Goal: Task Accomplishment & Management: Manage account settings

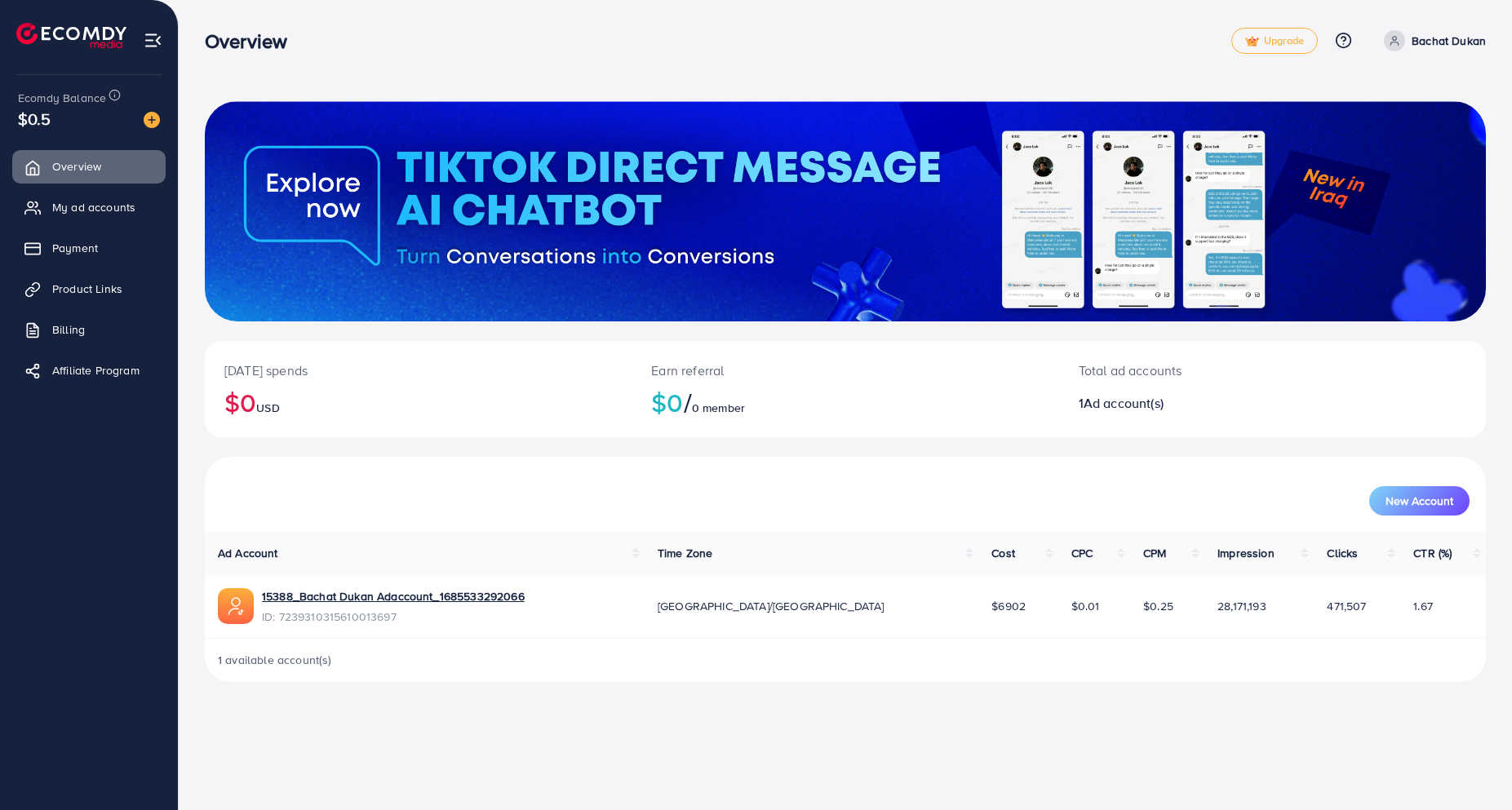
click at [154, 35] on img at bounding box center [153, 41] width 19 height 19
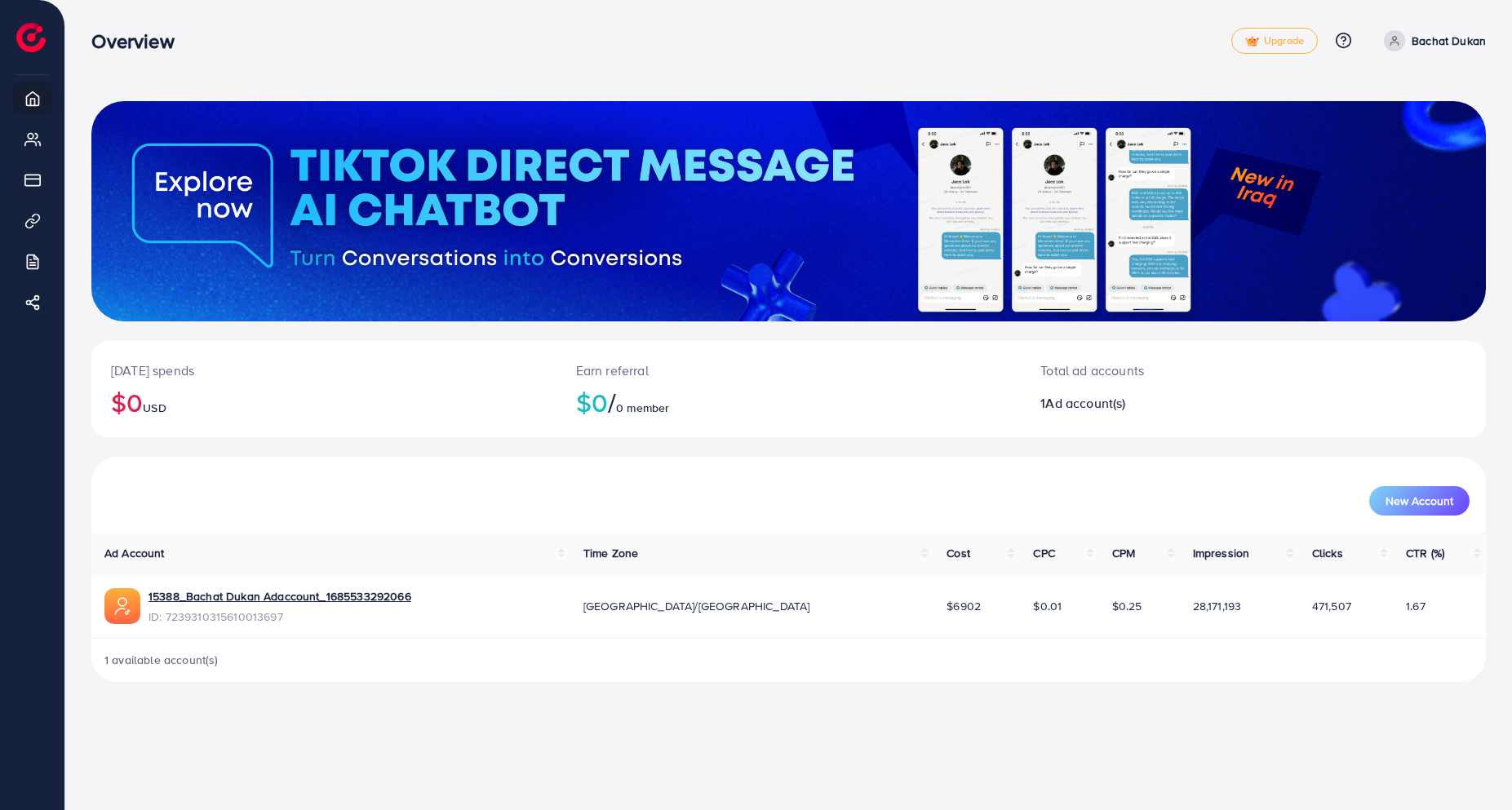
click at [1429, 41] on p "Bachat Dukan" at bounding box center [1448, 41] width 74 height 20
click at [1283, 39] on span "Upgrade" at bounding box center [1274, 41] width 59 height 12
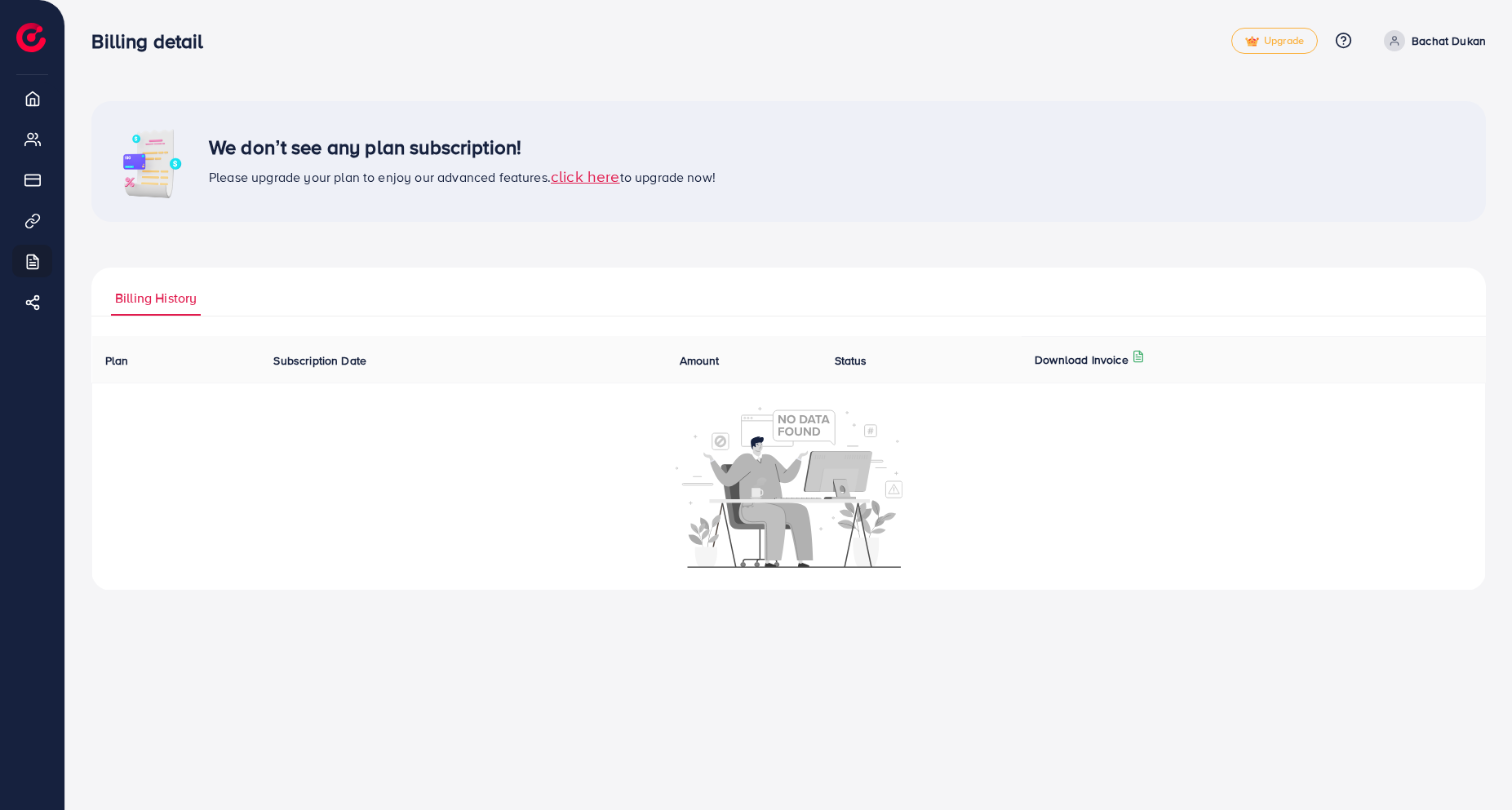
click at [577, 177] on span "click here" at bounding box center [585, 176] width 70 height 22
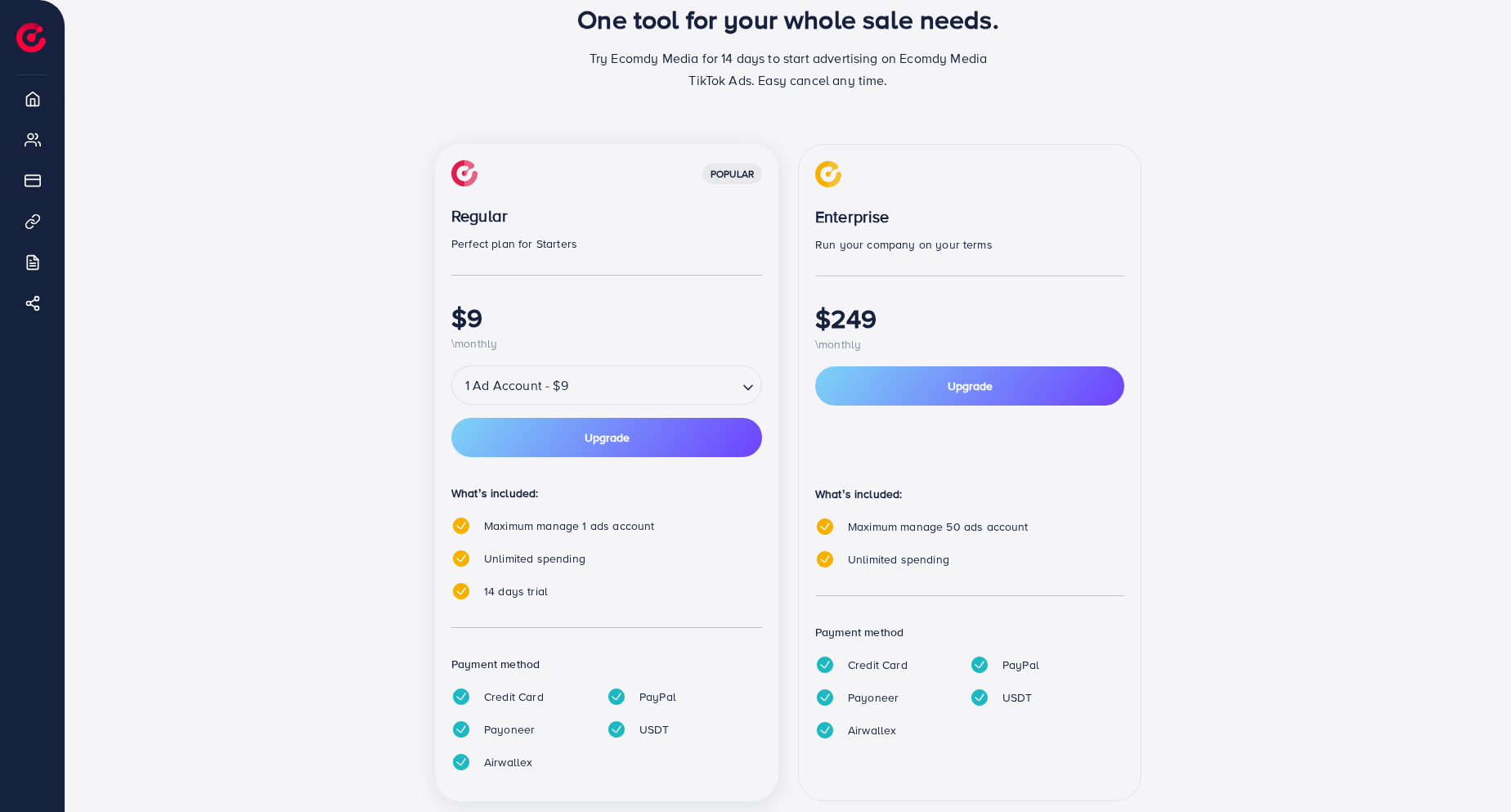
scroll to position [133, 0]
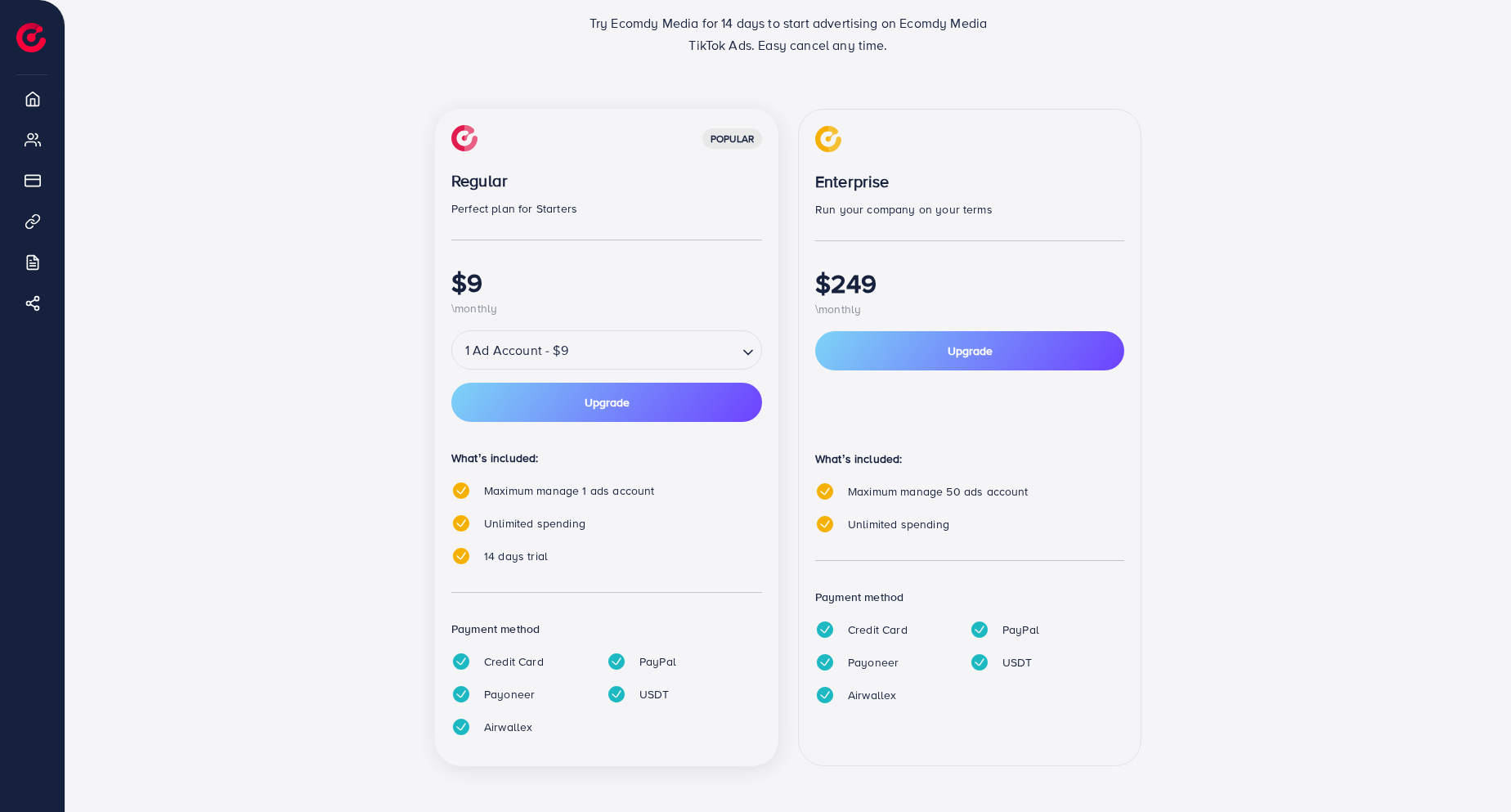
click at [503, 347] on div "1 Ad Account - $9" at bounding box center [595, 349] width 286 height 30
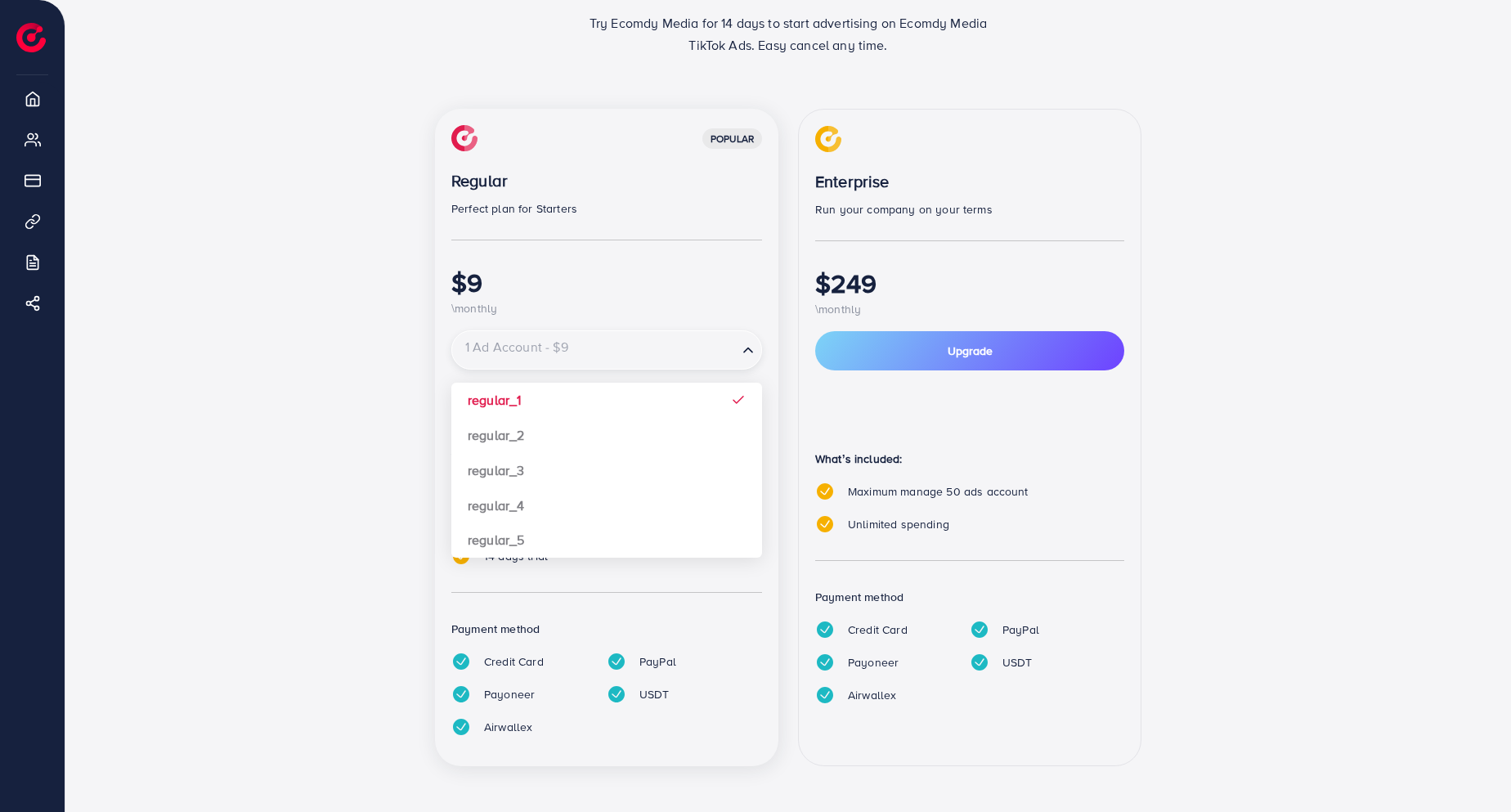
click at [409, 376] on div "popular Regular Perfect plan for Starters $9 \monthly 1 Ad Account - $9 Loading…" at bounding box center [788, 447] width 981 height 677
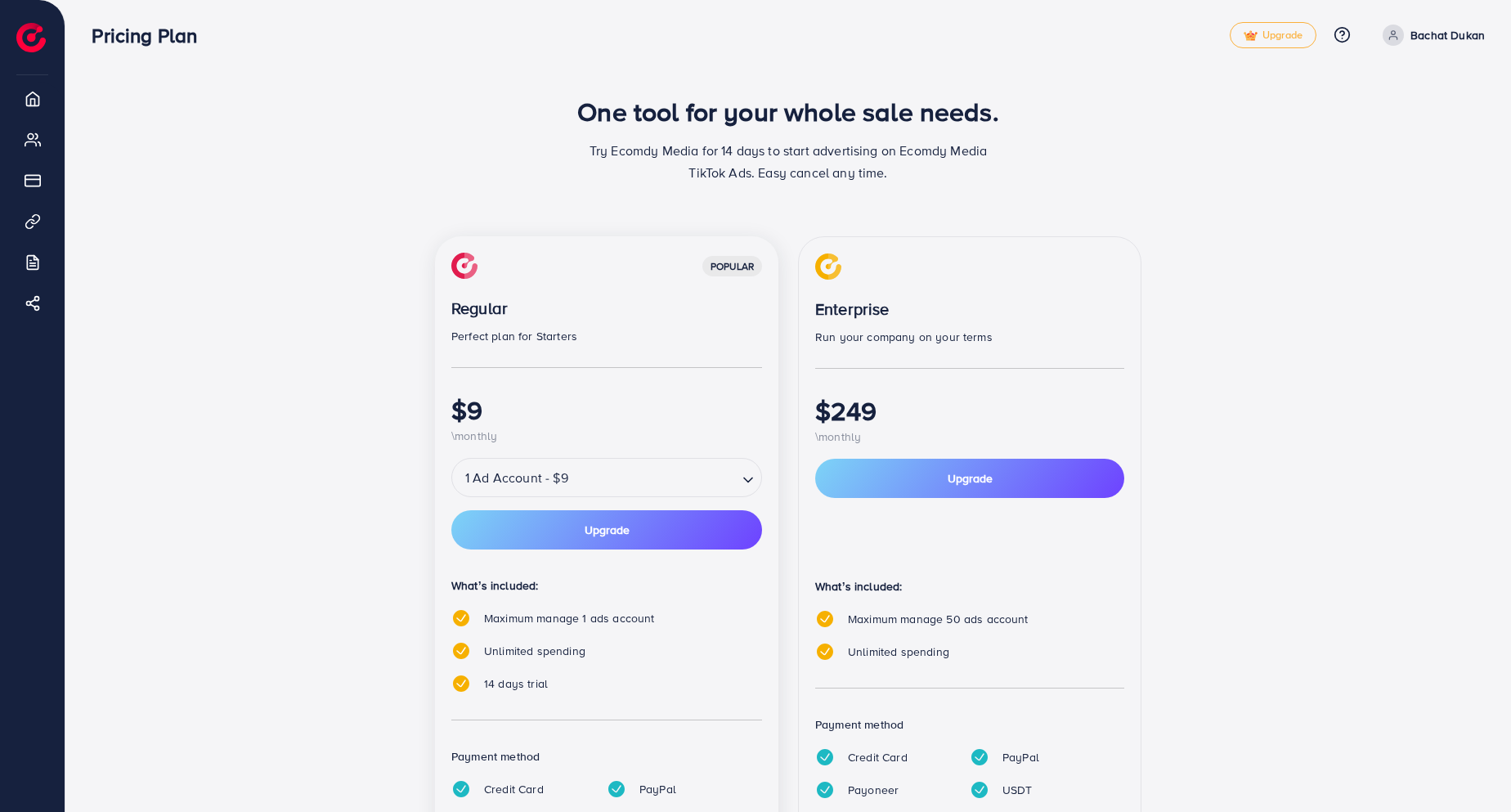
scroll to position [0, 0]
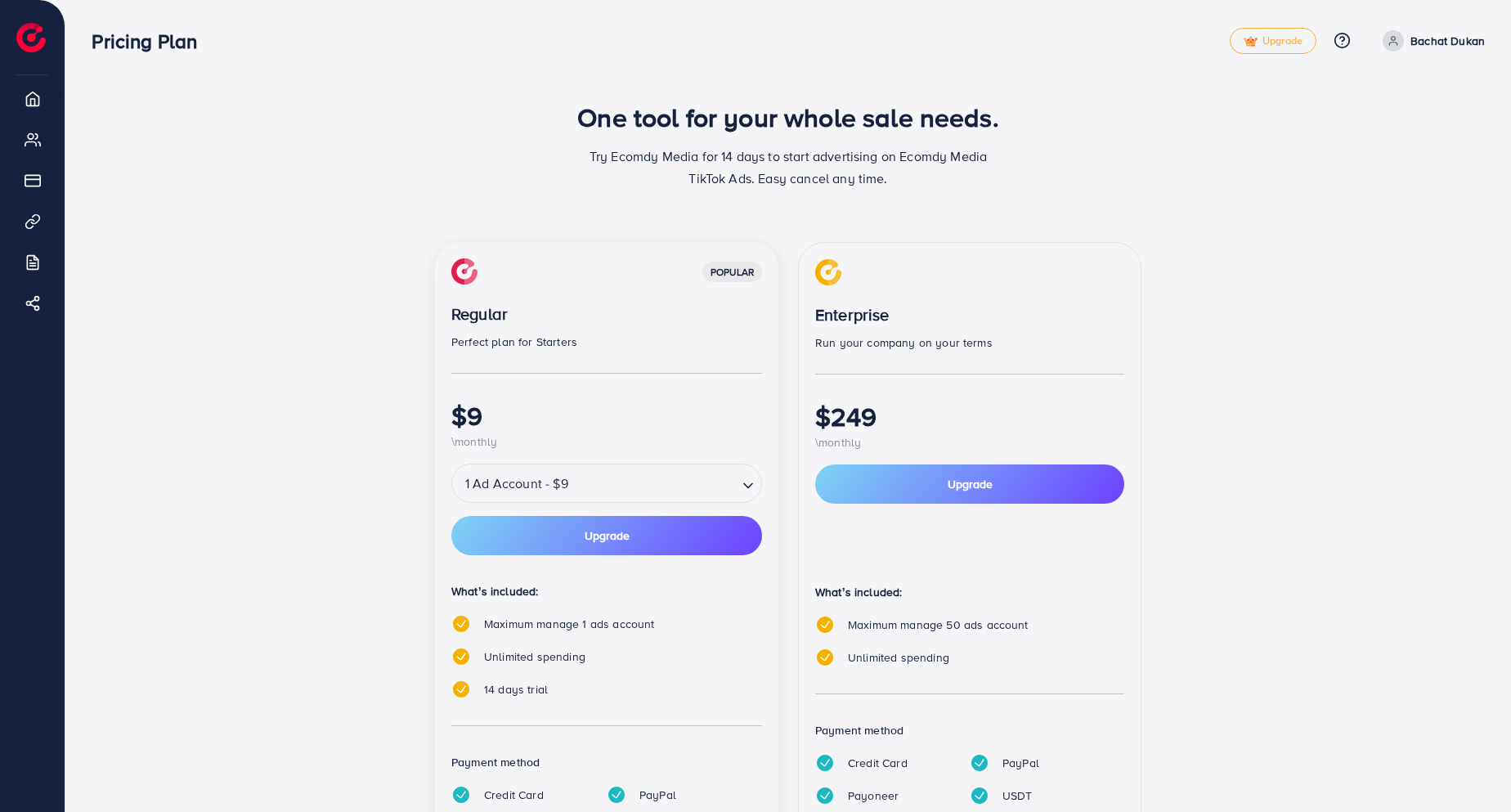
click at [1452, 43] on p "Bachat Dukan" at bounding box center [1446, 41] width 74 height 20
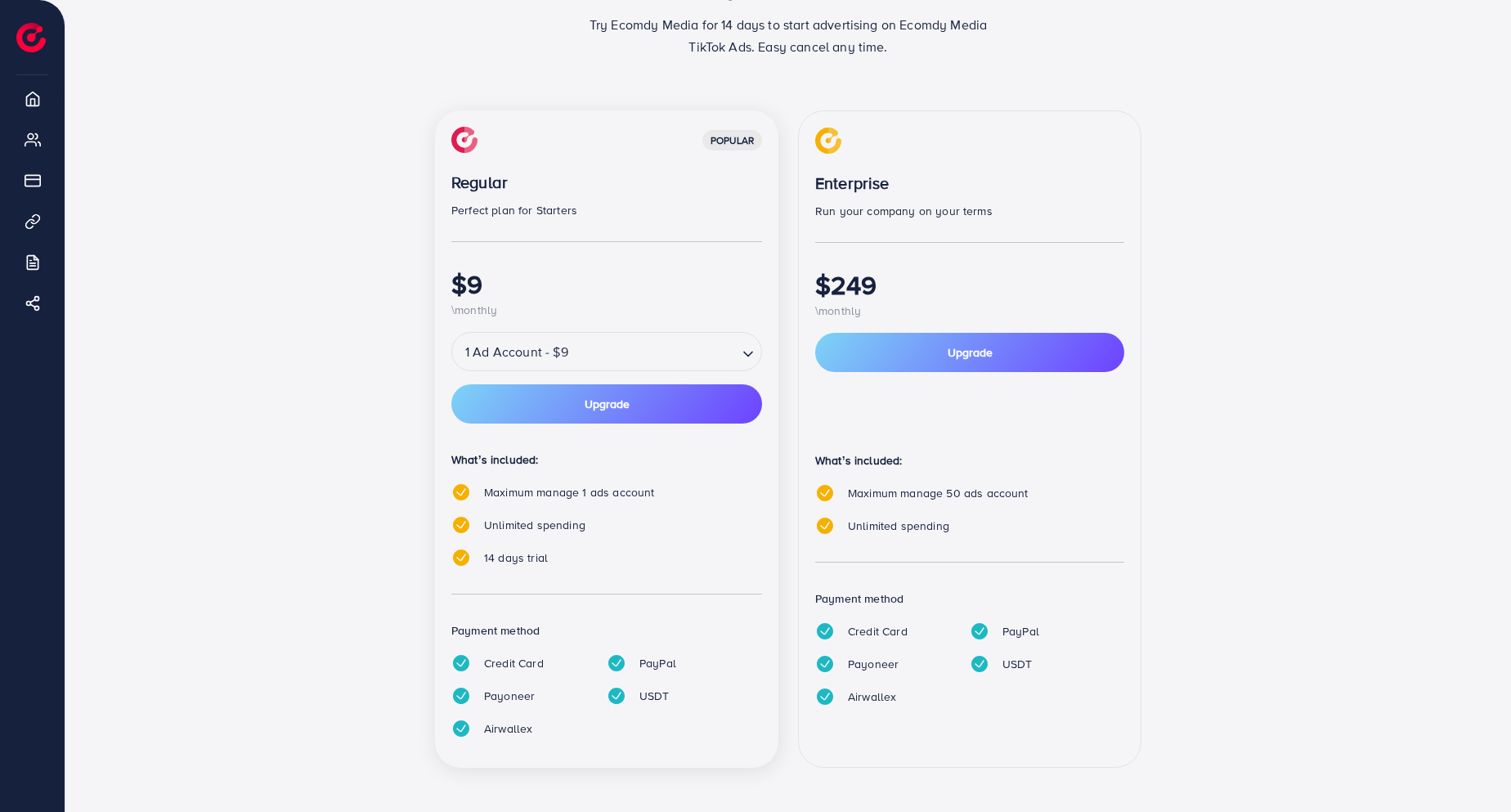
scroll to position [133, 0]
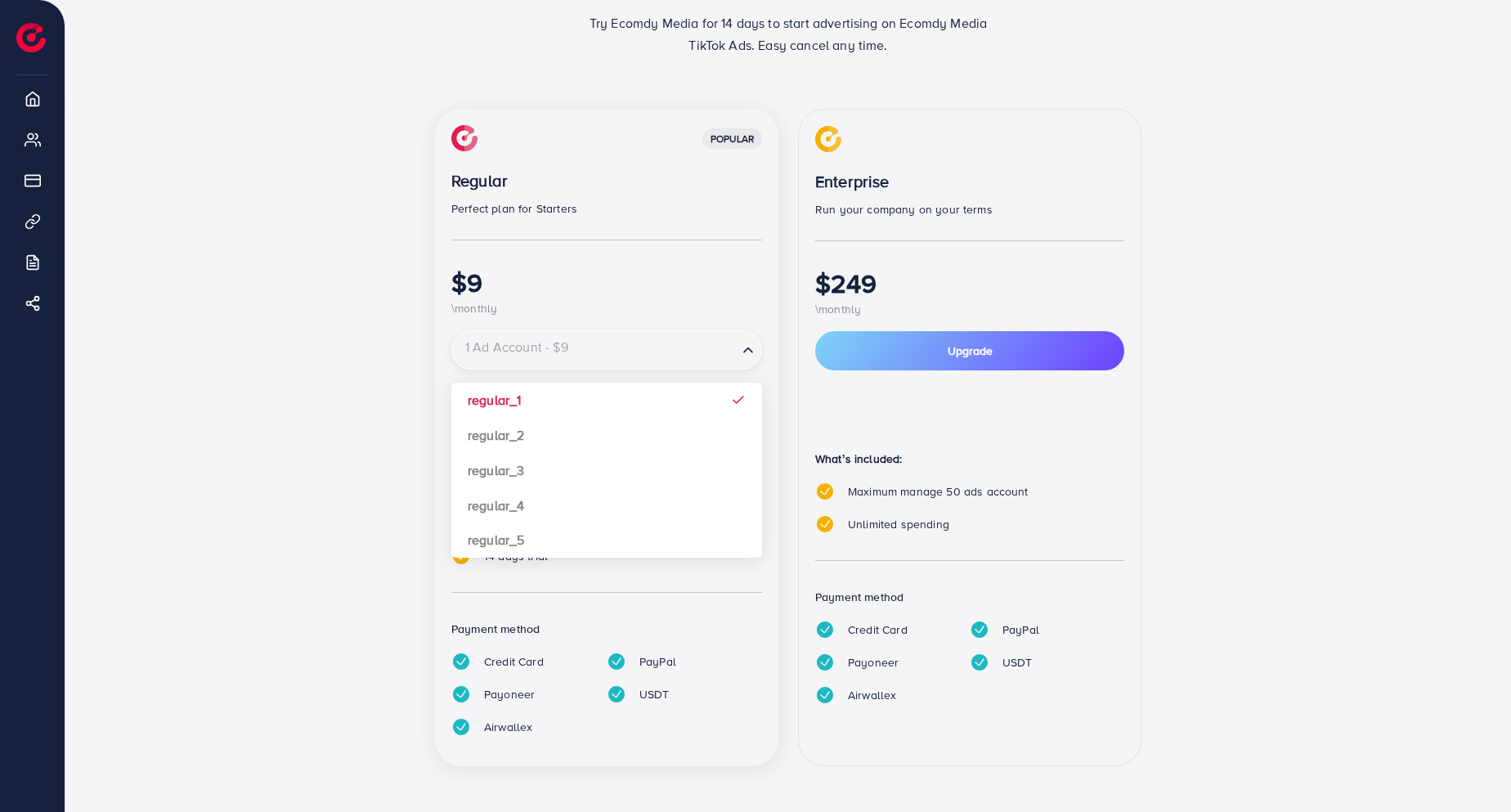
click at [664, 351] on input "Search for option" at bounding box center [595, 350] width 282 height 29
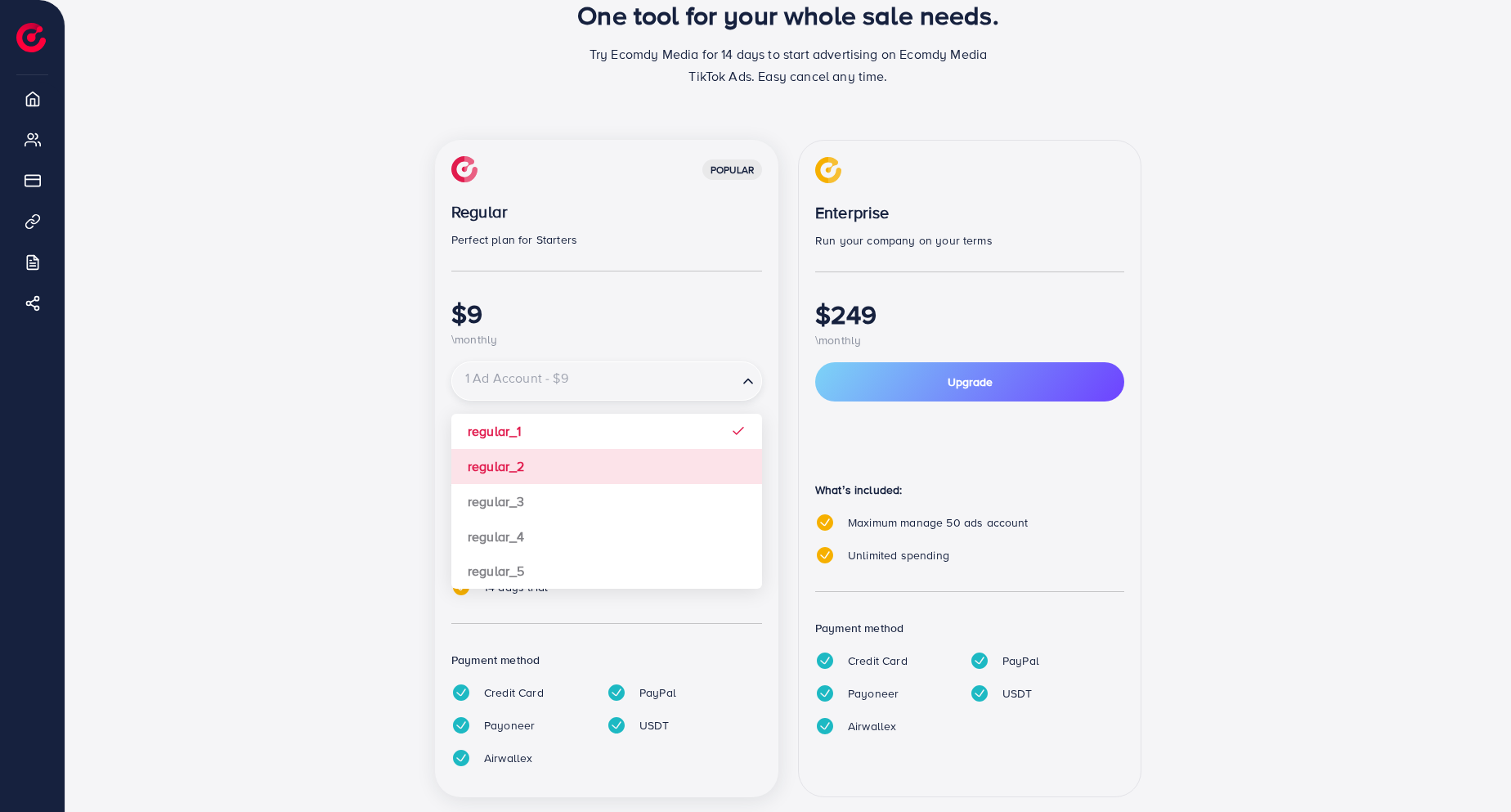
click at [617, 427] on div "popular Regular Perfect plan for Starters $9 \monthly 1 Ad Account - $9 Loading…" at bounding box center [606, 468] width 344 height 657
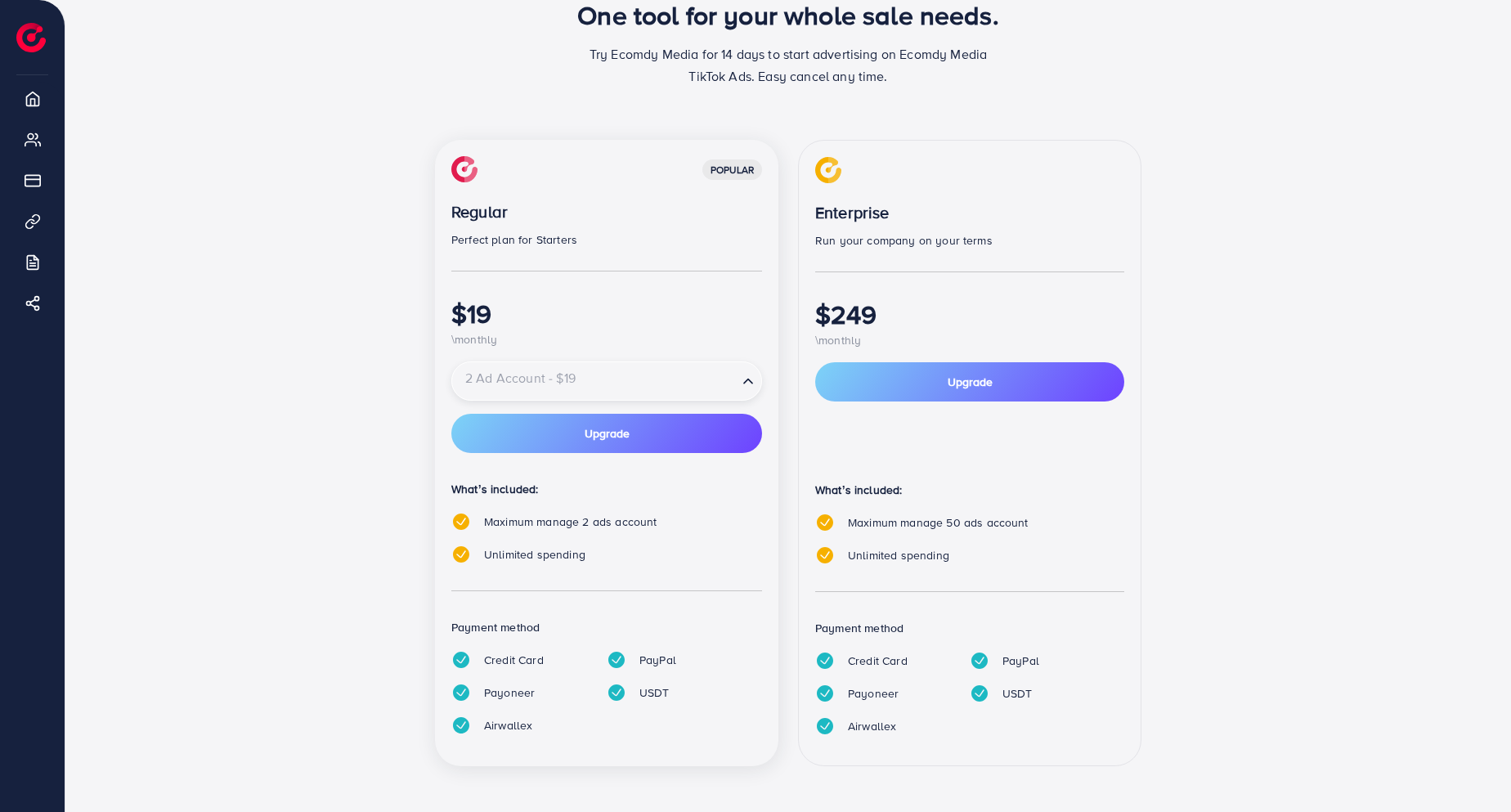
click at [605, 383] on input "Search for option" at bounding box center [595, 382] width 282 height 29
click at [574, 424] on div "popular Regular Perfect plan for Starters $9 \monthly 1 Ad Account - $9 Loading…" at bounding box center [606, 468] width 344 height 657
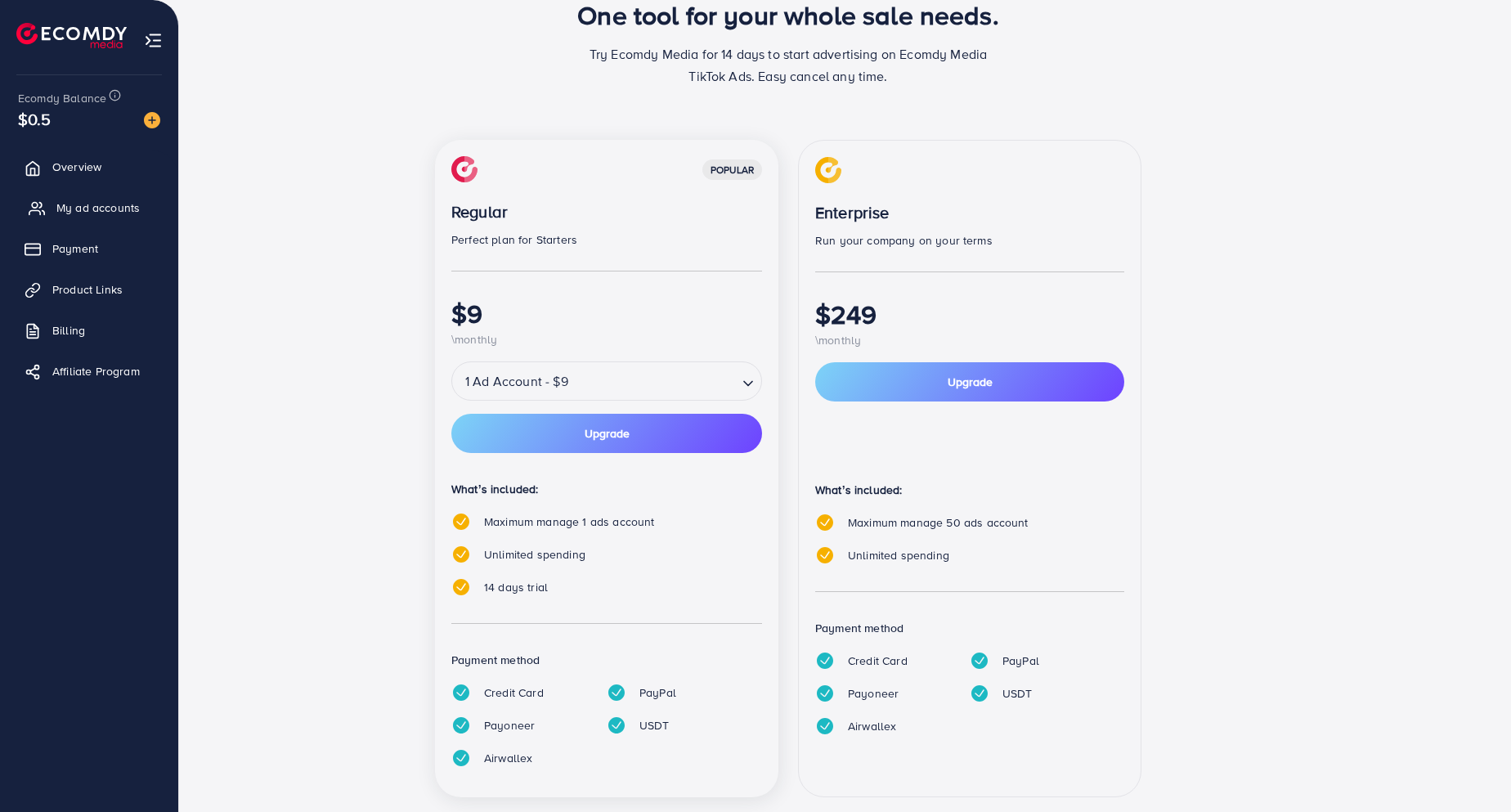
click at [95, 206] on span "My ad accounts" at bounding box center [98, 207] width 83 height 16
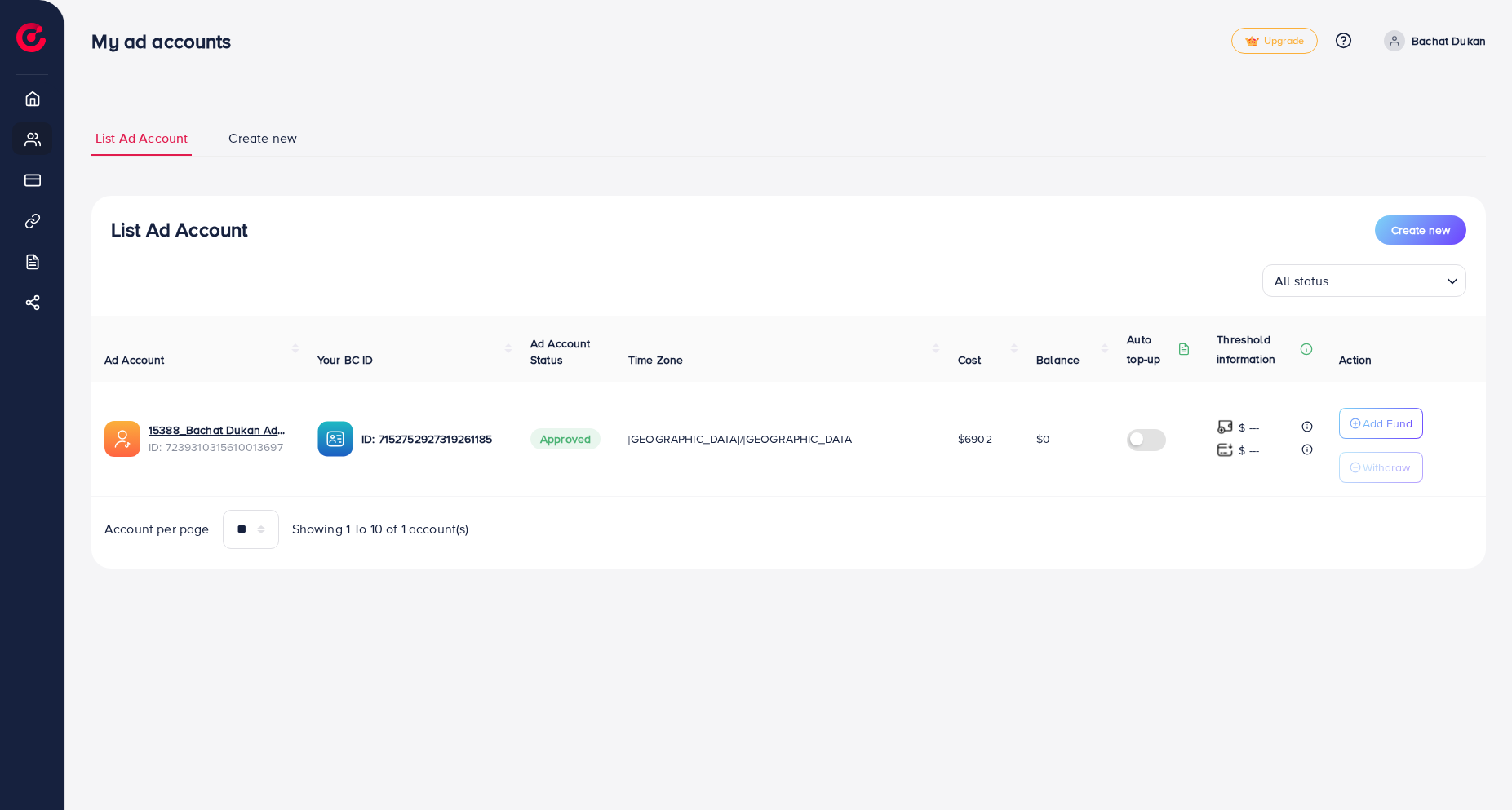
click at [601, 434] on span "Approved" at bounding box center [565, 439] width 70 height 21
click at [958, 438] on span "$6902" at bounding box center [975, 439] width 34 height 16
drag, startPoint x: 876, startPoint y: 441, endPoint x: 920, endPoint y: 433, distance: 44.7
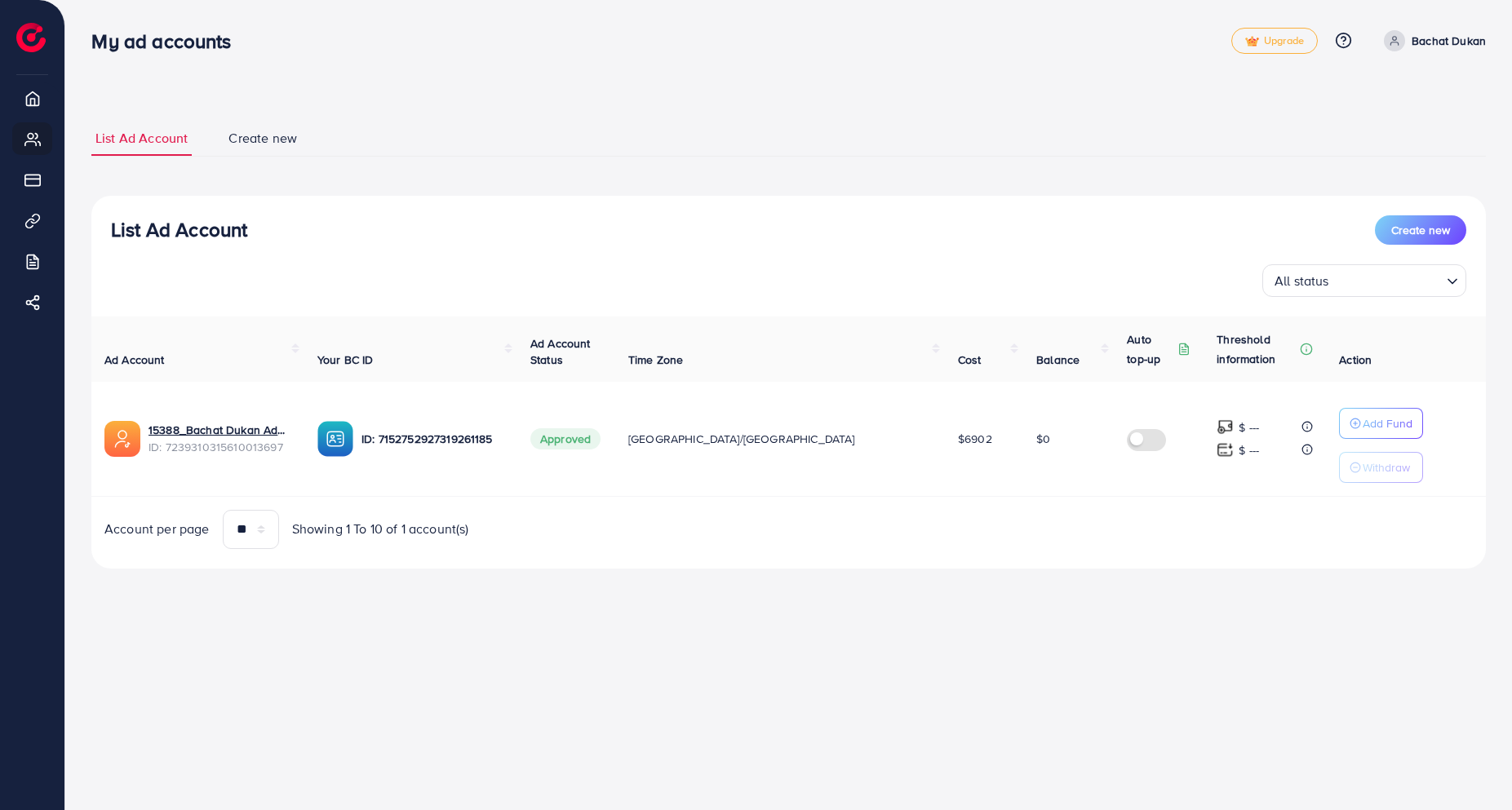
click at [944, 433] on td "$6902" at bounding box center [983, 439] width 78 height 115
click at [944, 439] on td "$6902" at bounding box center [983, 439] width 78 height 115
drag, startPoint x: 915, startPoint y: 439, endPoint x: 879, endPoint y: 445, distance: 36.5
click at [944, 445] on td "$6902" at bounding box center [983, 439] width 78 height 115
click at [283, 148] on link "Create new" at bounding box center [262, 137] width 76 height 35
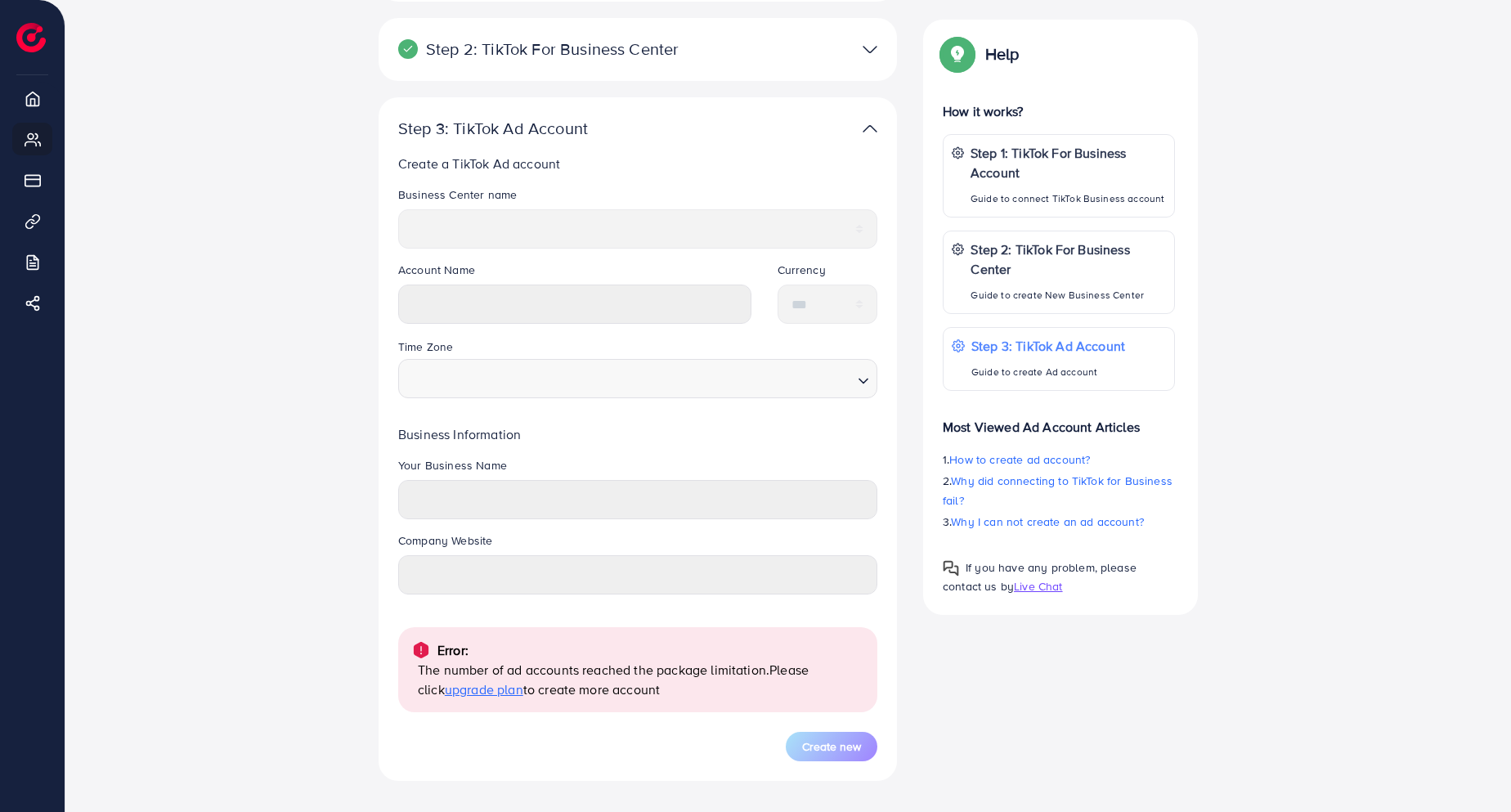
scroll to position [73, 0]
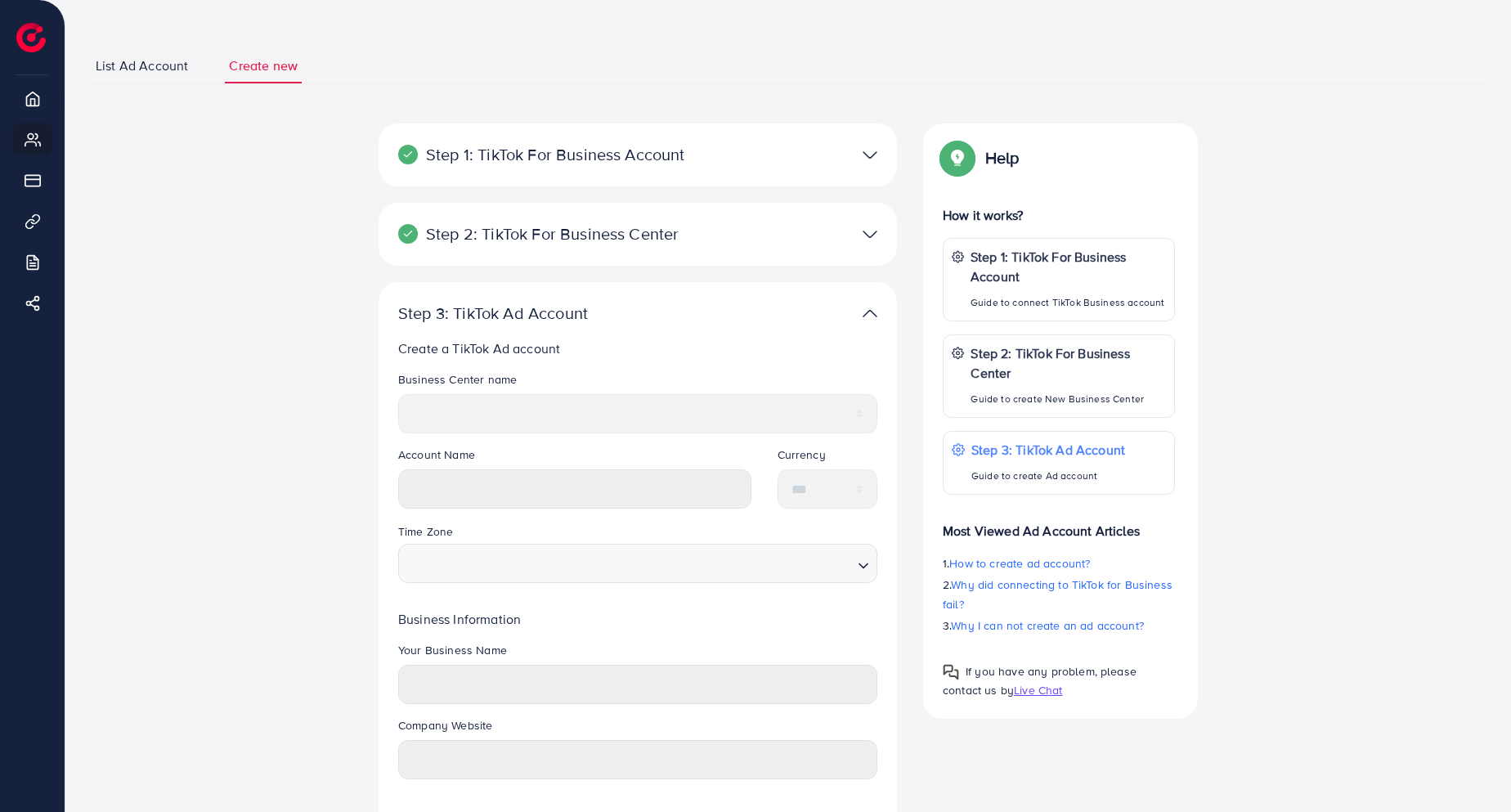
click at [140, 71] on span "List Ad Account" at bounding box center [141, 65] width 93 height 19
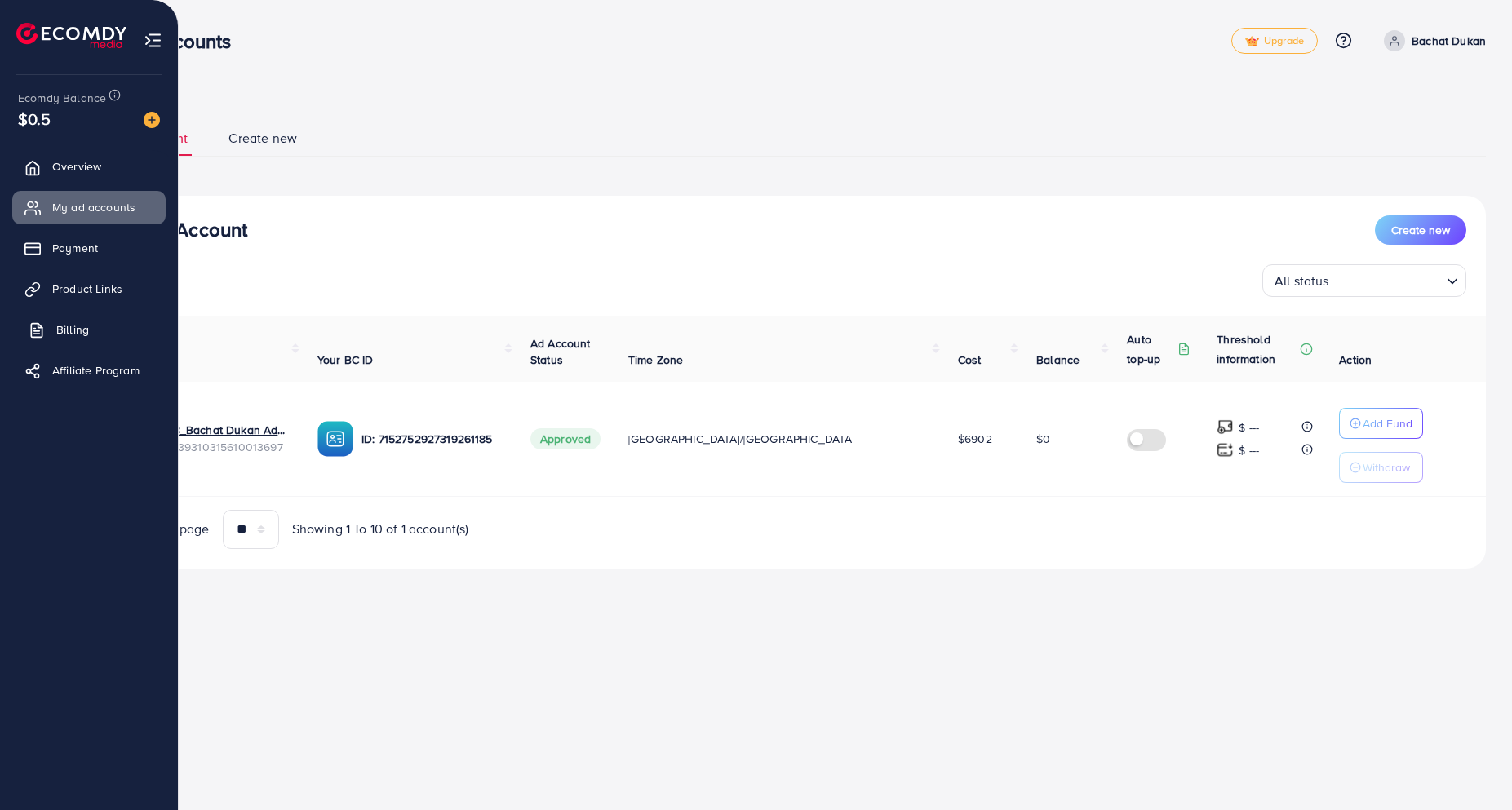
click at [88, 323] on span "Billing" at bounding box center [72, 329] width 32 height 16
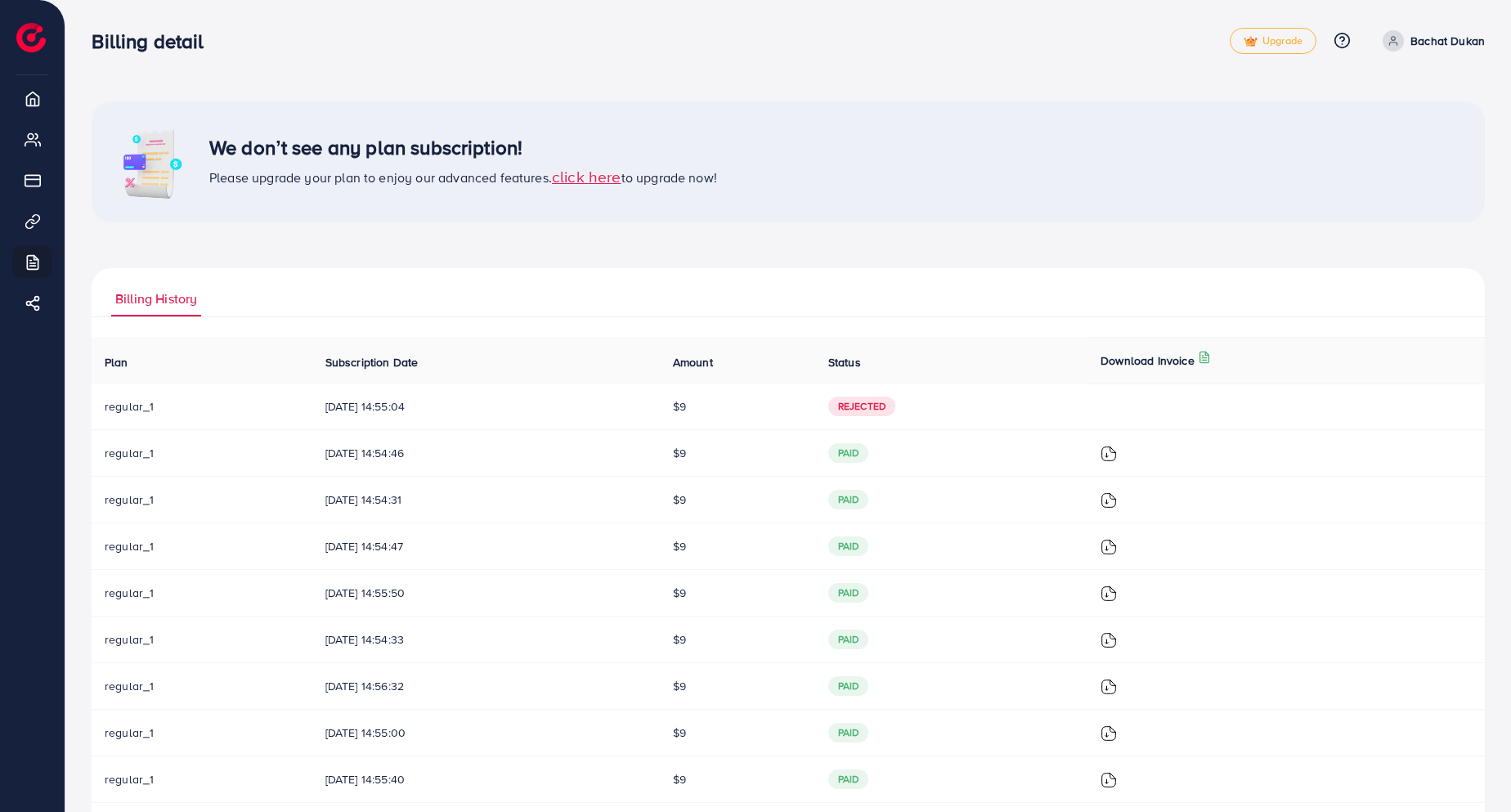
click at [597, 179] on span "click here" at bounding box center [587, 176] width 70 height 22
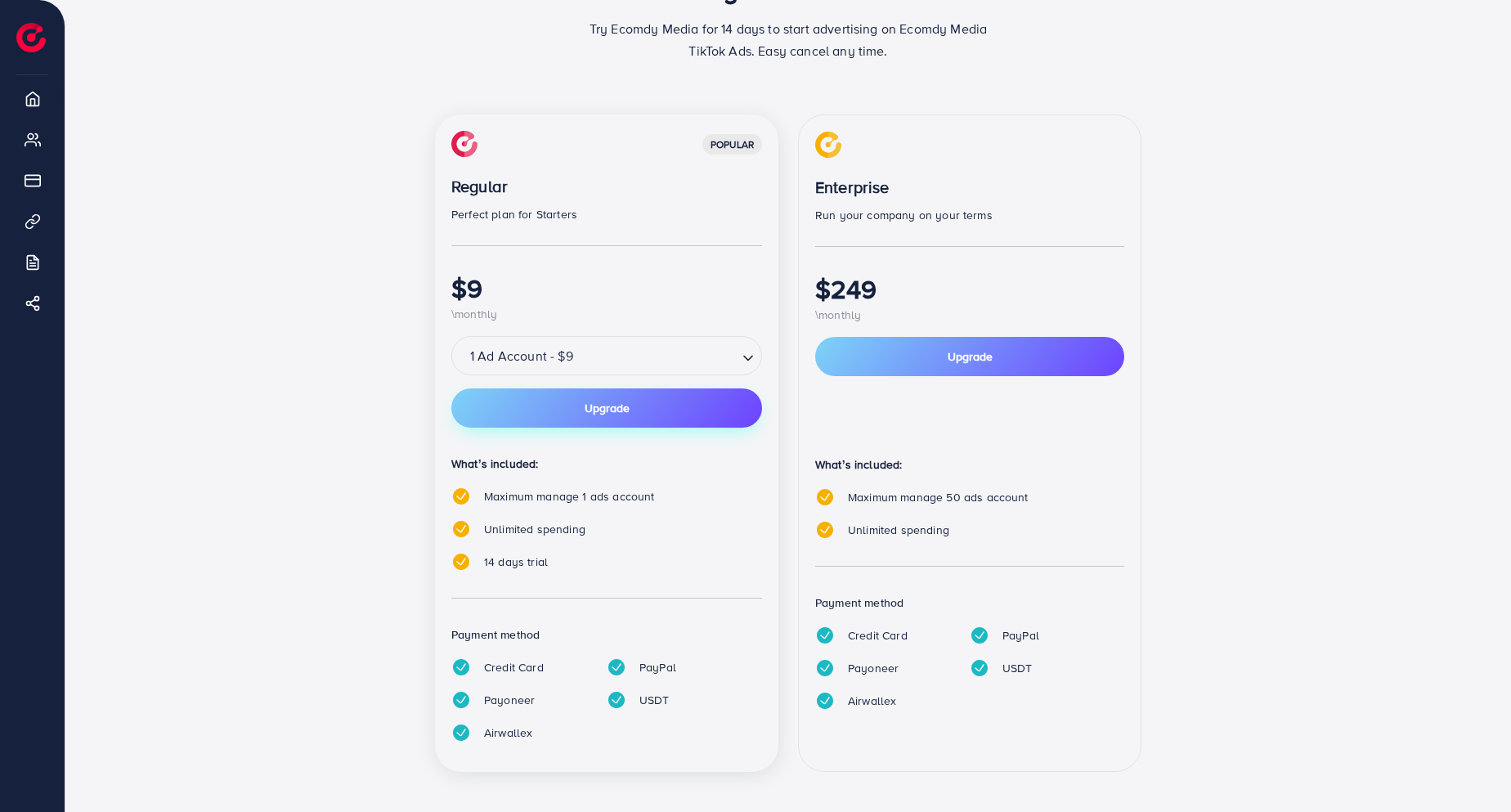
scroll to position [133, 0]
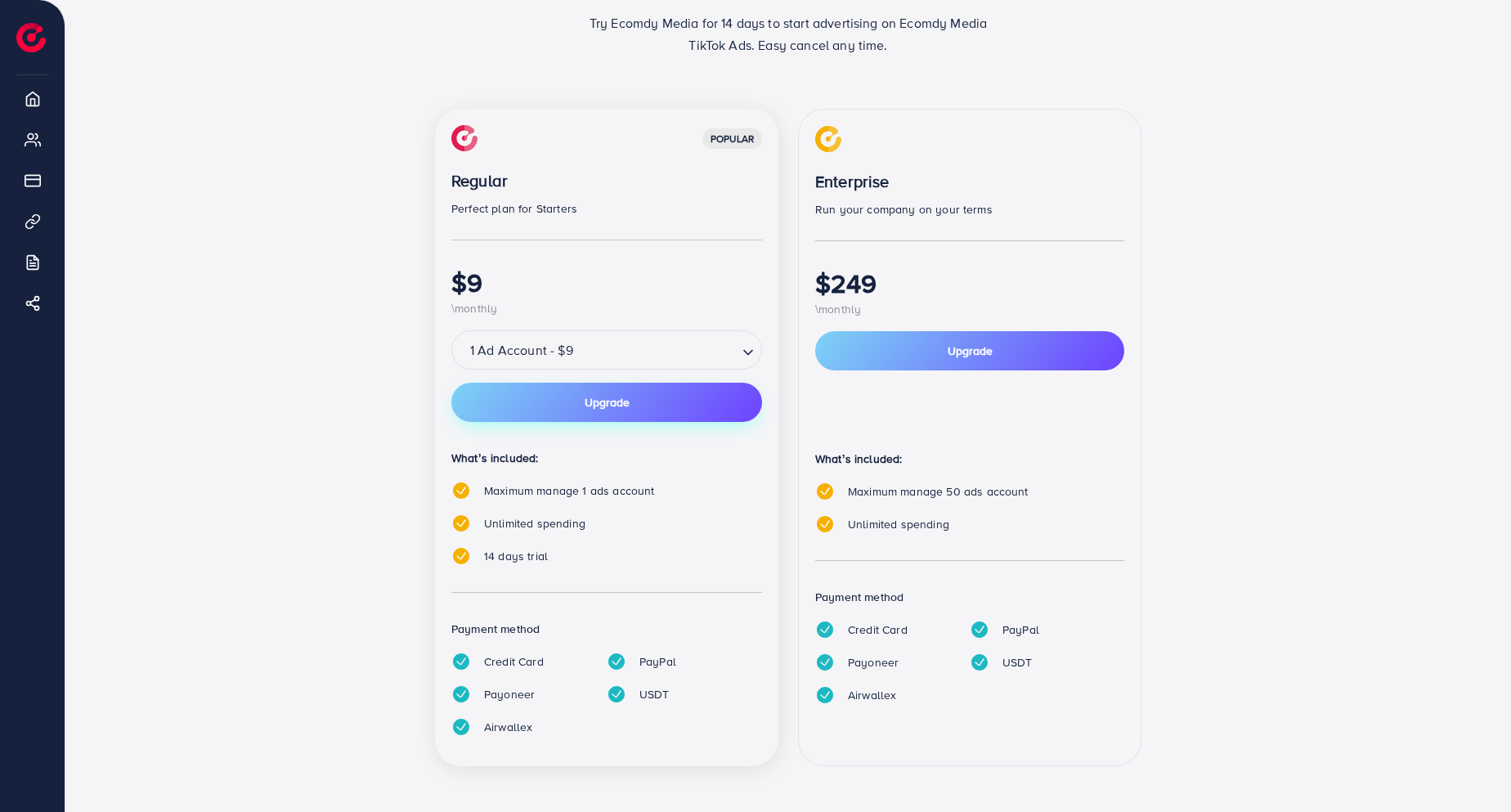
click at [605, 408] on span "Upgrade" at bounding box center [606, 401] width 45 height 11
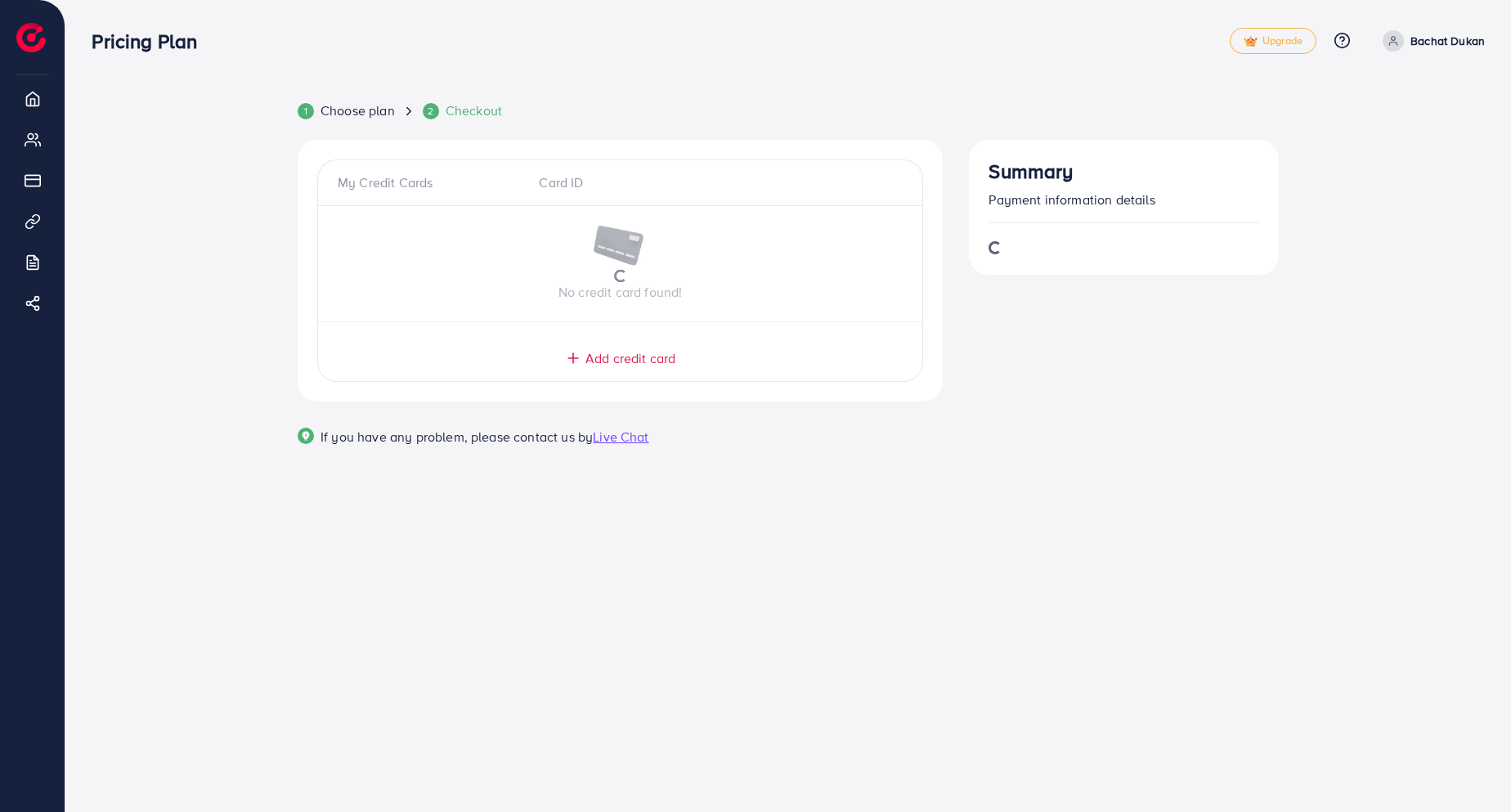
scroll to position [0, 0]
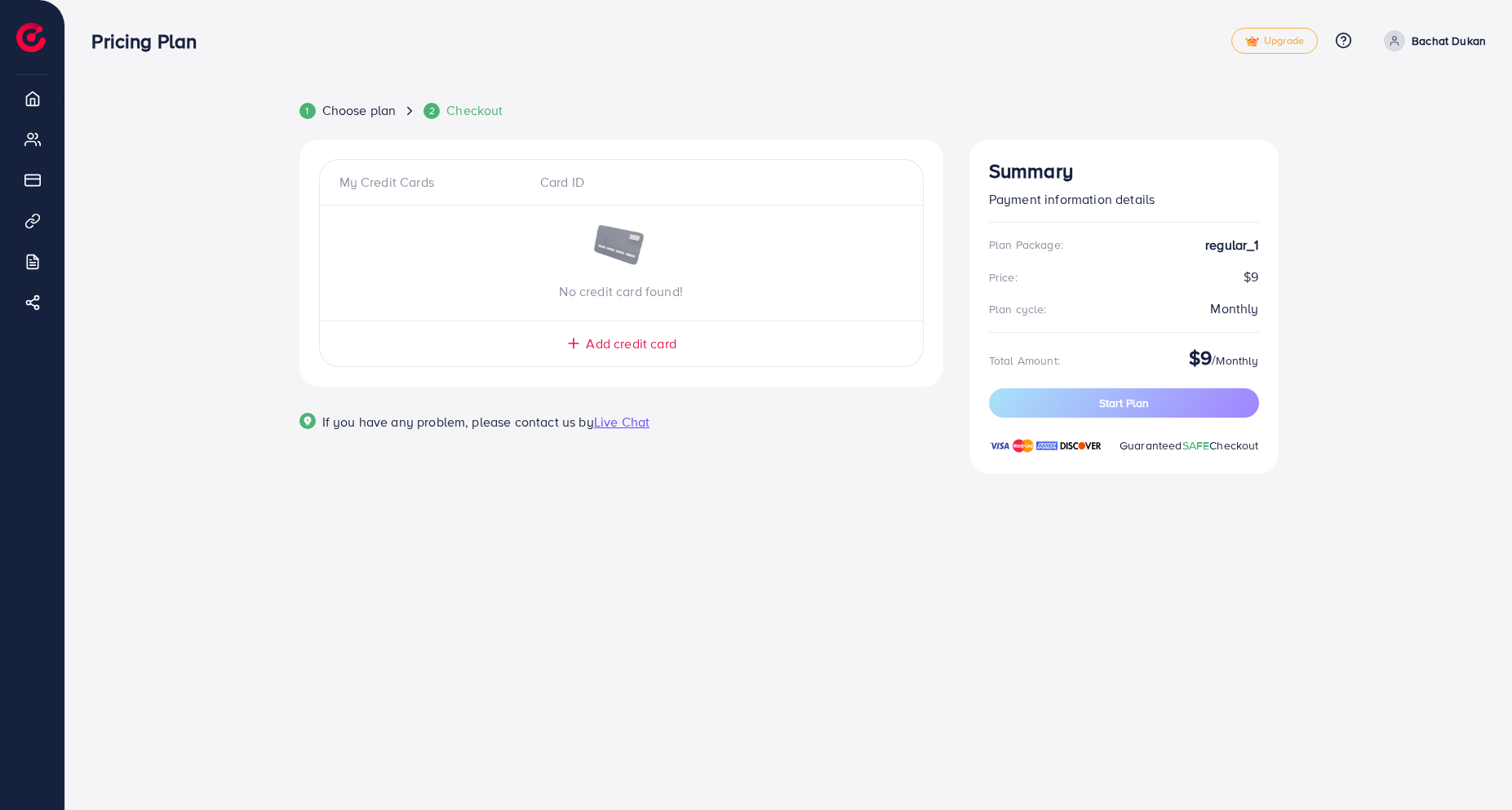
click at [607, 349] on span "Add credit card" at bounding box center [630, 344] width 90 height 19
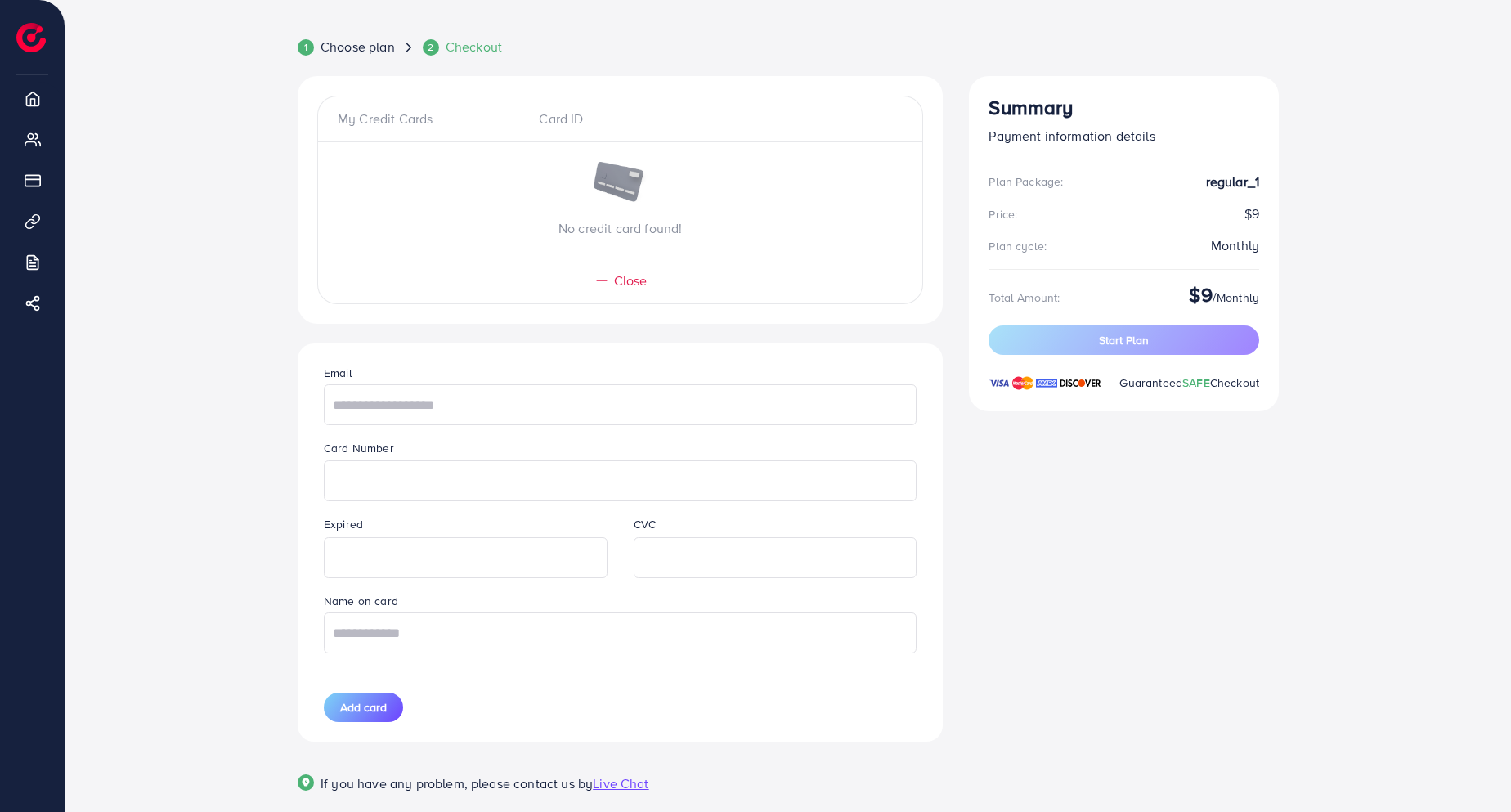
scroll to position [98, 0]
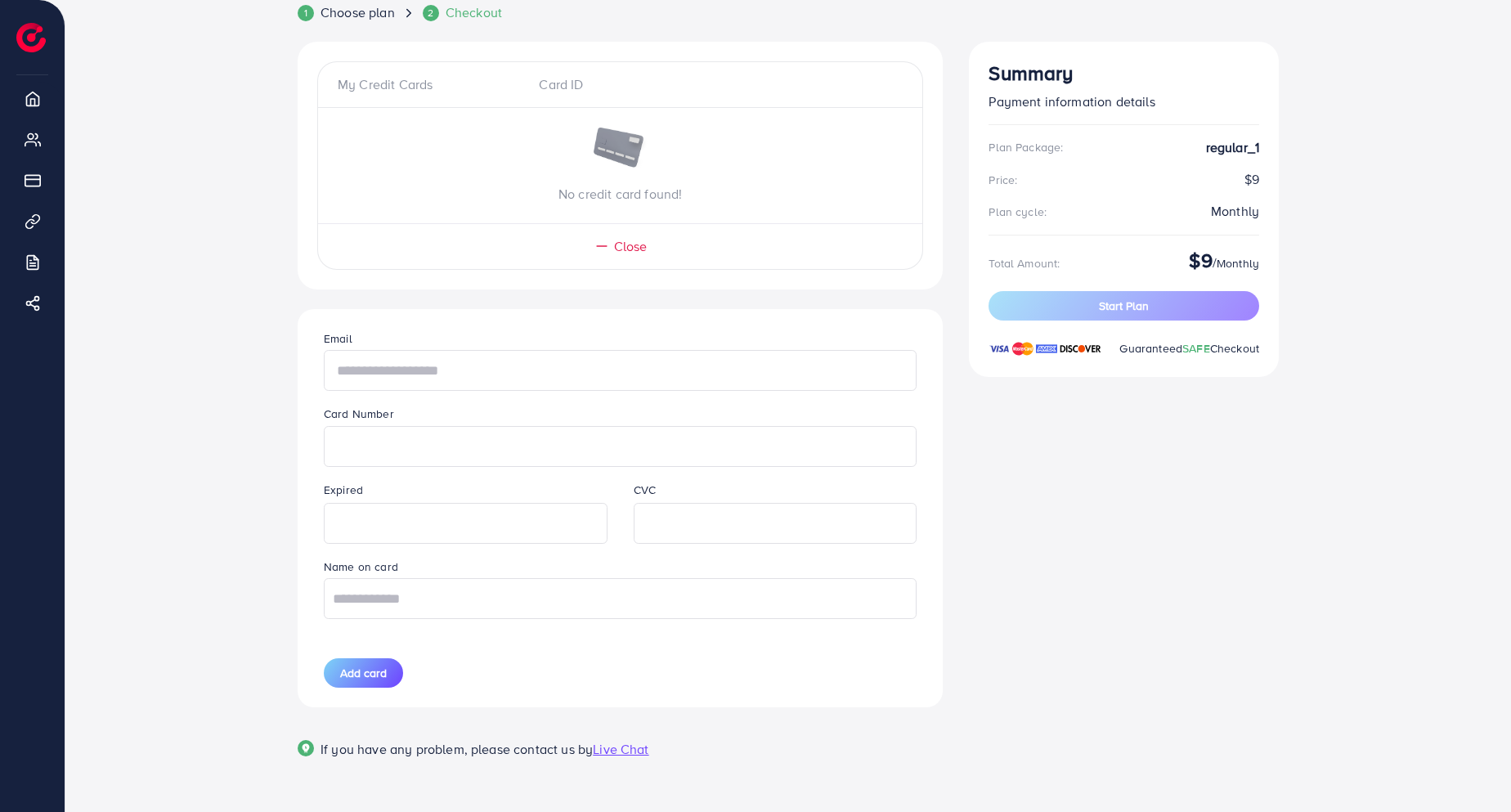
click at [428, 367] on input "text" at bounding box center [620, 370] width 593 height 41
type input "**********"
click at [509, 604] on input "text" at bounding box center [620, 599] width 593 height 41
type input "**********"
click at [361, 662] on button "Add card" at bounding box center [363, 673] width 79 height 30
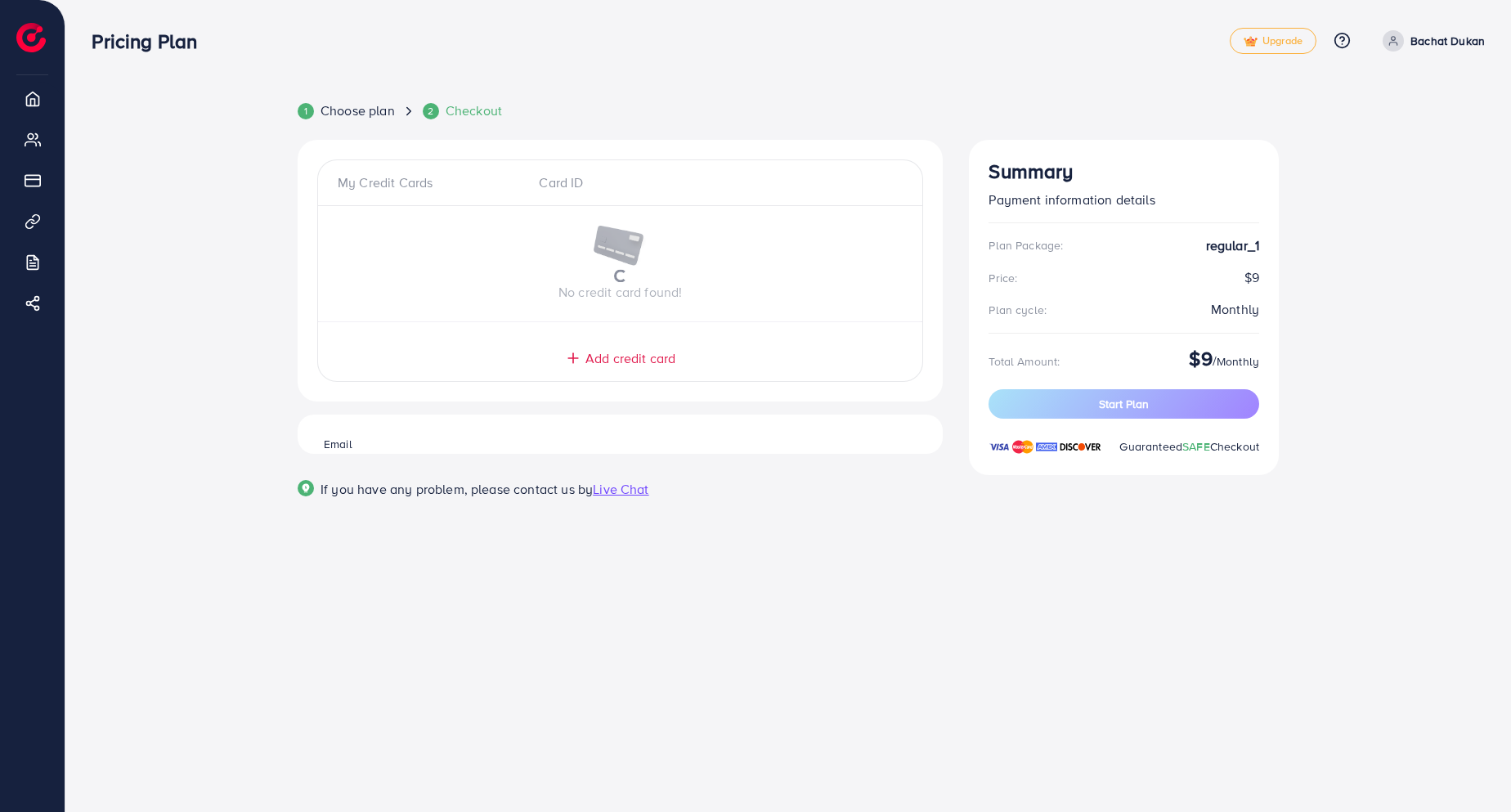
scroll to position [0, 0]
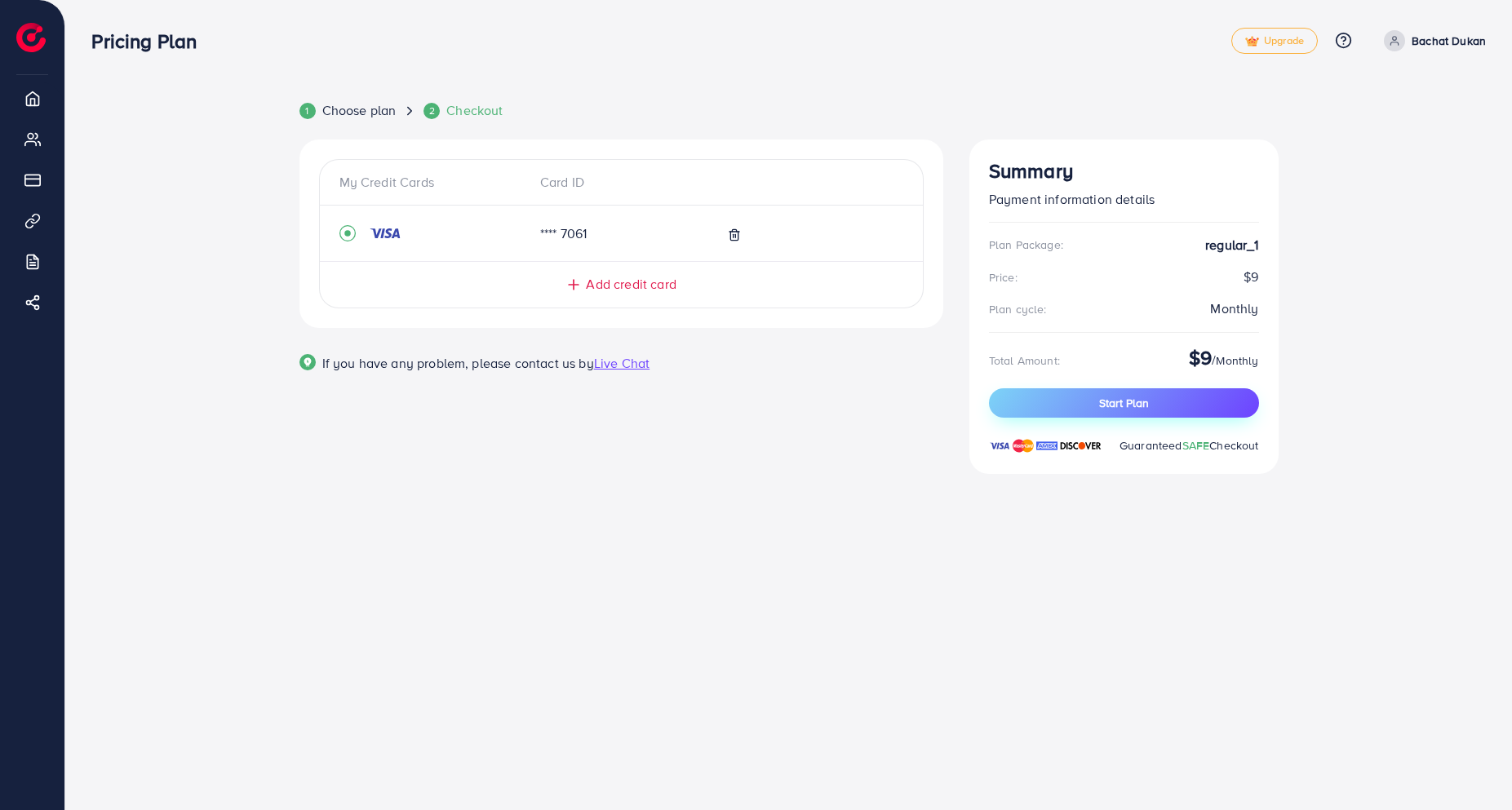
click at [1154, 407] on button "Start Plan" at bounding box center [1123, 403] width 270 height 30
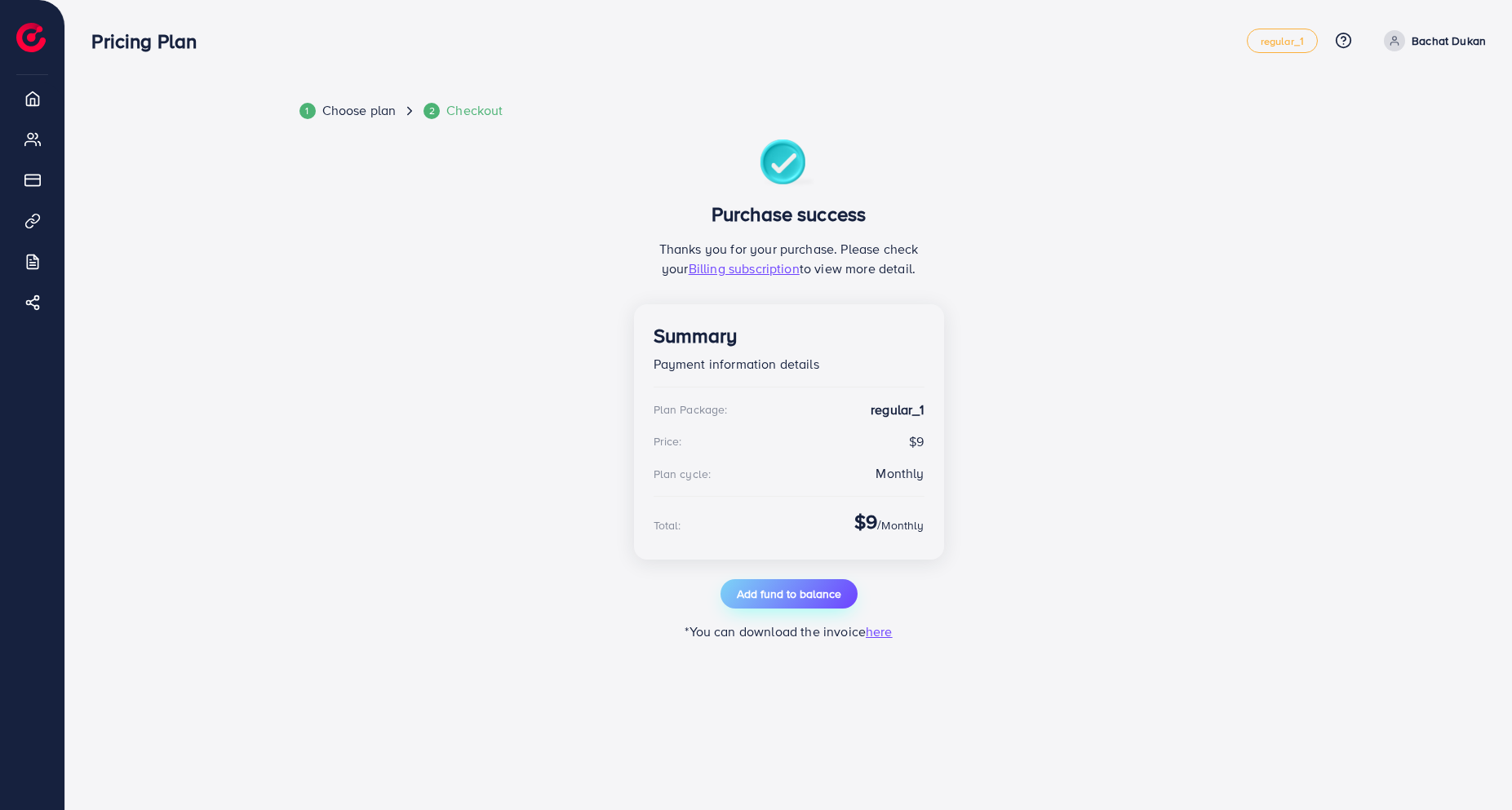
click at [772, 600] on span "Add fund to balance" at bounding box center [788, 593] width 104 height 16
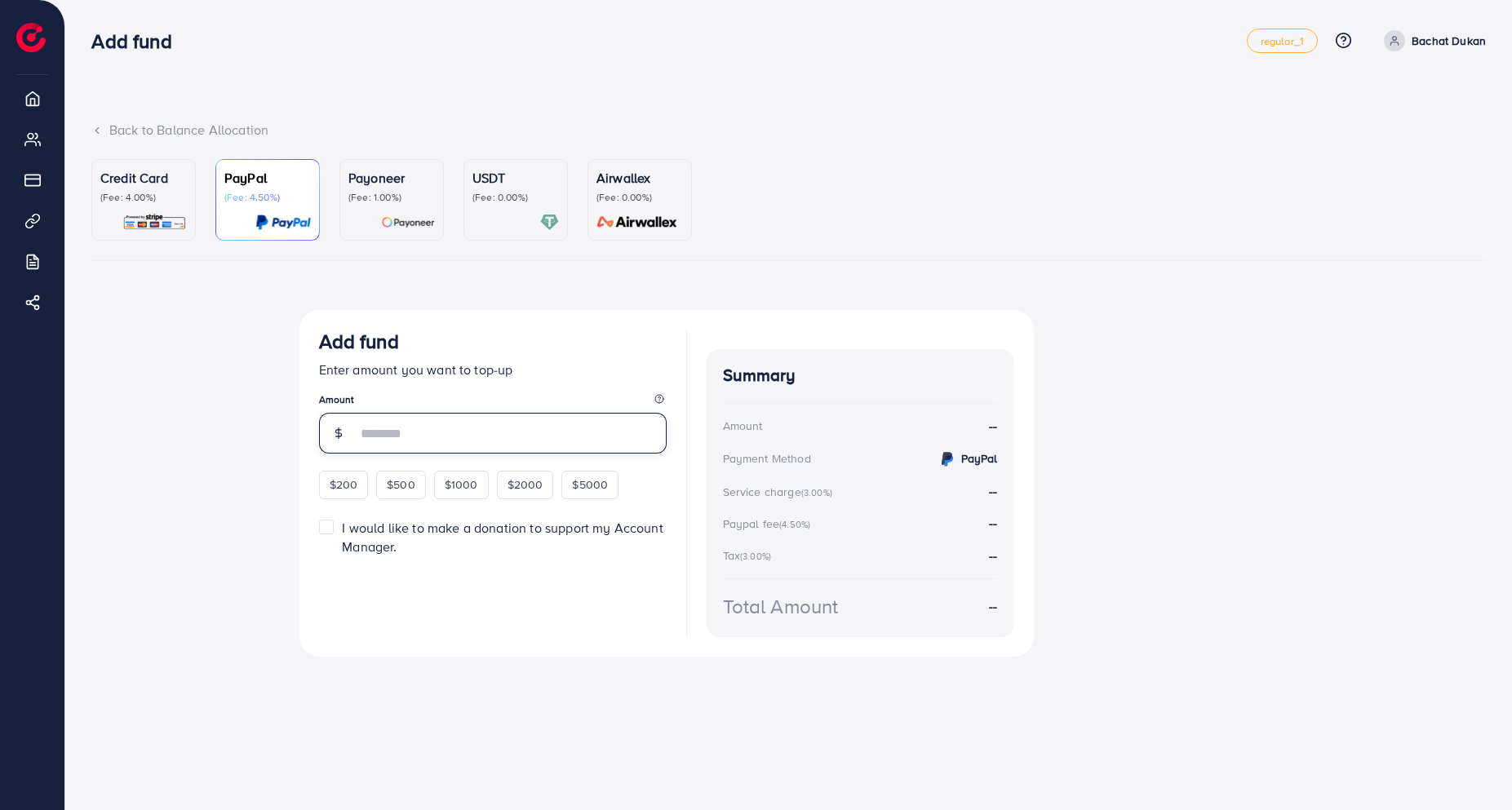
click at [378, 439] on input "number" at bounding box center [511, 433] width 310 height 41
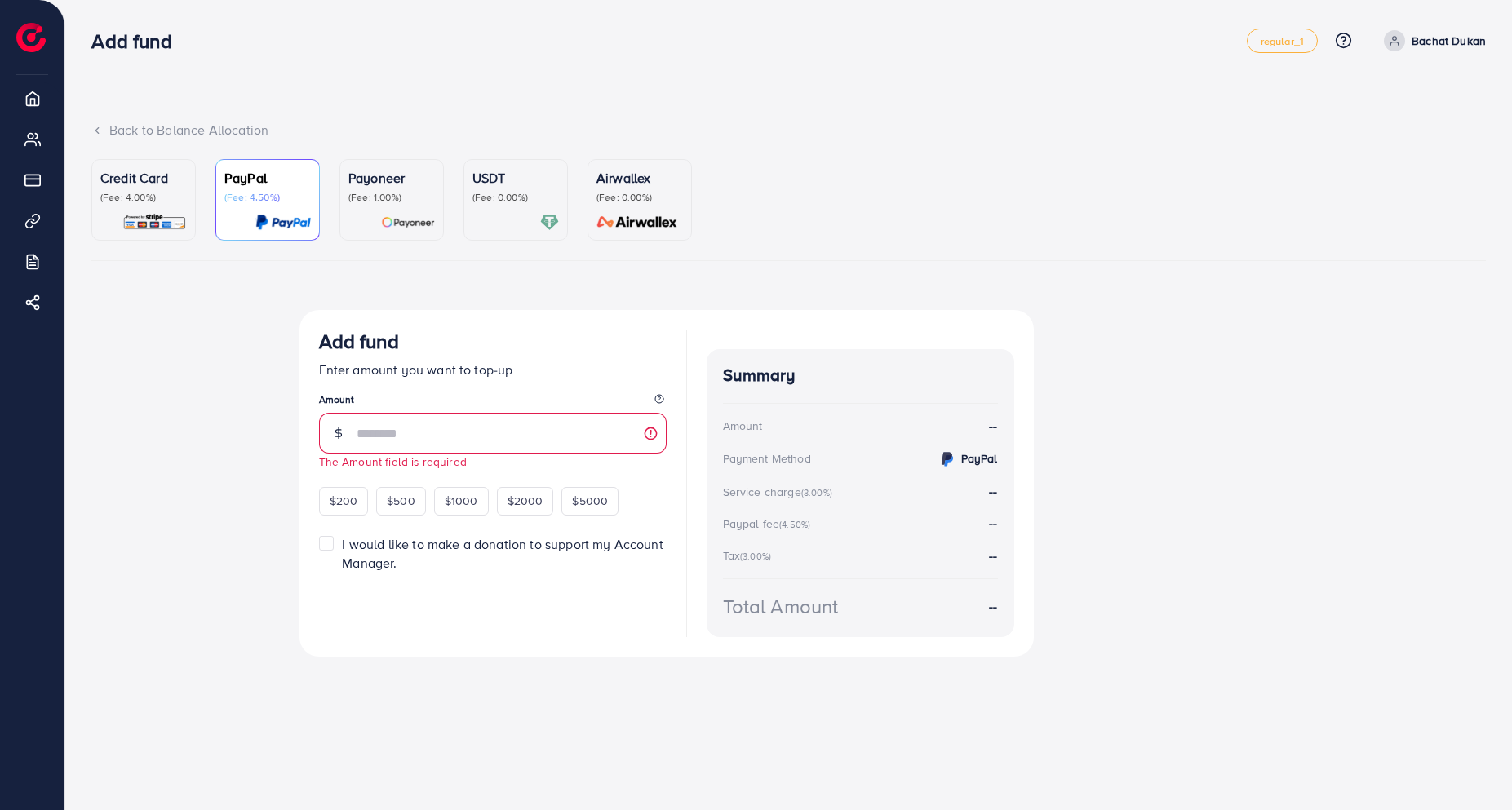
click at [151, 196] on p "(Fee: 4.00%)" at bounding box center [143, 197] width 87 height 13
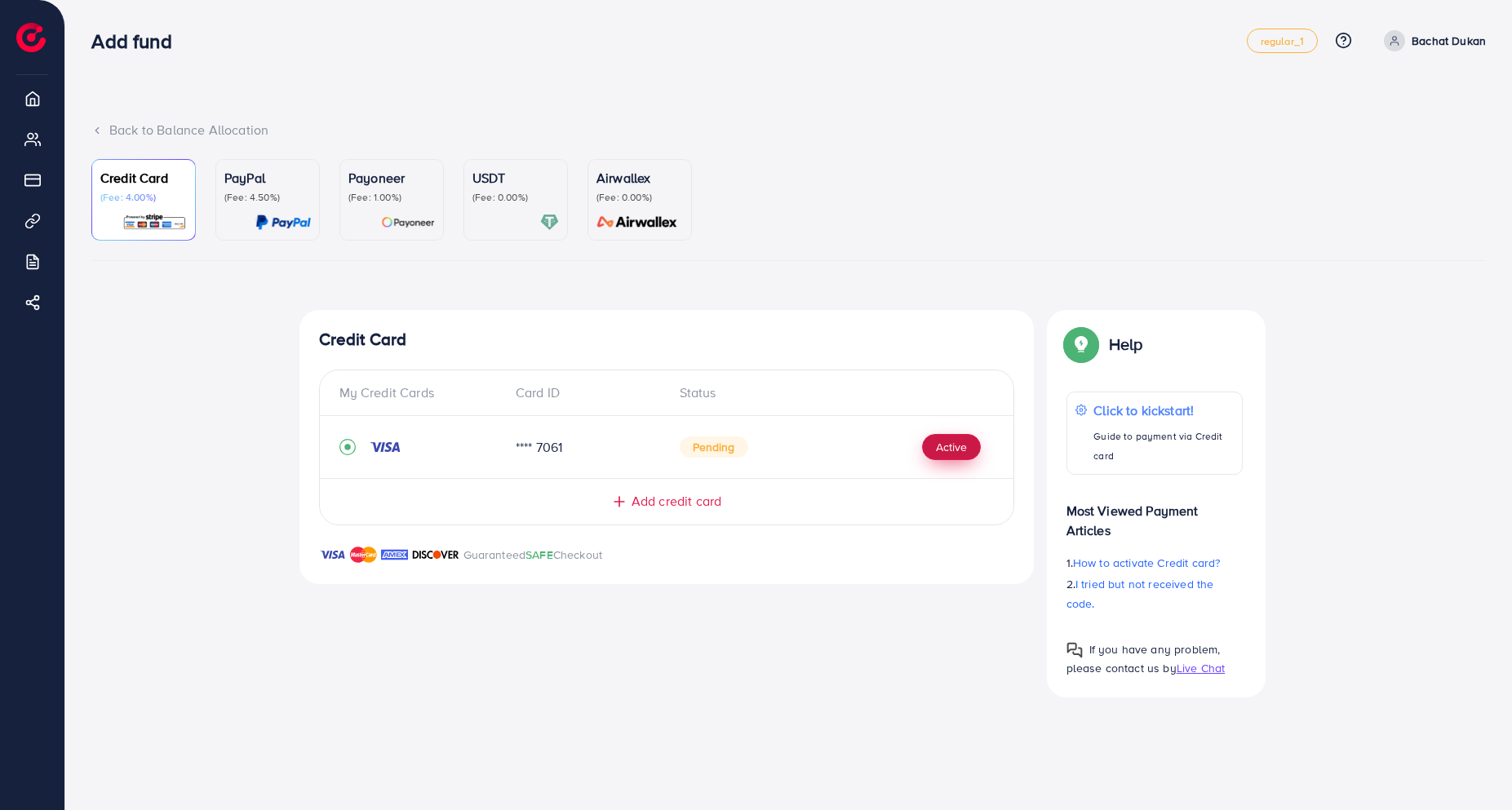
click at [951, 447] on button "Active" at bounding box center [950, 446] width 59 height 26
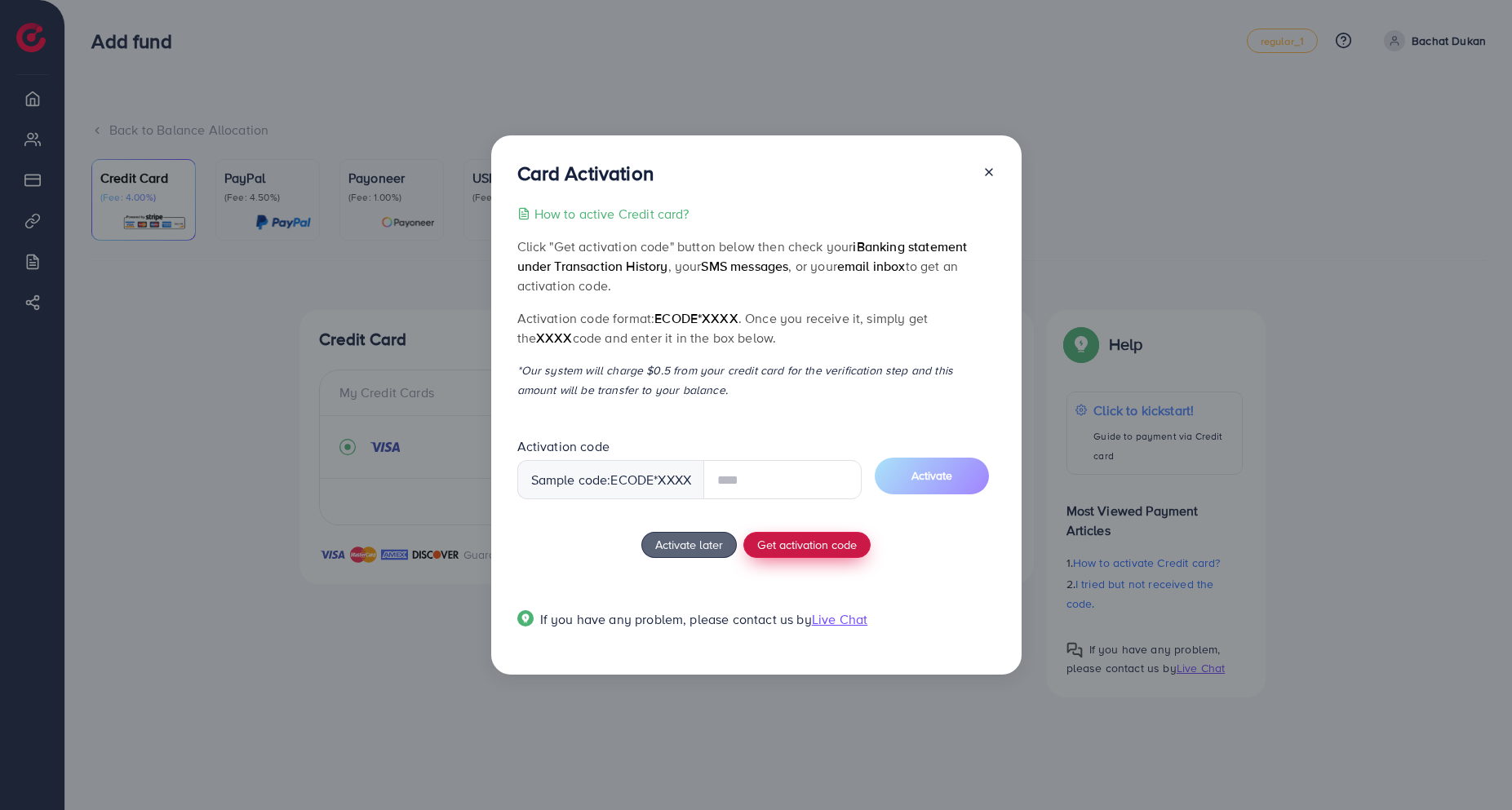
click at [836, 541] on button "Get activation code" at bounding box center [807, 545] width 127 height 26
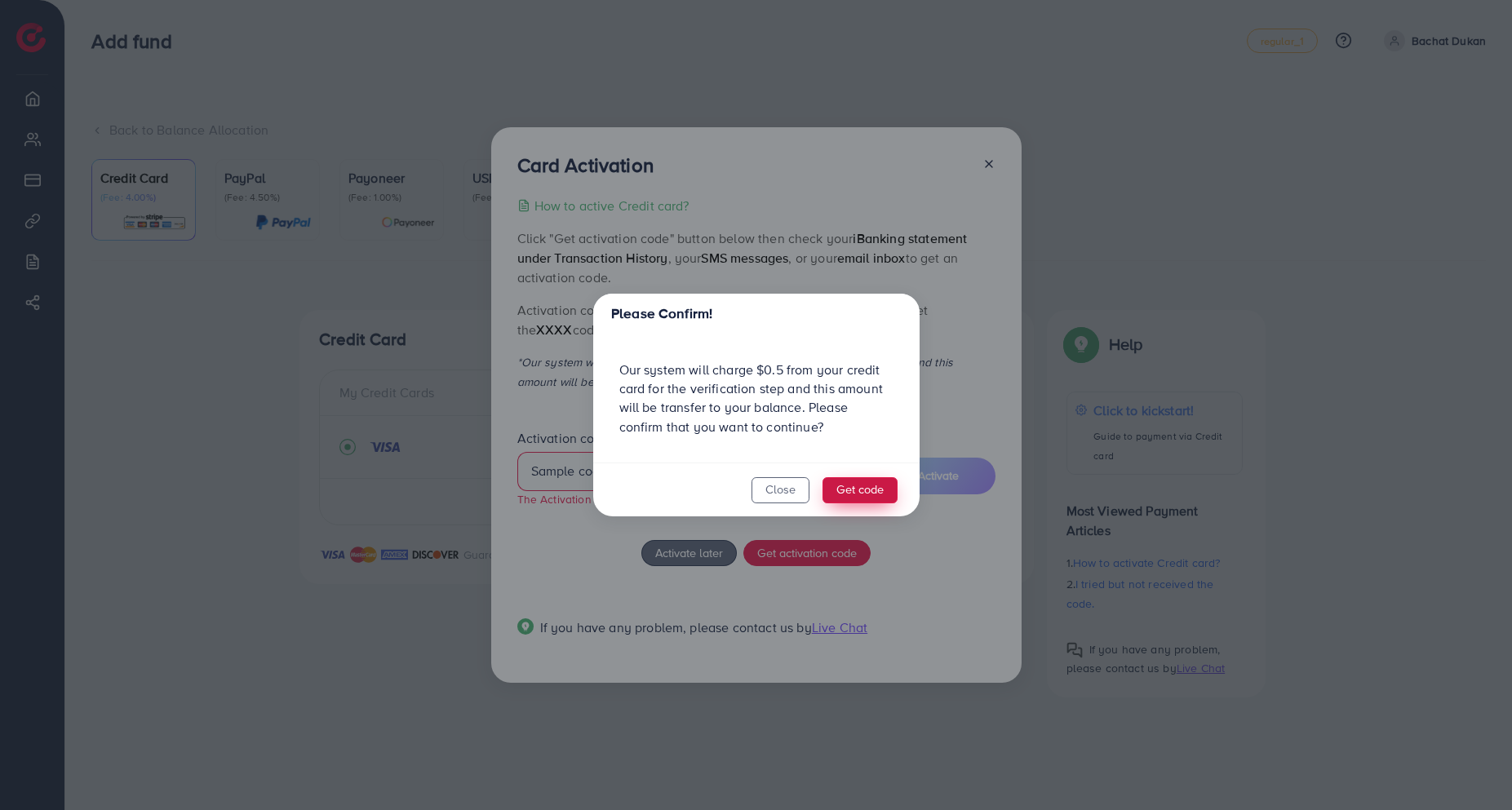
click at [843, 487] on button "Get code" at bounding box center [860, 489] width 75 height 26
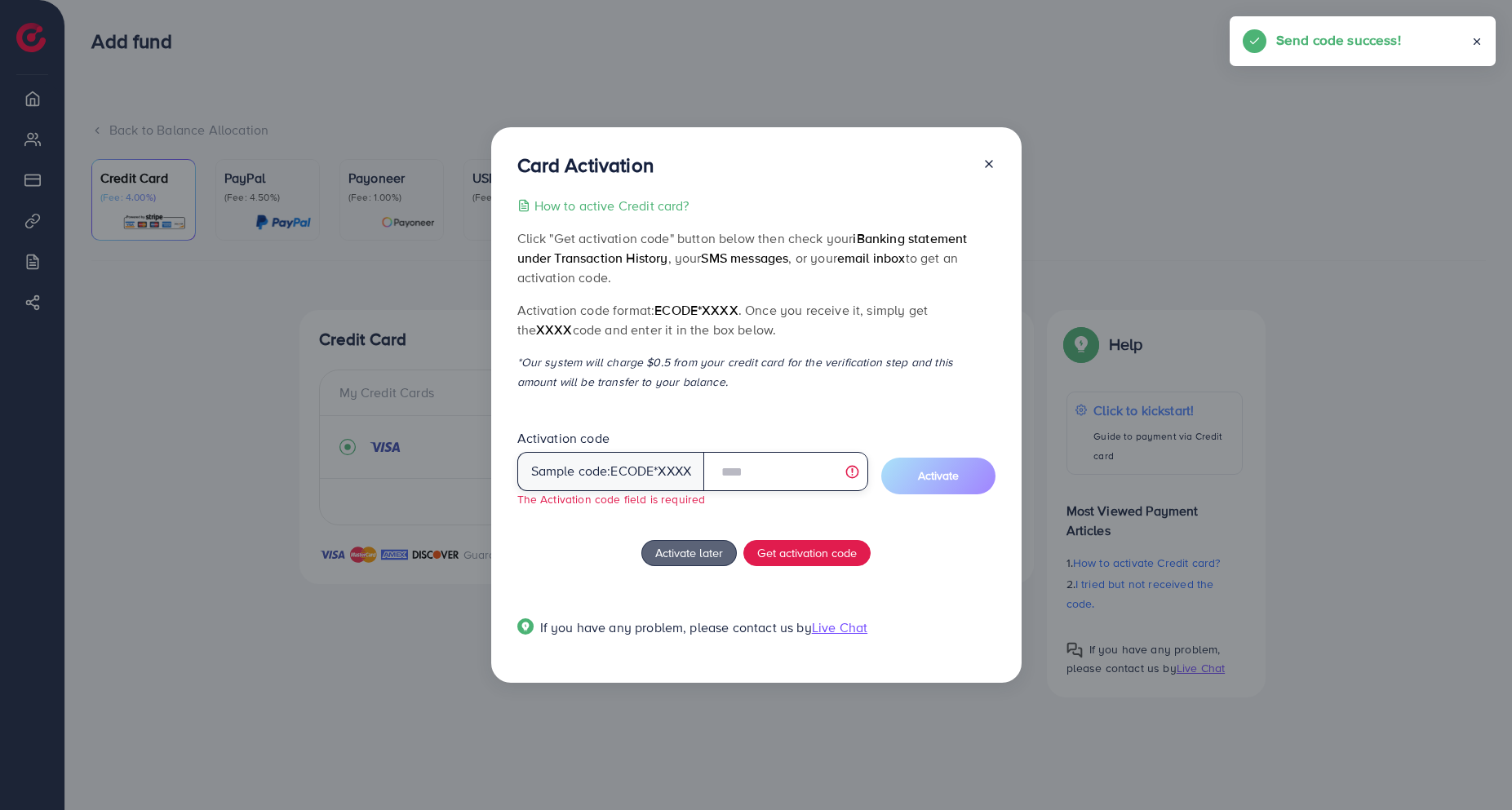
click at [750, 465] on input "text" at bounding box center [785, 472] width 164 height 39
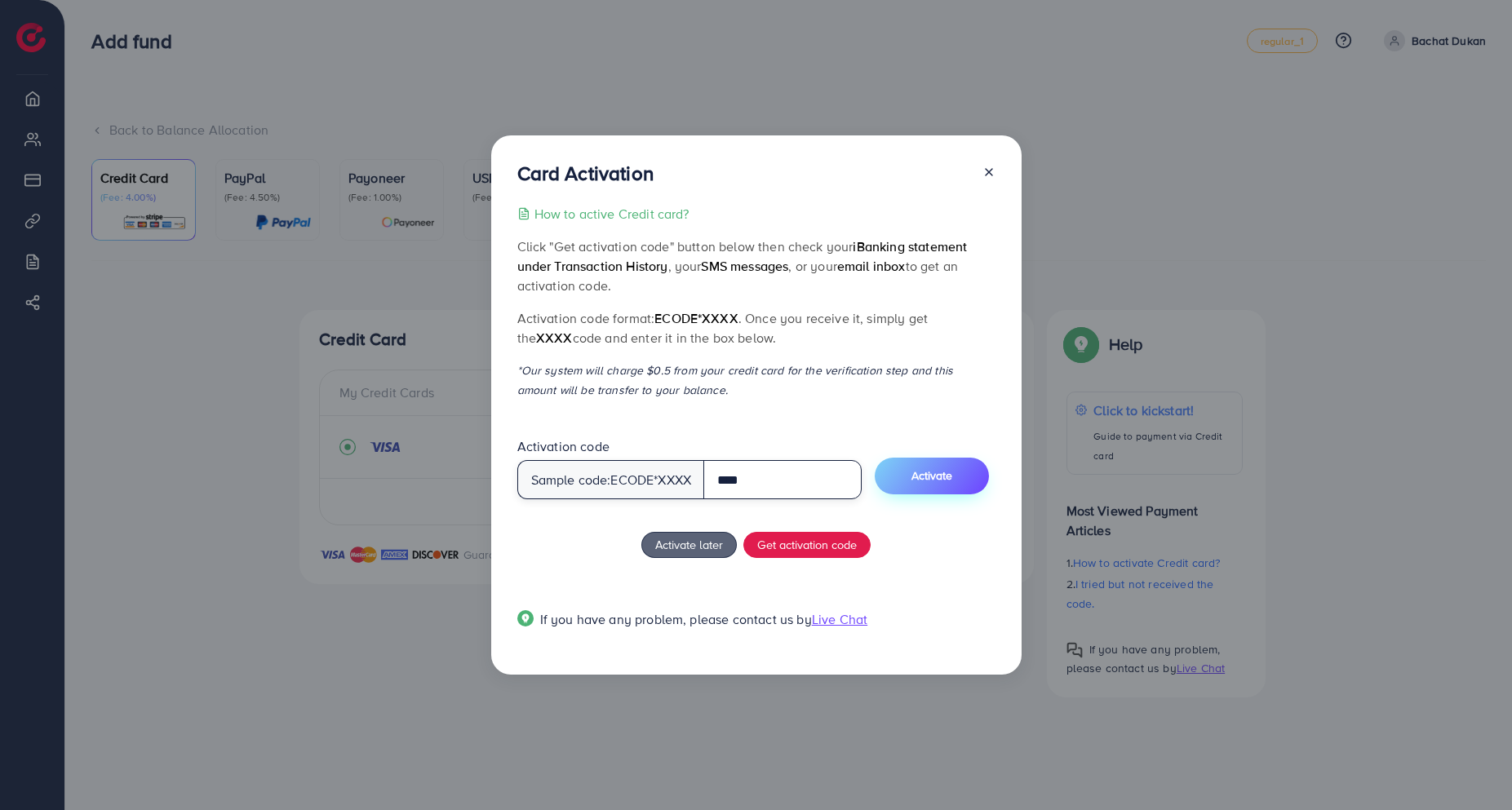
type input "****"
click at [938, 478] on span "Activate" at bounding box center [932, 475] width 41 height 16
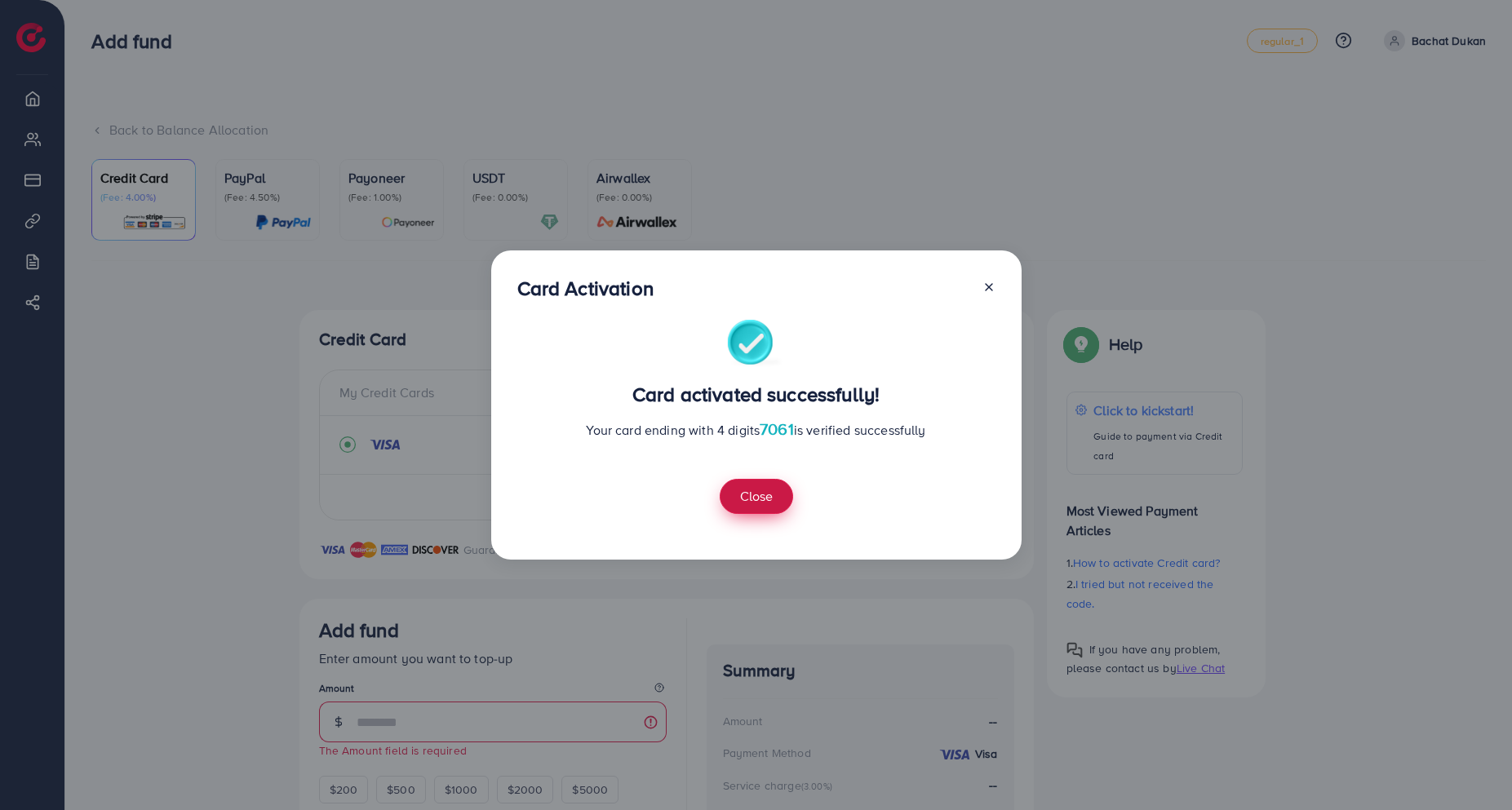
click at [765, 504] on button "Close" at bounding box center [756, 495] width 74 height 35
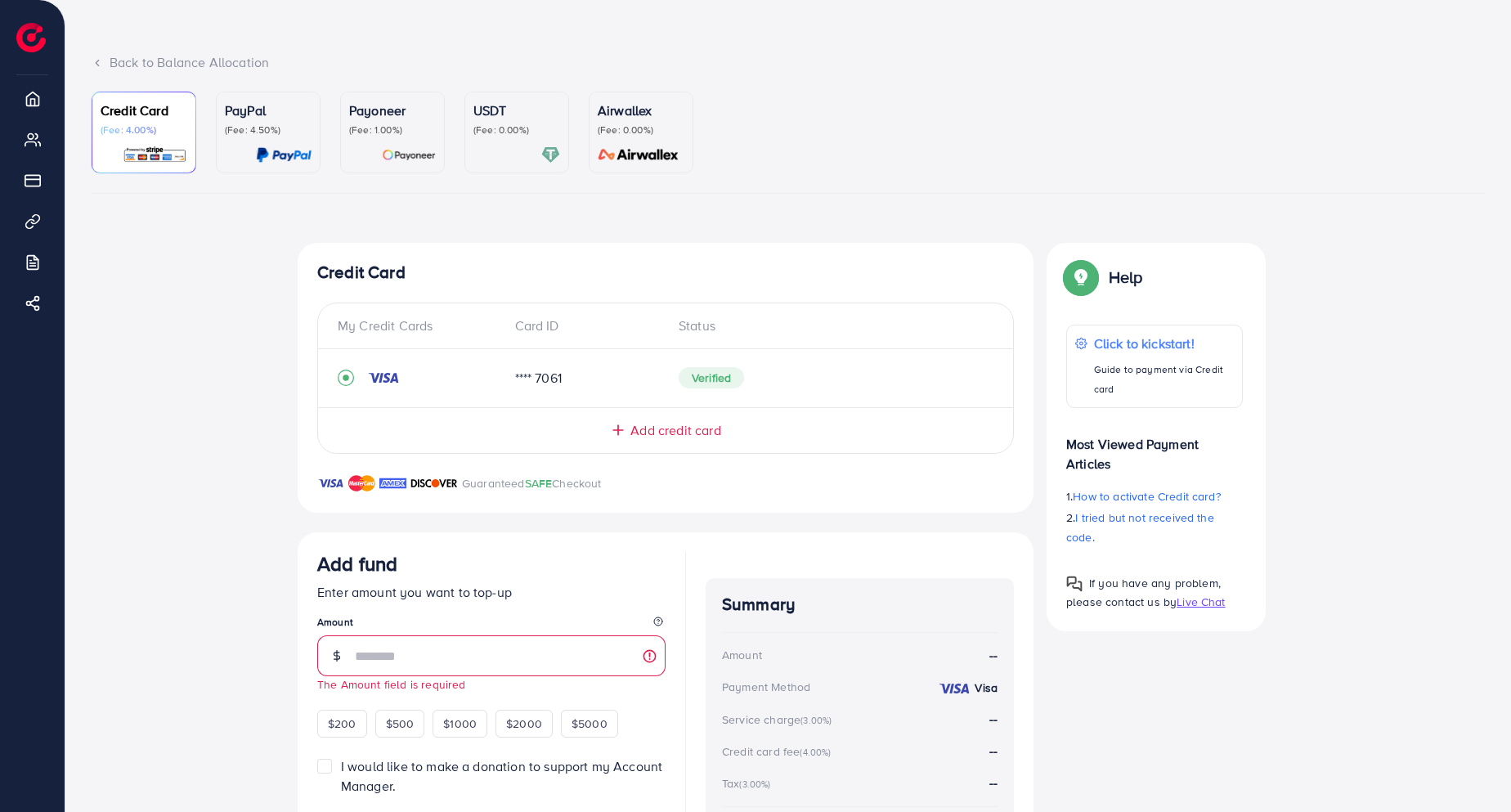
scroll to position [196, 0]
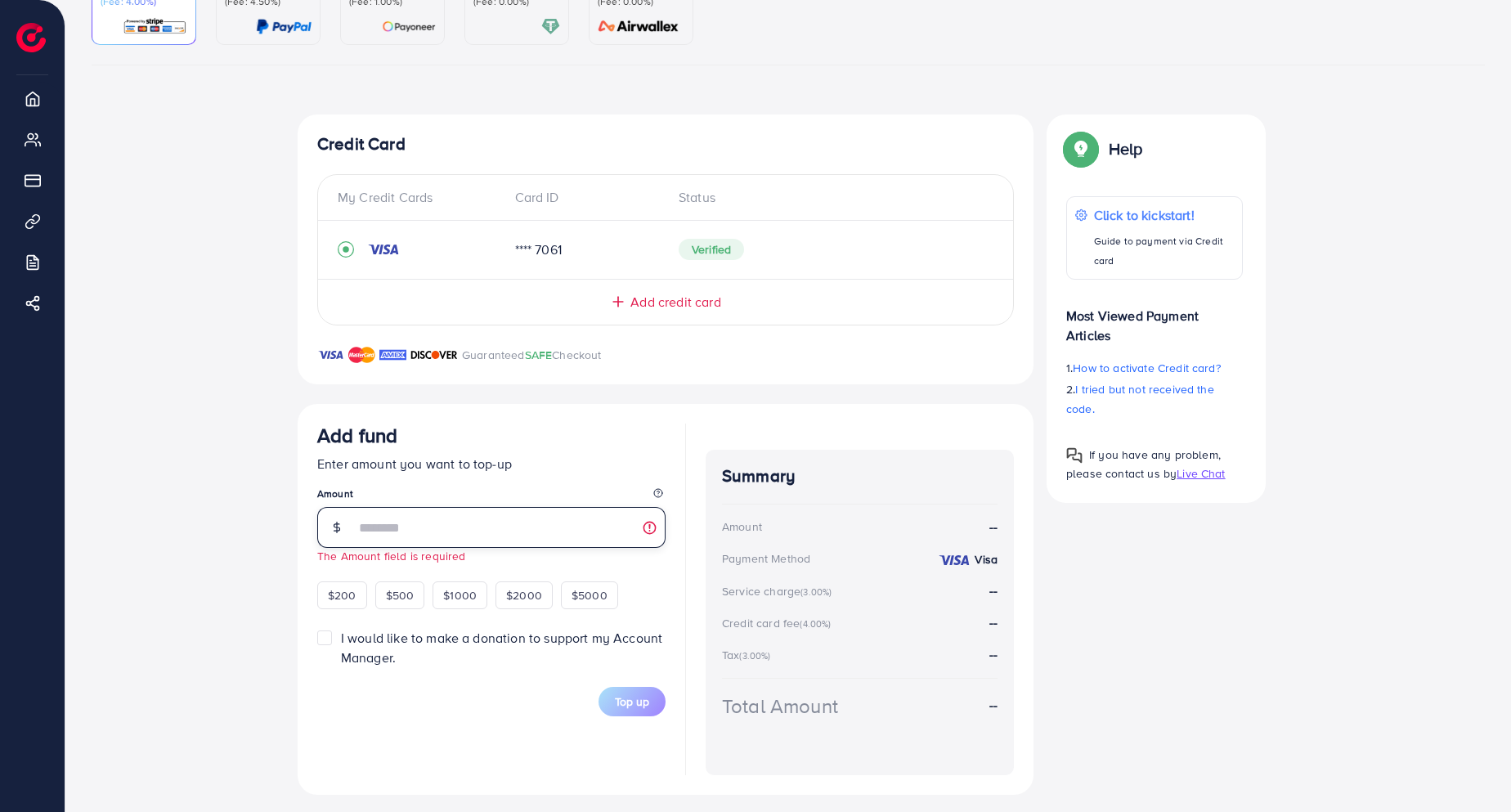
click at [486, 519] on input "number" at bounding box center [509, 527] width 310 height 41
type input "**"
click at [270, 531] on div "Top-up Success! Thanks you for your purchase. Please check your balance again. …" at bounding box center [788, 455] width 1393 height 680
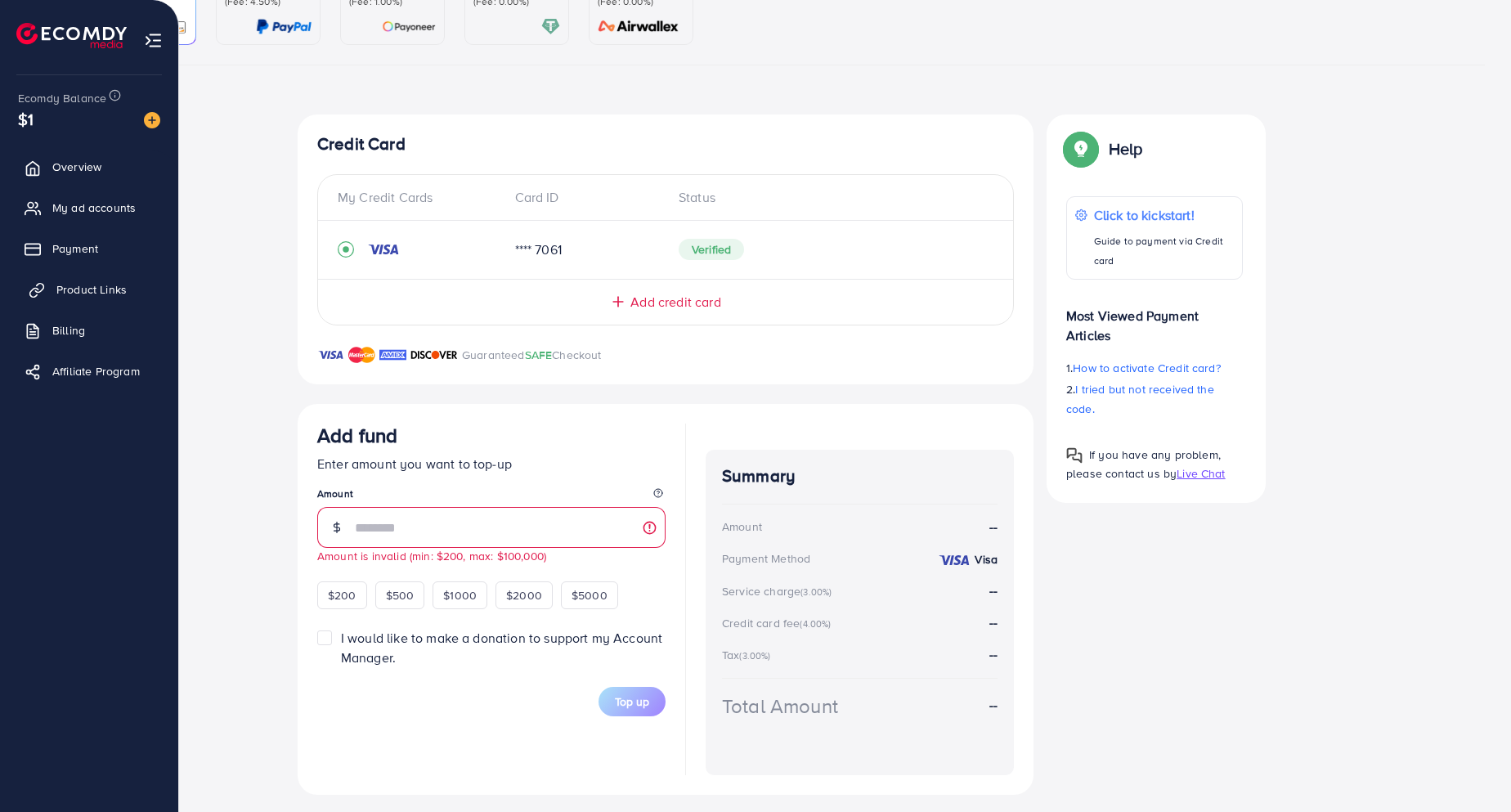
click at [78, 287] on span "Product Links" at bounding box center [91, 289] width 71 height 16
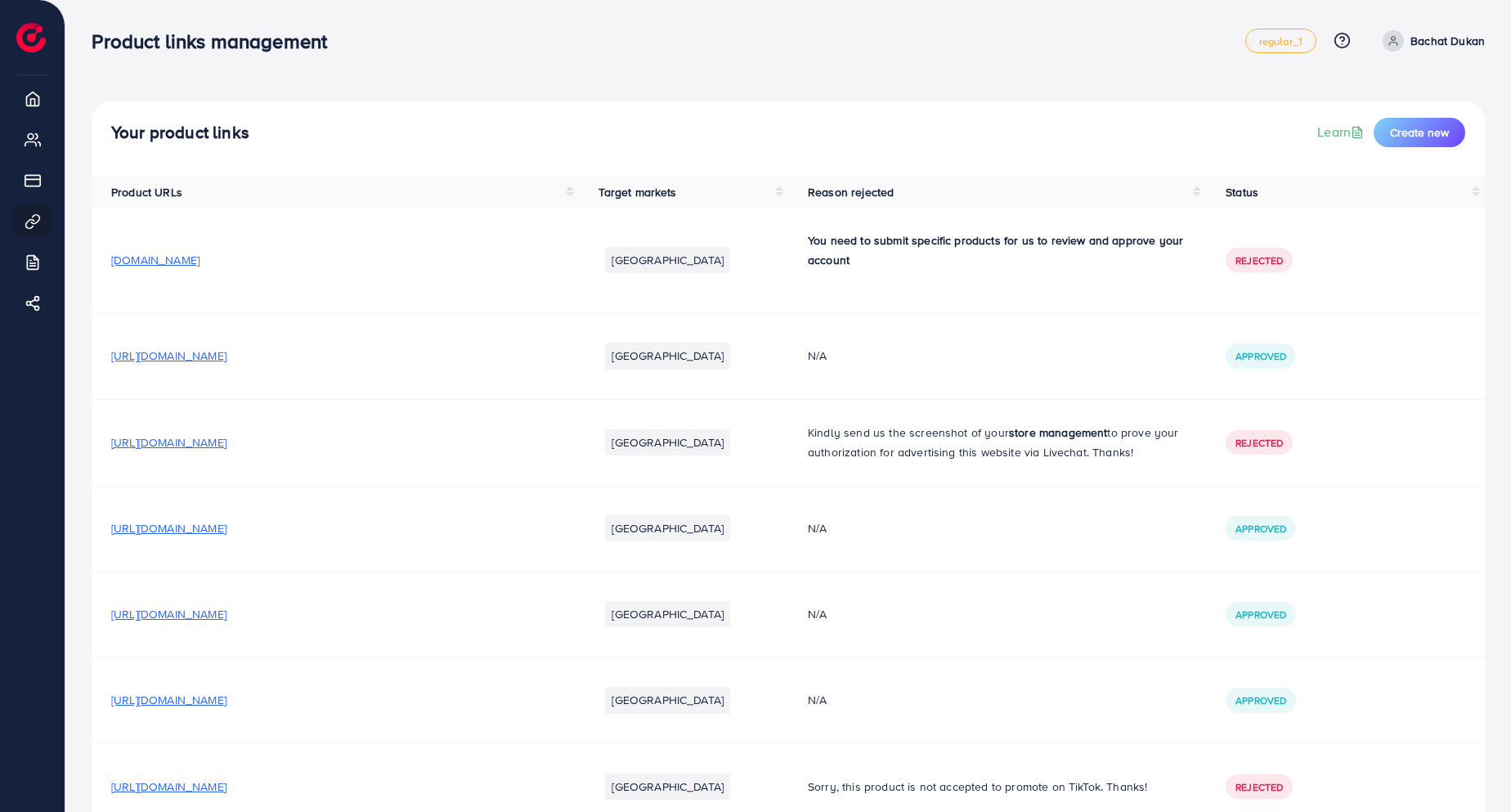
click at [930, 145] on div "Your product links Learn Create new" at bounding box center [788, 132] width 1354 height 30
click at [1437, 133] on span "Create new" at bounding box center [1418, 132] width 59 height 16
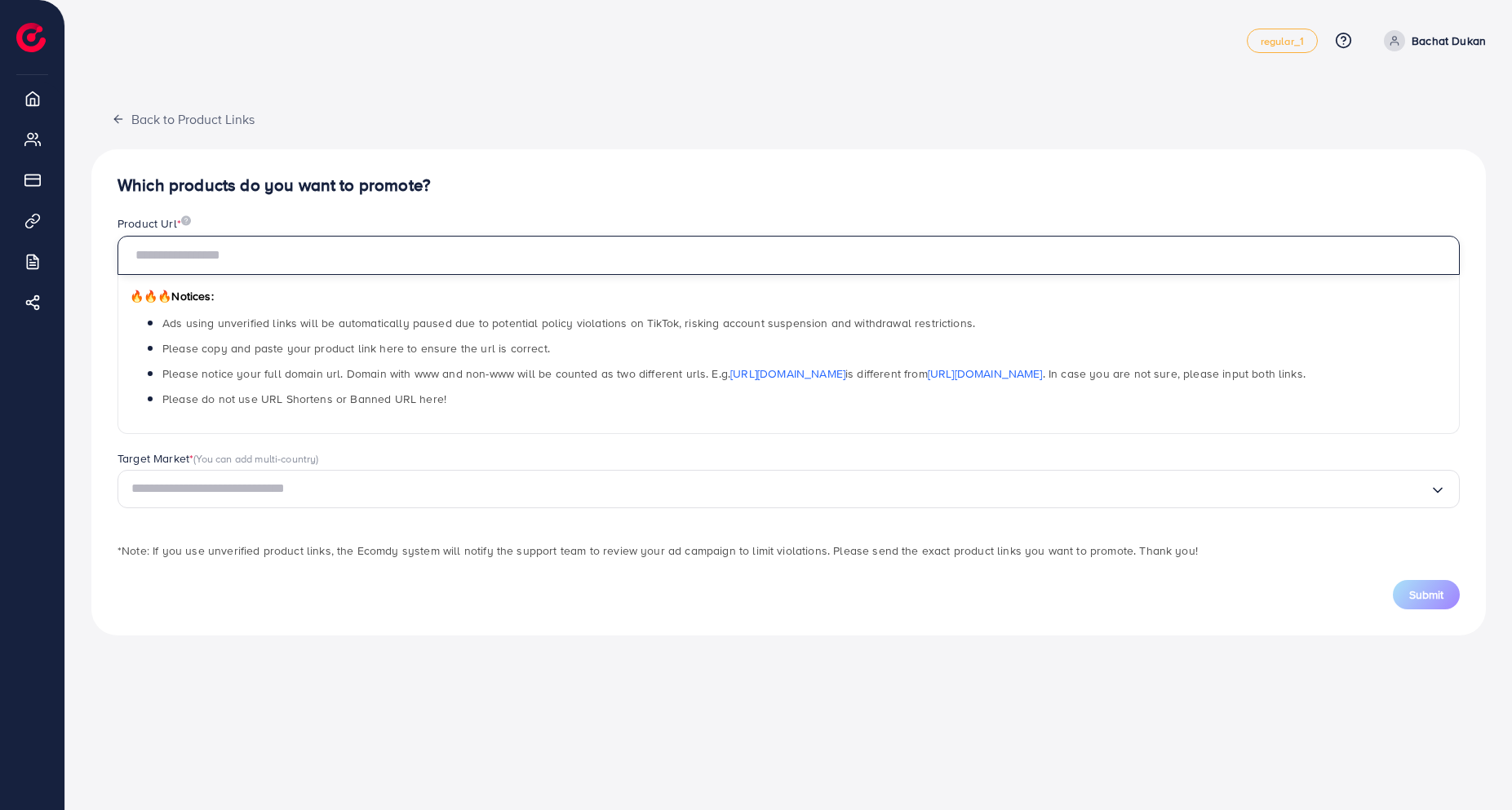
click at [344, 258] on input "text" at bounding box center [788, 255] width 1342 height 39
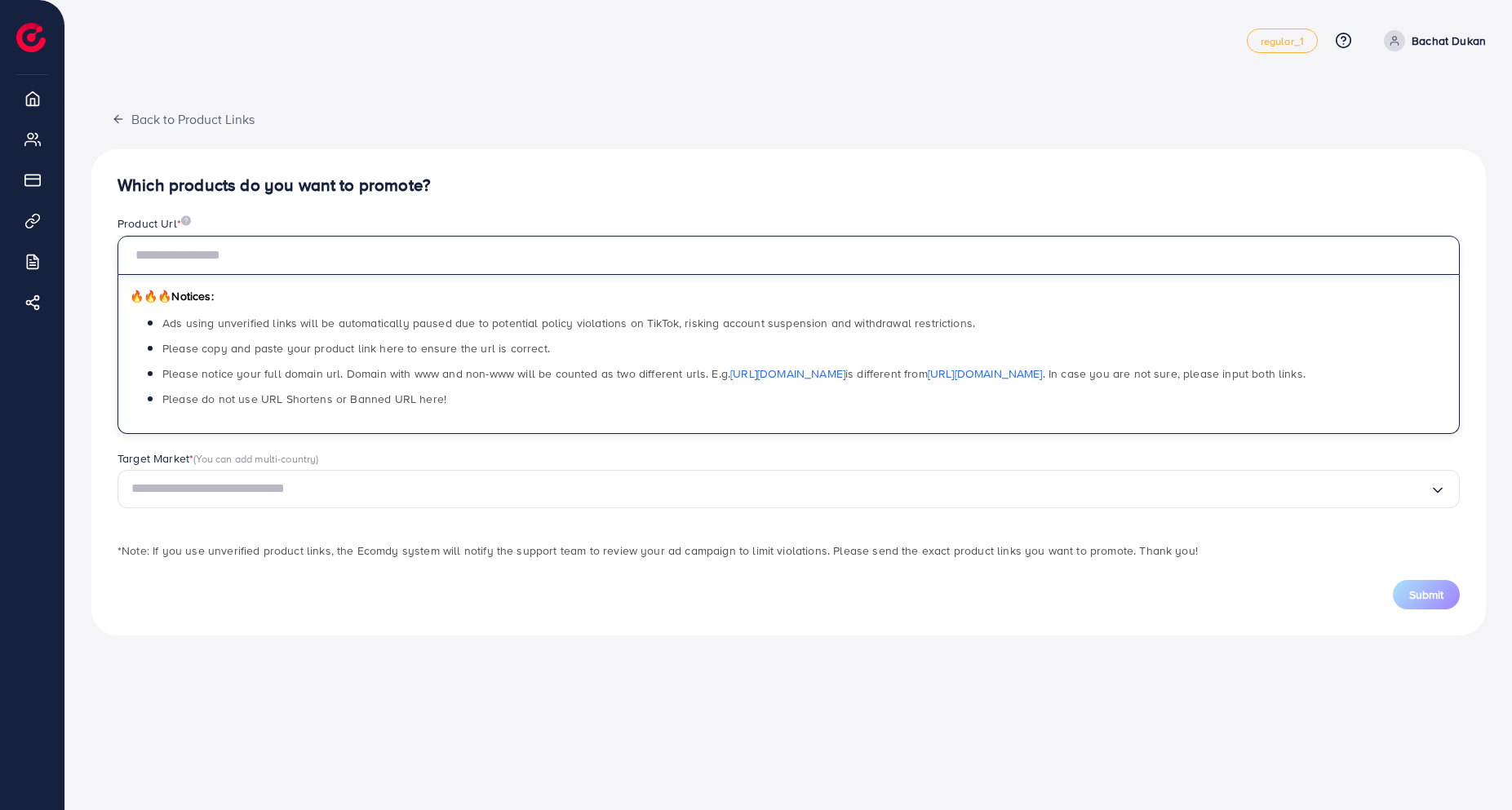
paste input "**********"
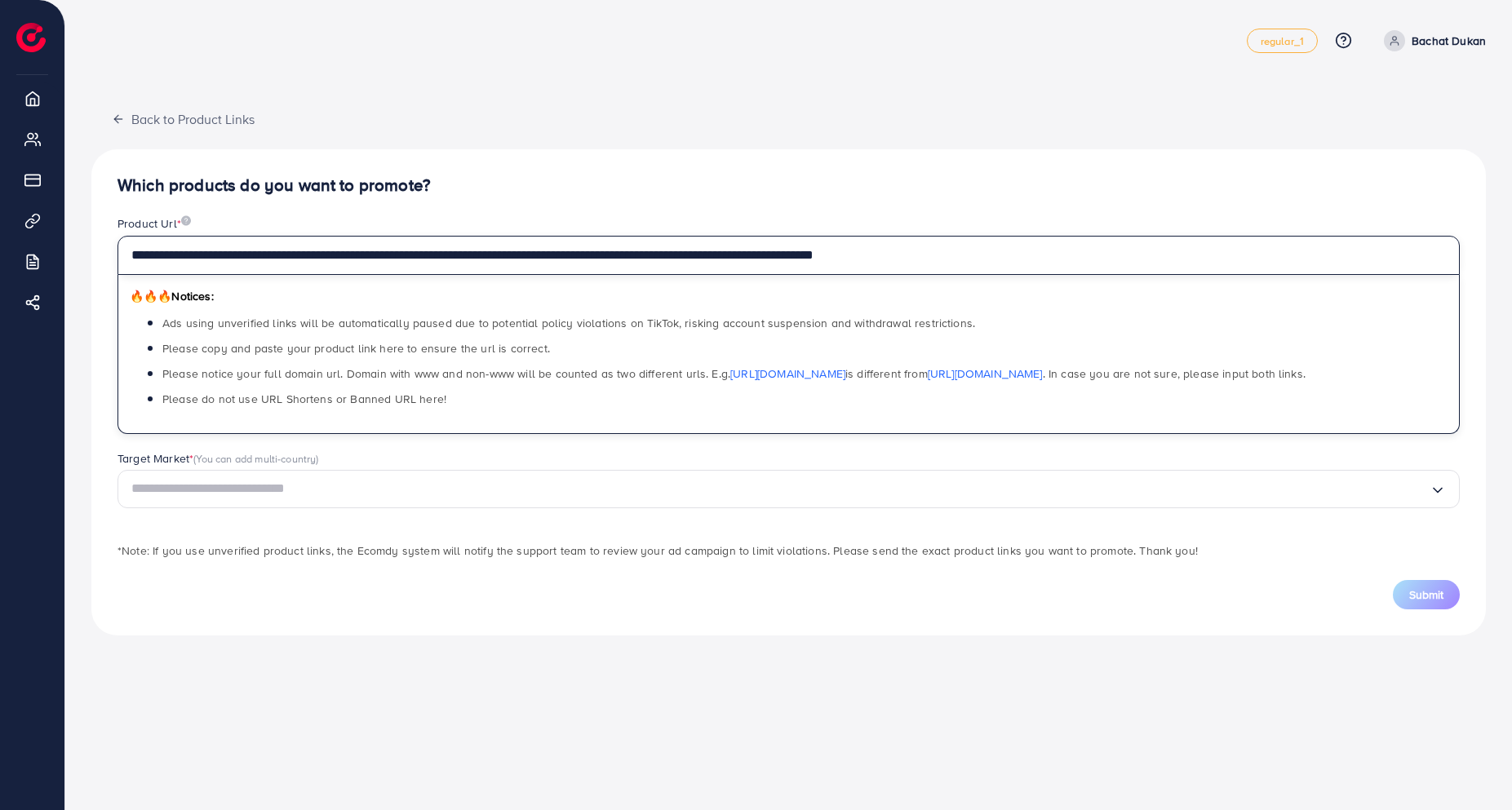
type input "**********"
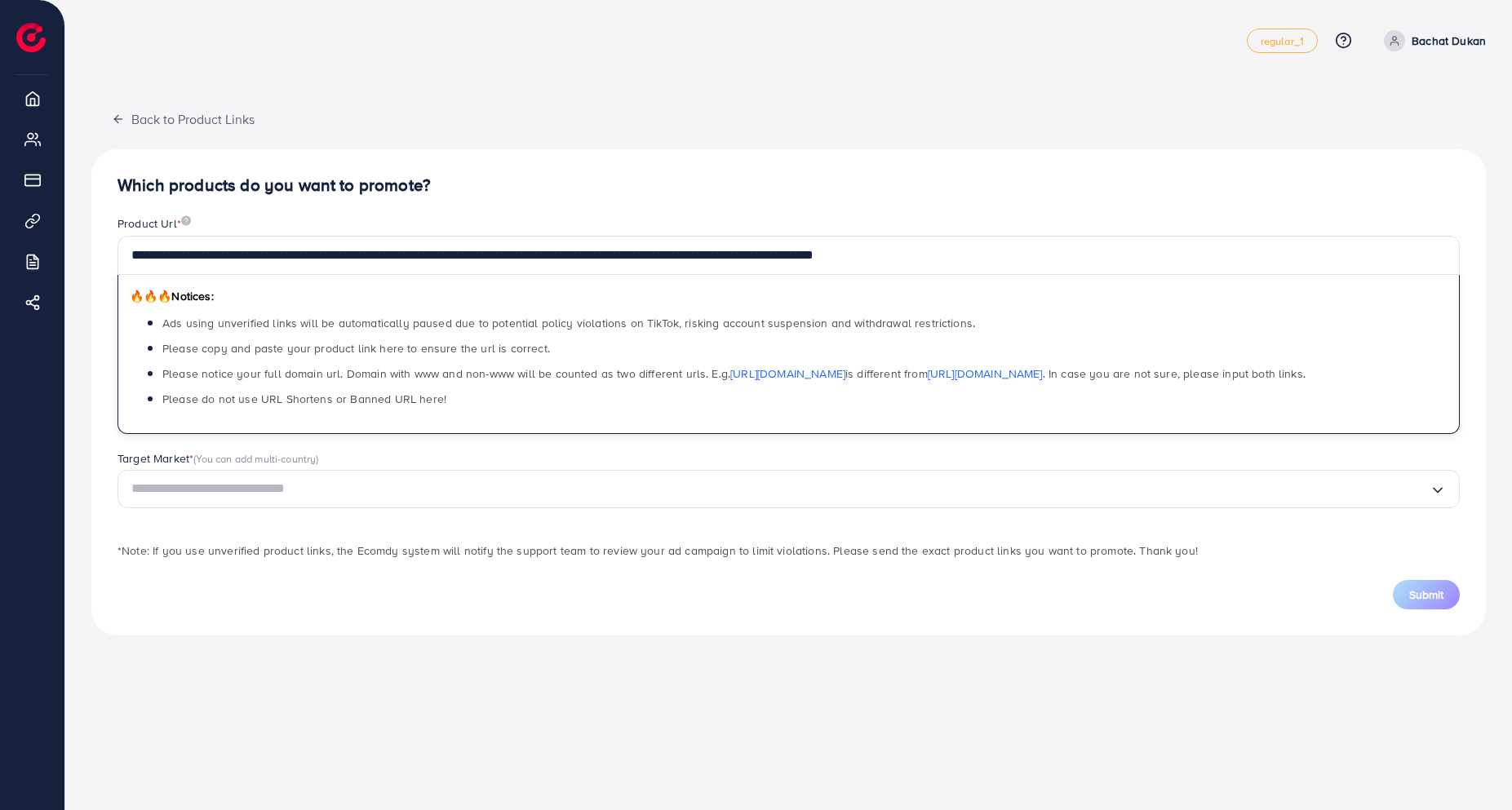
click at [275, 491] on input "Search for option" at bounding box center [781, 489] width 1298 height 25
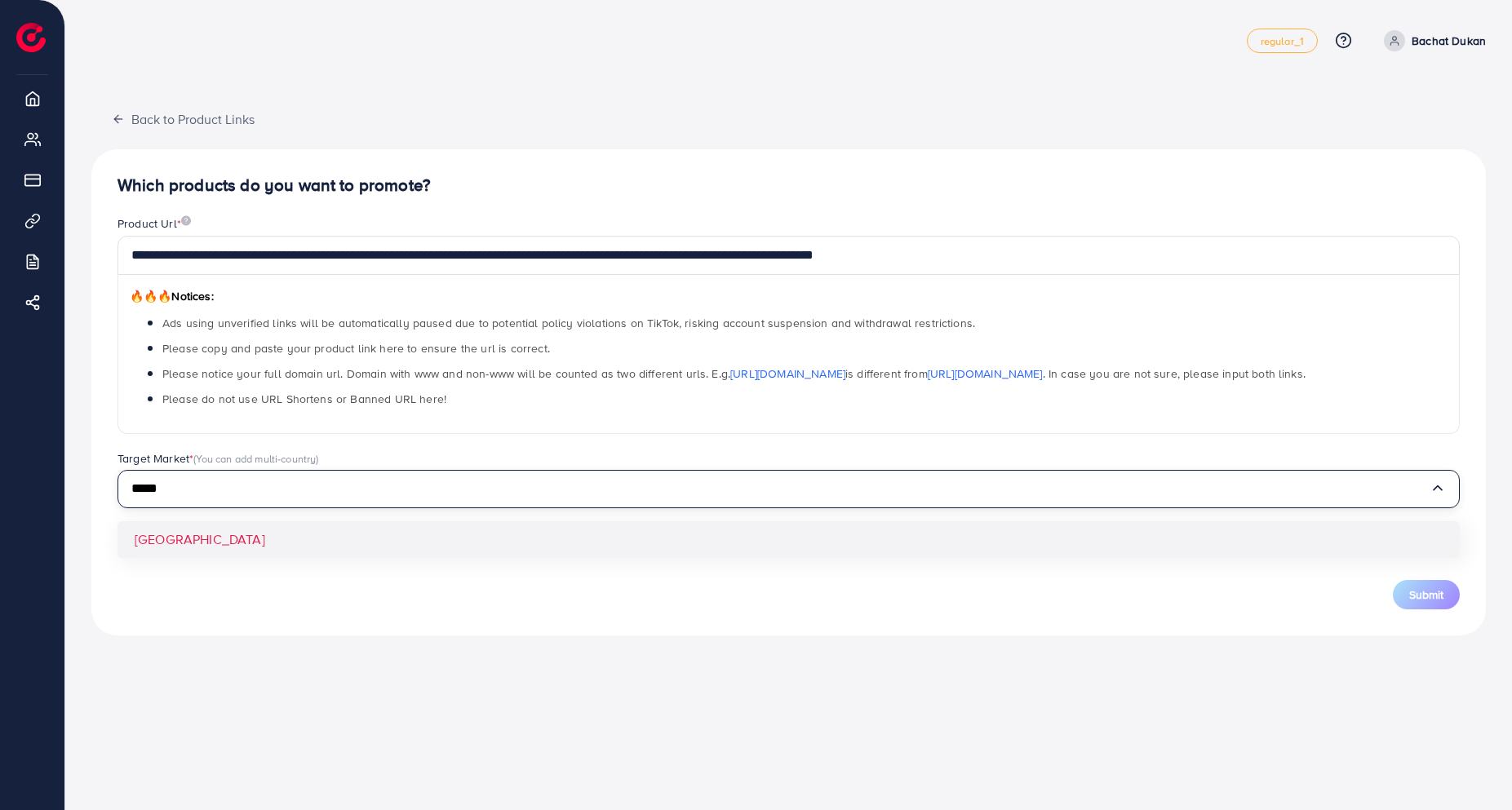
type input "*****"
click at [219, 536] on div "**********" at bounding box center [788, 392] width 1394 height 486
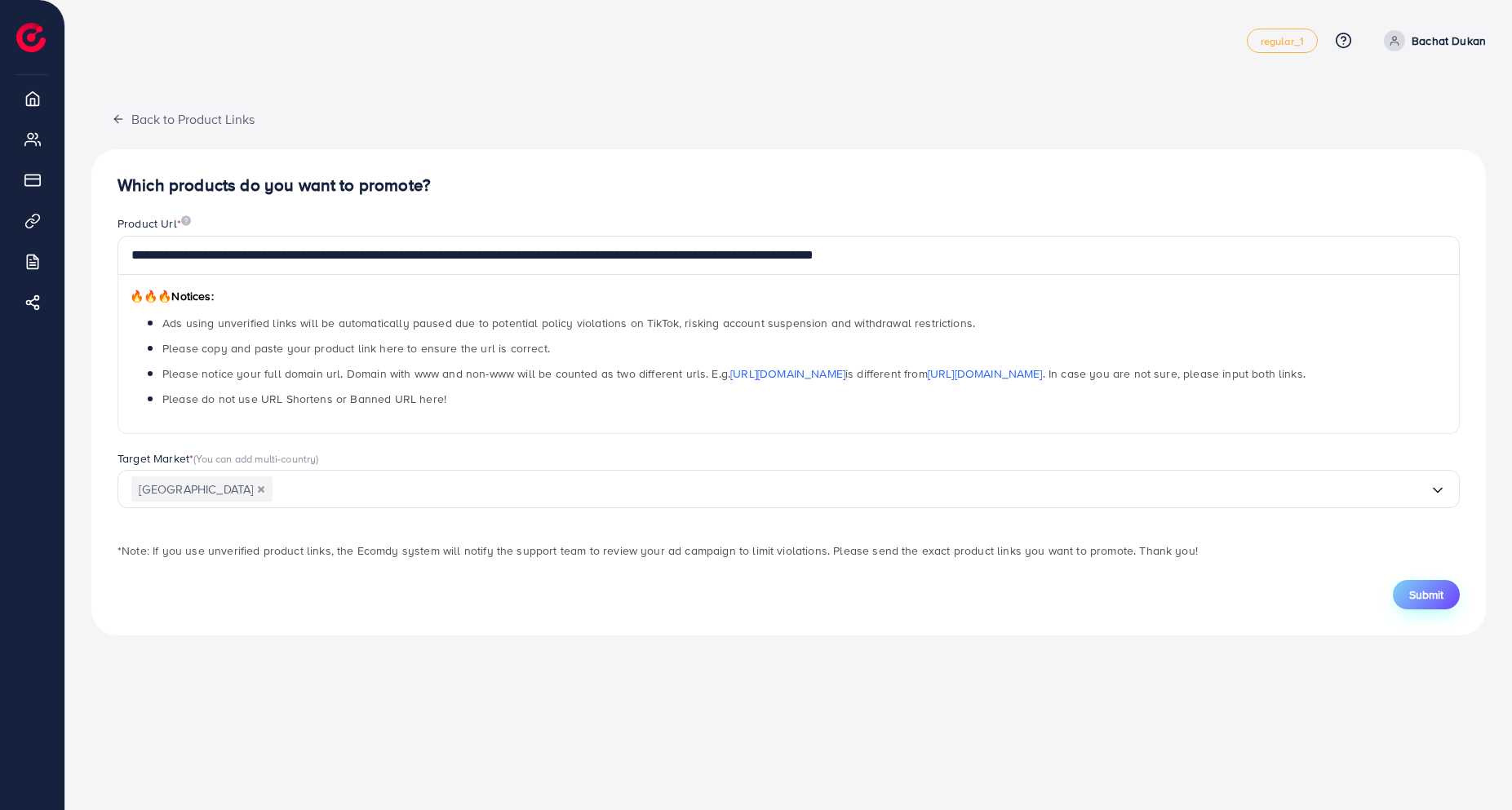
click at [1436, 603] on button "Submit" at bounding box center [1425, 595] width 67 height 30
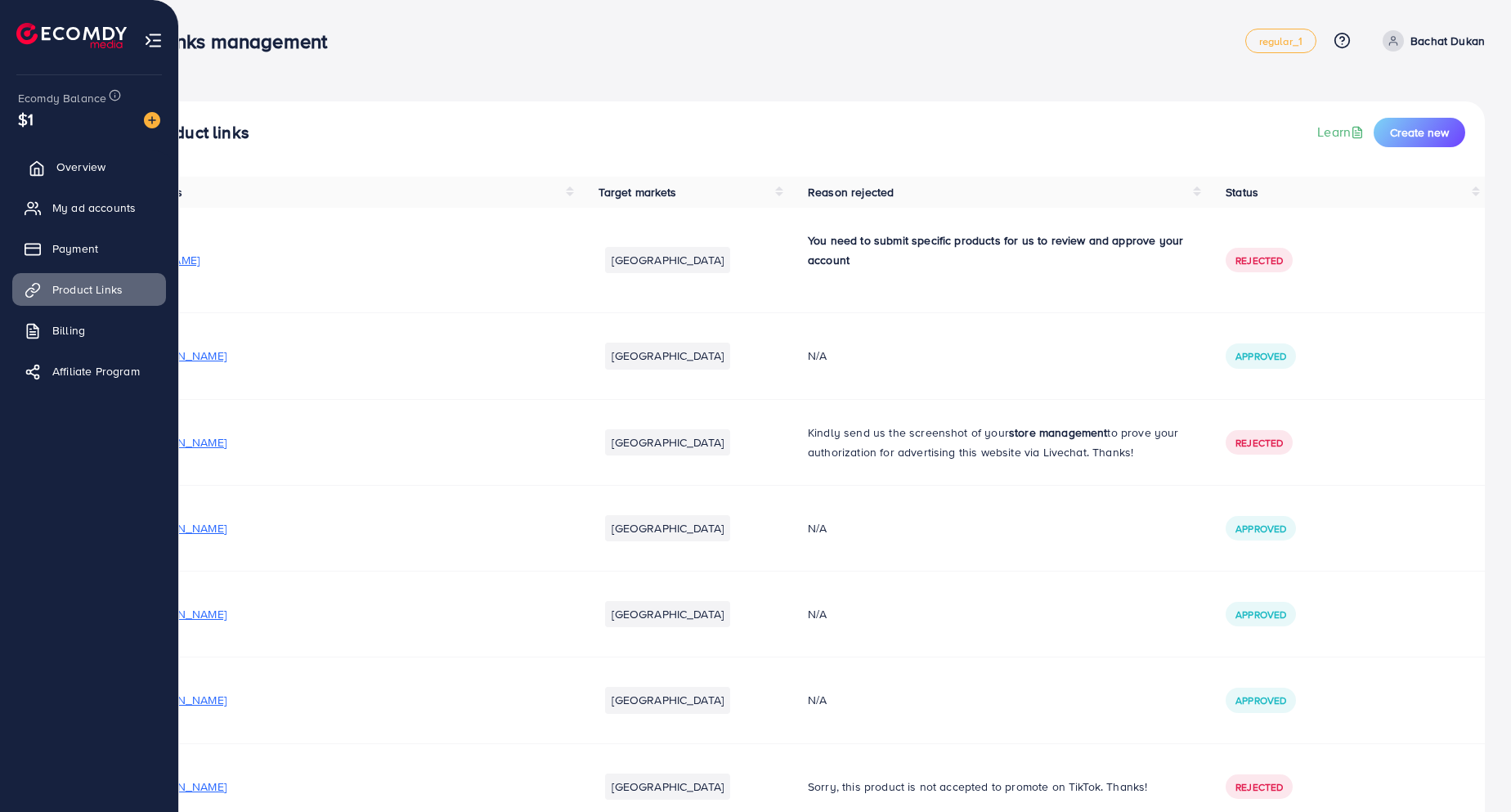
click at [108, 164] on link "Overview" at bounding box center [88, 167] width 154 height 32
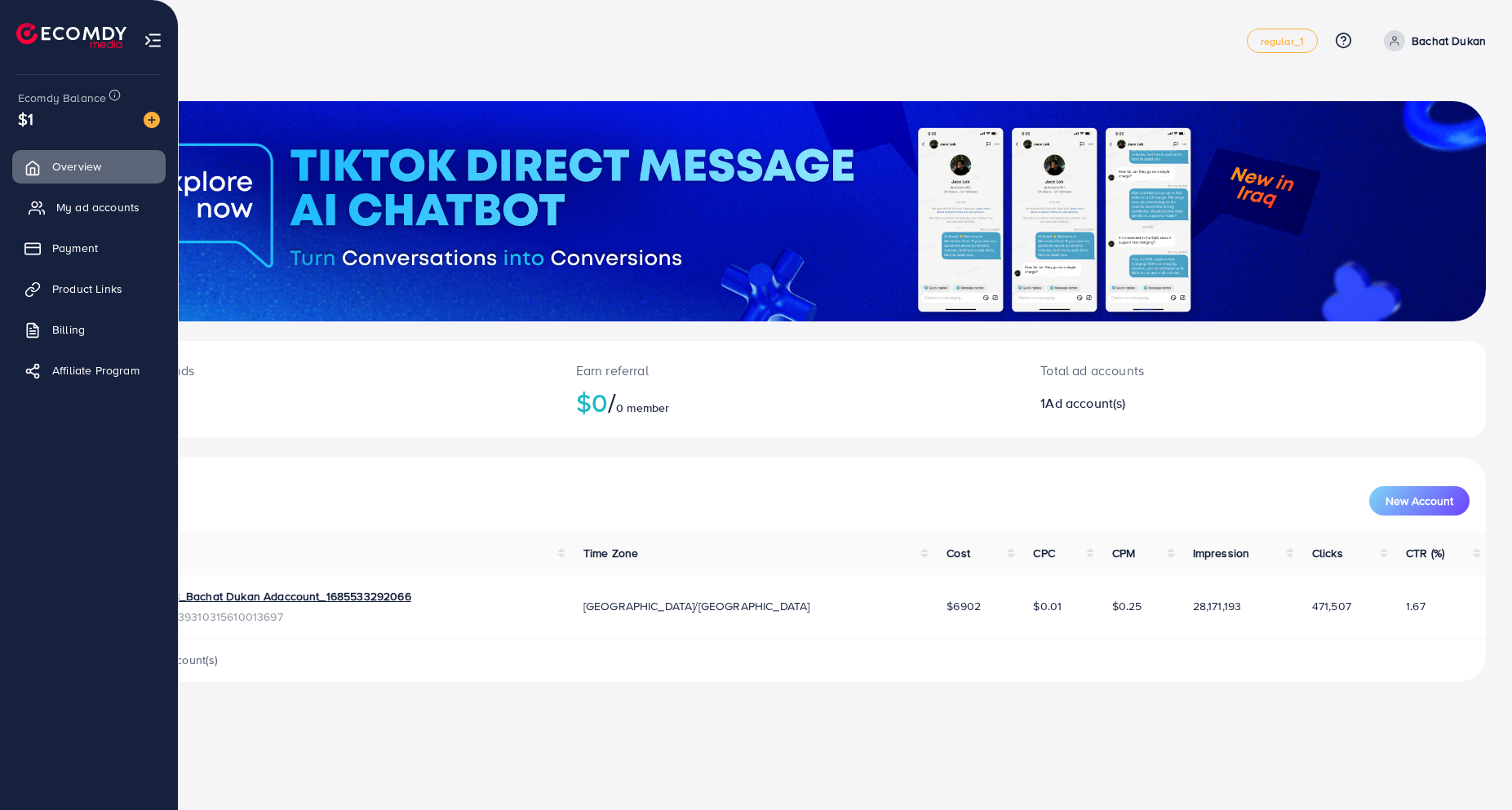
click at [103, 208] on span "My ad accounts" at bounding box center [98, 207] width 83 height 16
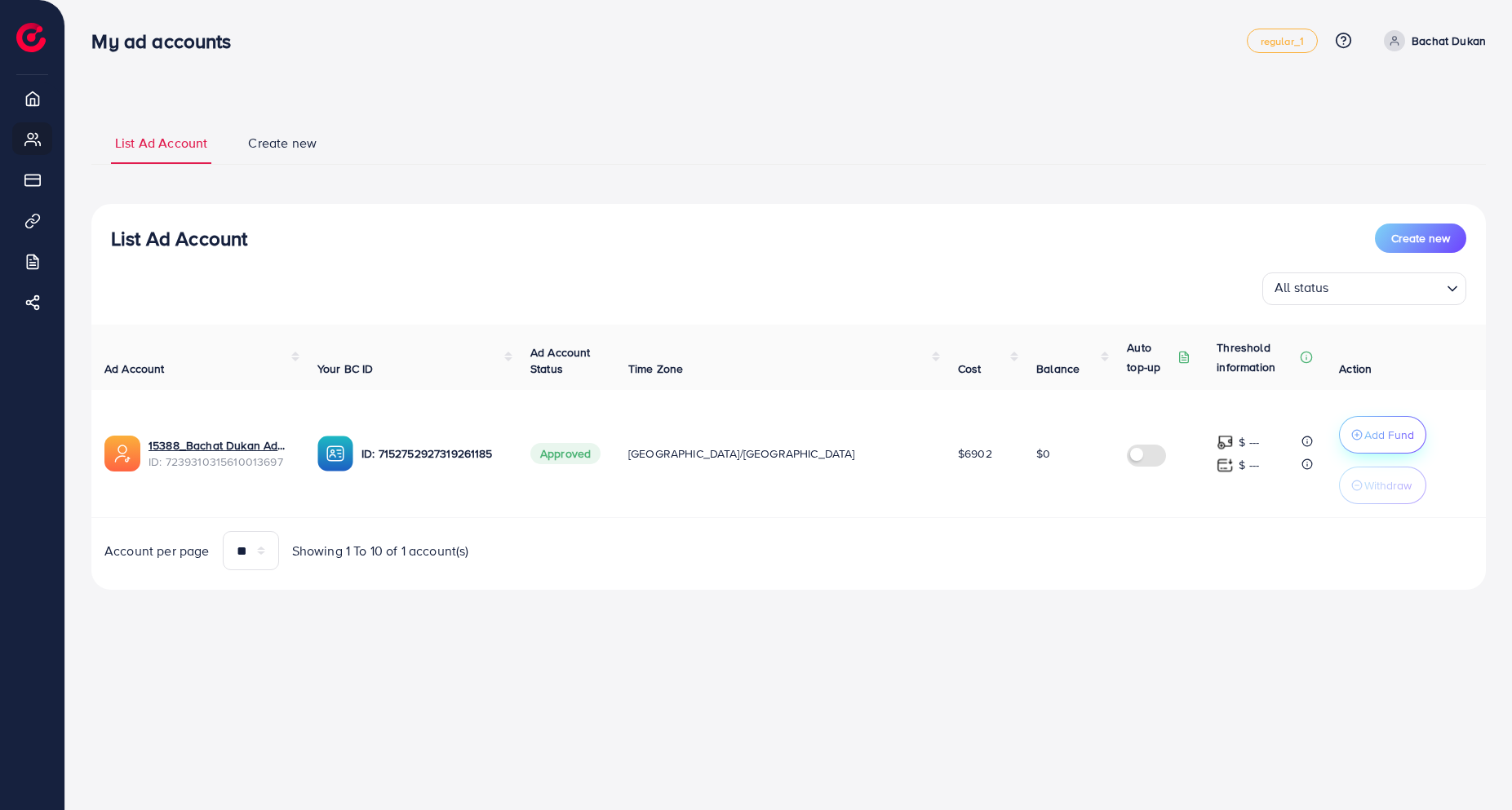
click at [1364, 432] on p "Add Fund" at bounding box center [1389, 434] width 50 height 20
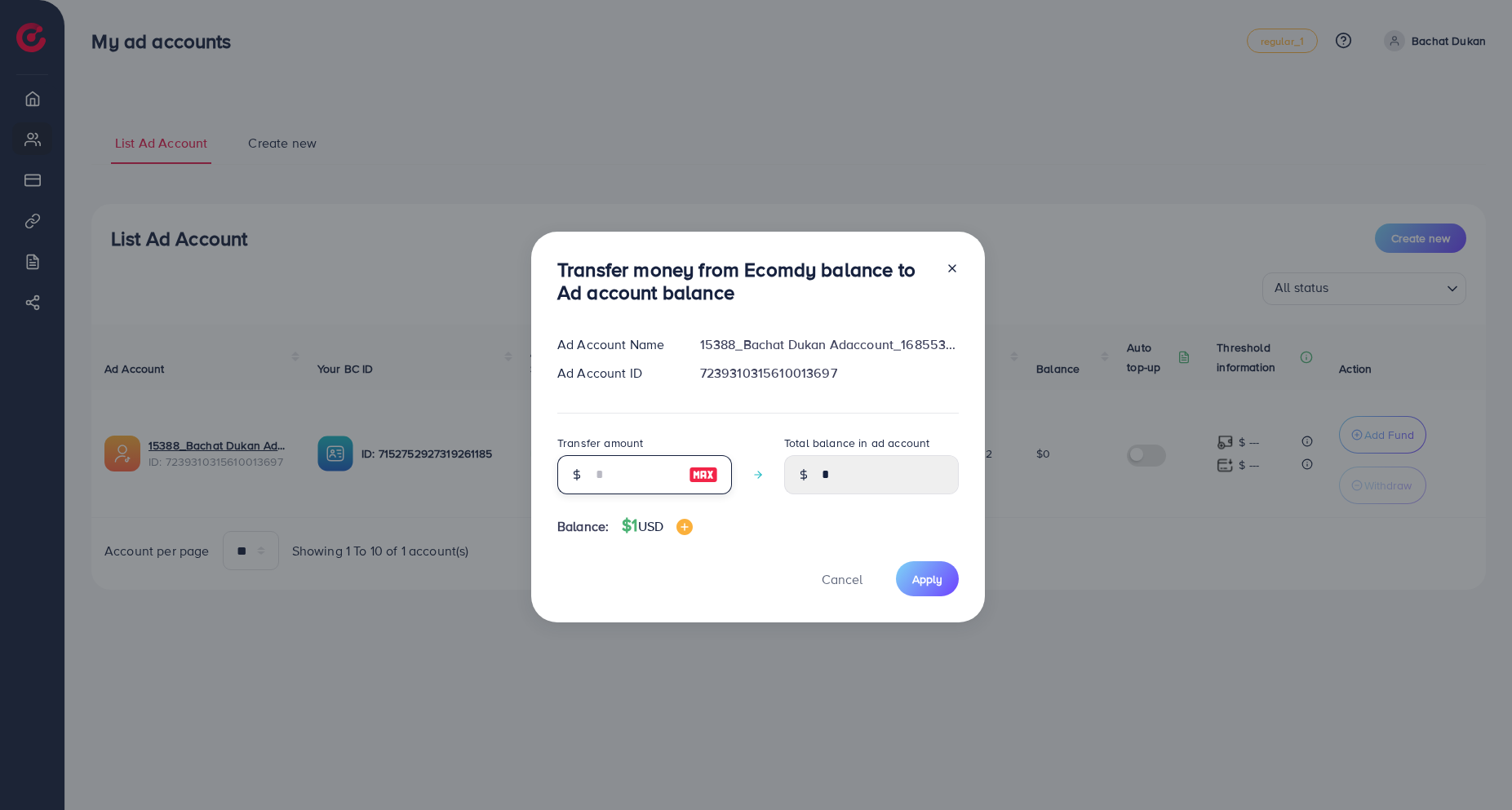
drag, startPoint x: 621, startPoint y: 476, endPoint x: 518, endPoint y: 477, distance: 103.0
click at [518, 477] on div "Transfer money from Ecomdy balance to Ad account balance Ad Account Name 15388_…" at bounding box center [756, 405] width 1512 height 810
type input "*"
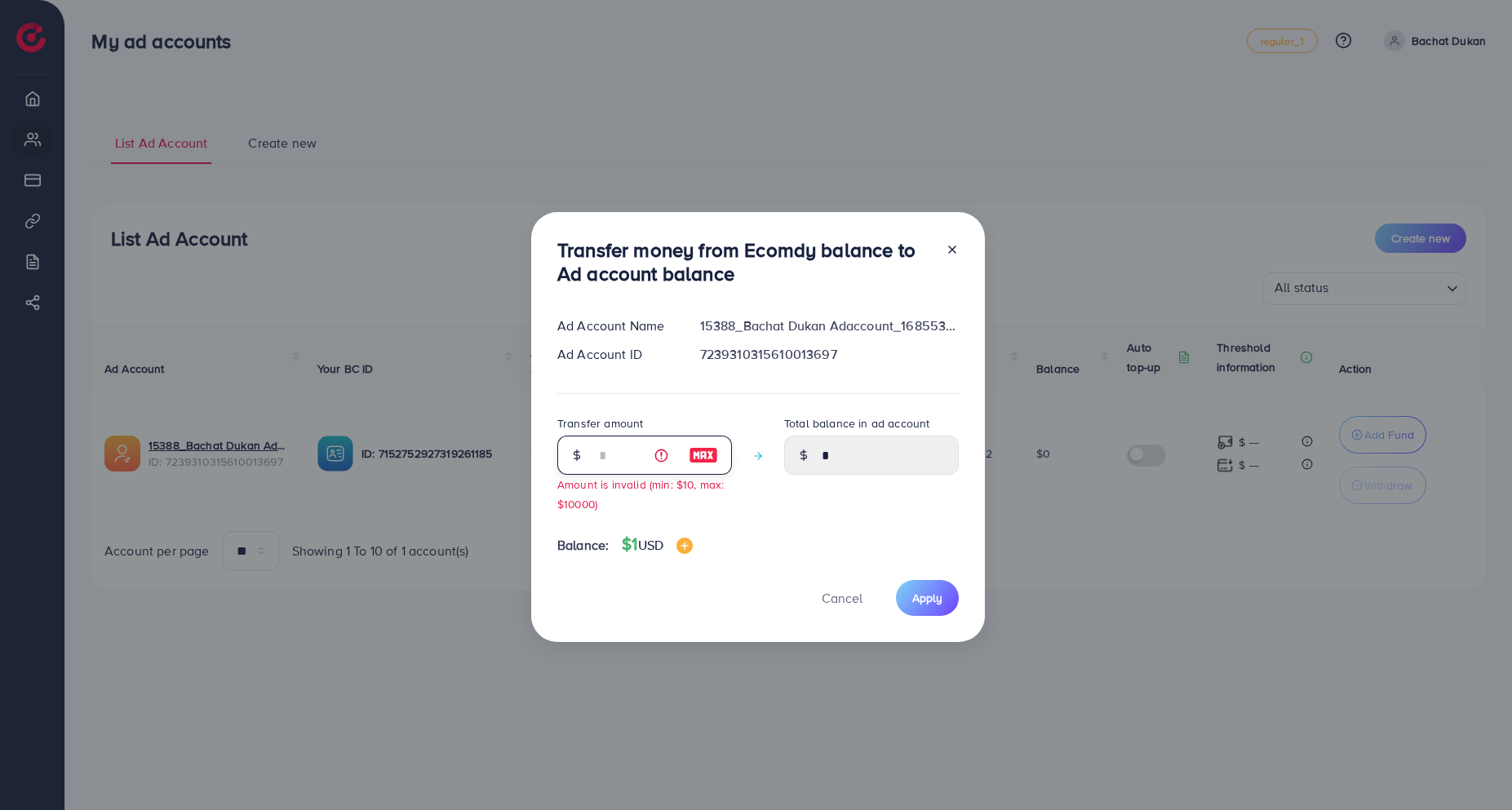
type input "****"
type input "*"
click at [954, 247] on icon at bounding box center [951, 249] width 13 height 13
type input "*"
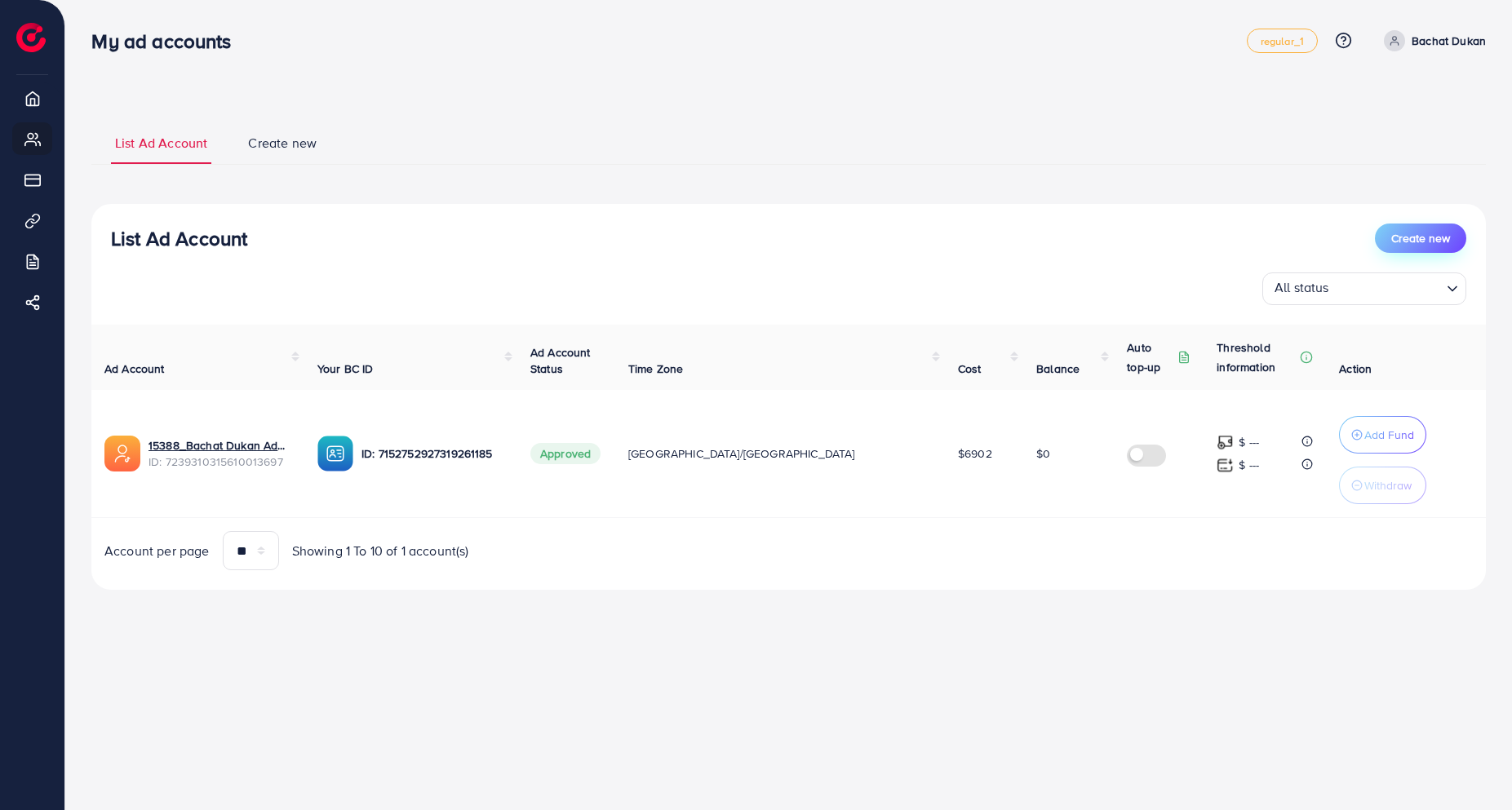
click at [1418, 246] on span "Create new" at bounding box center [1420, 237] width 59 height 16
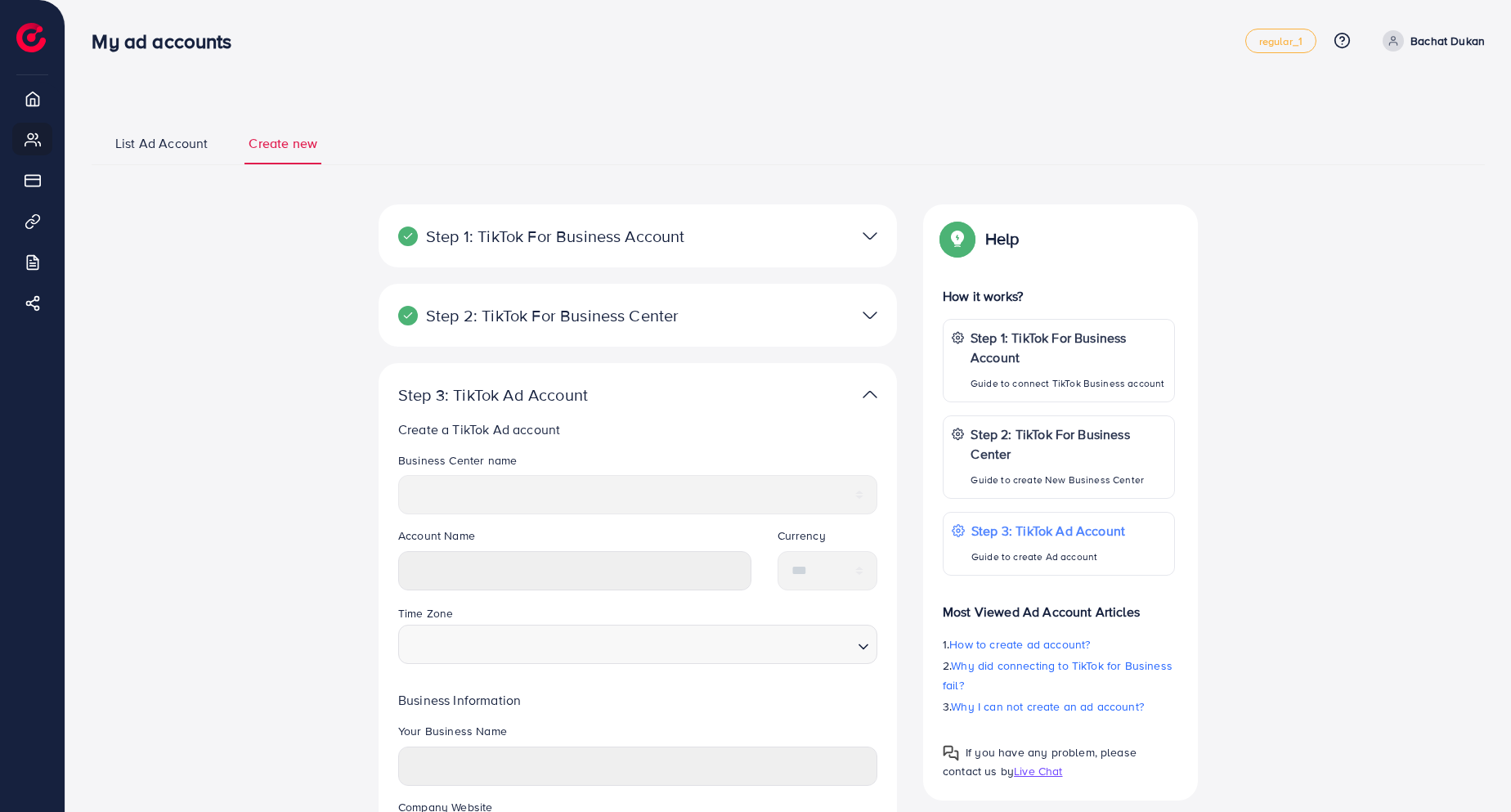
click at [157, 145] on span "List Ad Account" at bounding box center [162, 144] width 93 height 19
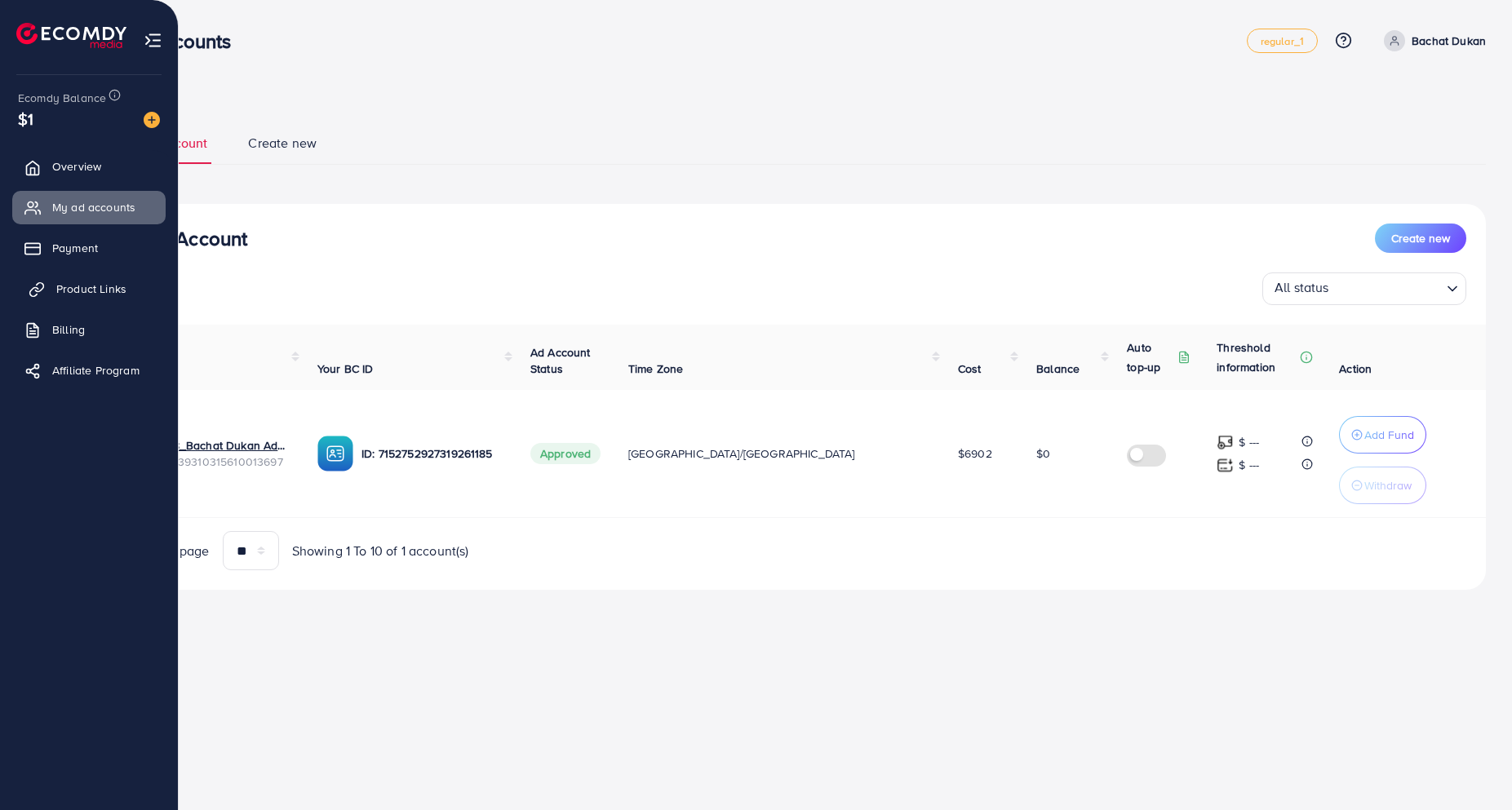
click at [73, 298] on link "Product Links" at bounding box center [88, 288] width 154 height 32
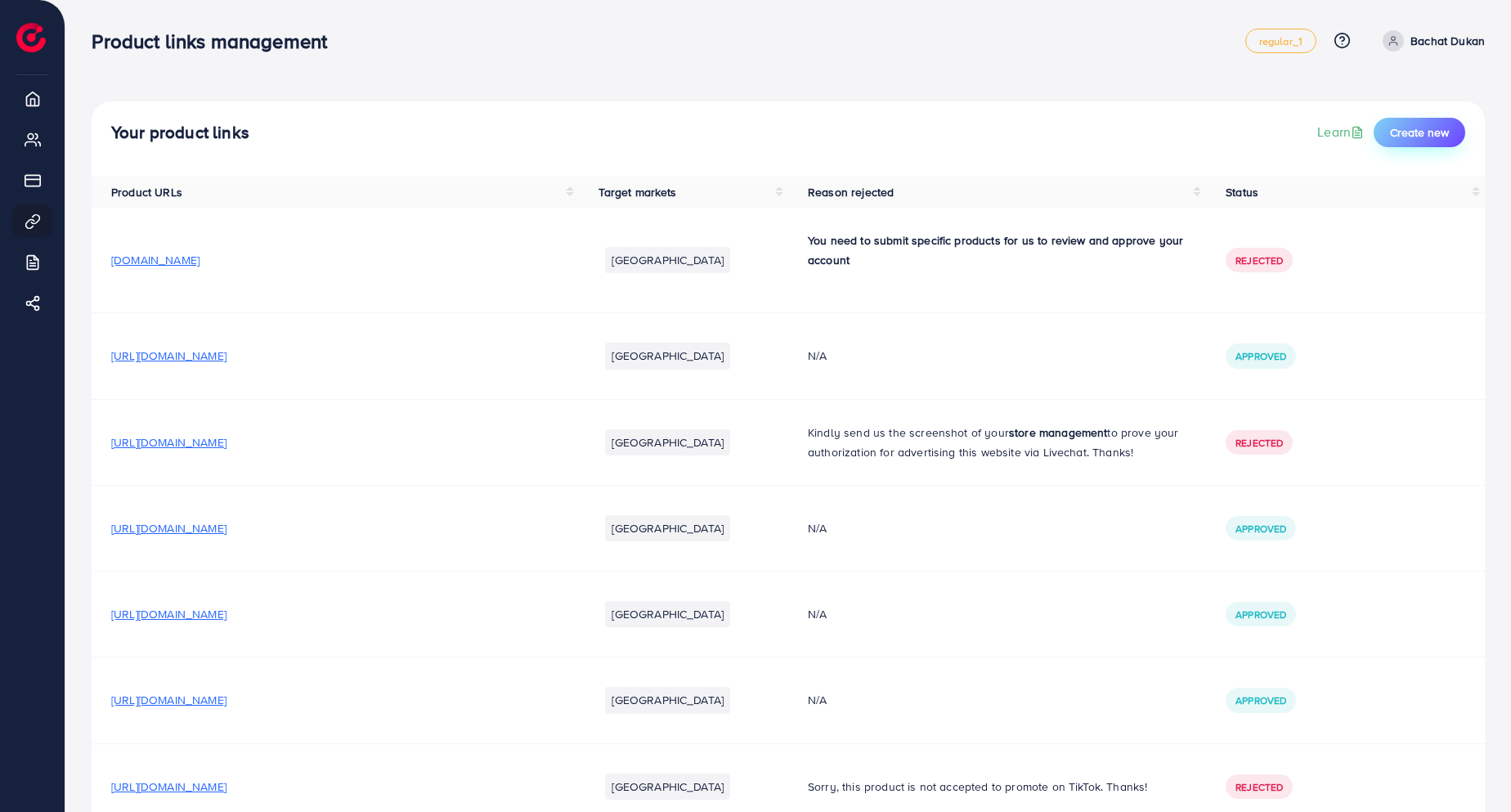
click at [1423, 128] on span "Create new" at bounding box center [1418, 132] width 59 height 16
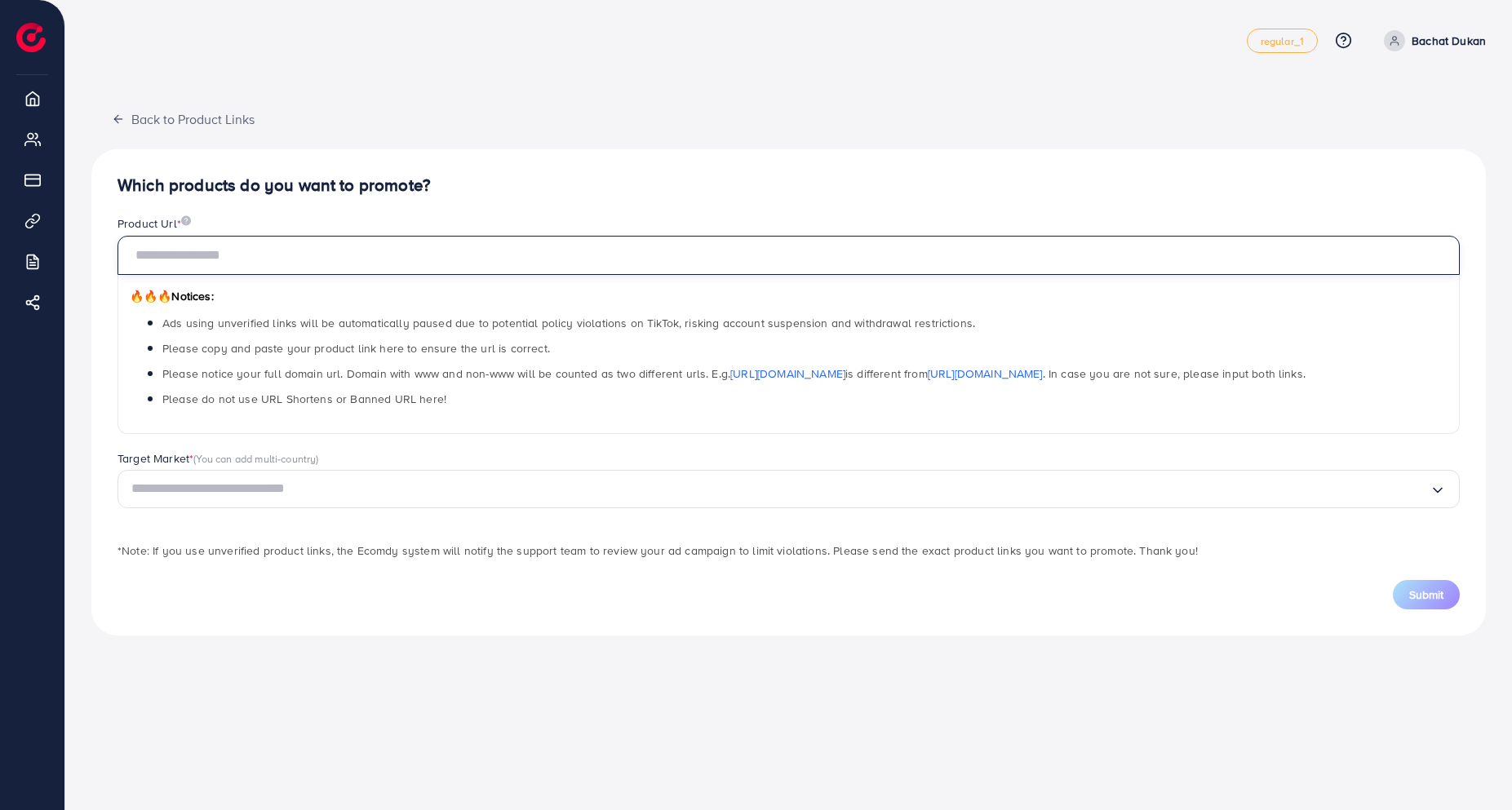
click at [338, 261] on input "text" at bounding box center [788, 255] width 1342 height 39
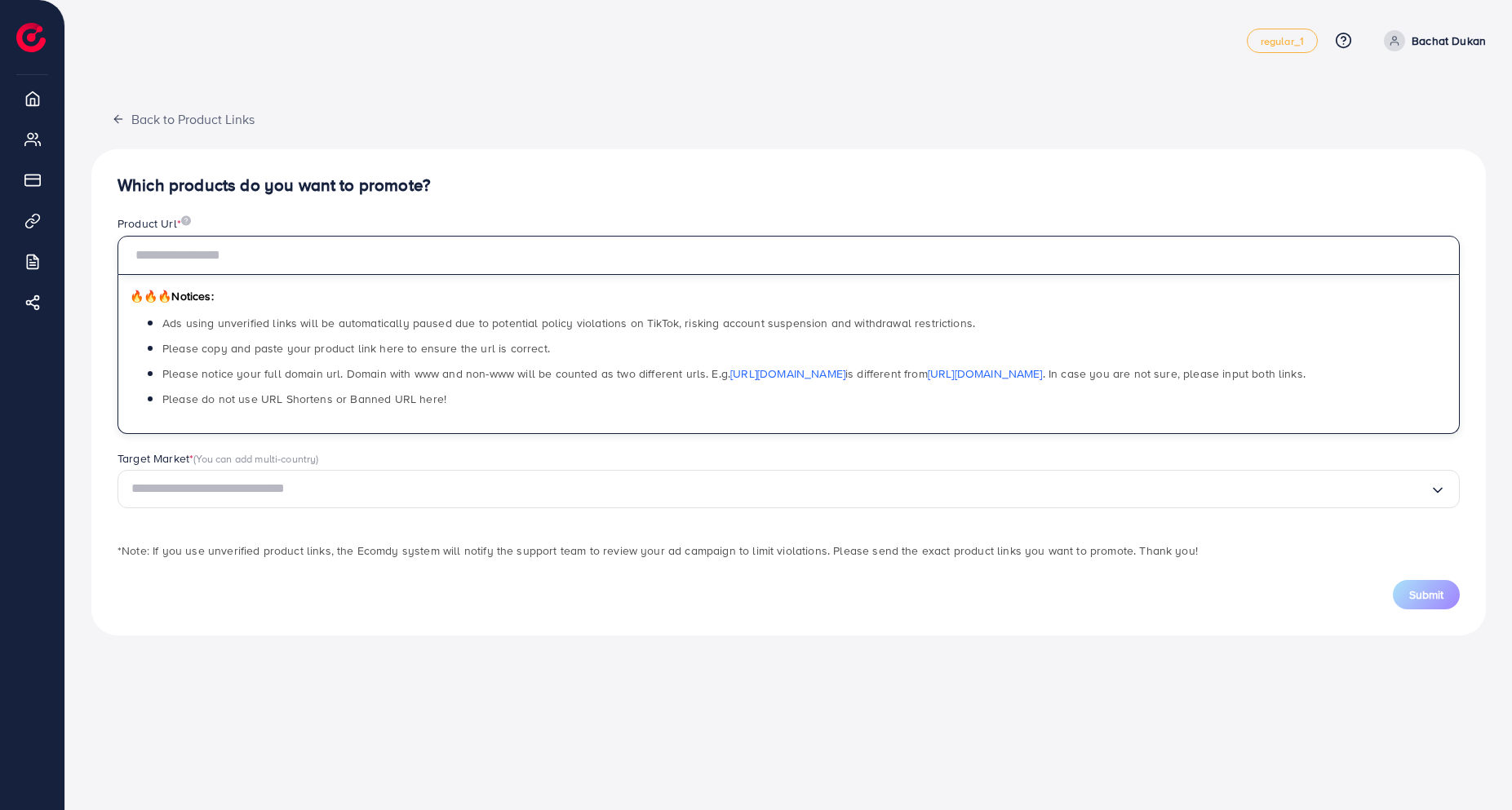
paste input "**********"
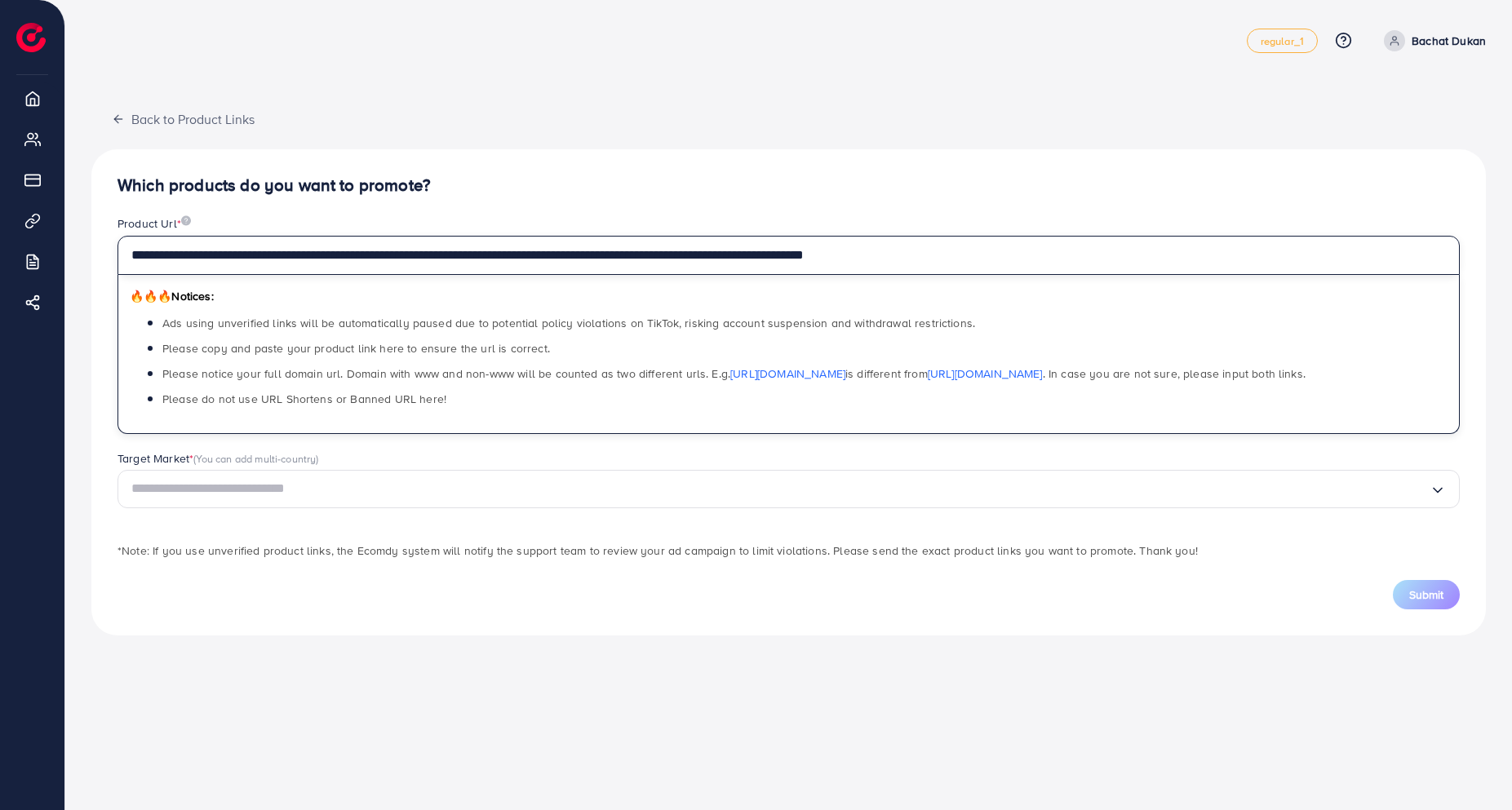
type input "**********"
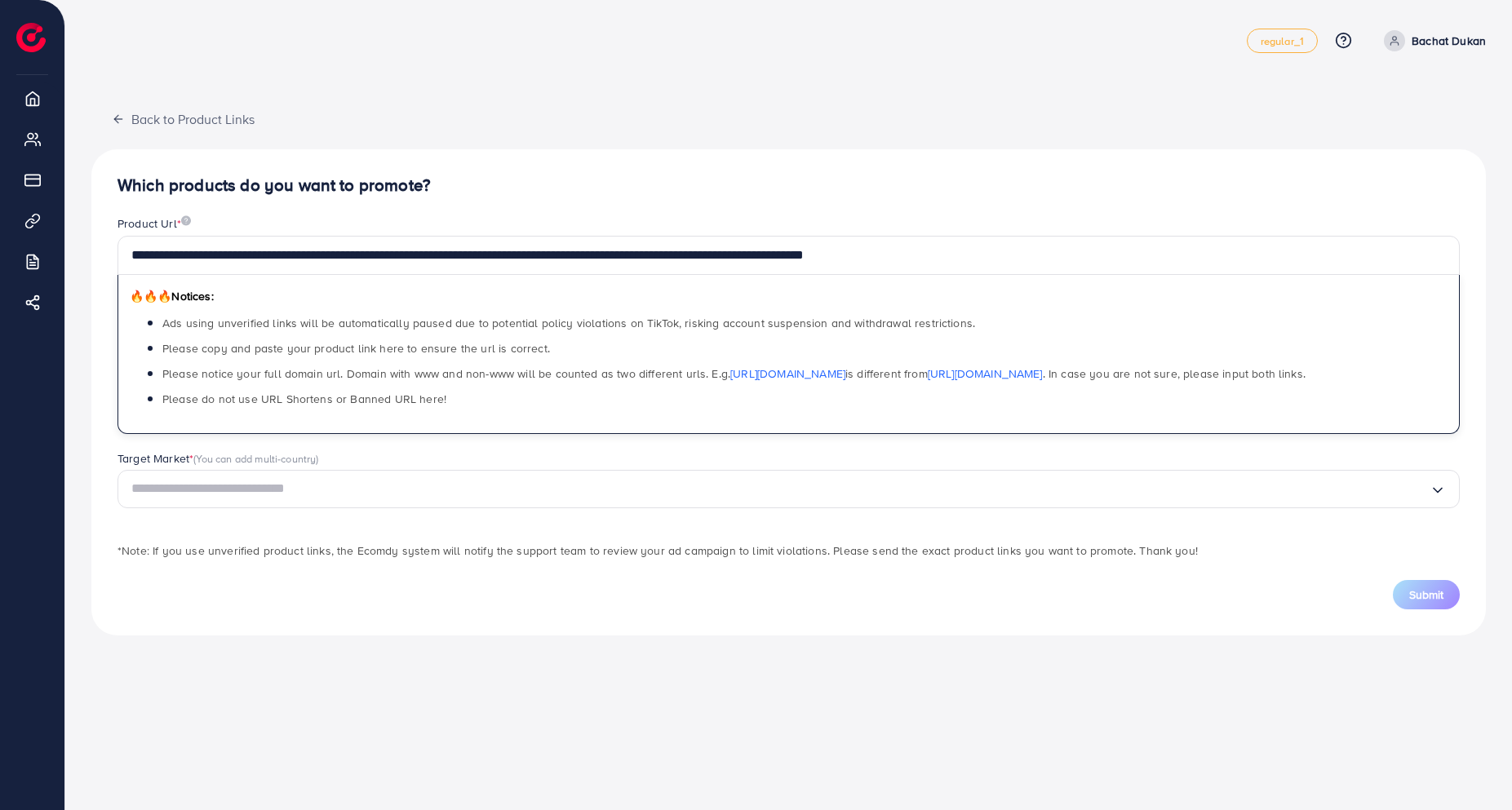
click at [198, 489] on input "Search for option" at bounding box center [781, 489] width 1298 height 25
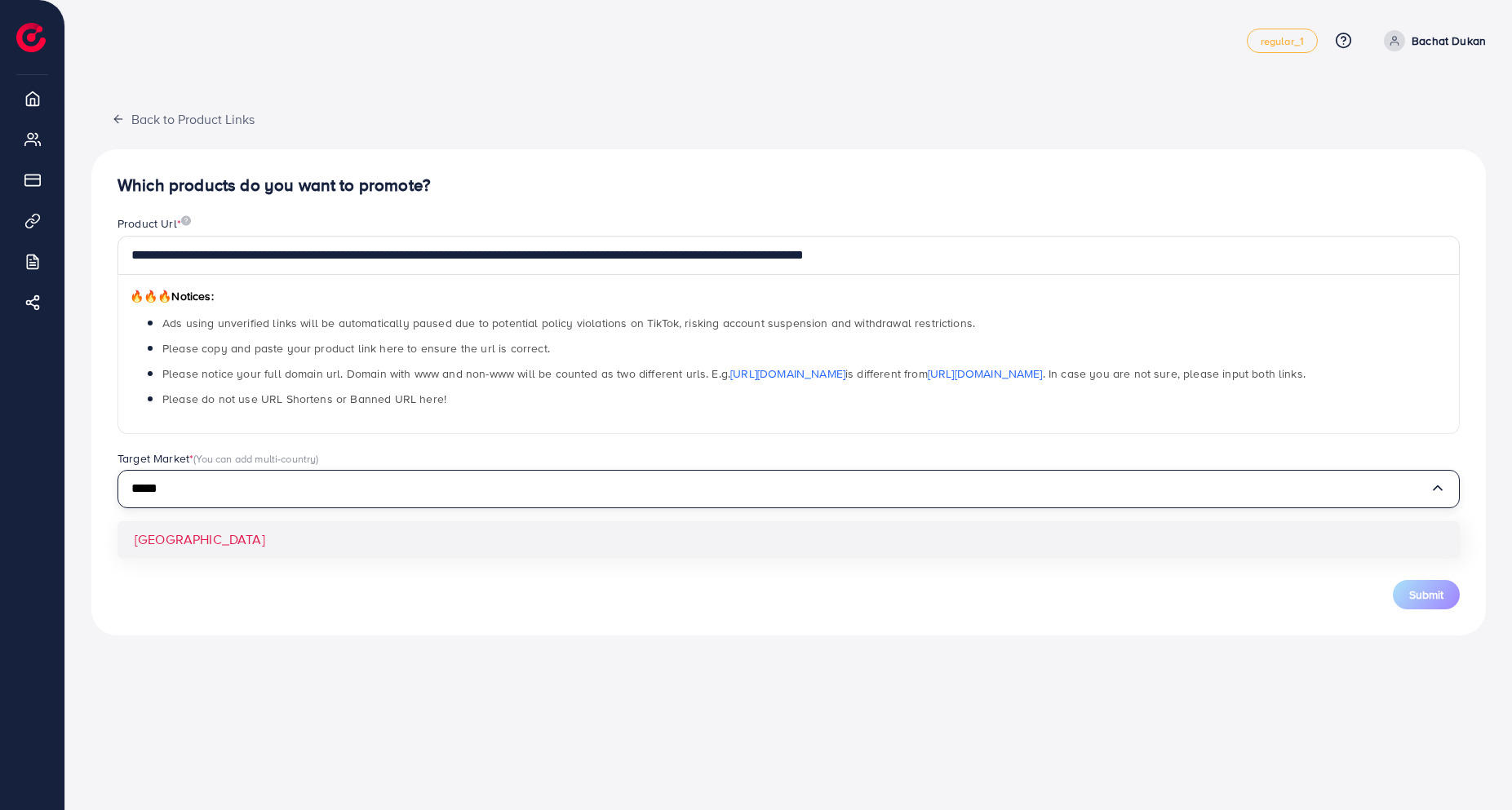
type input "*****"
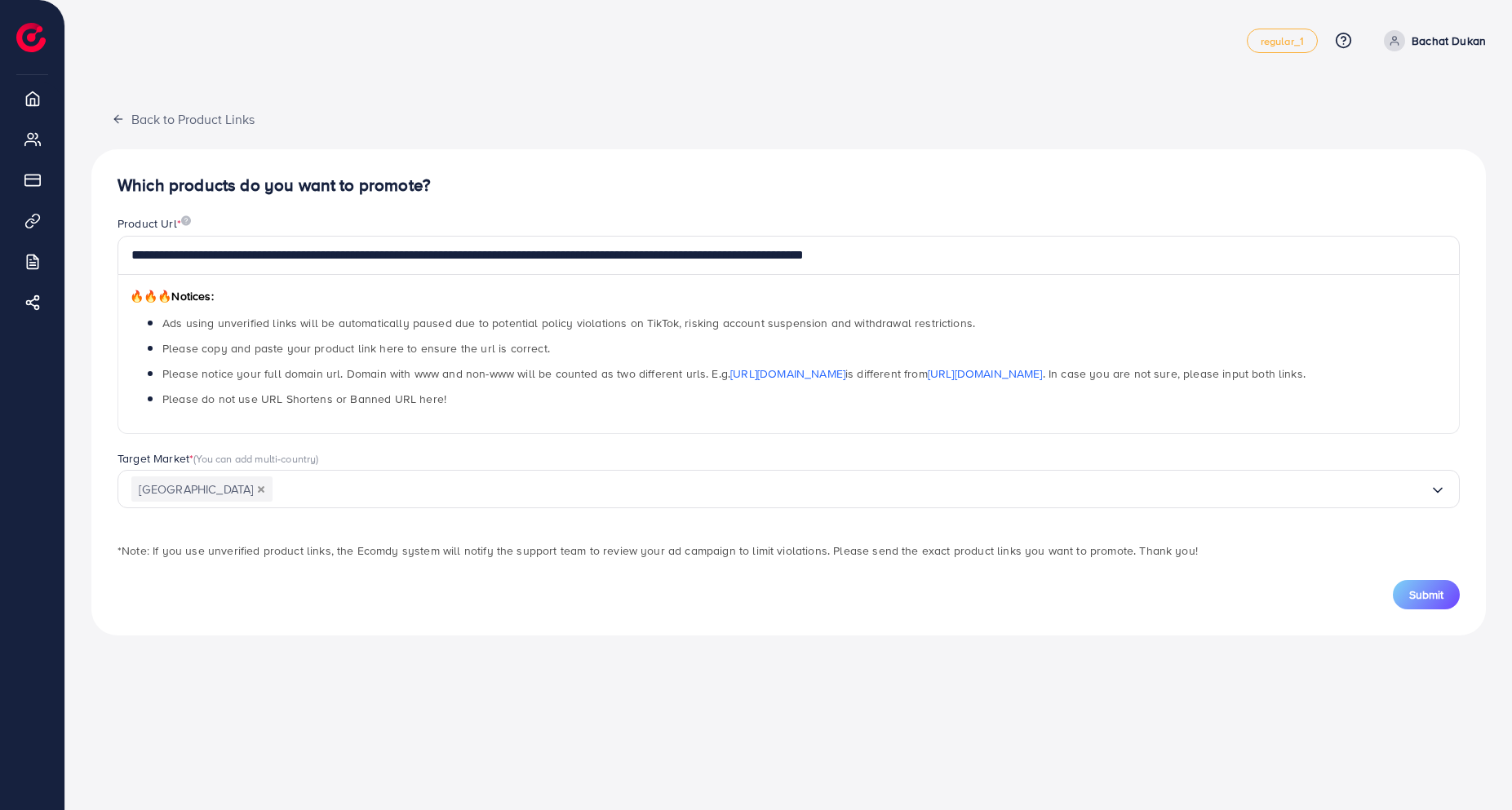
click at [222, 541] on div "**********" at bounding box center [788, 392] width 1394 height 486
click at [1443, 592] on button "Submit" at bounding box center [1425, 595] width 67 height 30
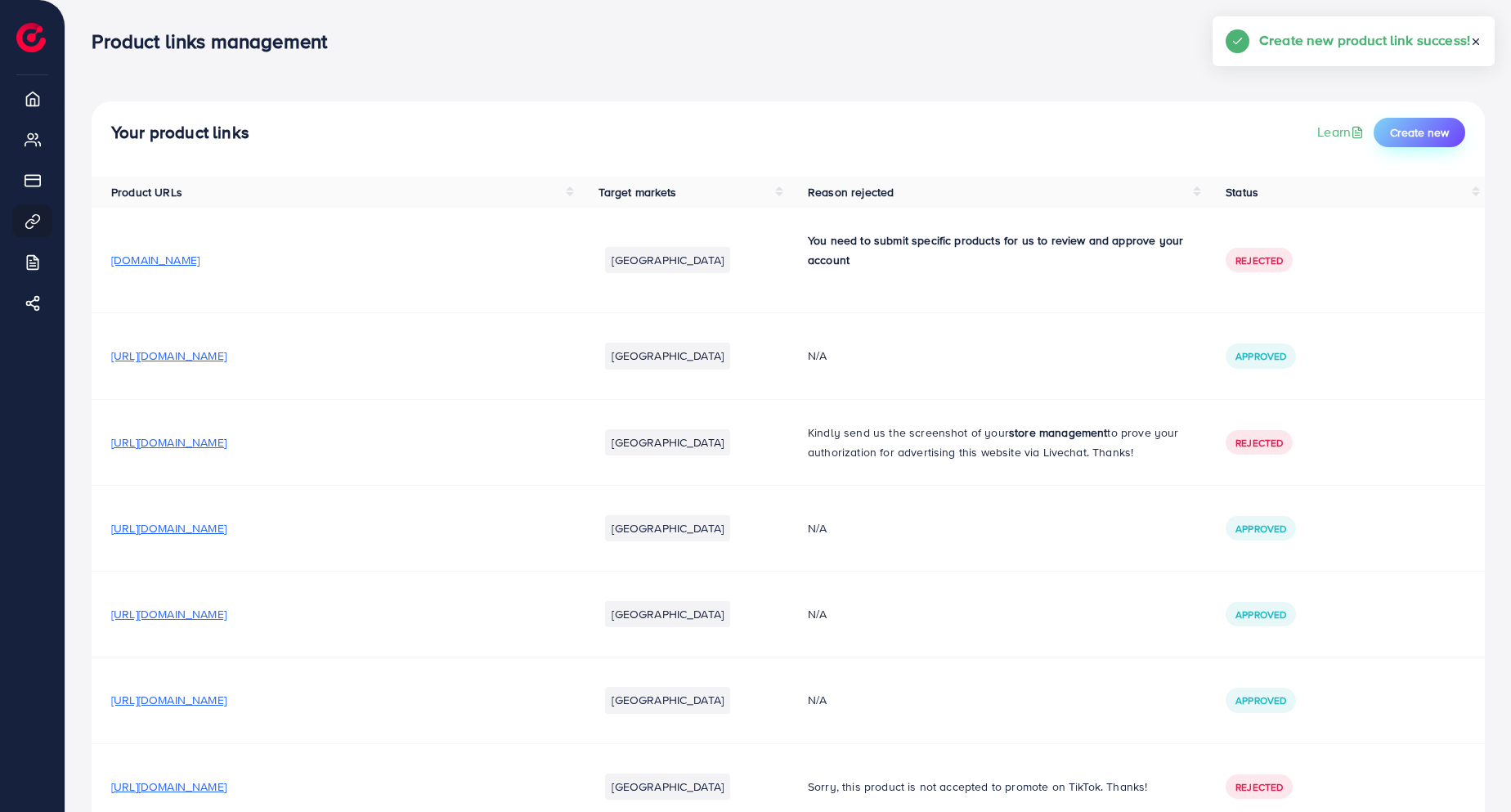
click at [1423, 137] on span "Create new" at bounding box center [1418, 132] width 59 height 16
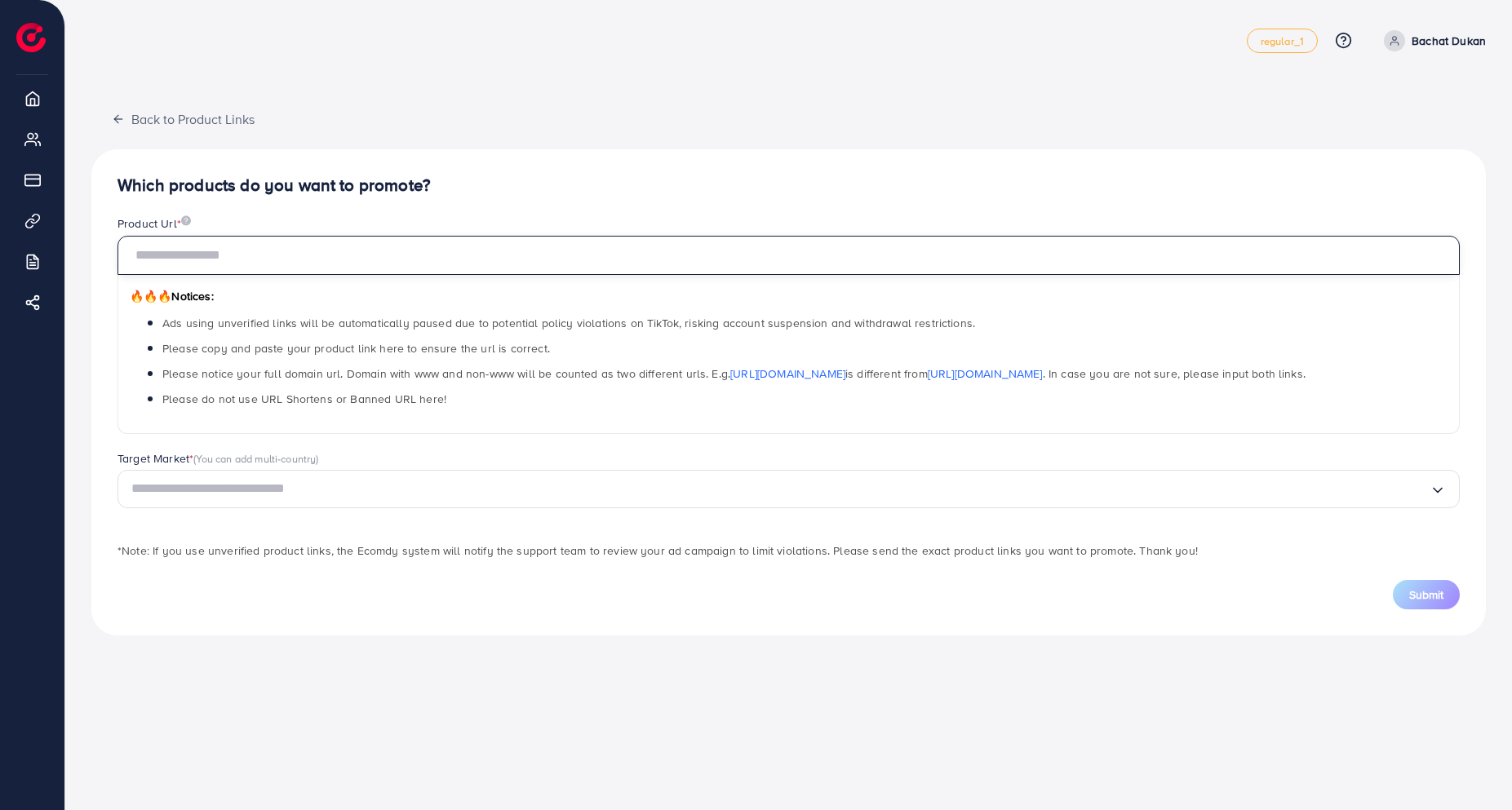
click at [569, 243] on input "text" at bounding box center [788, 255] width 1342 height 39
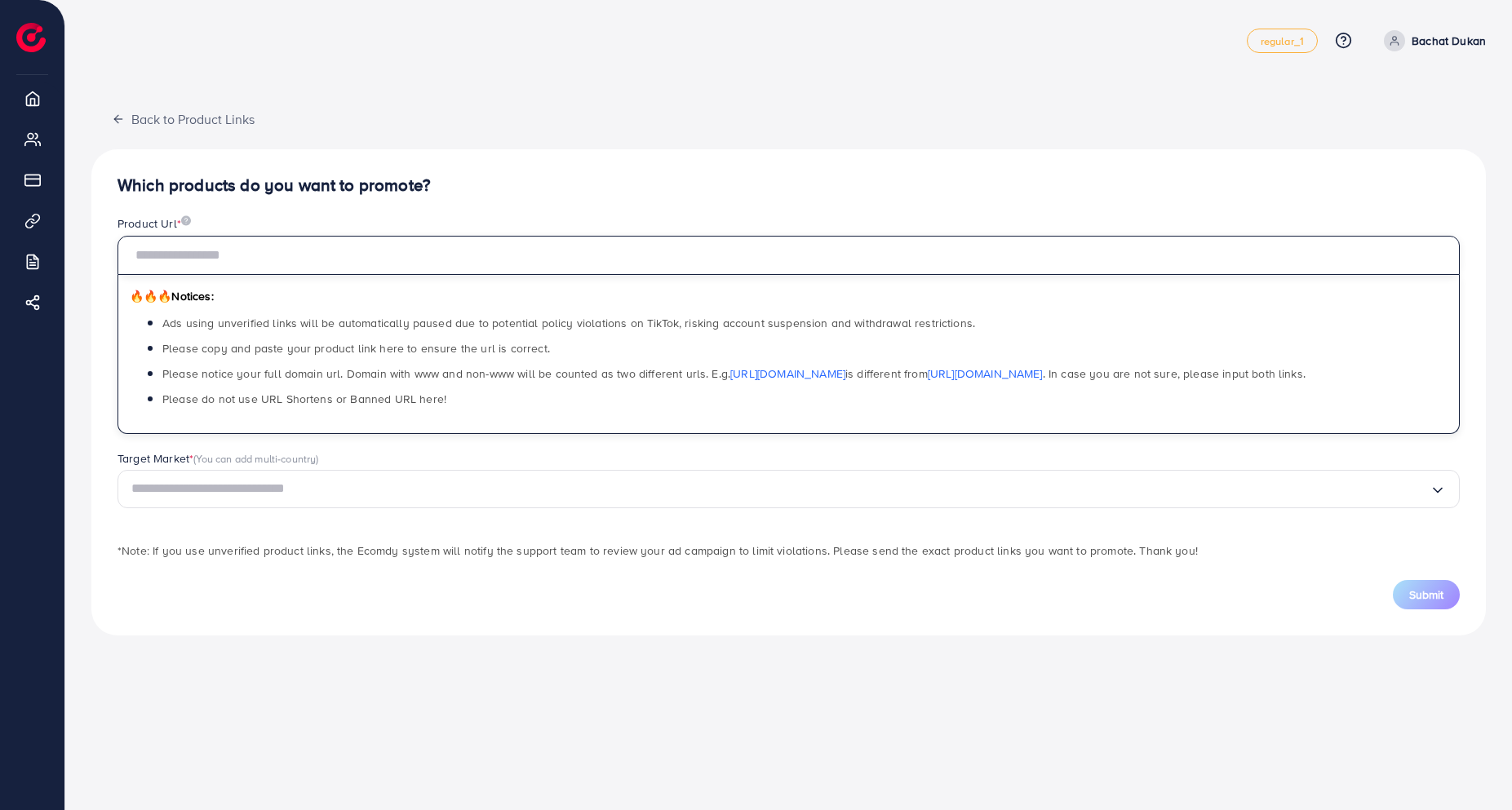
paste input "**********"
type input "**********"
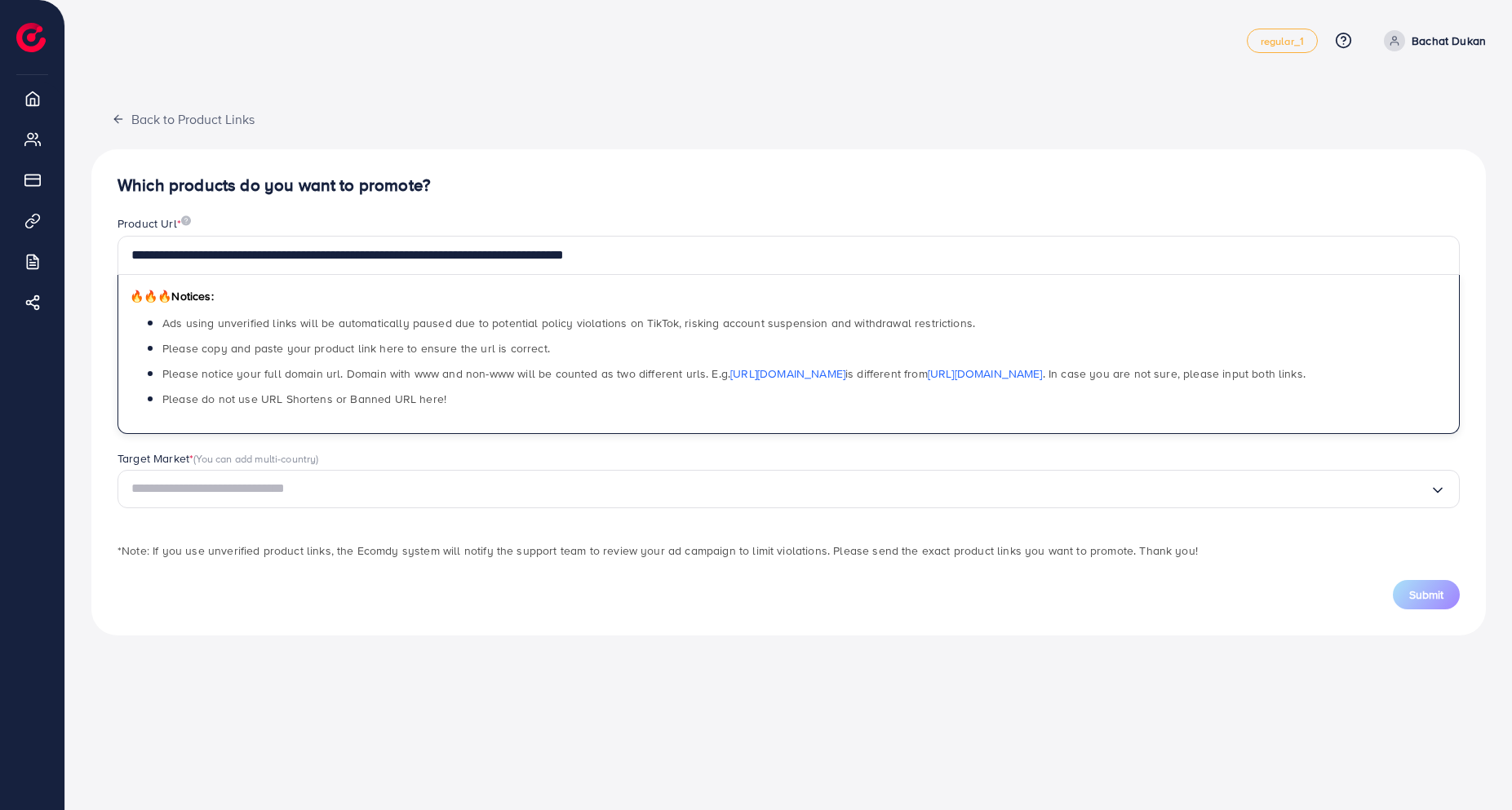
click at [266, 500] on input "Search for option" at bounding box center [781, 489] width 1298 height 25
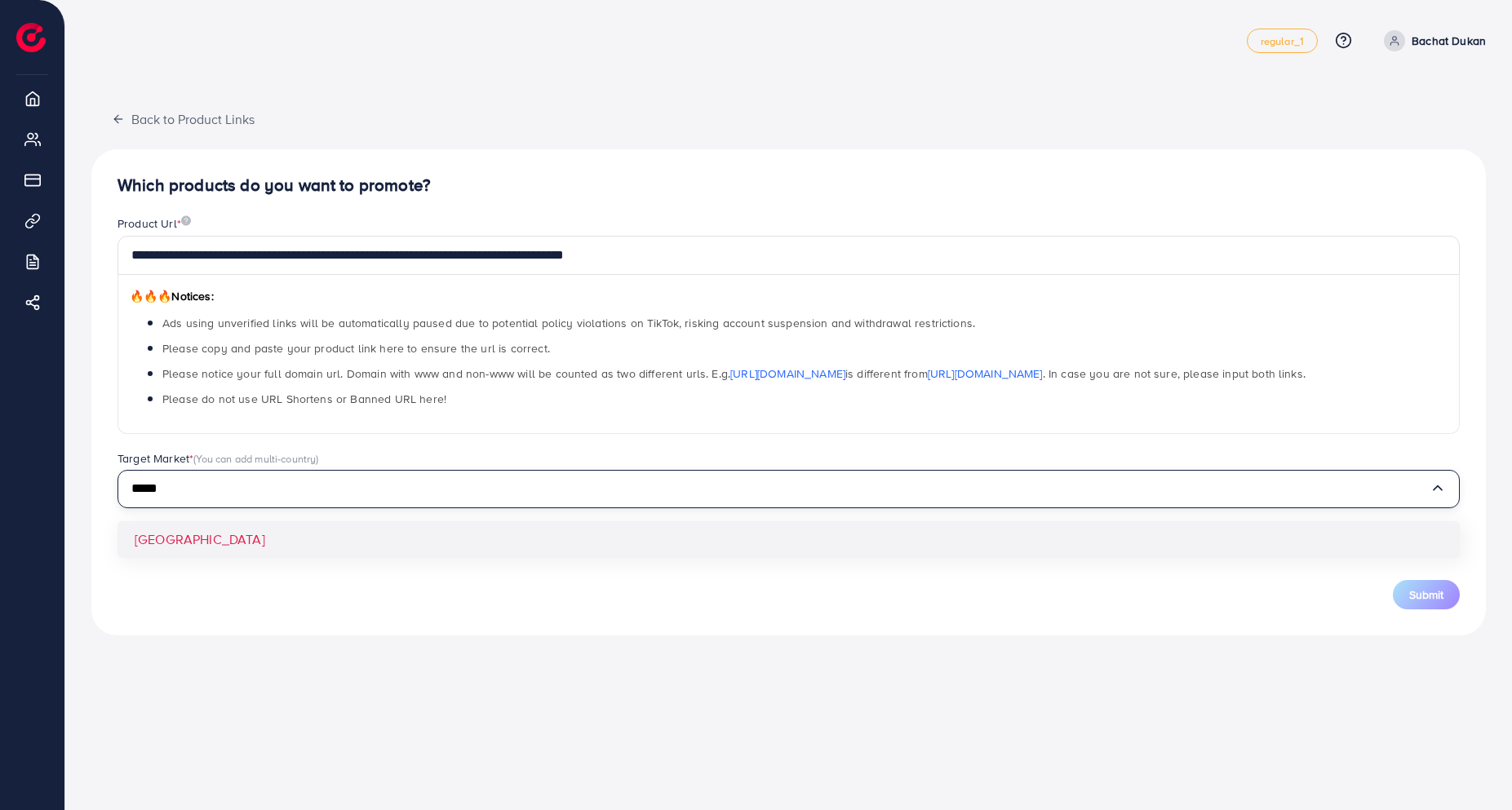
type input "*****"
click at [220, 535] on div "**********" at bounding box center [788, 392] width 1394 height 486
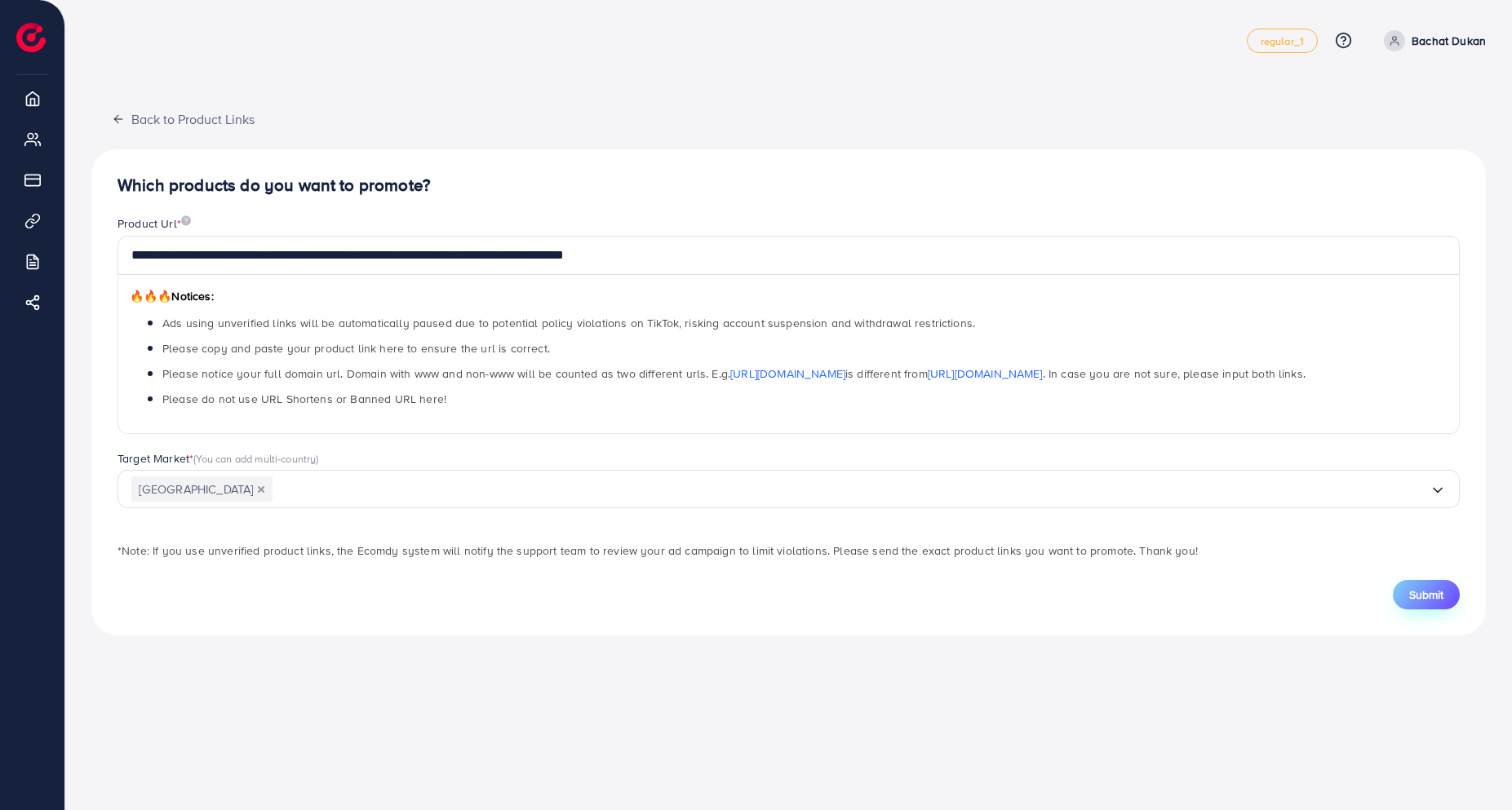
click at [1428, 600] on span "Submit" at bounding box center [1425, 594] width 34 height 16
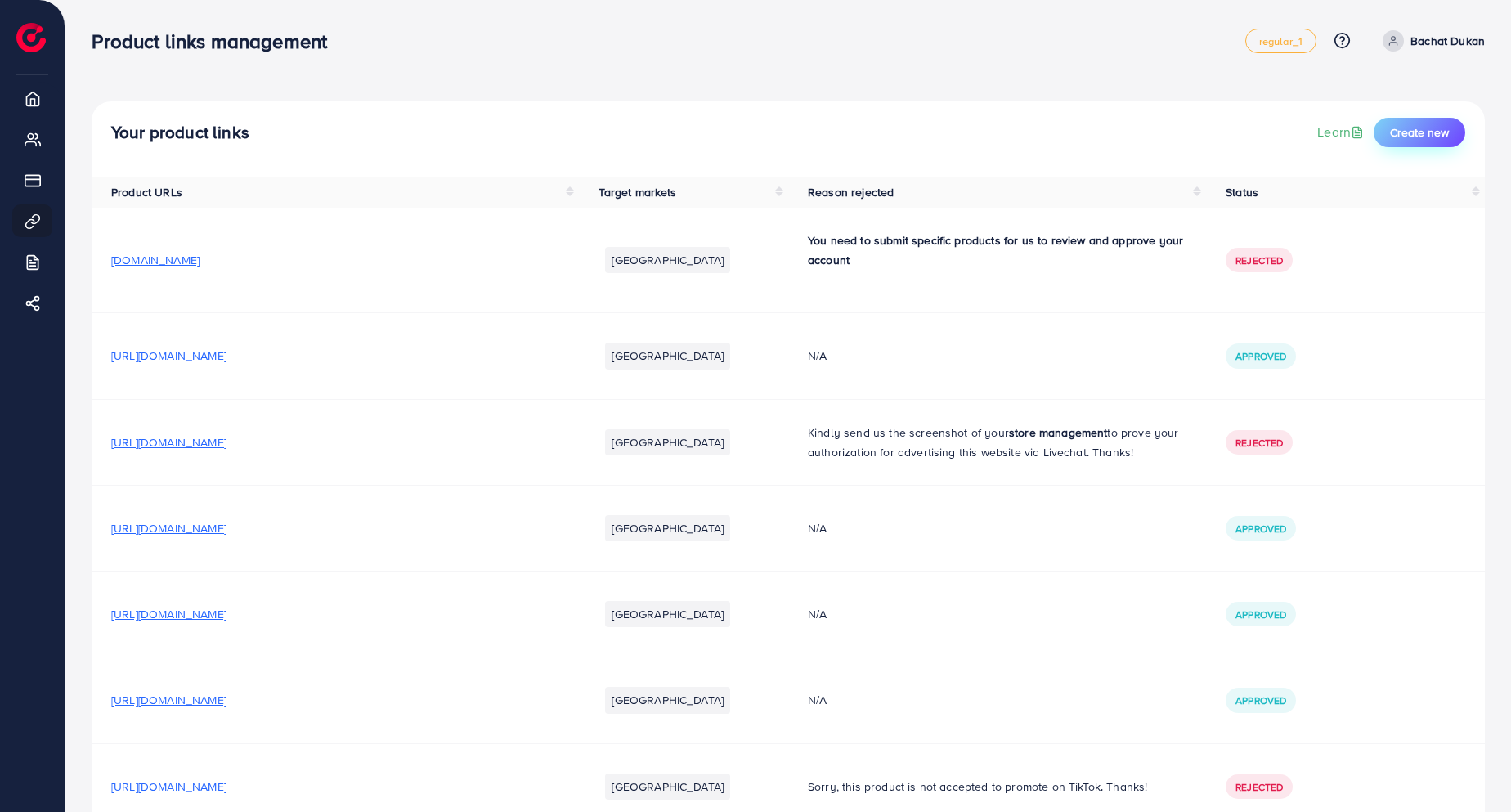
click at [1430, 121] on button "Create new" at bounding box center [1419, 132] width 92 height 30
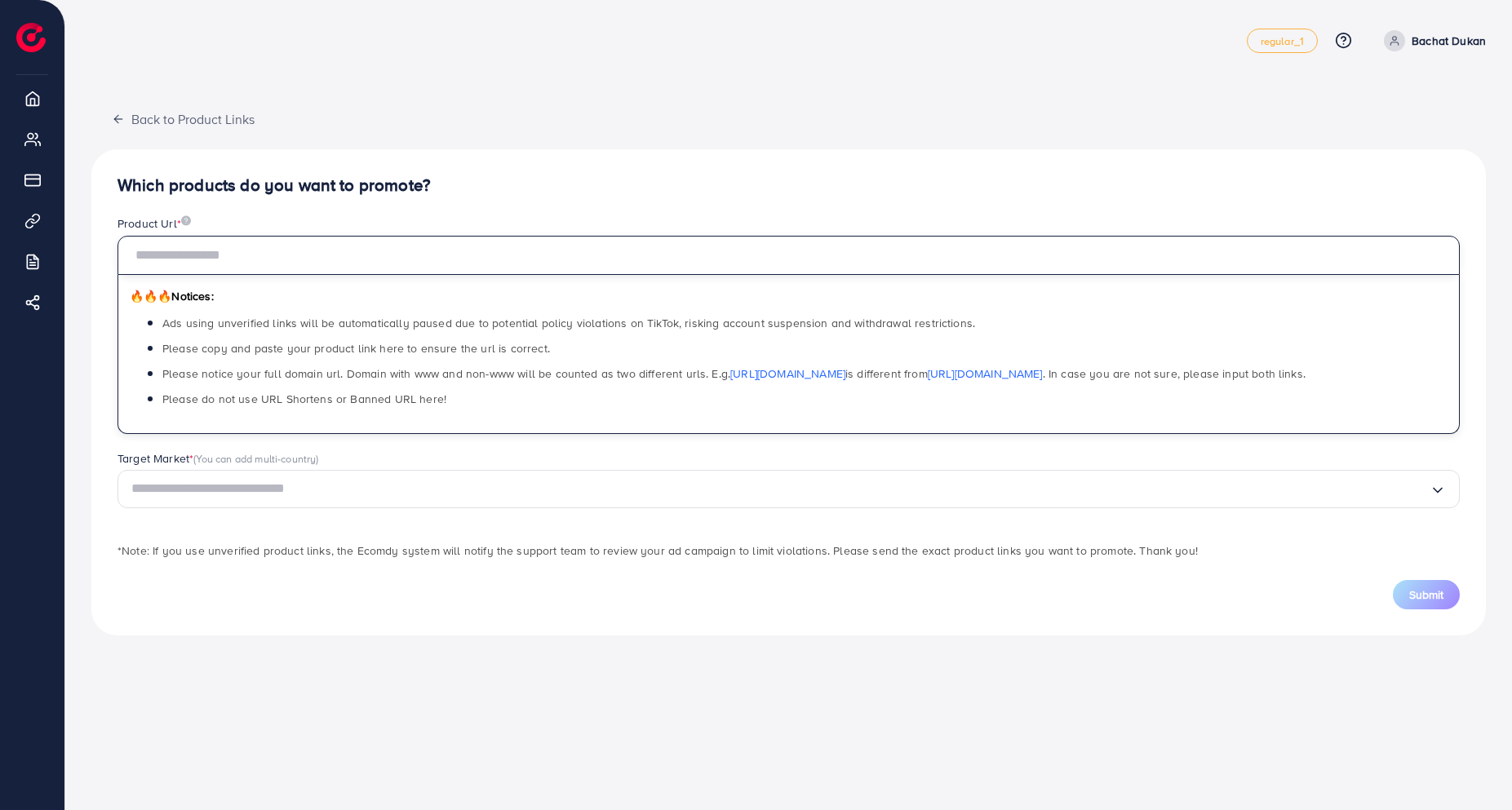
click at [304, 248] on input "text" at bounding box center [788, 255] width 1342 height 39
paste input "**********"
type input "**********"
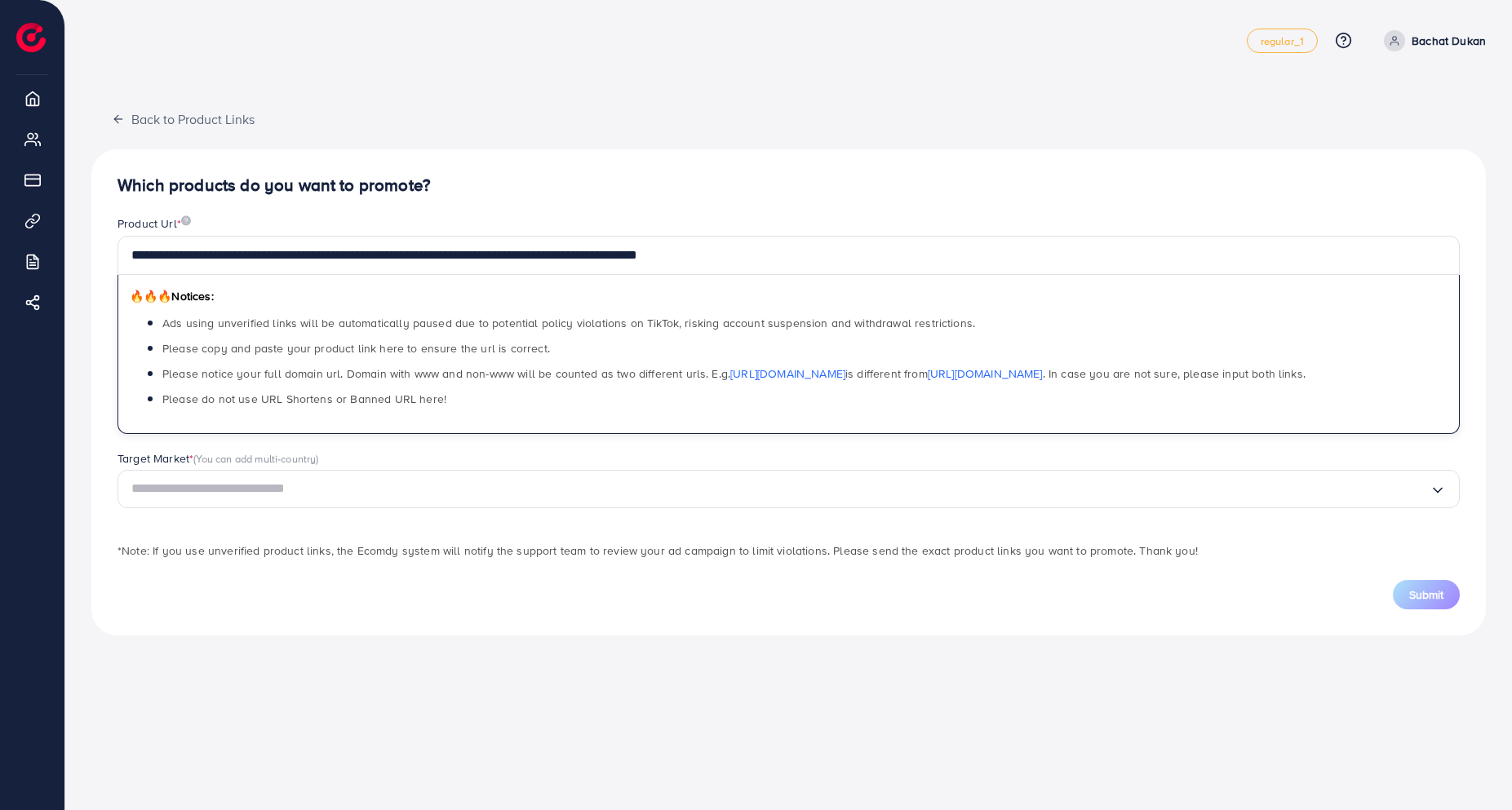
click at [182, 480] on input "Search for option" at bounding box center [781, 489] width 1298 height 25
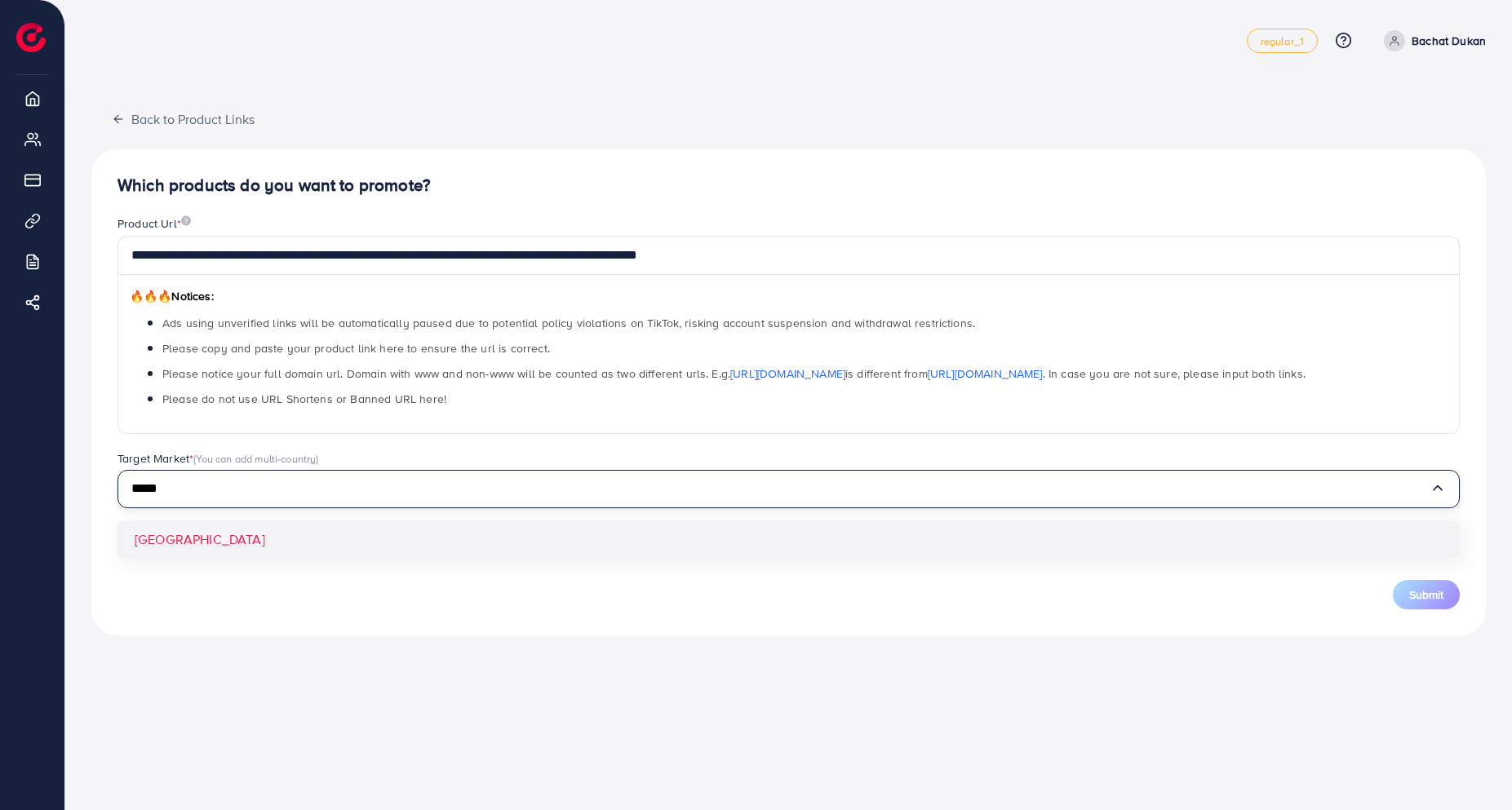
type input "*****"
click at [206, 531] on div "**********" at bounding box center [788, 392] width 1394 height 486
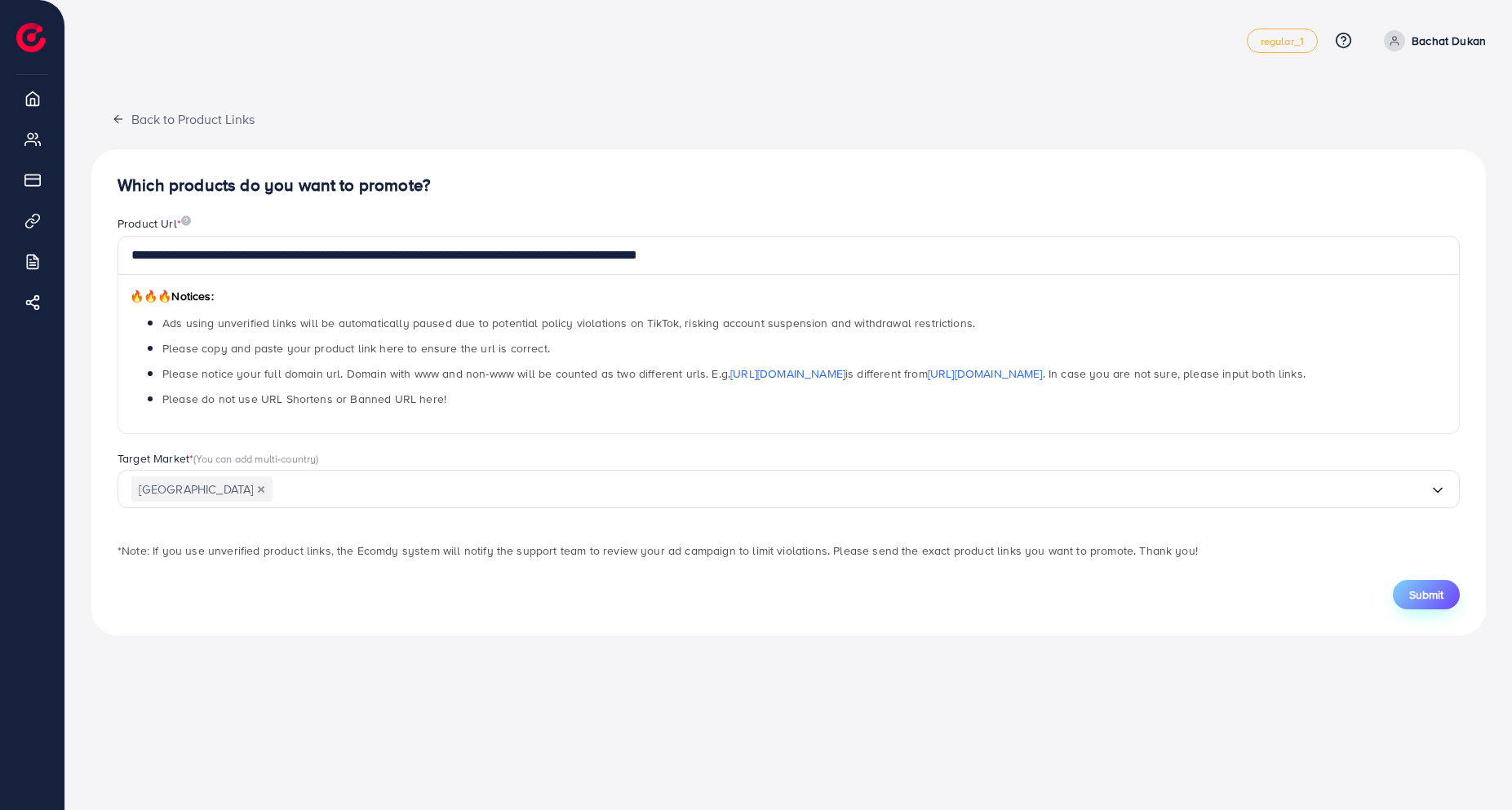
click at [1423, 592] on span "Submit" at bounding box center [1425, 594] width 34 height 16
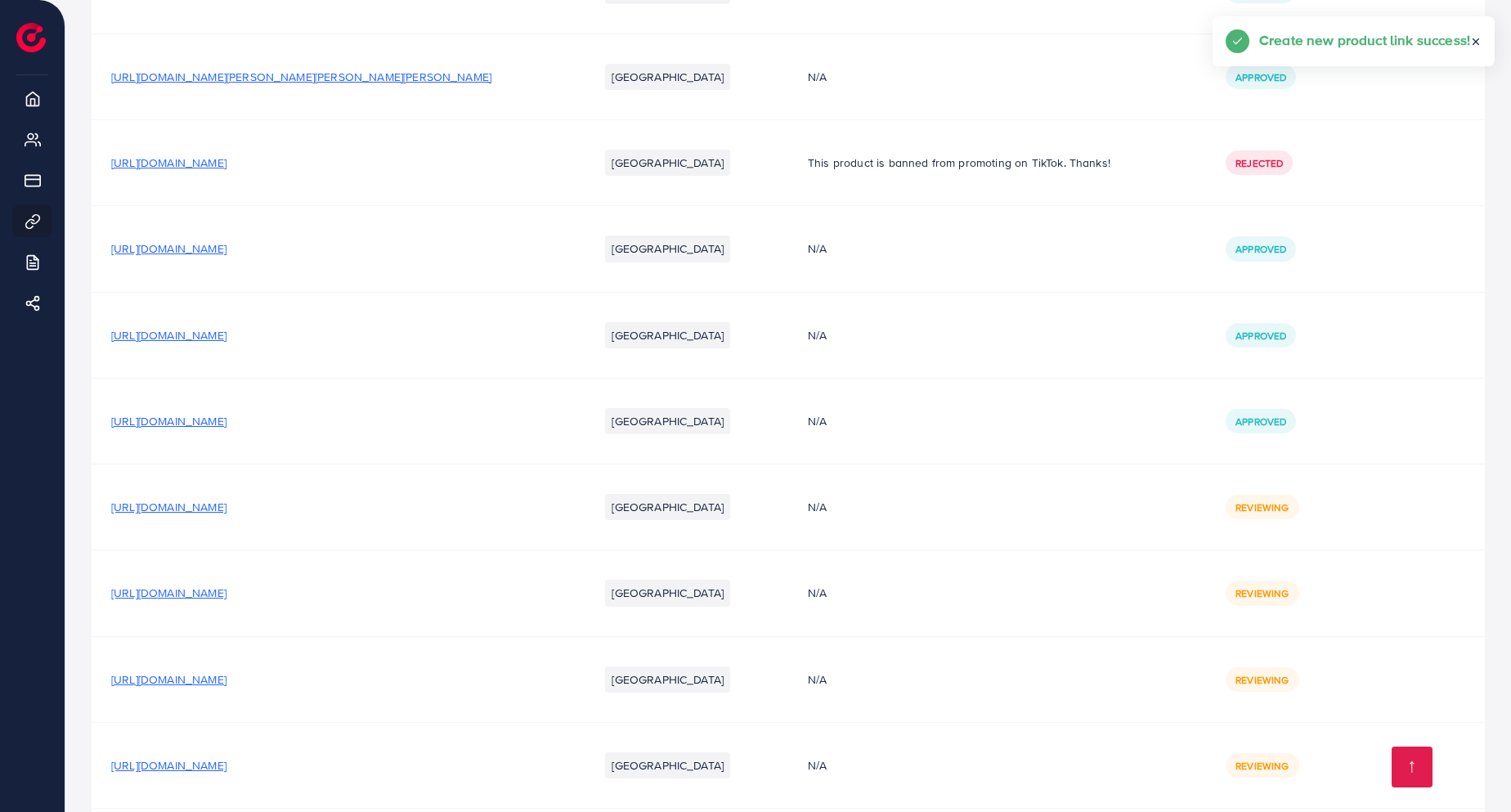
scroll to position [4224, 0]
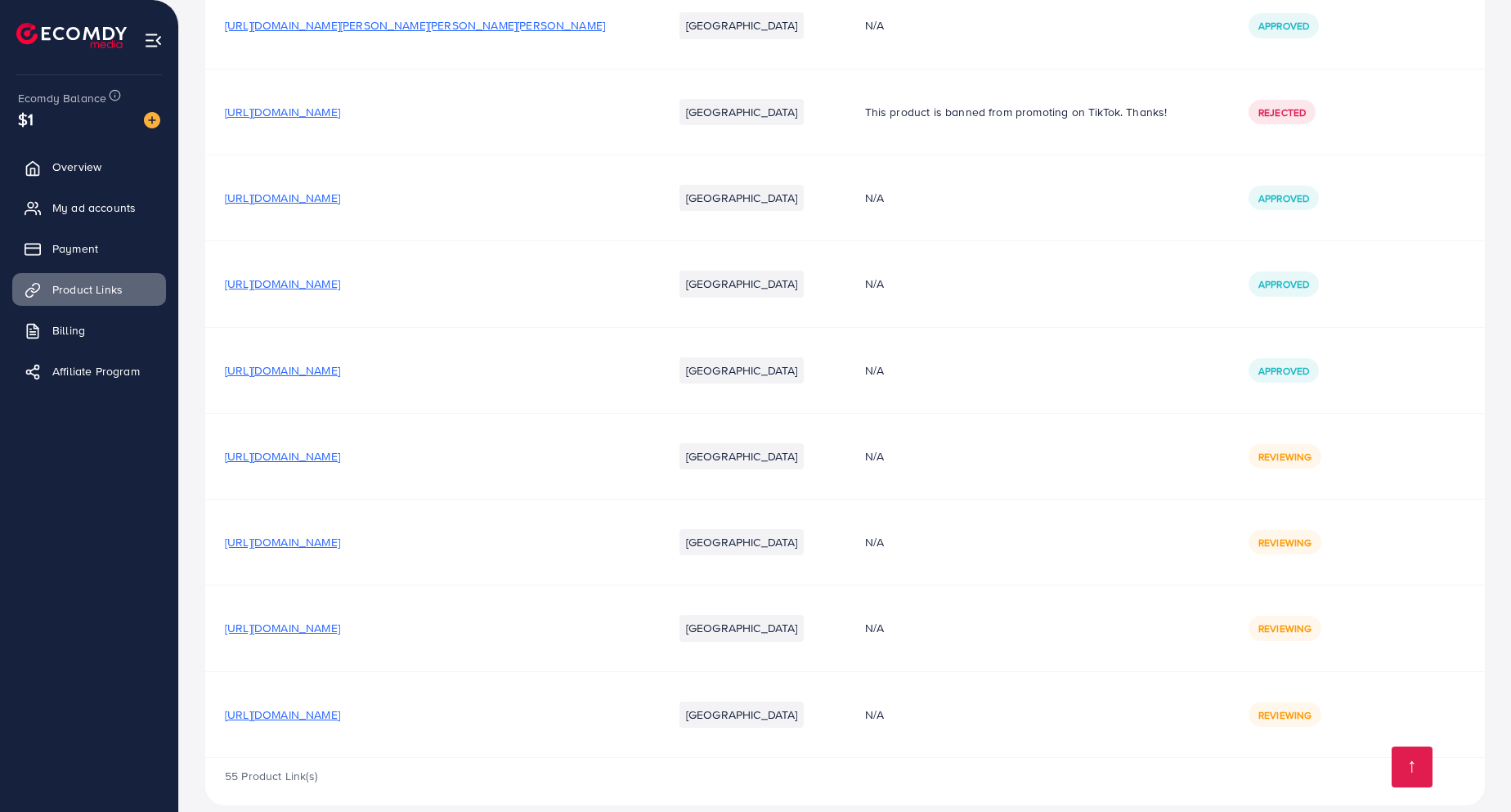
scroll to position [4224, 0]
click at [77, 157] on link "Overview" at bounding box center [88, 167] width 154 height 32
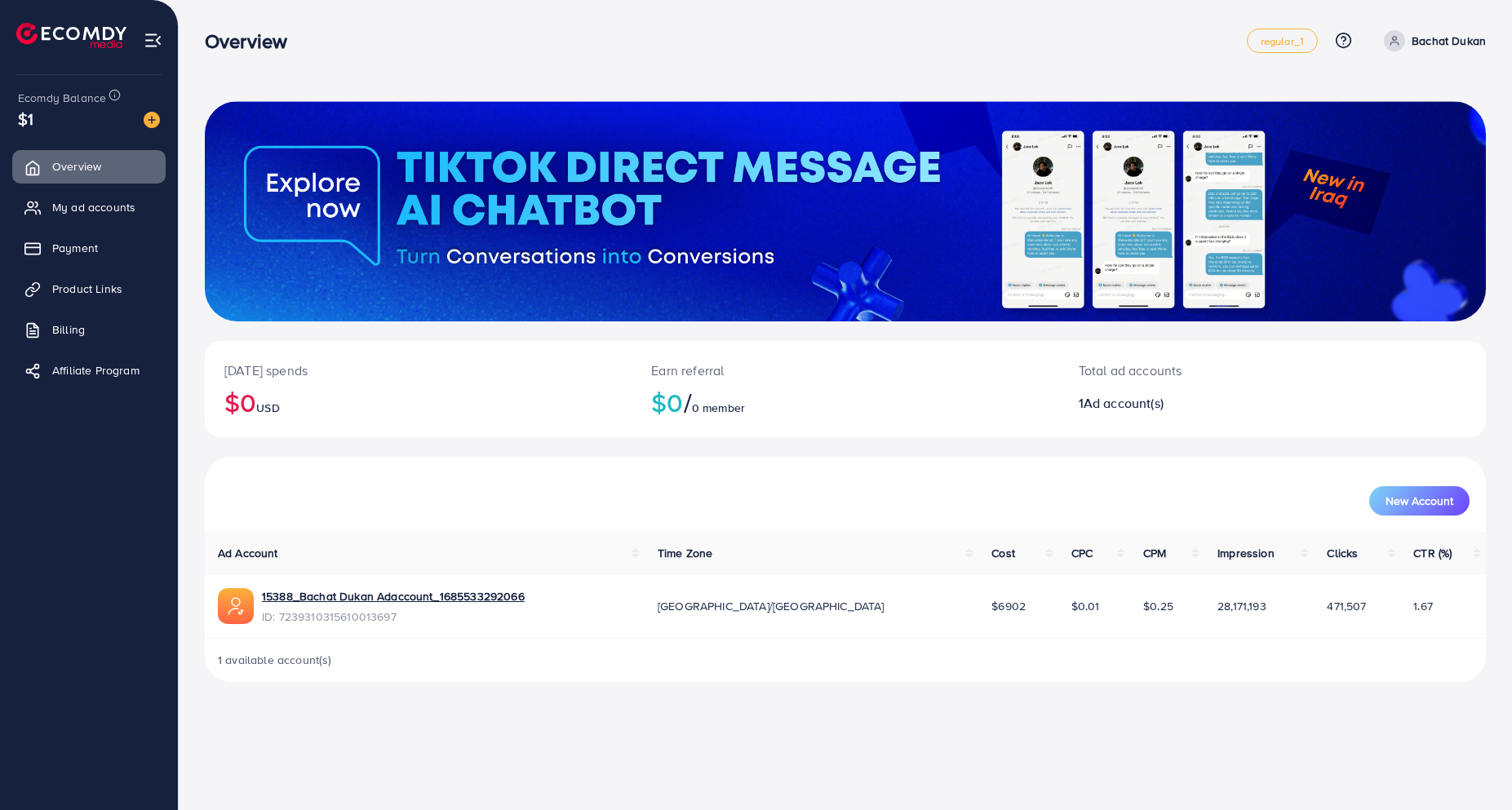
click at [1062, 199] on div at bounding box center [844, 211] width 1280 height 221
click at [96, 205] on span "My ad accounts" at bounding box center [98, 207] width 83 height 16
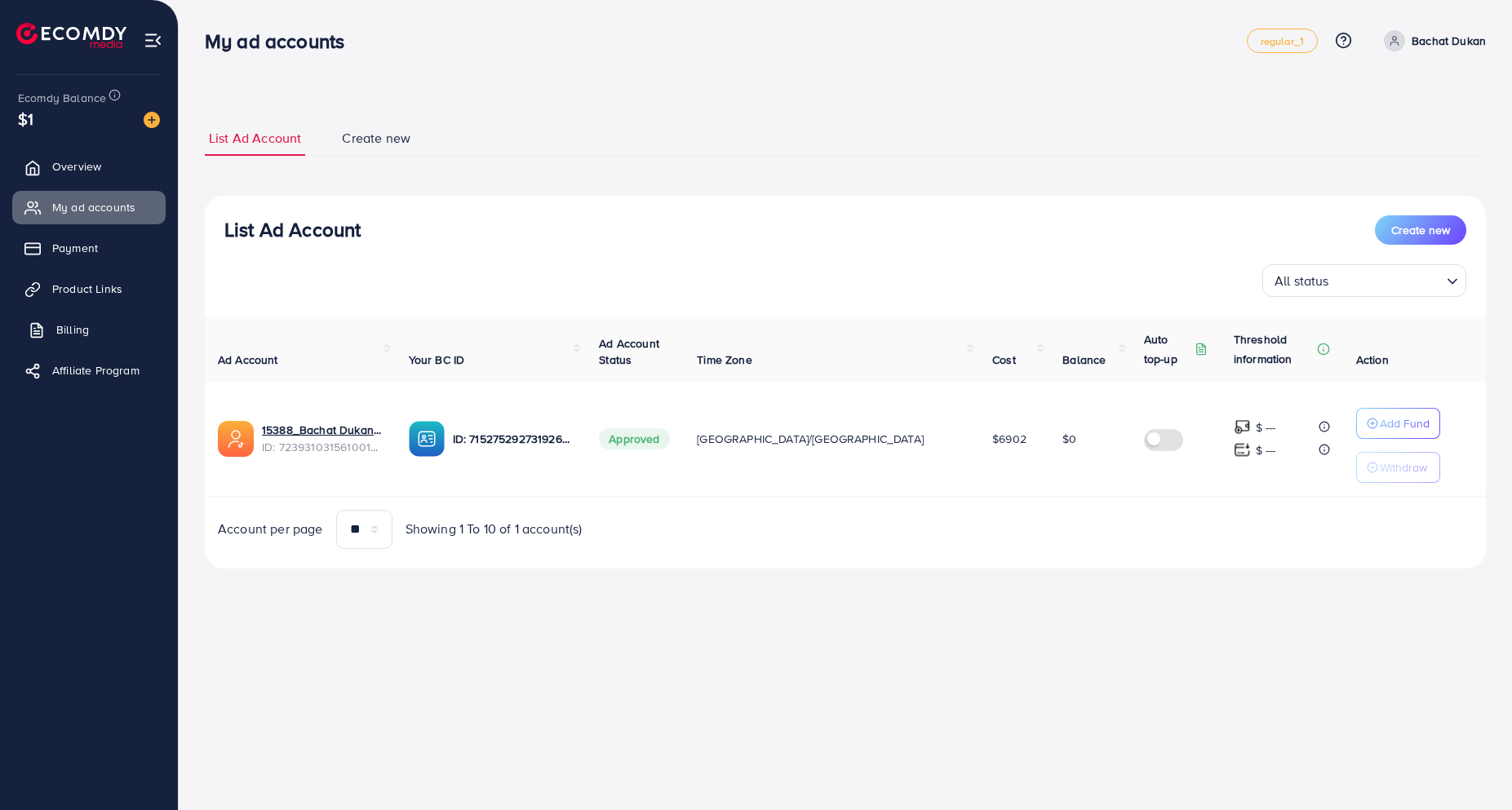
click at [87, 323] on span "Billing" at bounding box center [72, 329] width 32 height 16
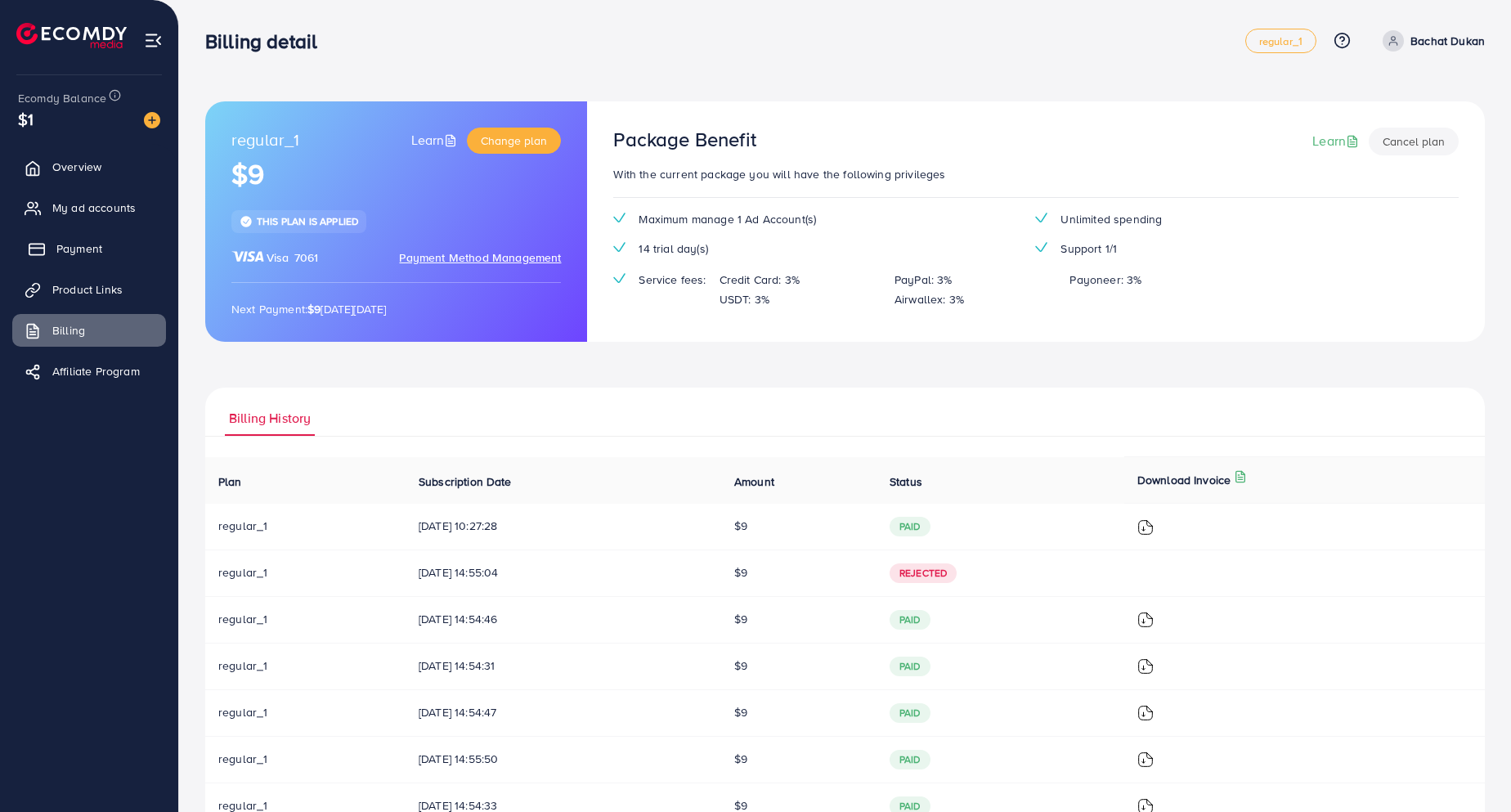
click at [69, 250] on span "Payment" at bounding box center [79, 248] width 46 height 16
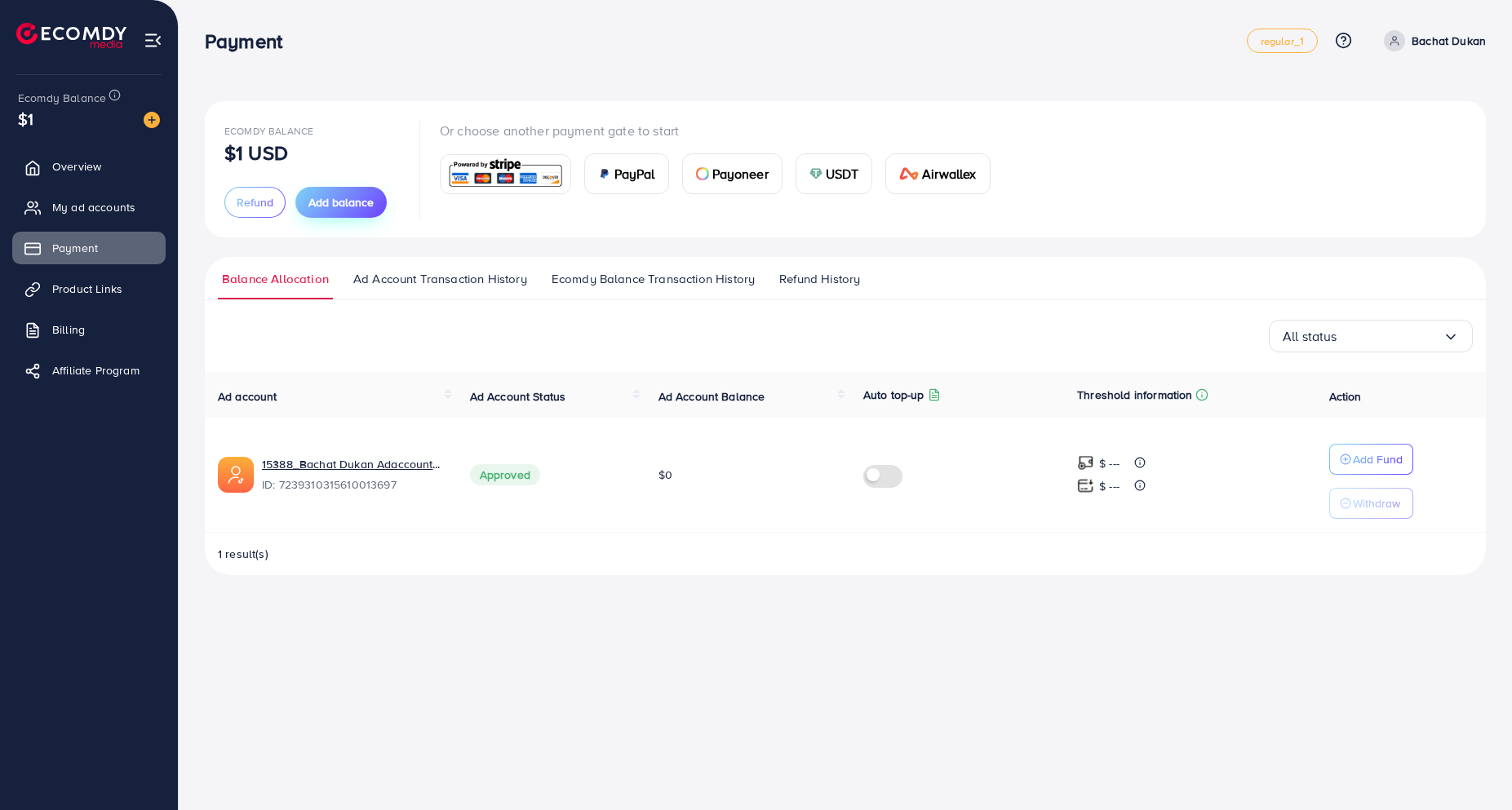
click at [351, 198] on span "Add balance" at bounding box center [340, 202] width 65 height 16
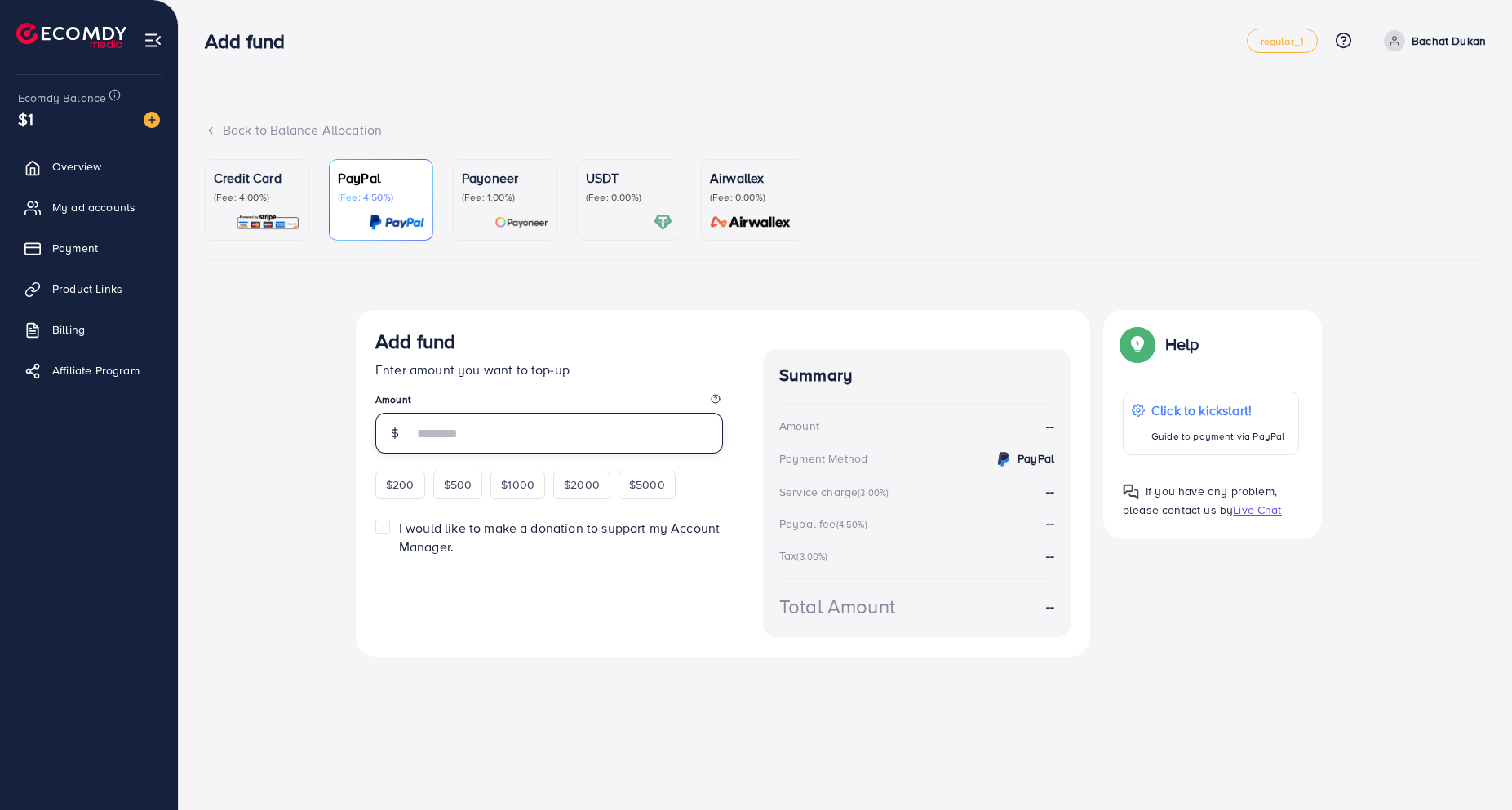
click at [466, 430] on input "number" at bounding box center [567, 433] width 310 height 41
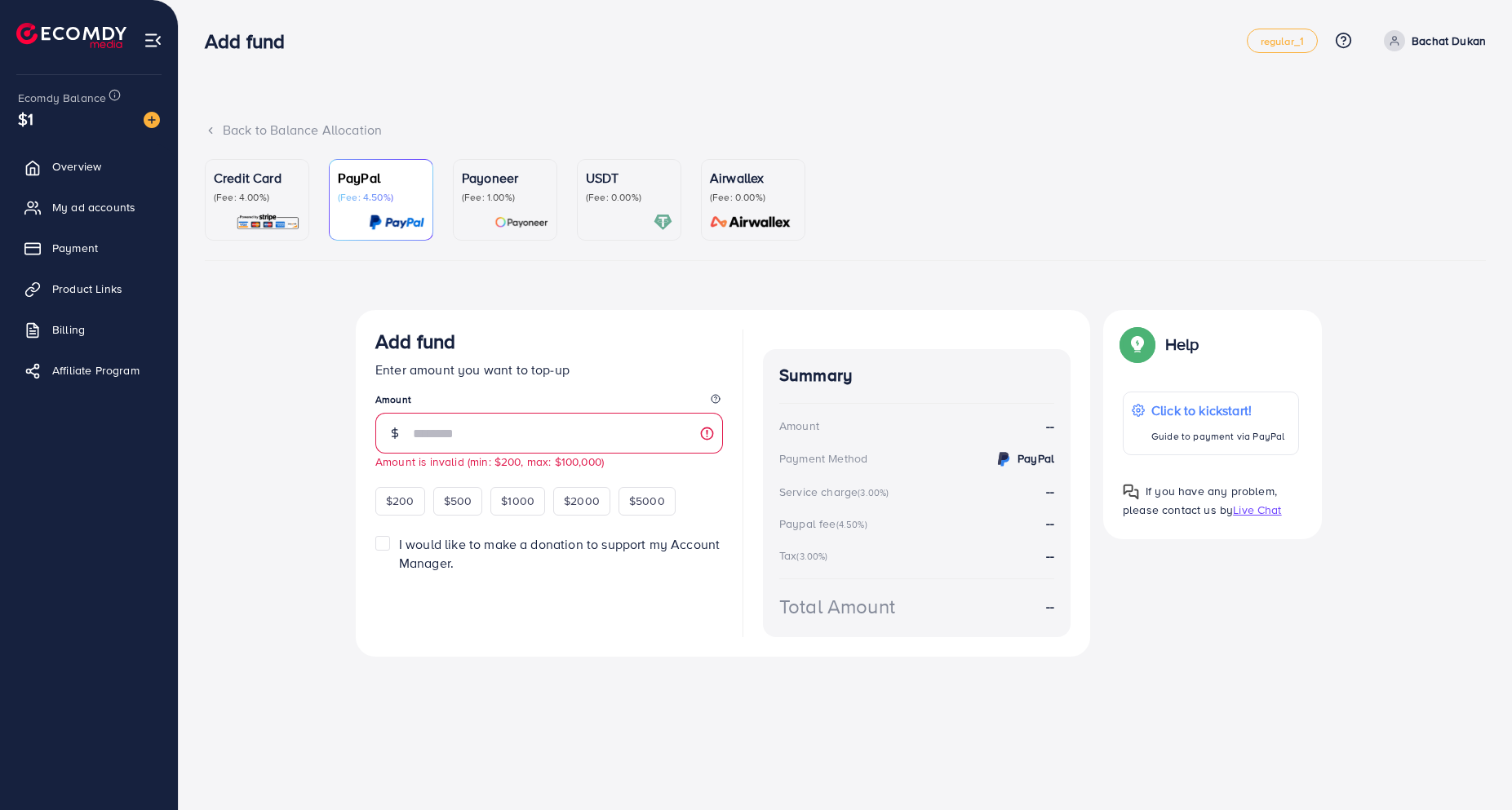
click at [642, 756] on div "Add fund regular_1 Help Center Contact Support Plans and Pricing Term and polic…" at bounding box center [756, 405] width 1512 height 810
drag, startPoint x: 468, startPoint y: 426, endPoint x: 338, endPoint y: 422, distance: 130.1
click at [338, 422] on div "Top-up fail! Your transaction cannot be completed with error: Summary Amount Ba…" at bounding box center [844, 499] width 1280 height 378
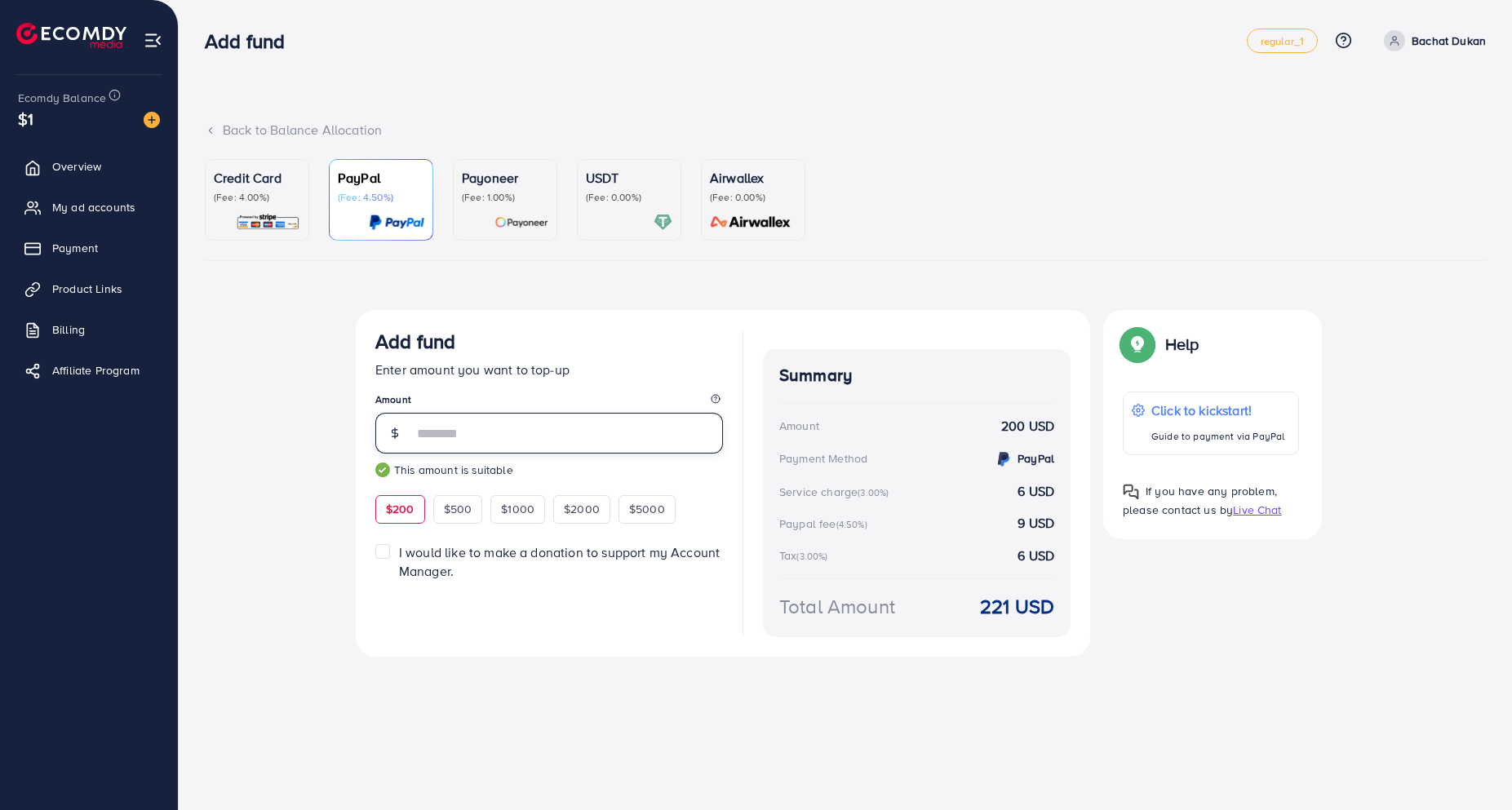
type input "***"
click at [820, 744] on div "Add fund regular_1 Help Center Contact Support Plans and Pricing Term and polic…" at bounding box center [756, 405] width 1512 height 810
click at [243, 185] on p "Credit Card" at bounding box center [257, 177] width 87 height 20
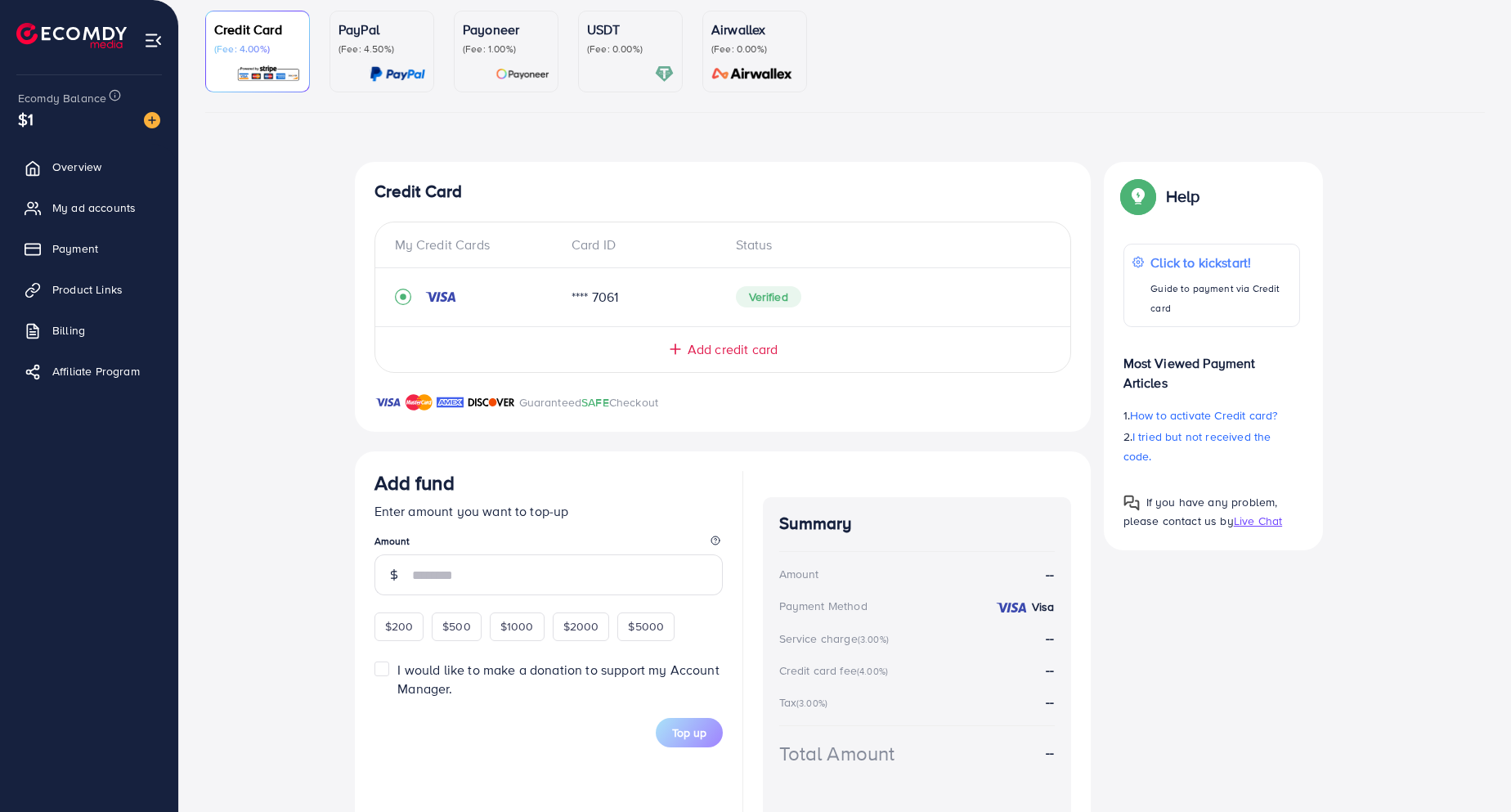
scroll to position [196, 0]
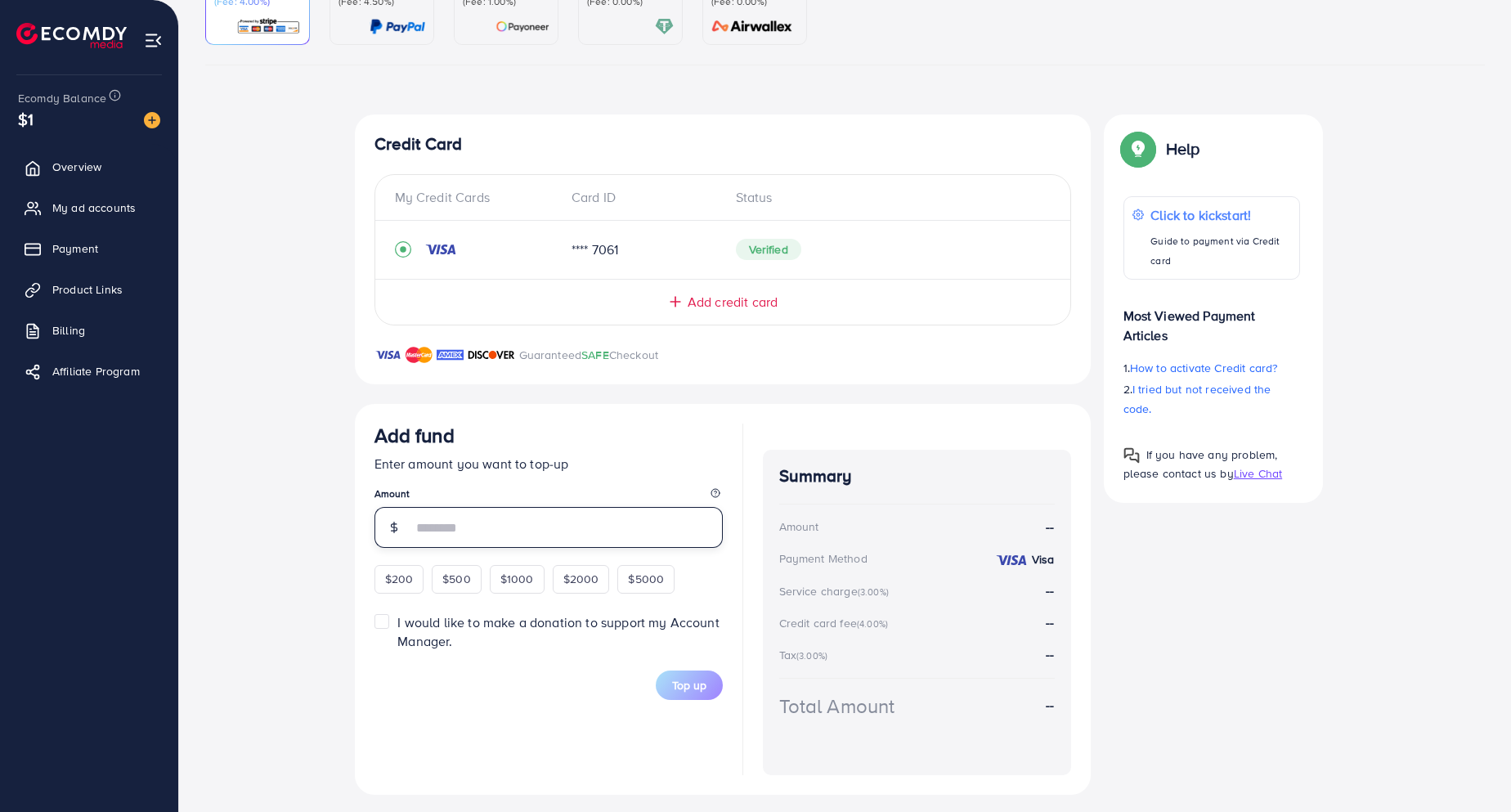
click at [463, 530] on input "number" at bounding box center [567, 527] width 310 height 41
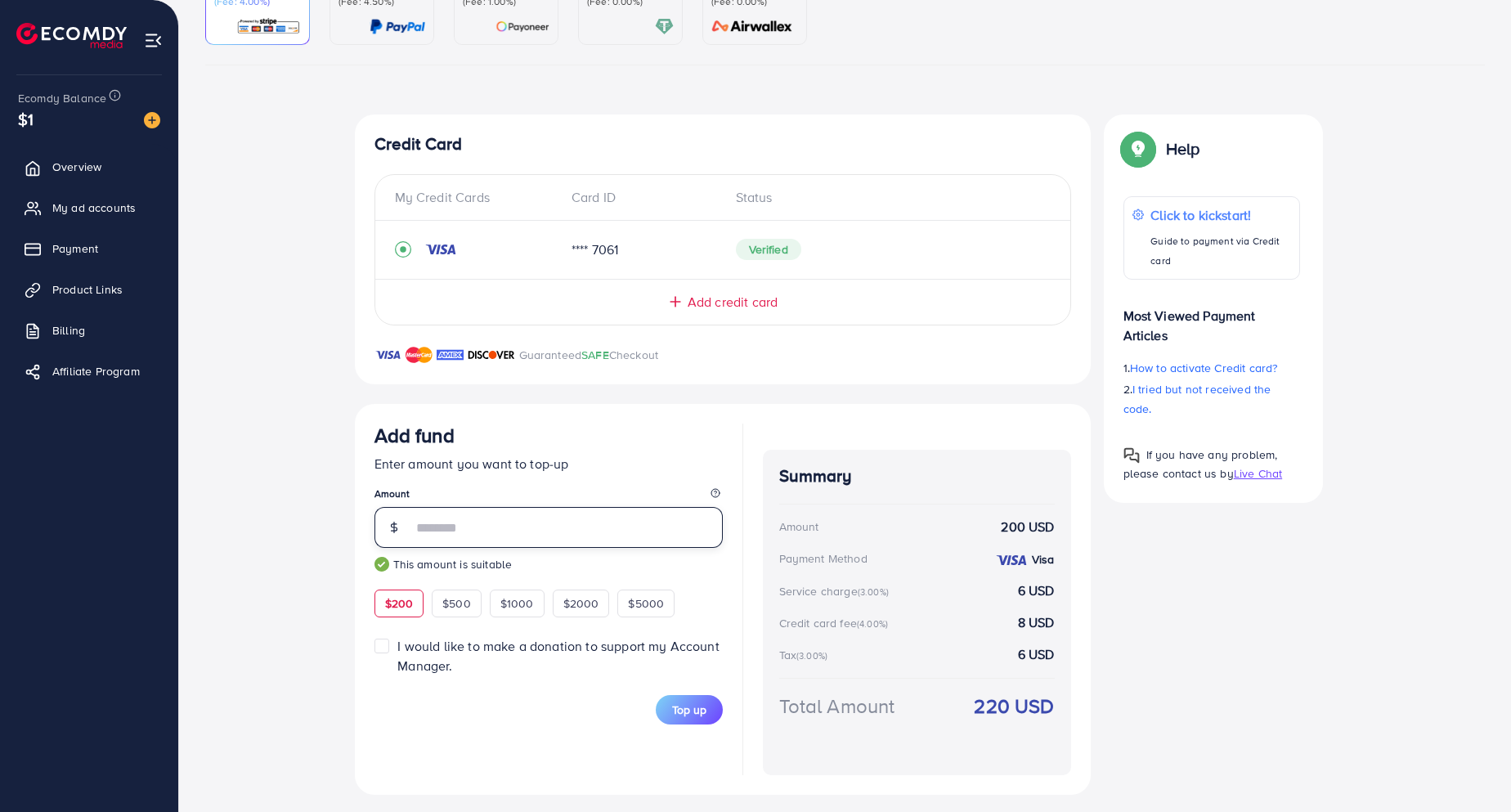
type input "***"
click at [1246, 669] on div "Credit Card My Credit Cards Card ID Status **** 7061 Verified Add credit card G…" at bounding box center [845, 455] width 981 height 680
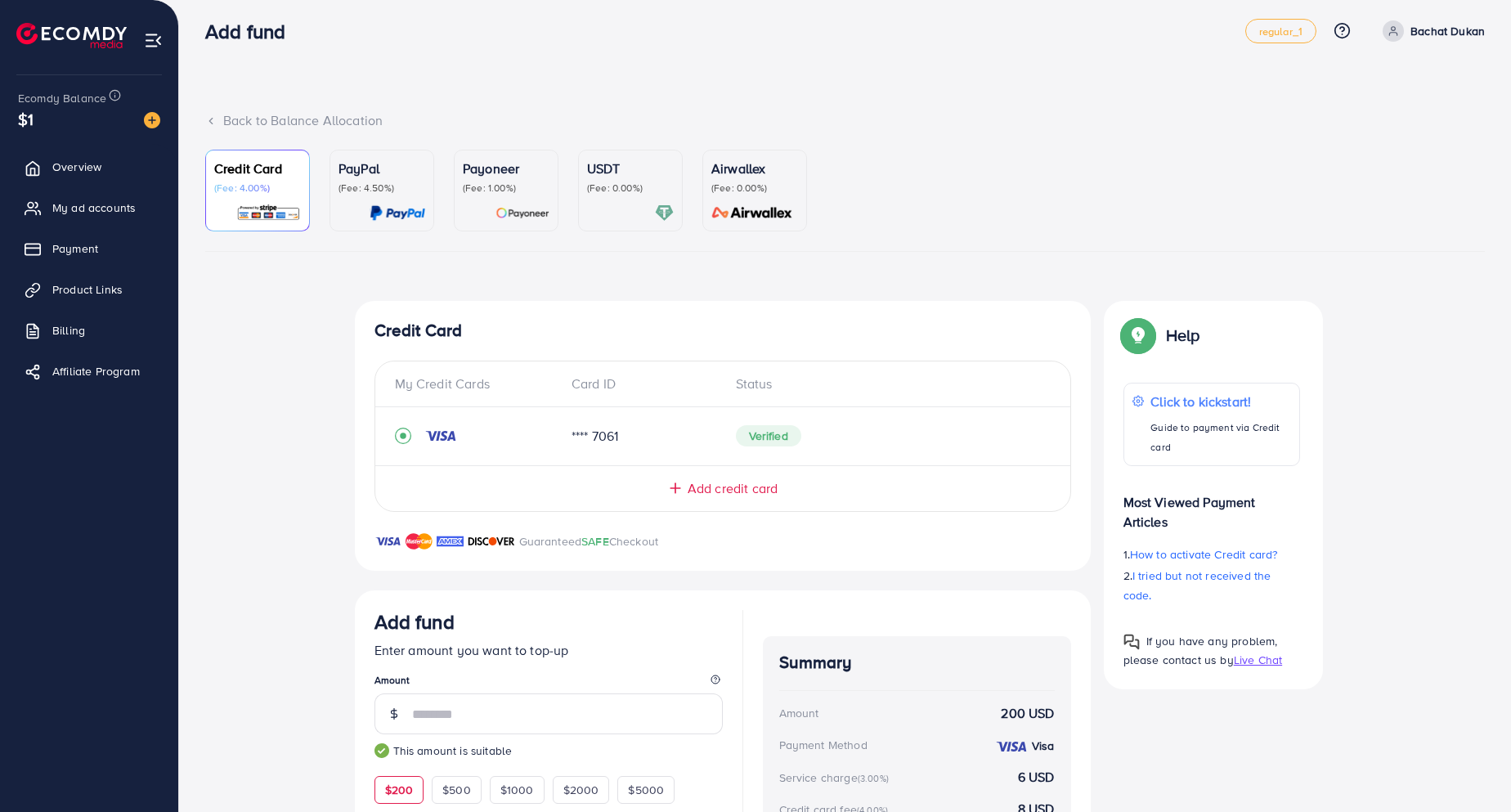
scroll to position [0, 0]
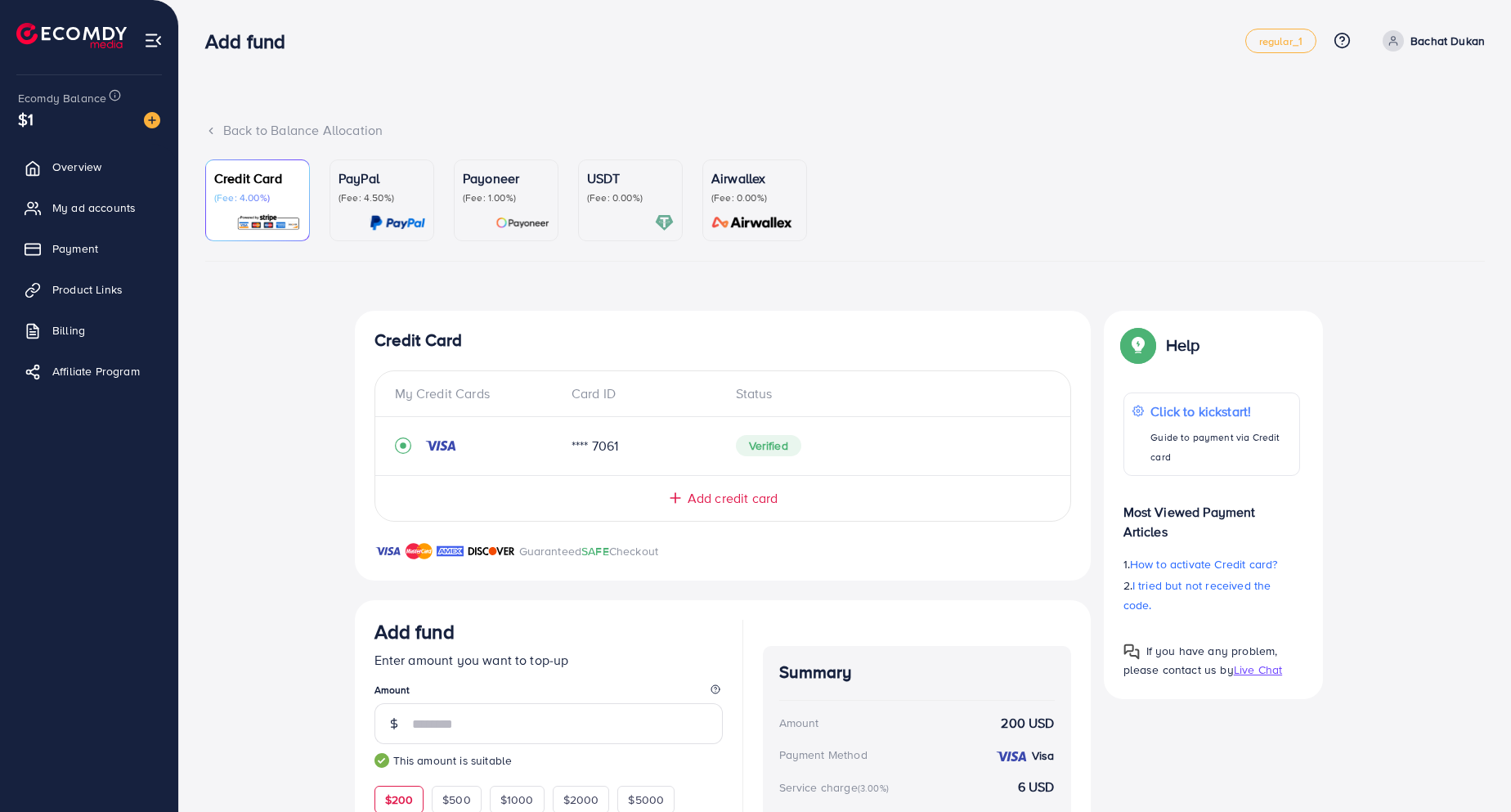
click at [615, 202] on p "(Fee: 0.00%)" at bounding box center [630, 197] width 87 height 13
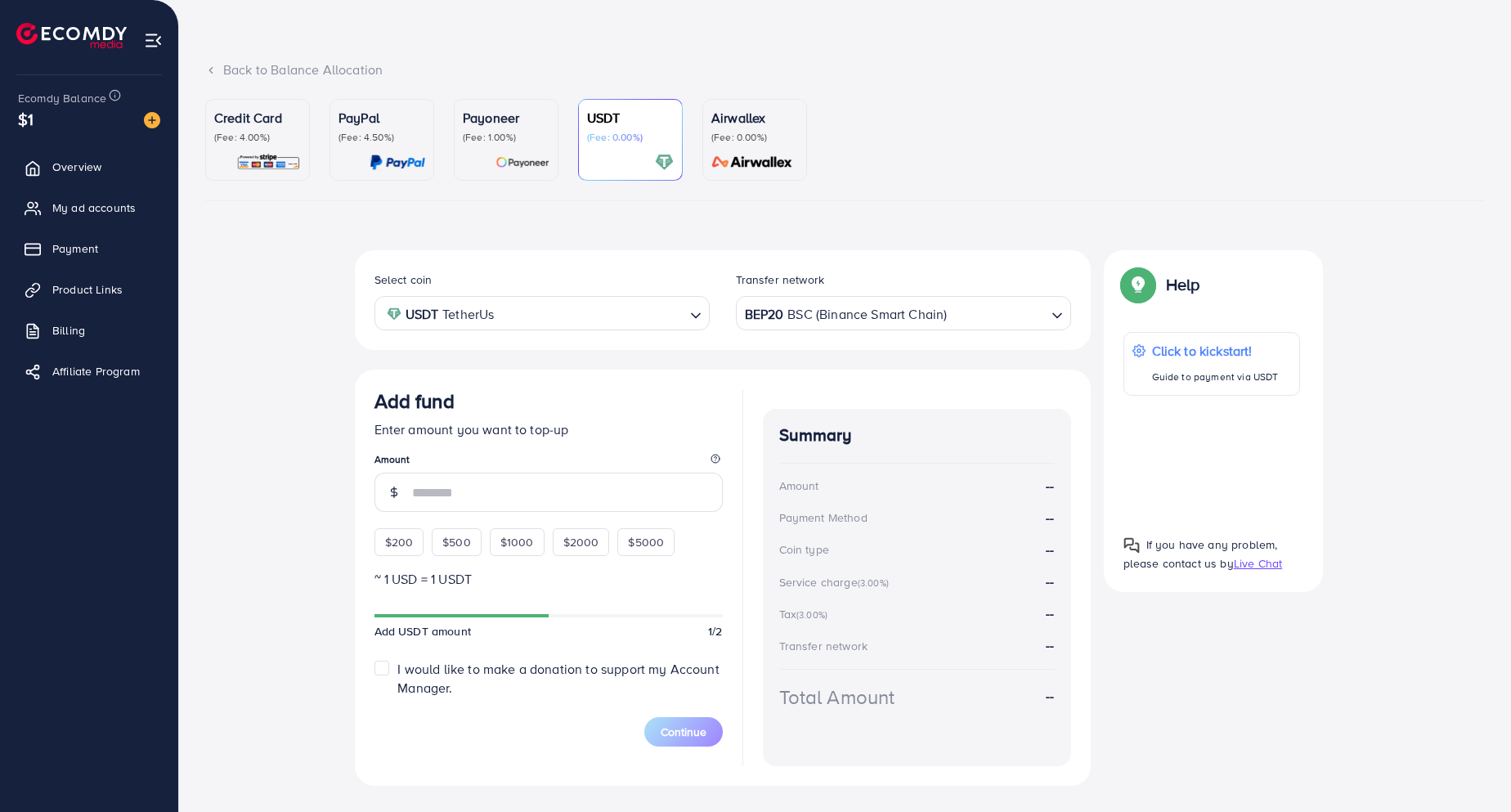
scroll to position [94, 0]
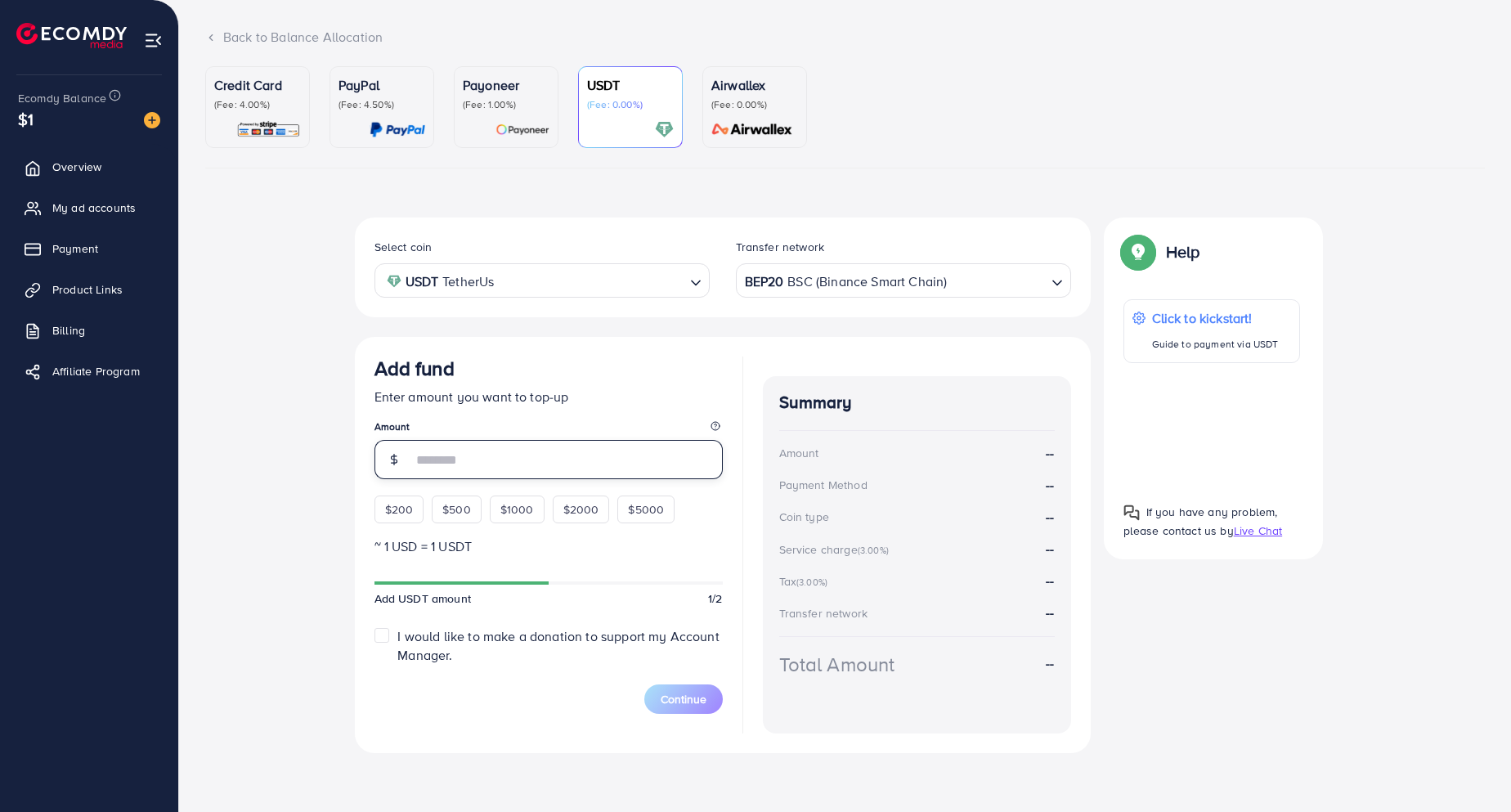
click at [446, 461] on input "number" at bounding box center [567, 459] width 310 height 39
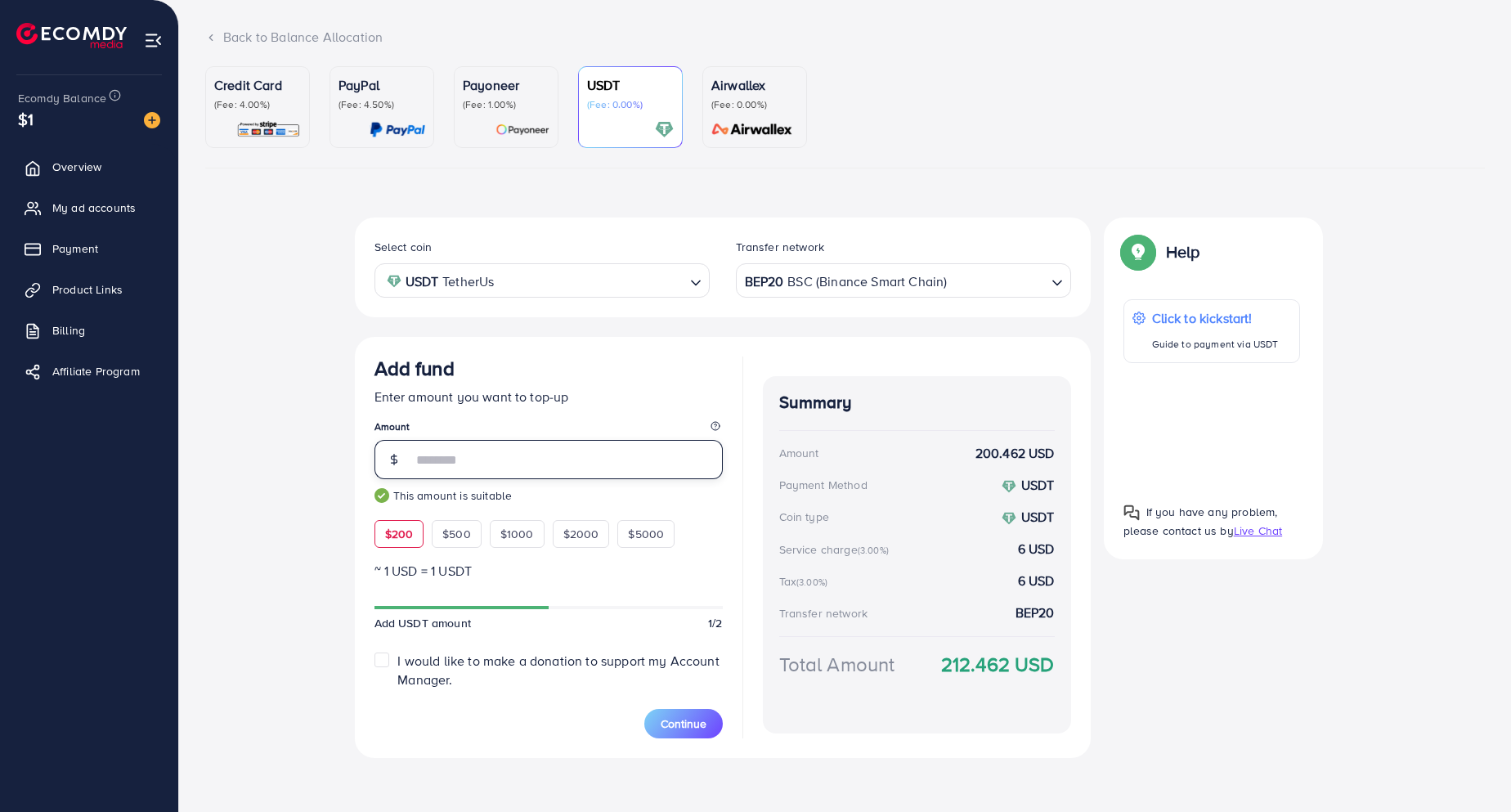
type input "***"
click at [317, 481] on div "Select coin USDT TetherUs Loading... Transfer network BEP20 BSC (Binance Smart …" at bounding box center [844, 494] width 1280 height 554
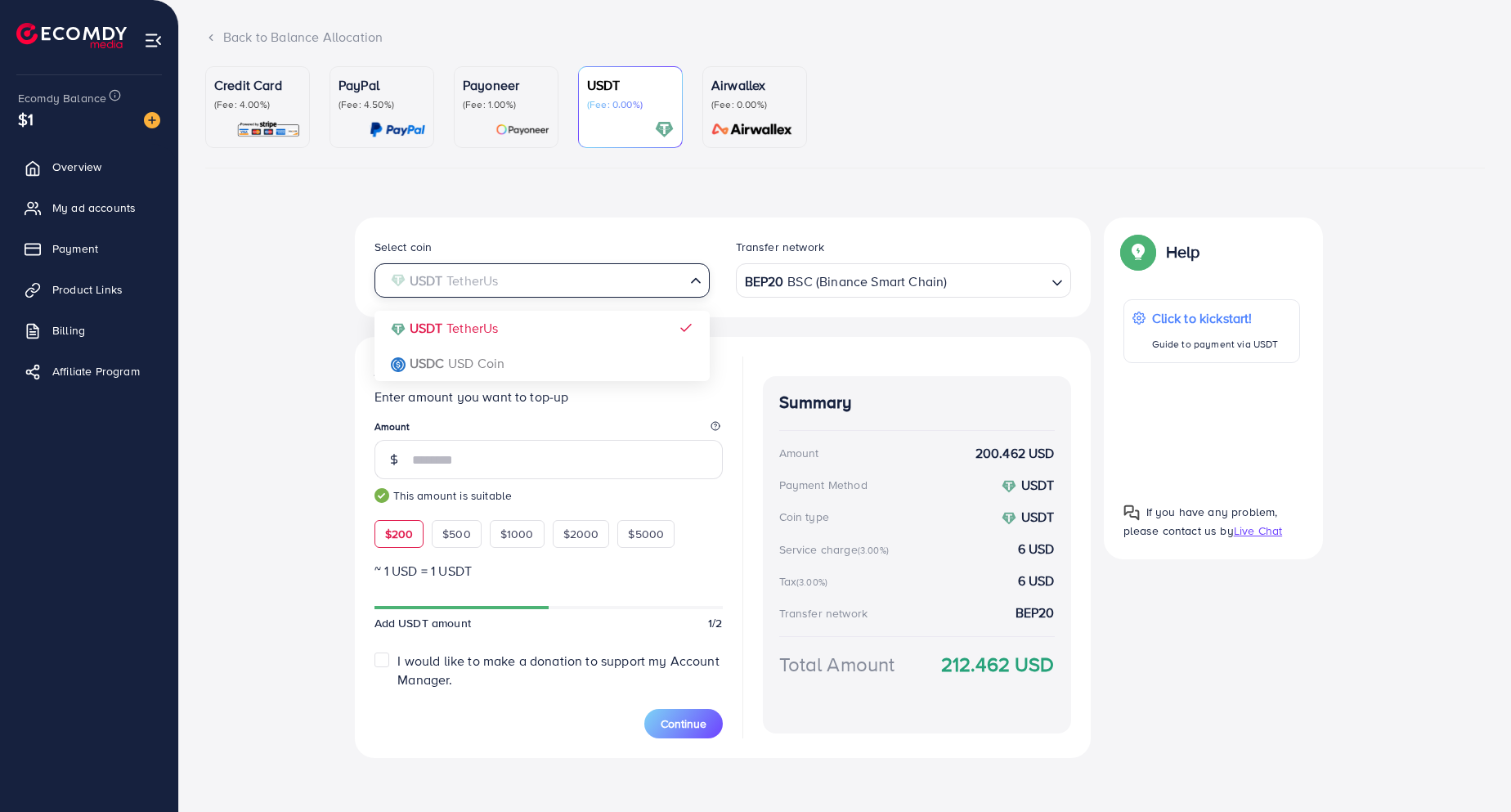
click at [535, 281] on input "Search for option" at bounding box center [532, 281] width 302 height 26
click at [513, 366] on div "Select coin USDT TetherUs Loading... USDT TetherUs USDC USD Coin Transfer netwo…" at bounding box center [722, 488] width 736 height 541
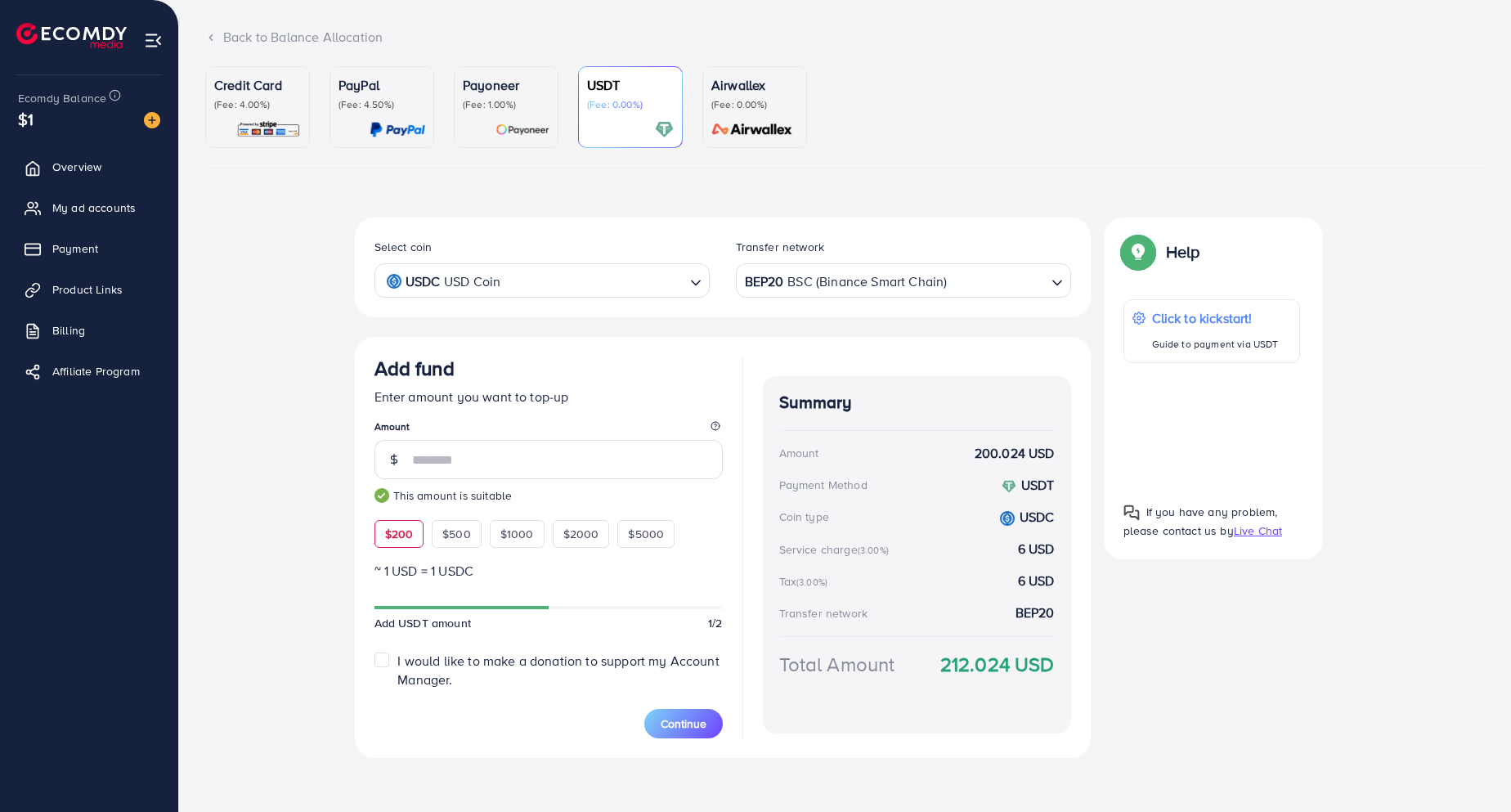
click at [502, 281] on div "USDC USD Coin" at bounding box center [532, 280] width 305 height 29
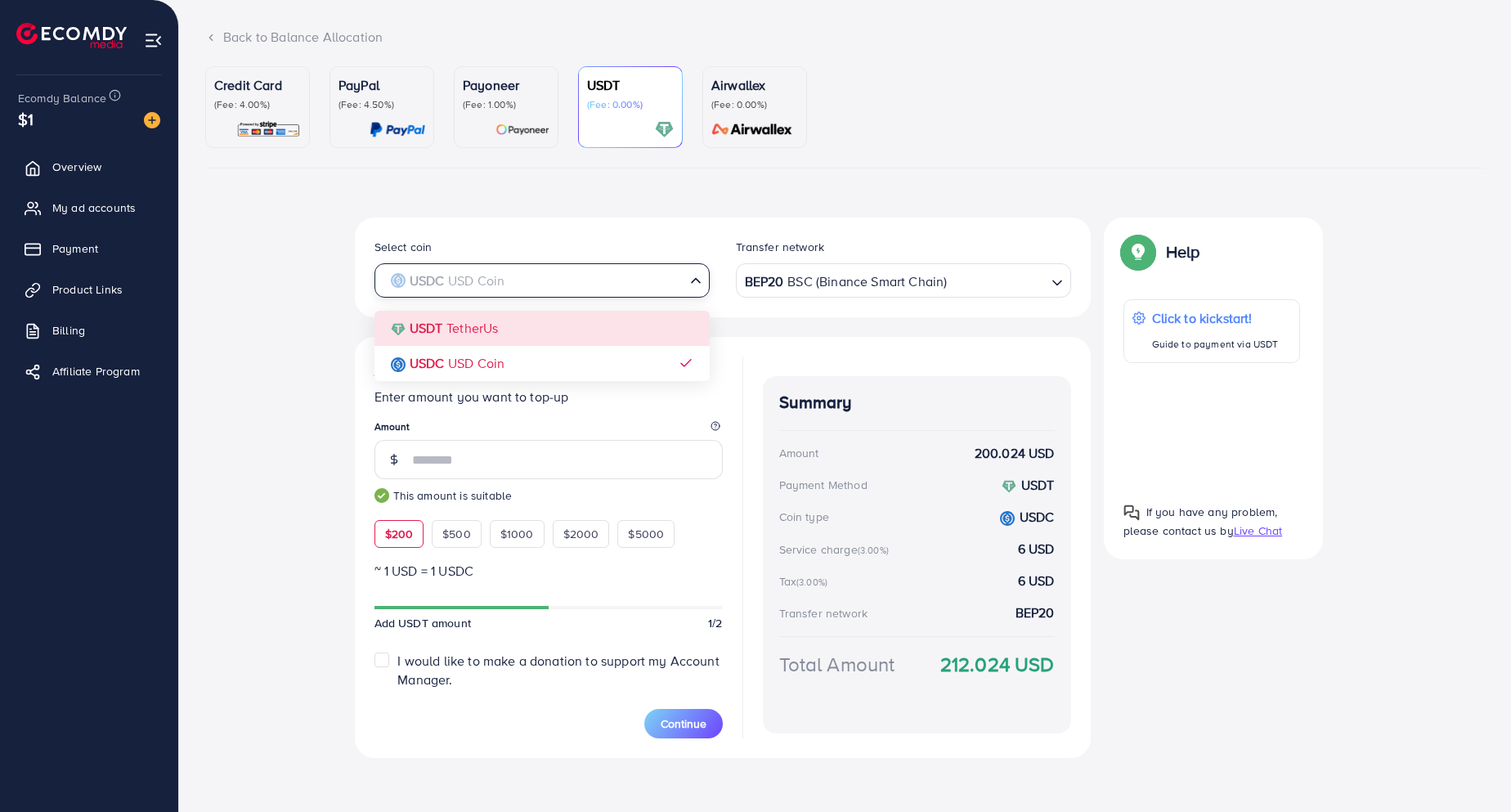
click at [470, 328] on div "Select coin USDC USD Coin Loading... USDT TetherUs USDC USD Coin Transfer netwo…" at bounding box center [722, 488] width 736 height 541
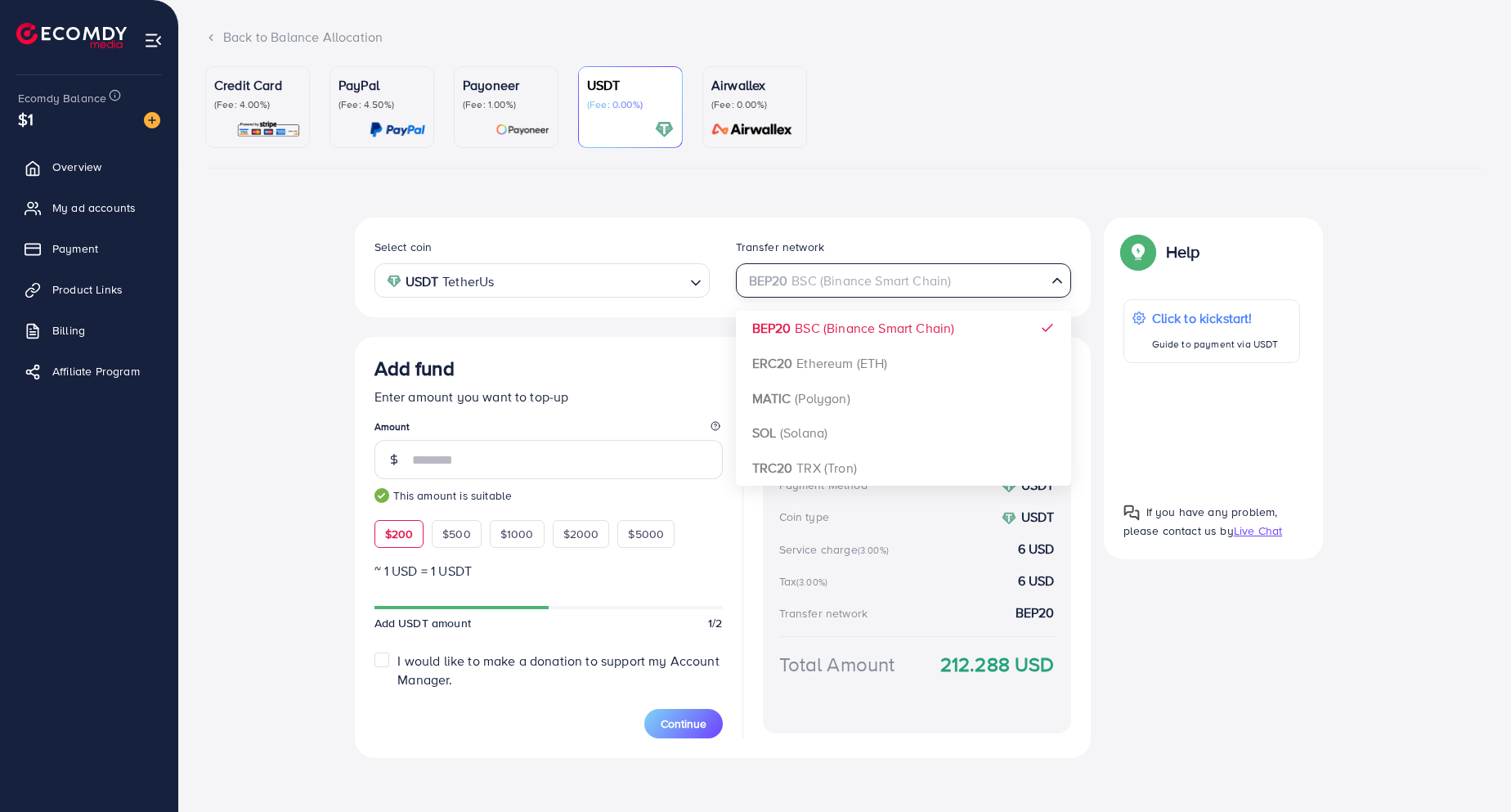
click at [835, 280] on div "BEP20 BSC (Binance Smart Chain)" at bounding box center [894, 280] width 305 height 29
click at [831, 288] on input "Search for option" at bounding box center [894, 281] width 302 height 26
click at [503, 332] on div "Select coin USDT TetherUs Loading... Transfer network BEP20 BSC (Binance Smart …" at bounding box center [722, 488] width 736 height 541
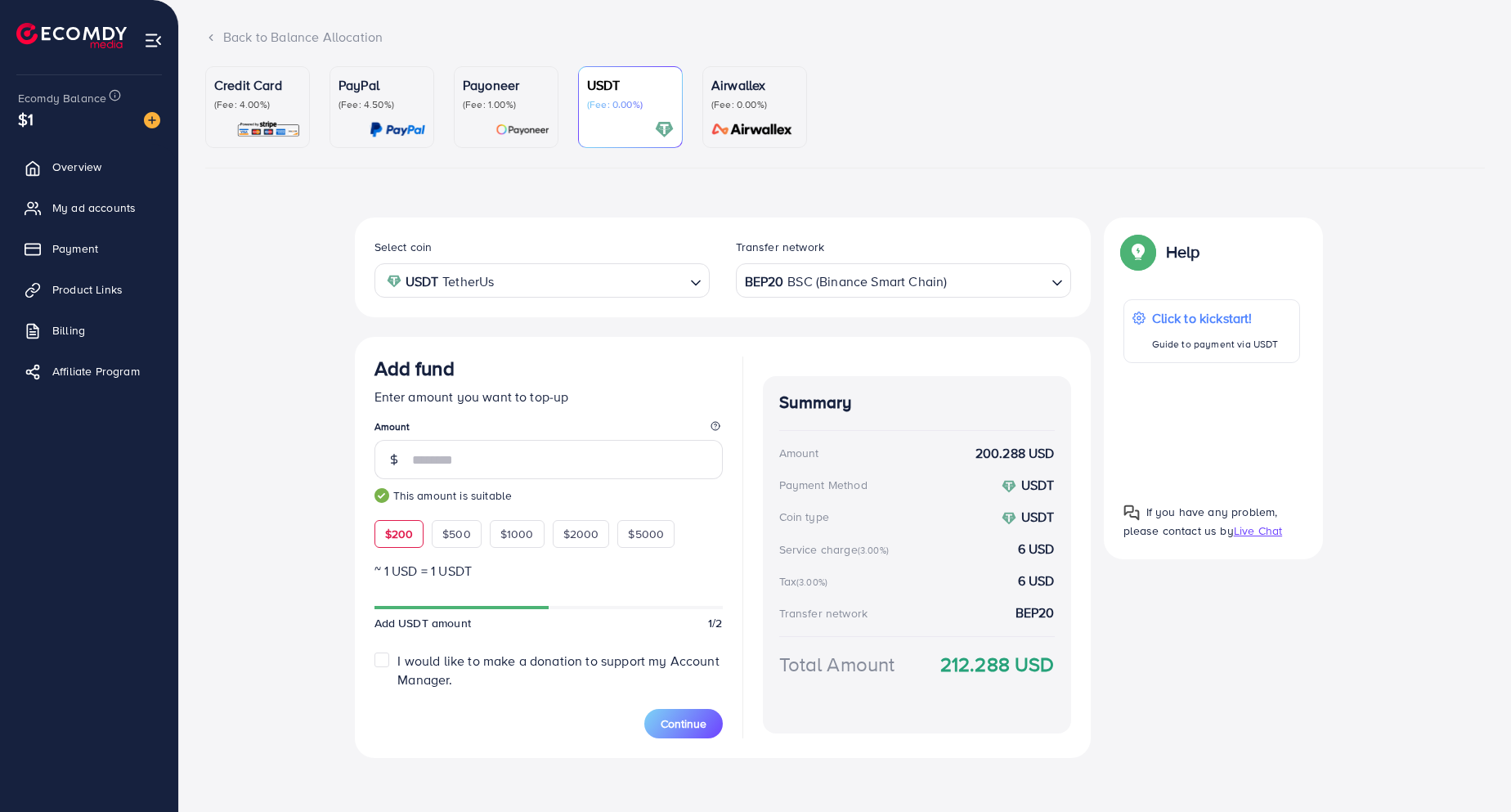
click at [397, 656] on label "I would like to make a donation to support my Account Manager." at bounding box center [560, 670] width 325 height 37
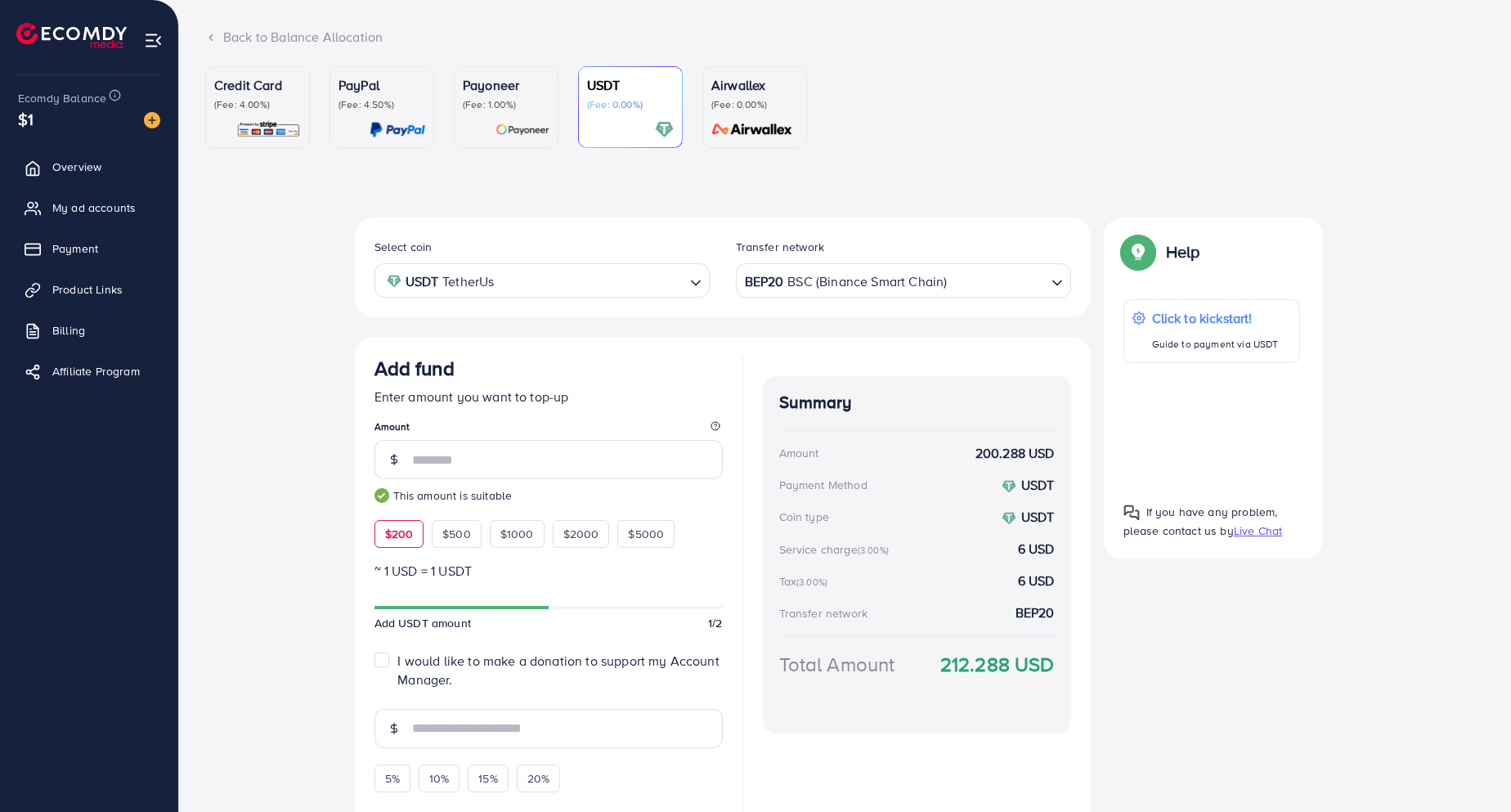
click at [397, 656] on label "I would like to make a donation to support my Account Manager." at bounding box center [560, 670] width 325 height 37
type input "*"
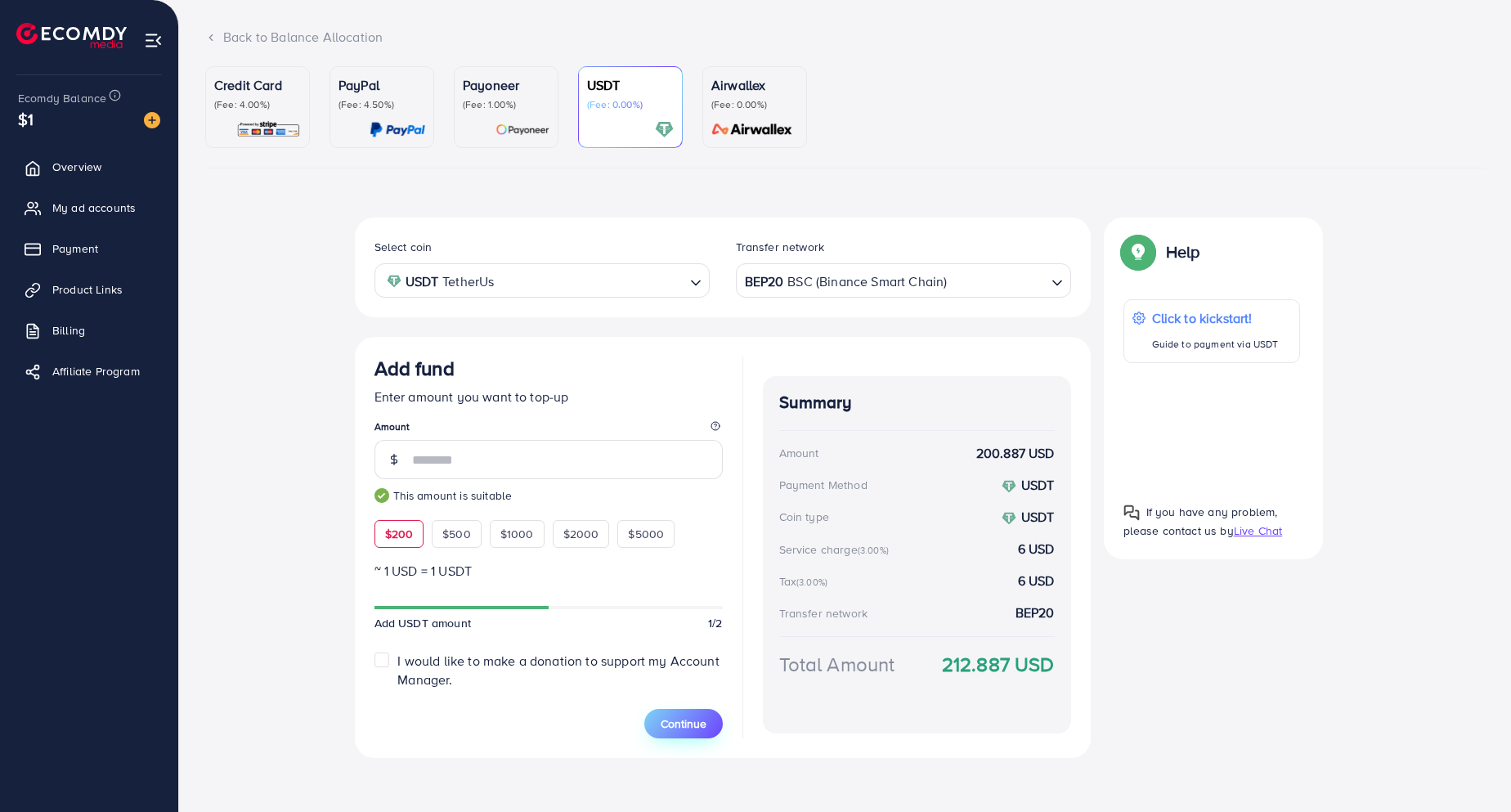
click at [690, 727] on span "Continue" at bounding box center [684, 723] width 46 height 16
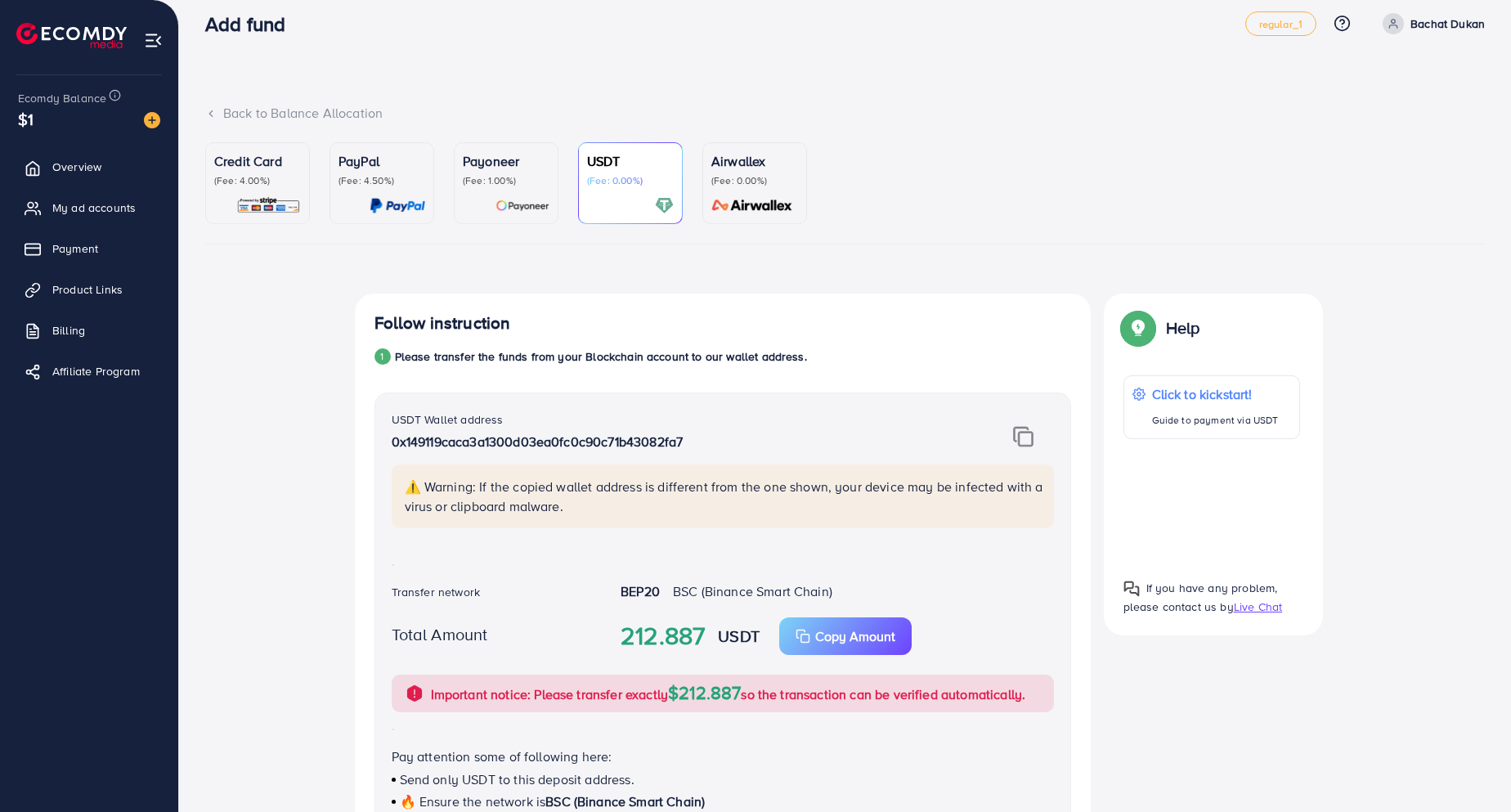
scroll to position [0, 0]
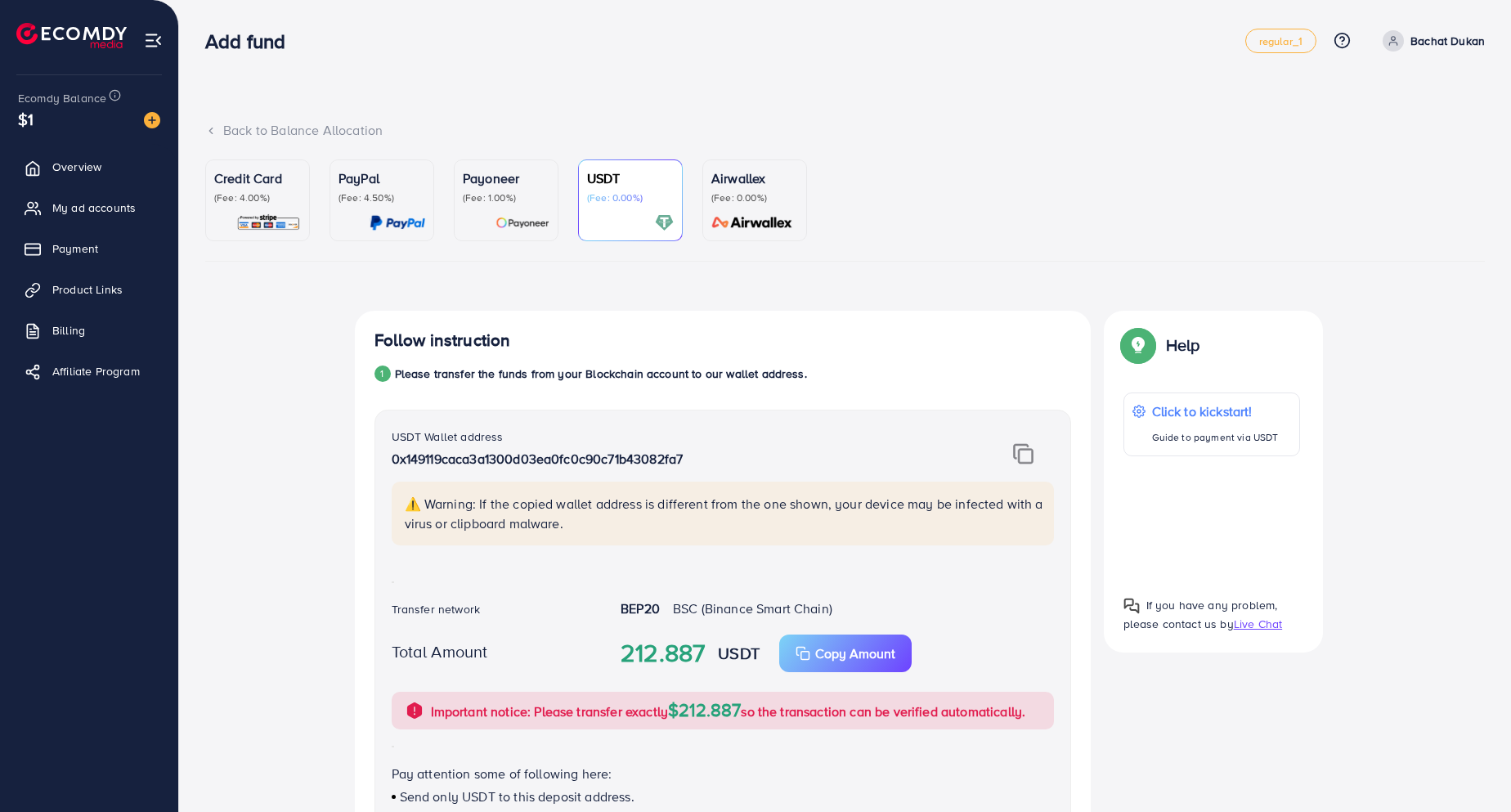
click at [497, 191] on p "(Fee: 1.00%)" at bounding box center [506, 197] width 87 height 13
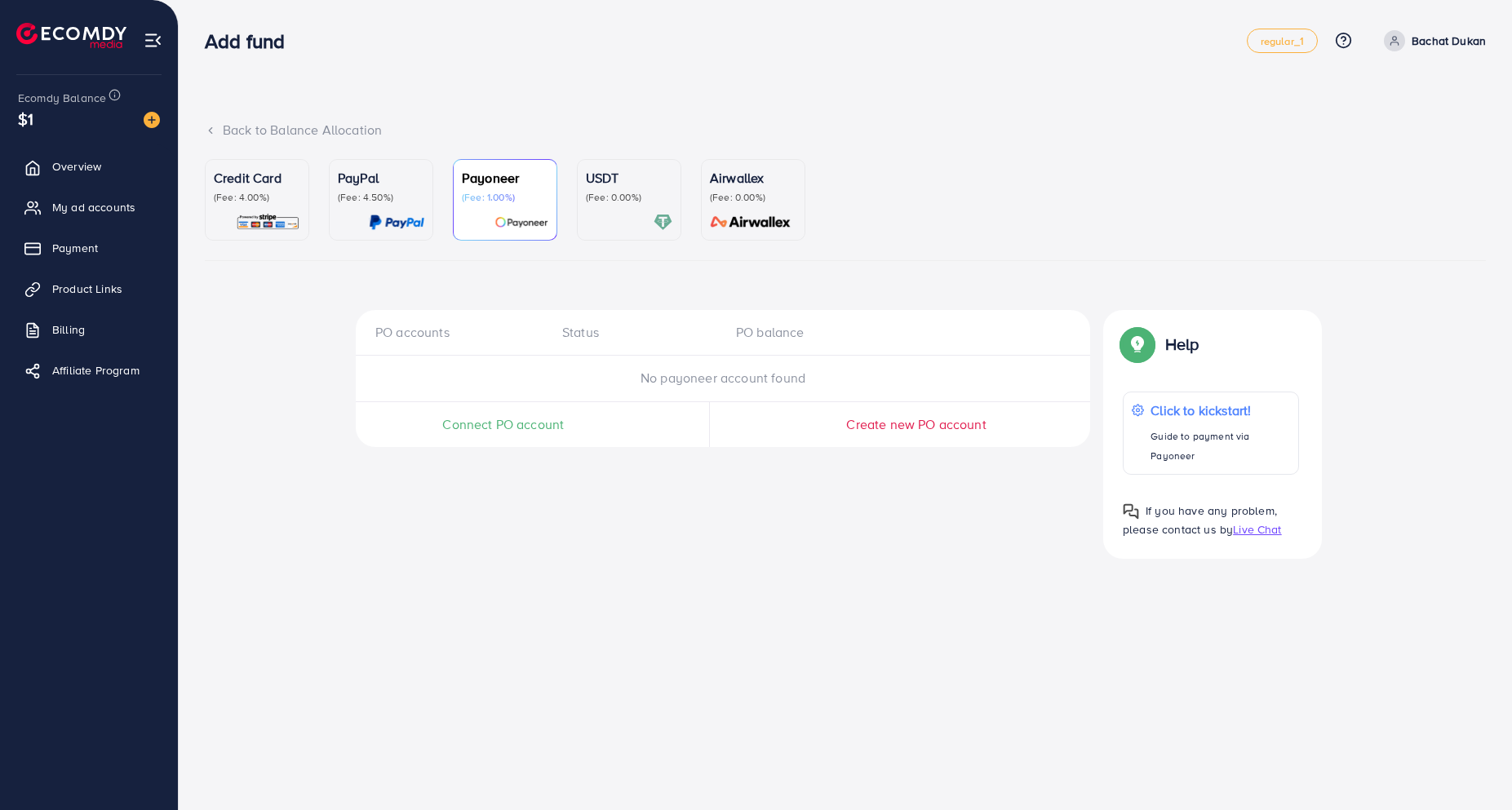
click at [623, 184] on p "USDT" at bounding box center [629, 177] width 87 height 20
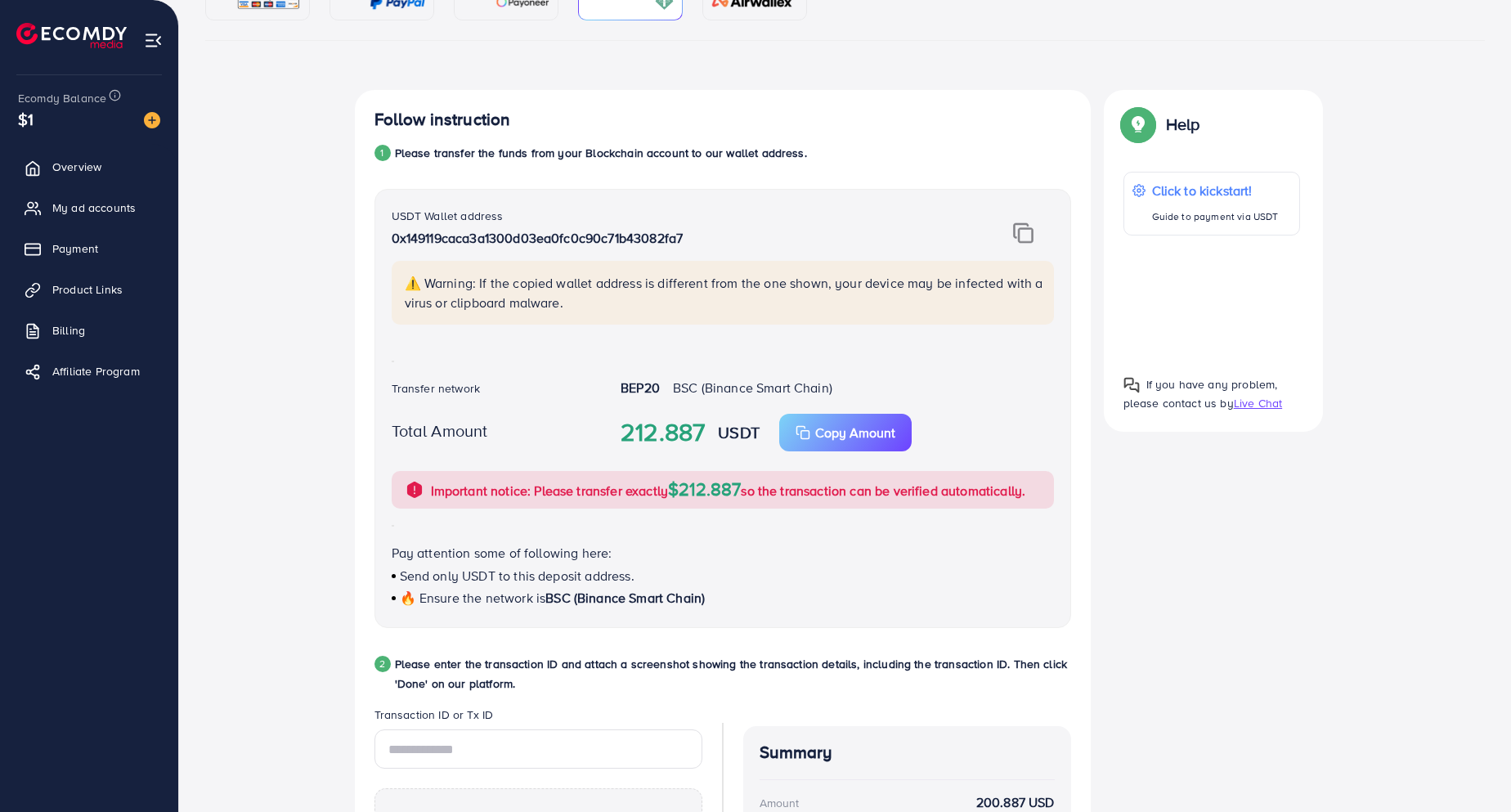
scroll to position [179, 0]
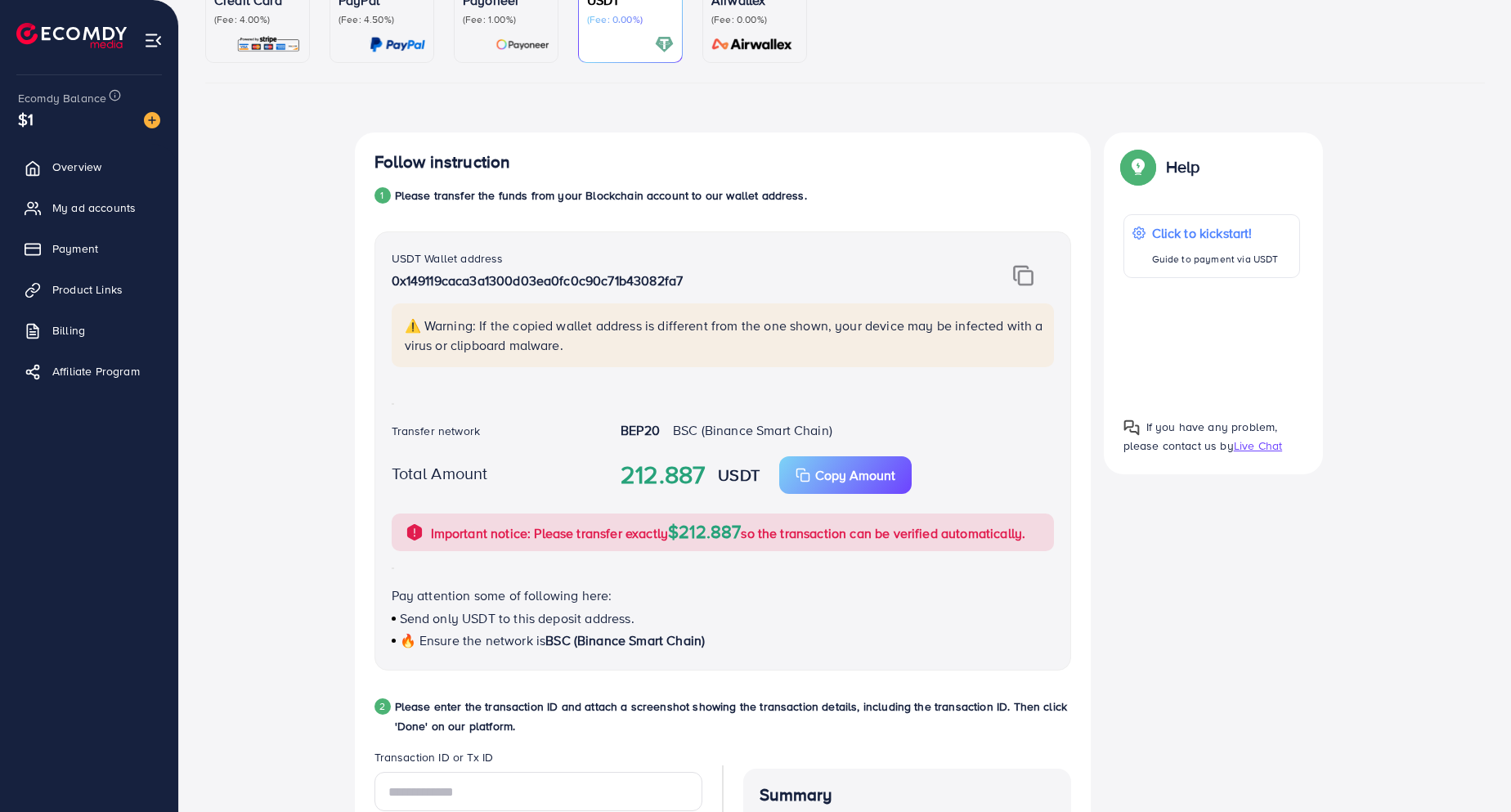
click at [247, 11] on div "Credit Card (Fee: 4.00%)" at bounding box center [258, 8] width 87 height 36
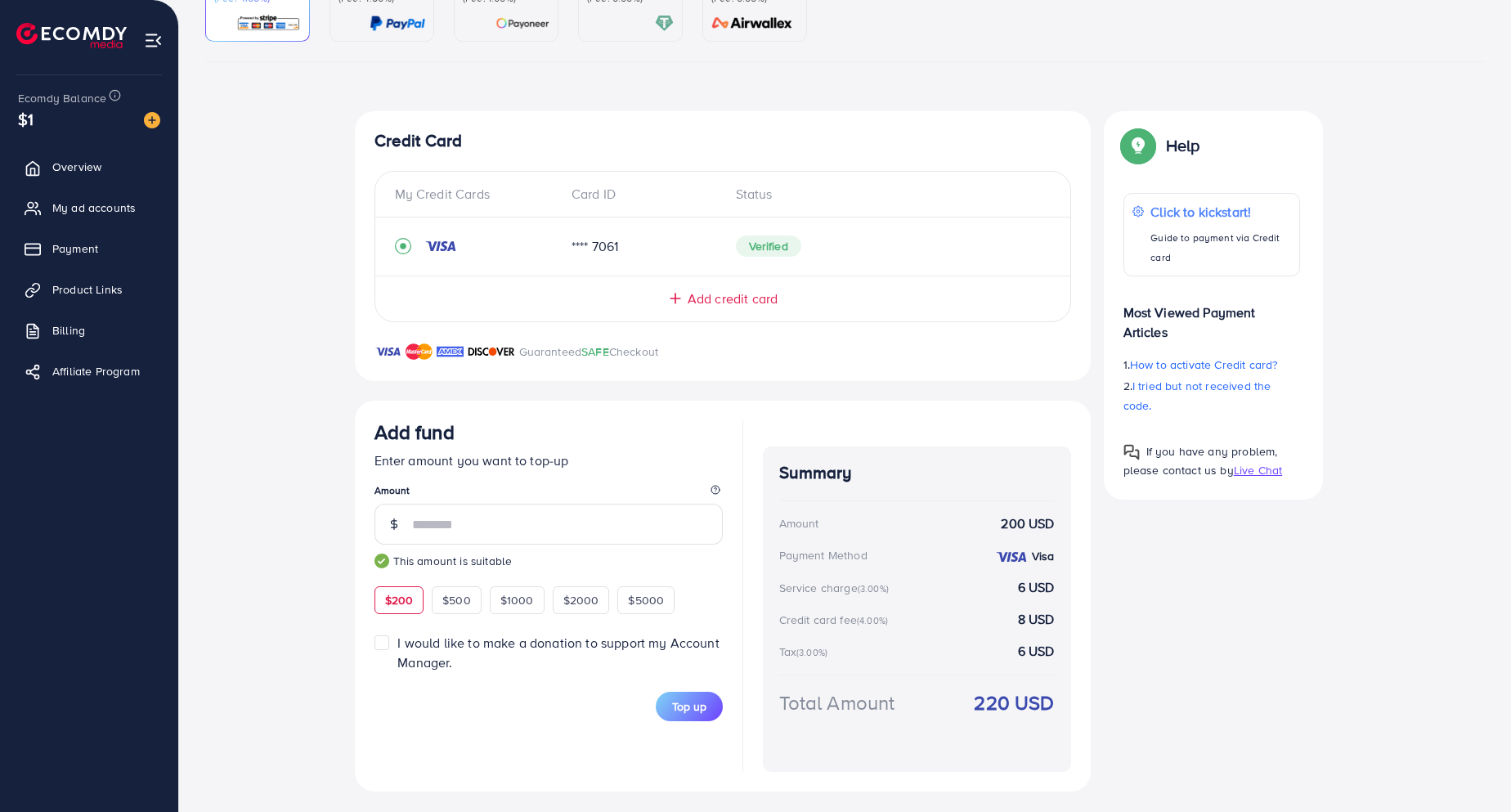
scroll to position [205, 0]
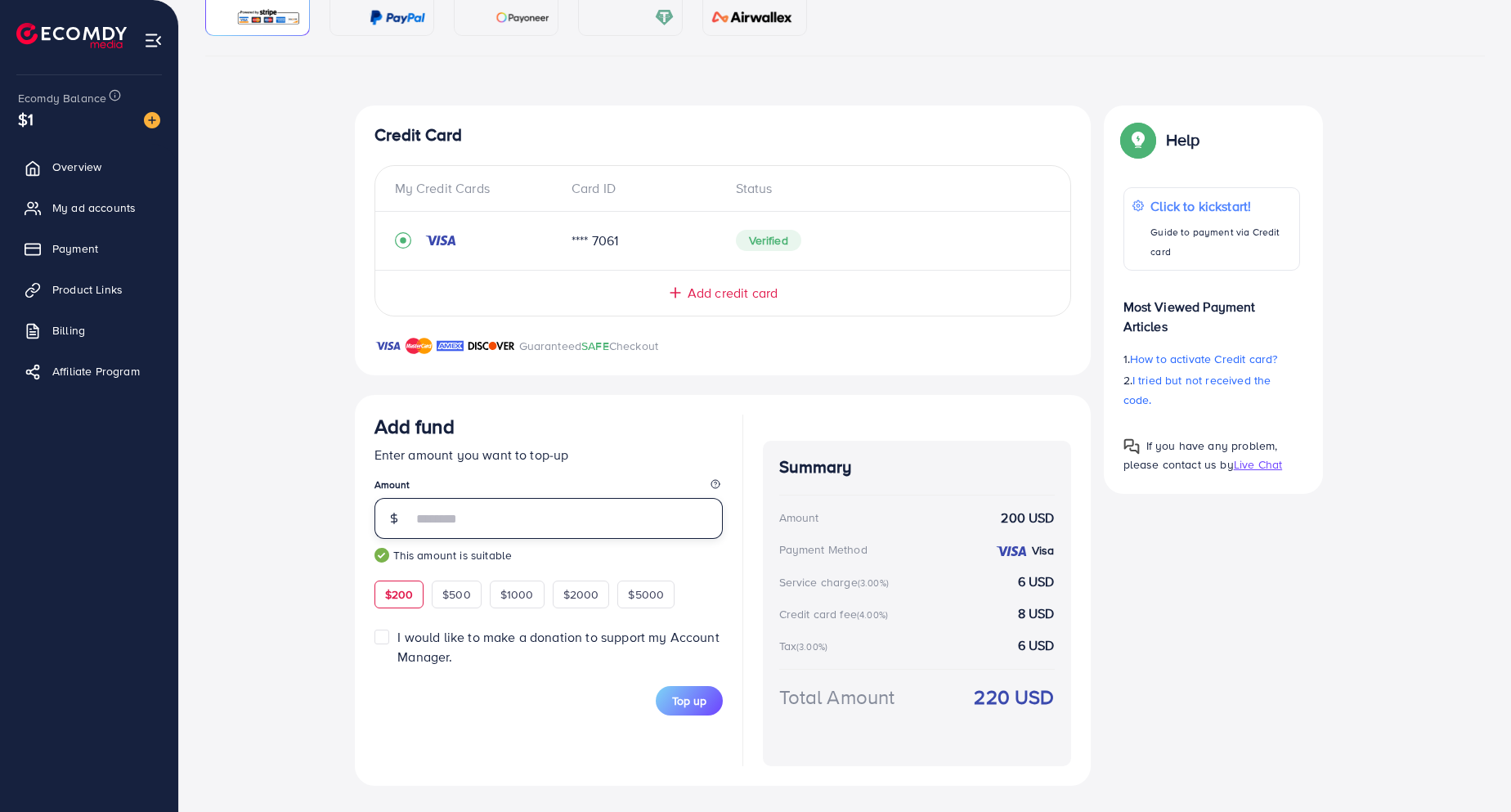
click at [519, 517] on input "***" at bounding box center [567, 519] width 310 height 41
click at [88, 209] on span "My ad accounts" at bounding box center [98, 207] width 83 height 16
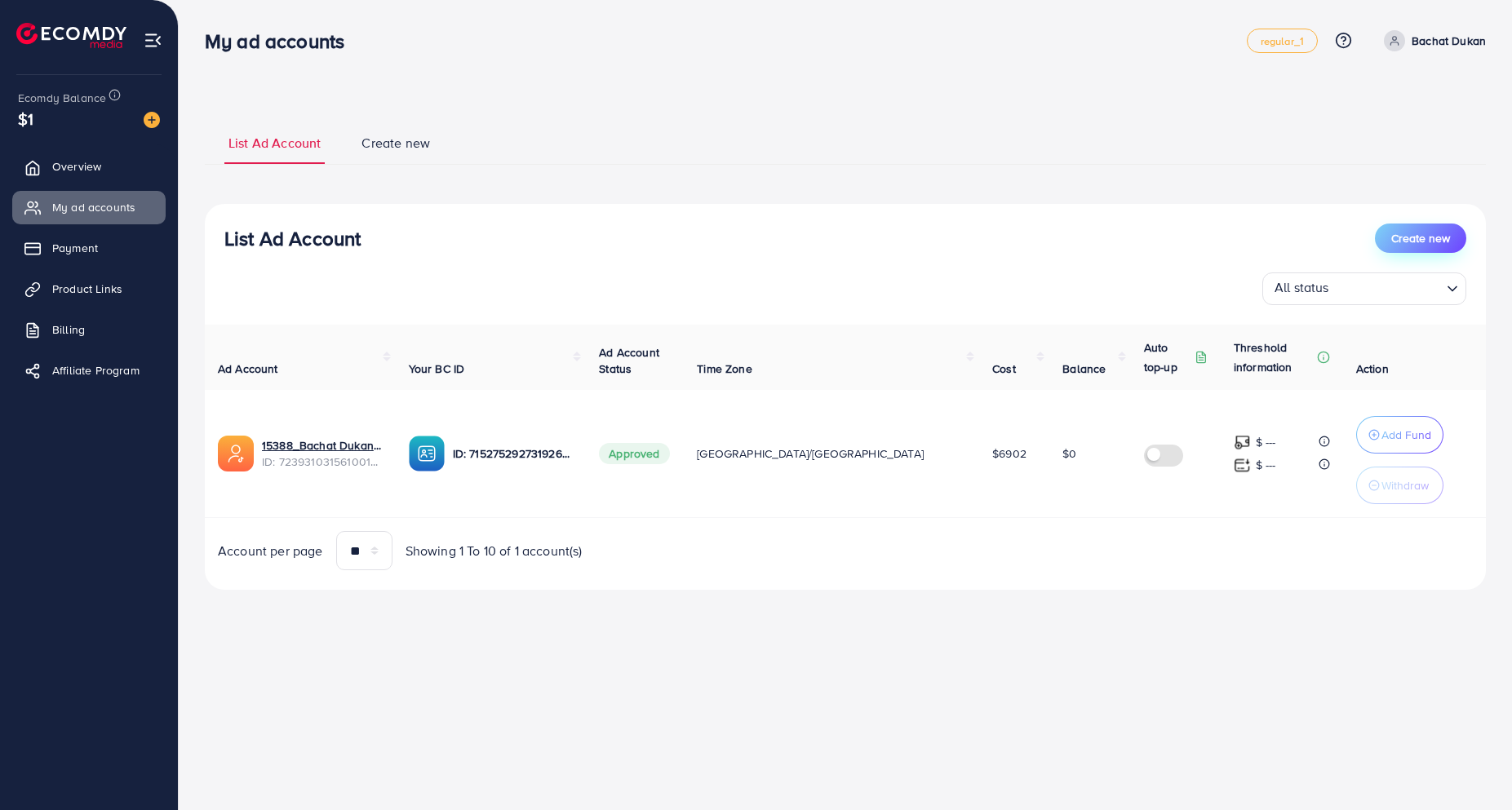
click at [1431, 240] on span "Create new" at bounding box center [1420, 237] width 59 height 16
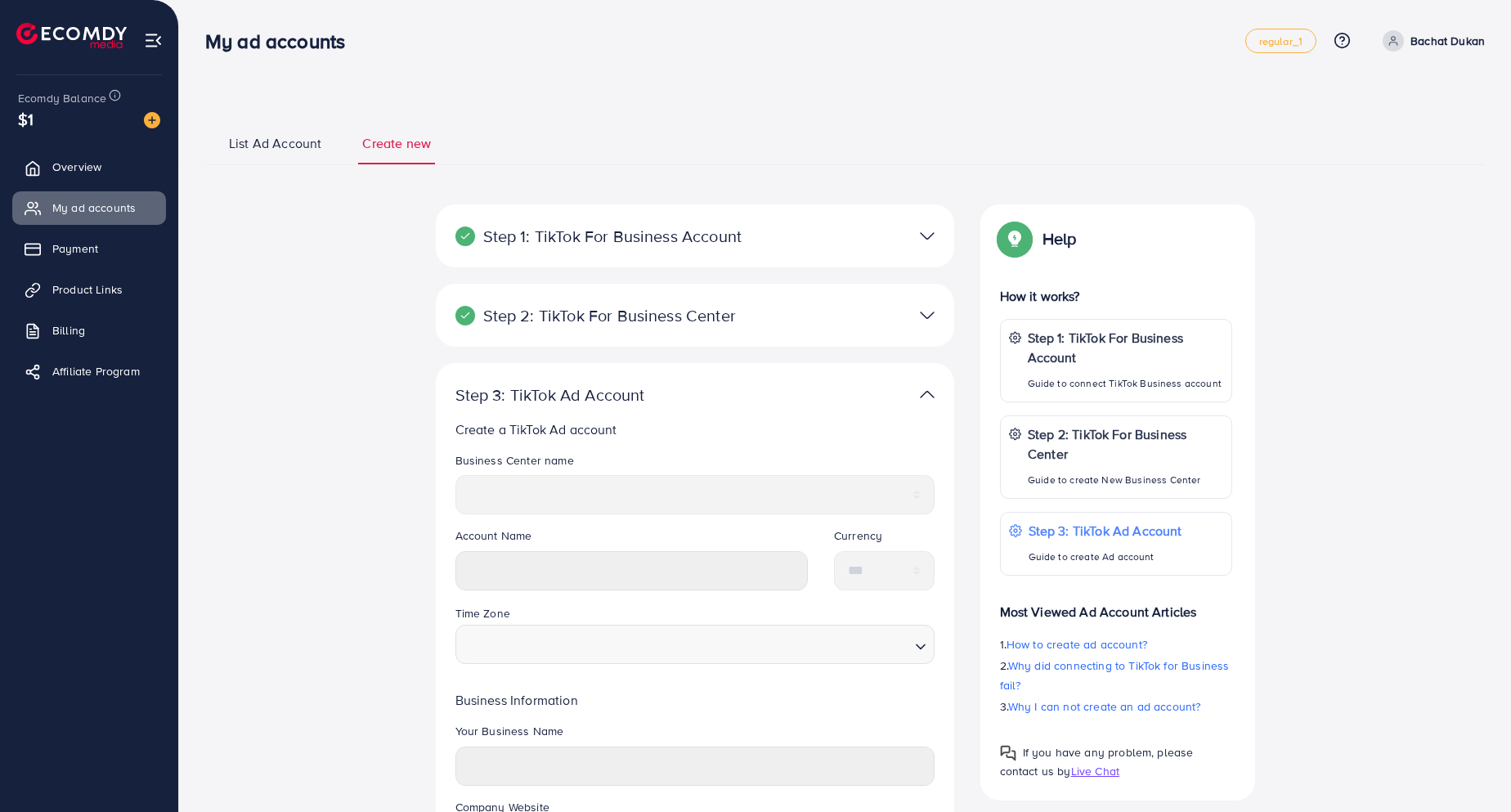
scroll to position [98, 0]
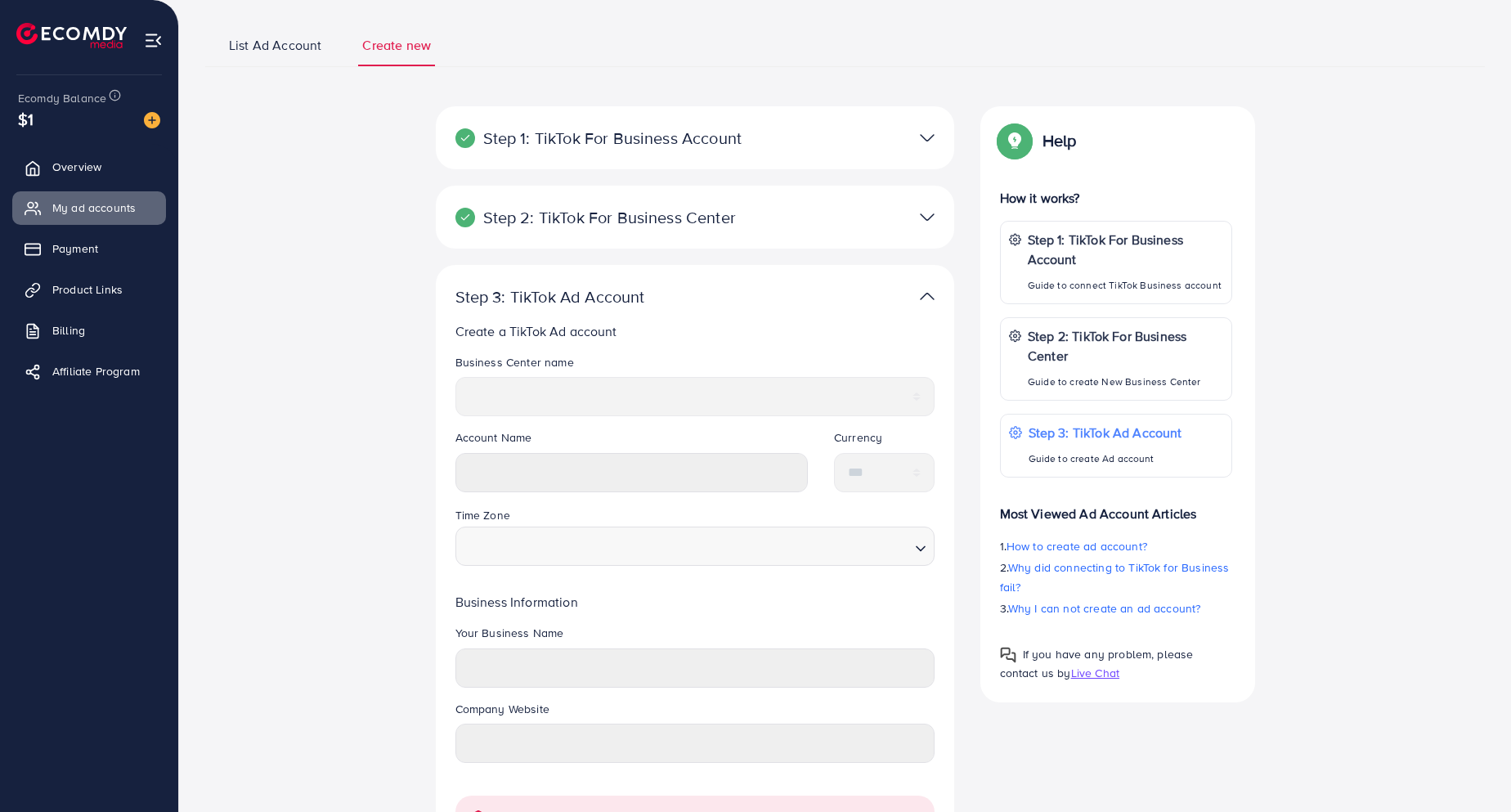
click at [287, 50] on span "List Ad Account" at bounding box center [275, 45] width 93 height 19
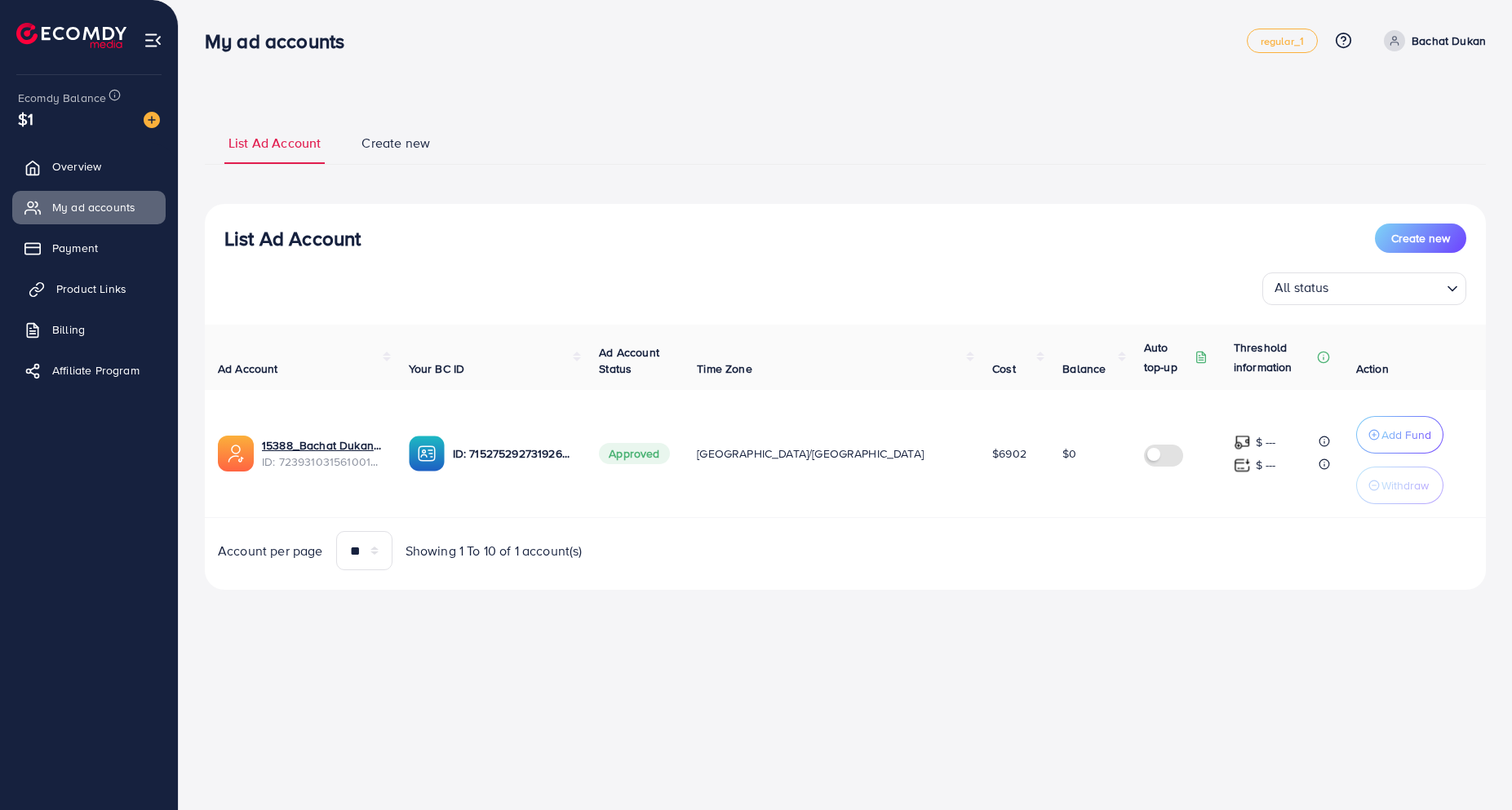
click at [93, 299] on link "Product Links" at bounding box center [88, 288] width 154 height 32
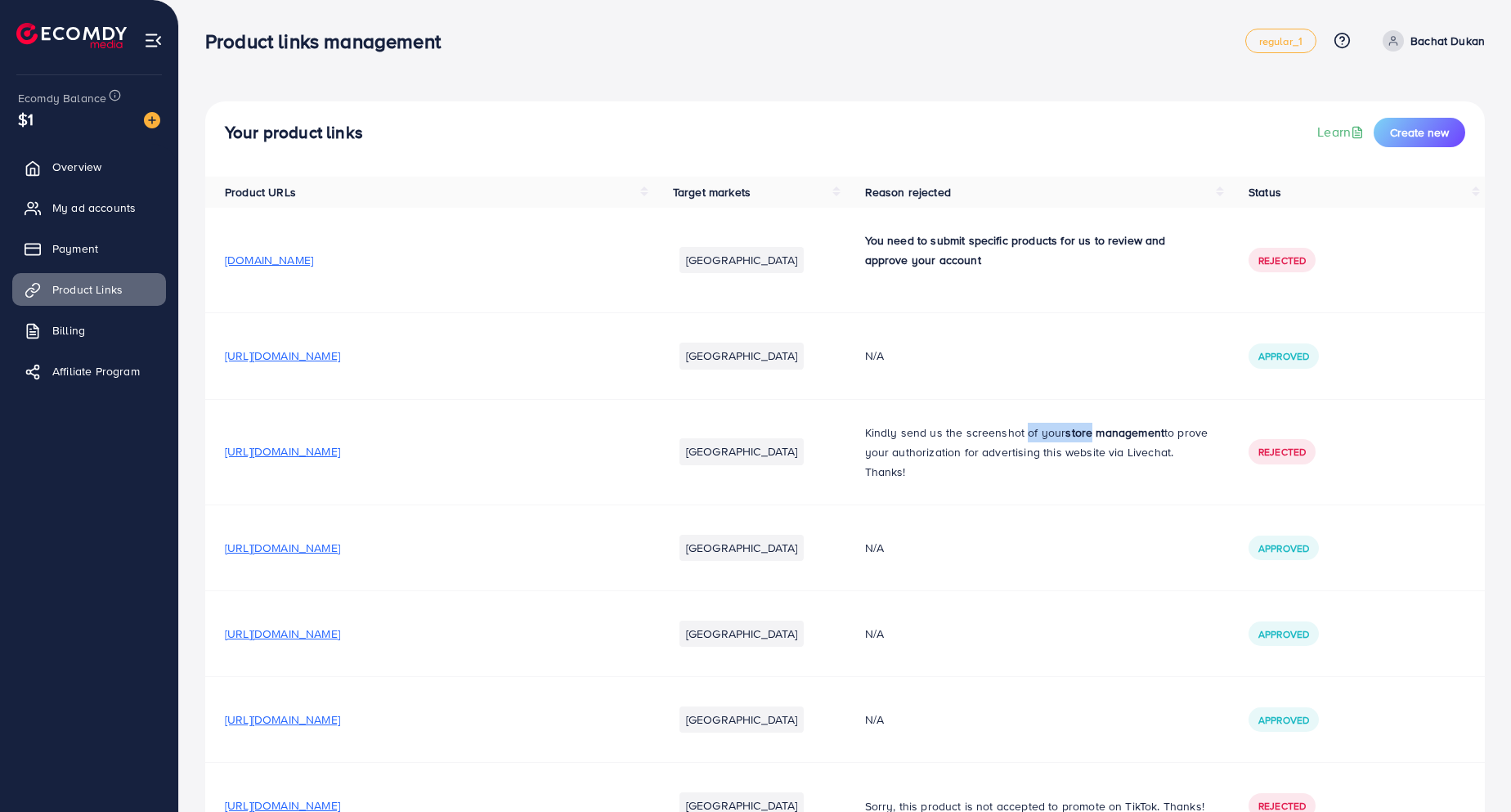
drag, startPoint x: 1080, startPoint y: 437, endPoint x: 1020, endPoint y: 439, distance: 60.0
click at [1020, 439] on p "Kindly send us the screenshot of your store management to prove your authorizat…" at bounding box center [1037, 451] width 345 height 59
drag, startPoint x: 1082, startPoint y: 452, endPoint x: 1014, endPoint y: 457, distance: 68.2
click at [1014, 457] on p "Kindly send us the screenshot of your store management to prove your authorizat…" at bounding box center [1037, 451] width 345 height 59
click at [1330, 135] on link "Learn" at bounding box center [1342, 132] width 50 height 19
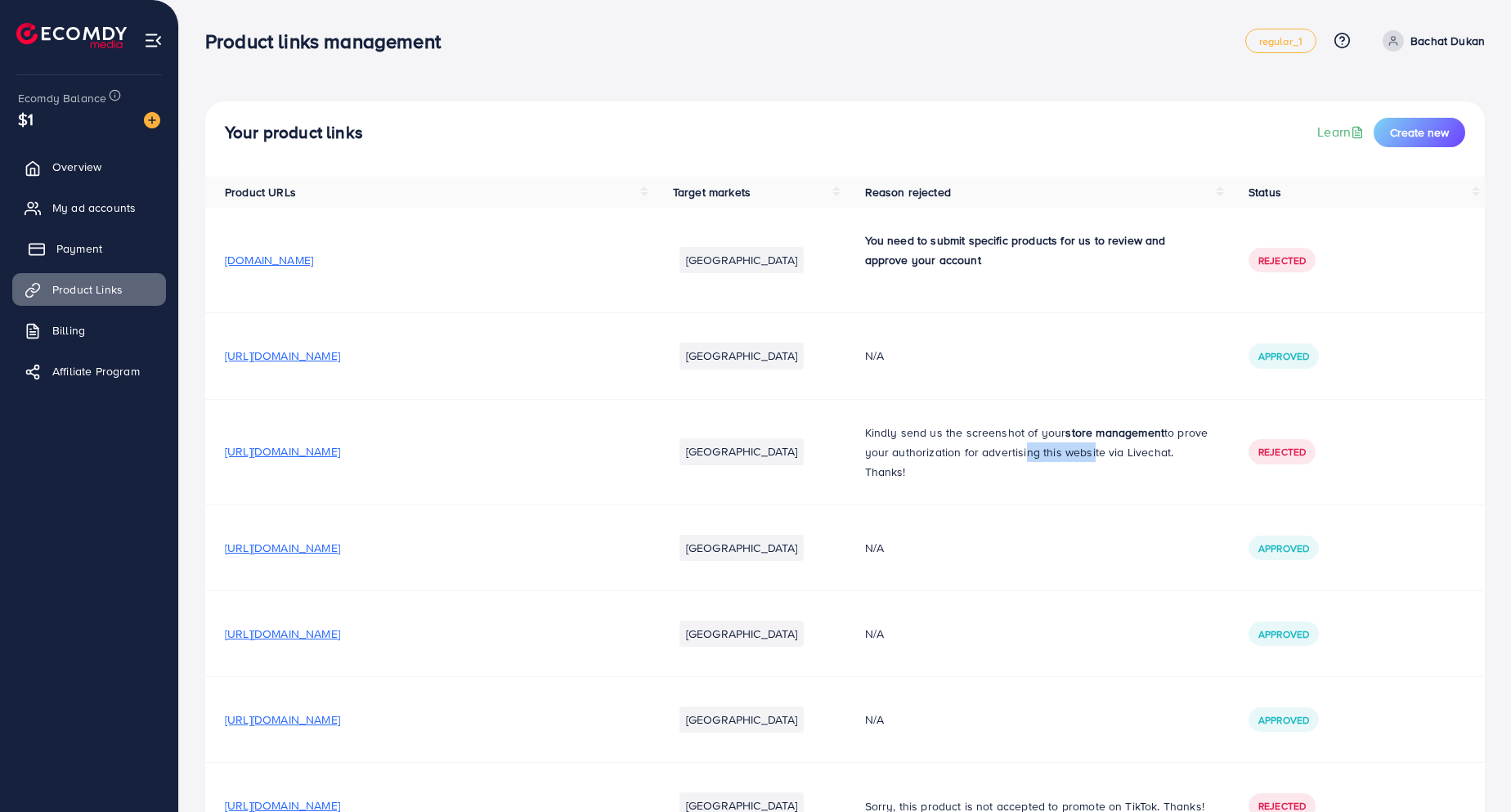
click at [72, 253] on span "Payment" at bounding box center [79, 248] width 46 height 16
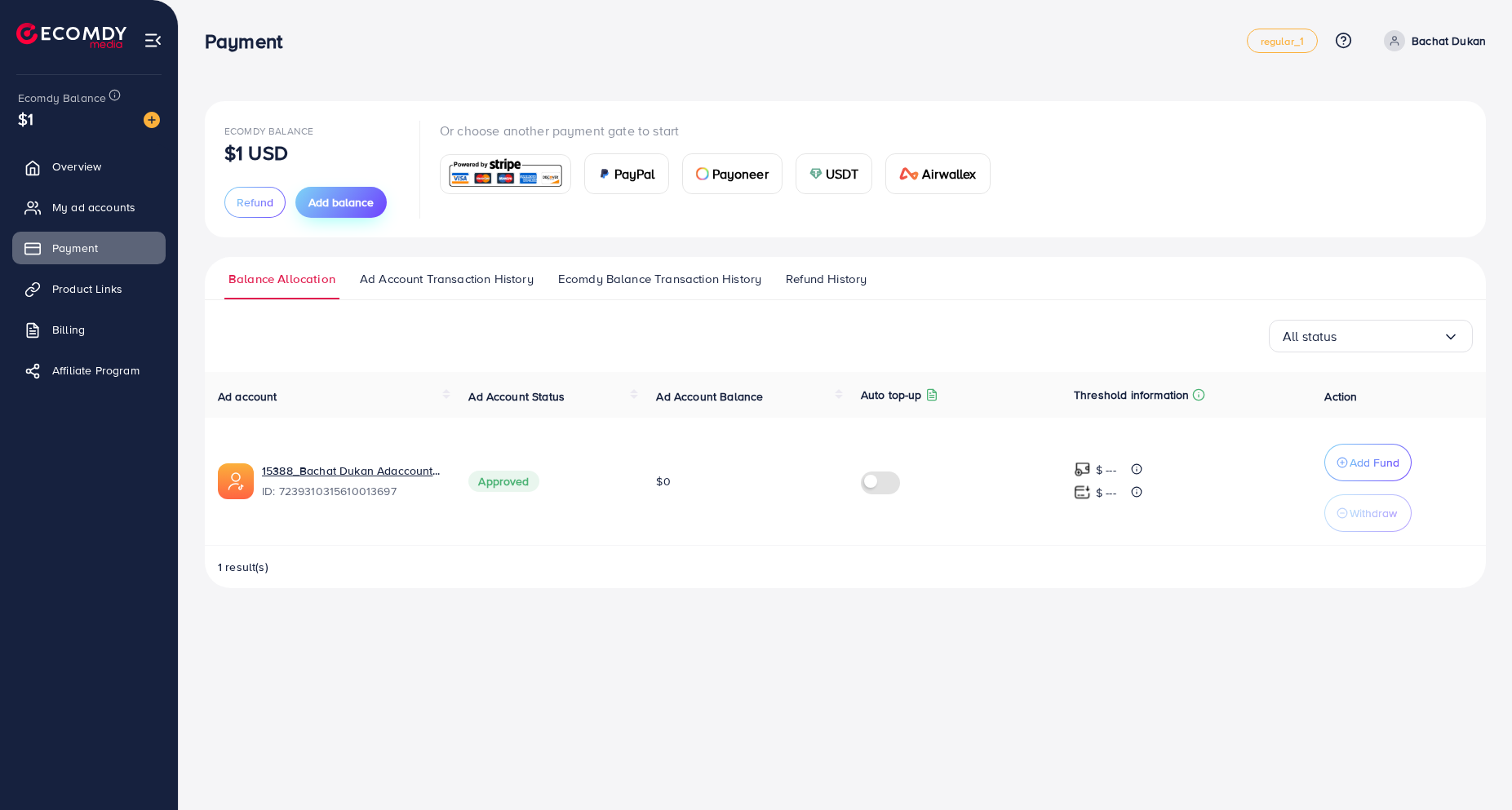
click at [364, 209] on span "Add balance" at bounding box center [340, 202] width 65 height 16
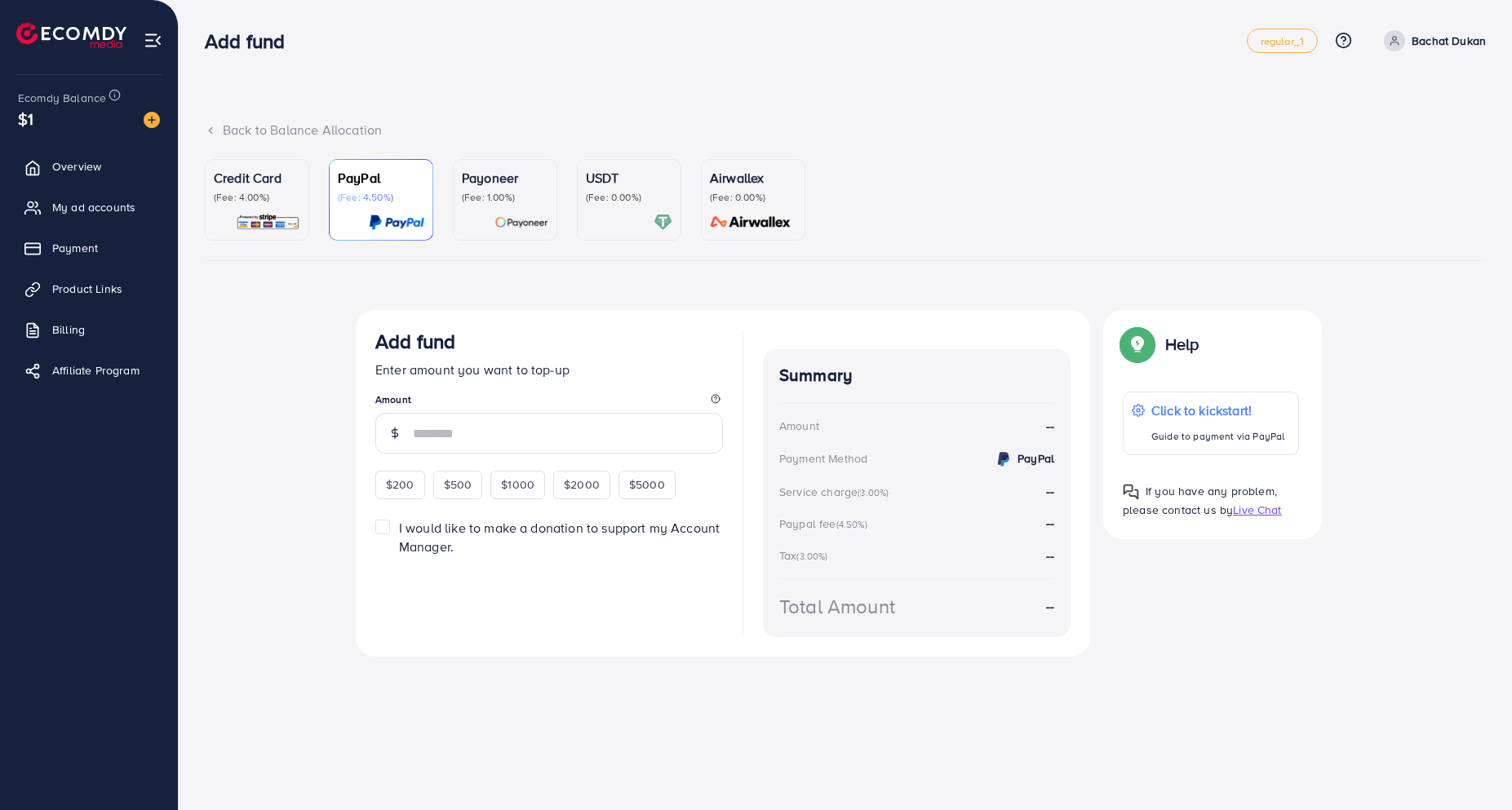
click at [237, 191] on p "(Fee: 4.00%)" at bounding box center [257, 197] width 87 height 13
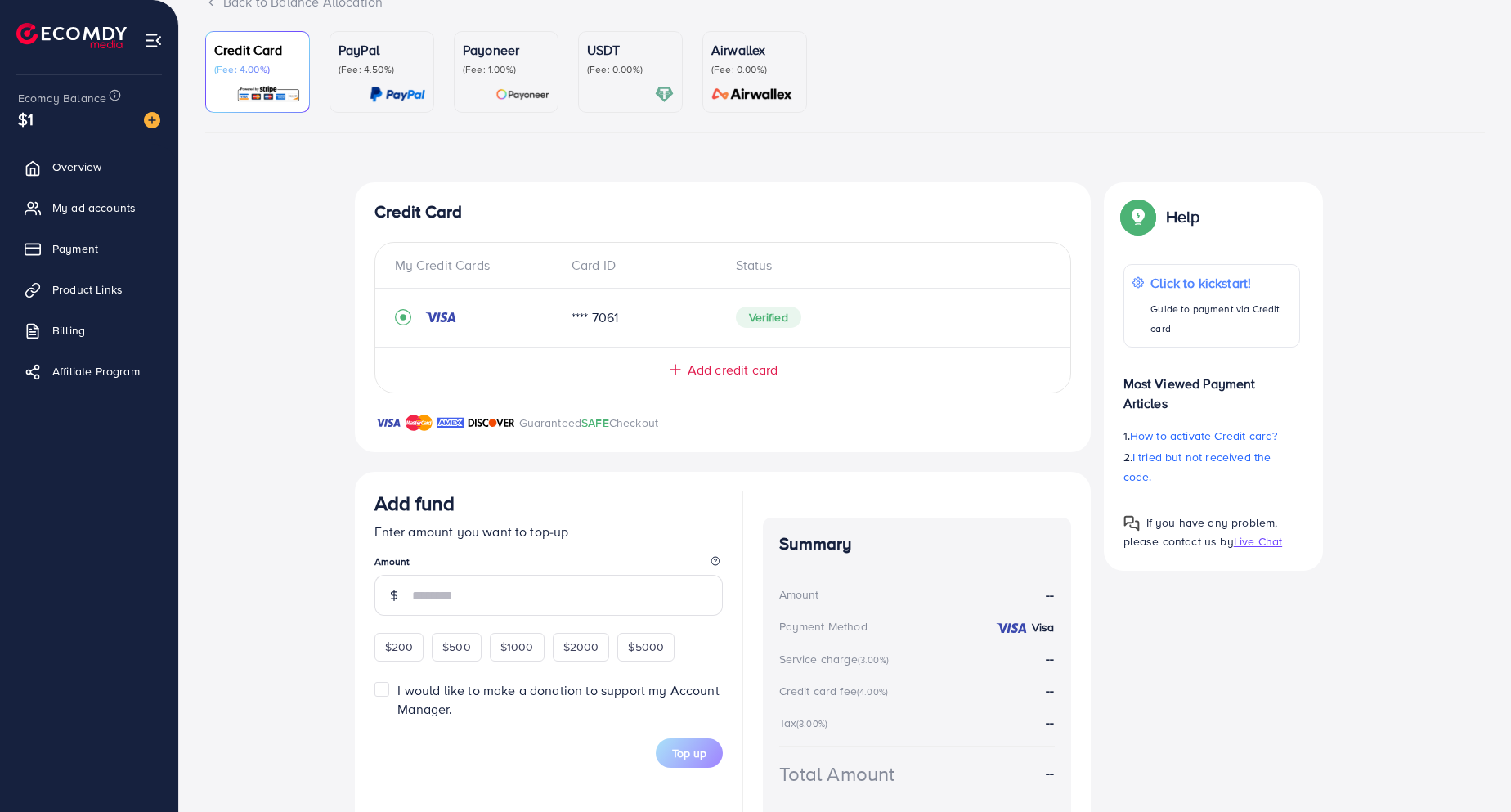
scroll to position [9, 0]
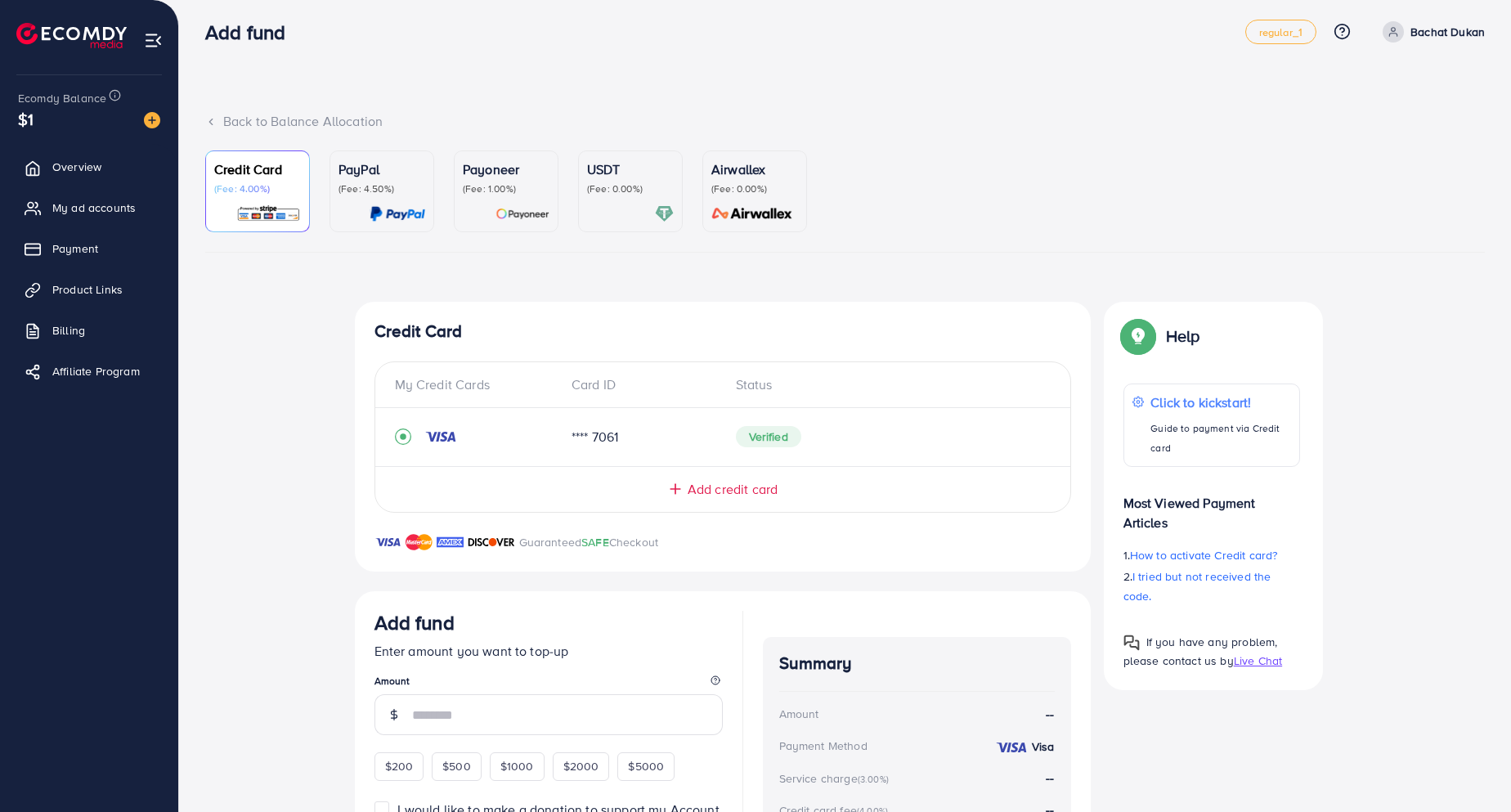
click at [366, 203] on div "PayPal (Fee: 4.50%)" at bounding box center [382, 190] width 87 height 64
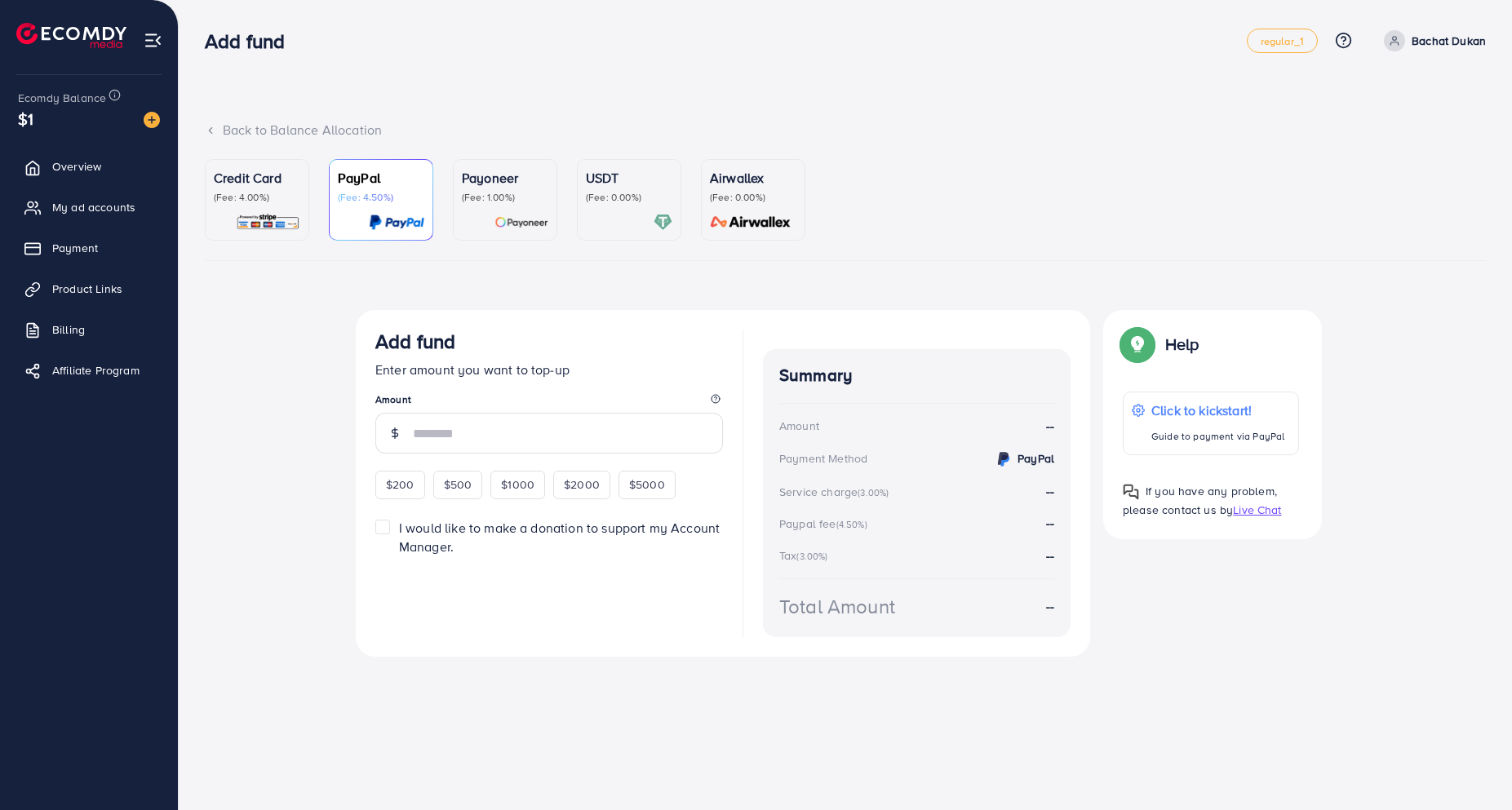
click at [473, 201] on p "(Fee: 1.00%)" at bounding box center [505, 197] width 87 height 13
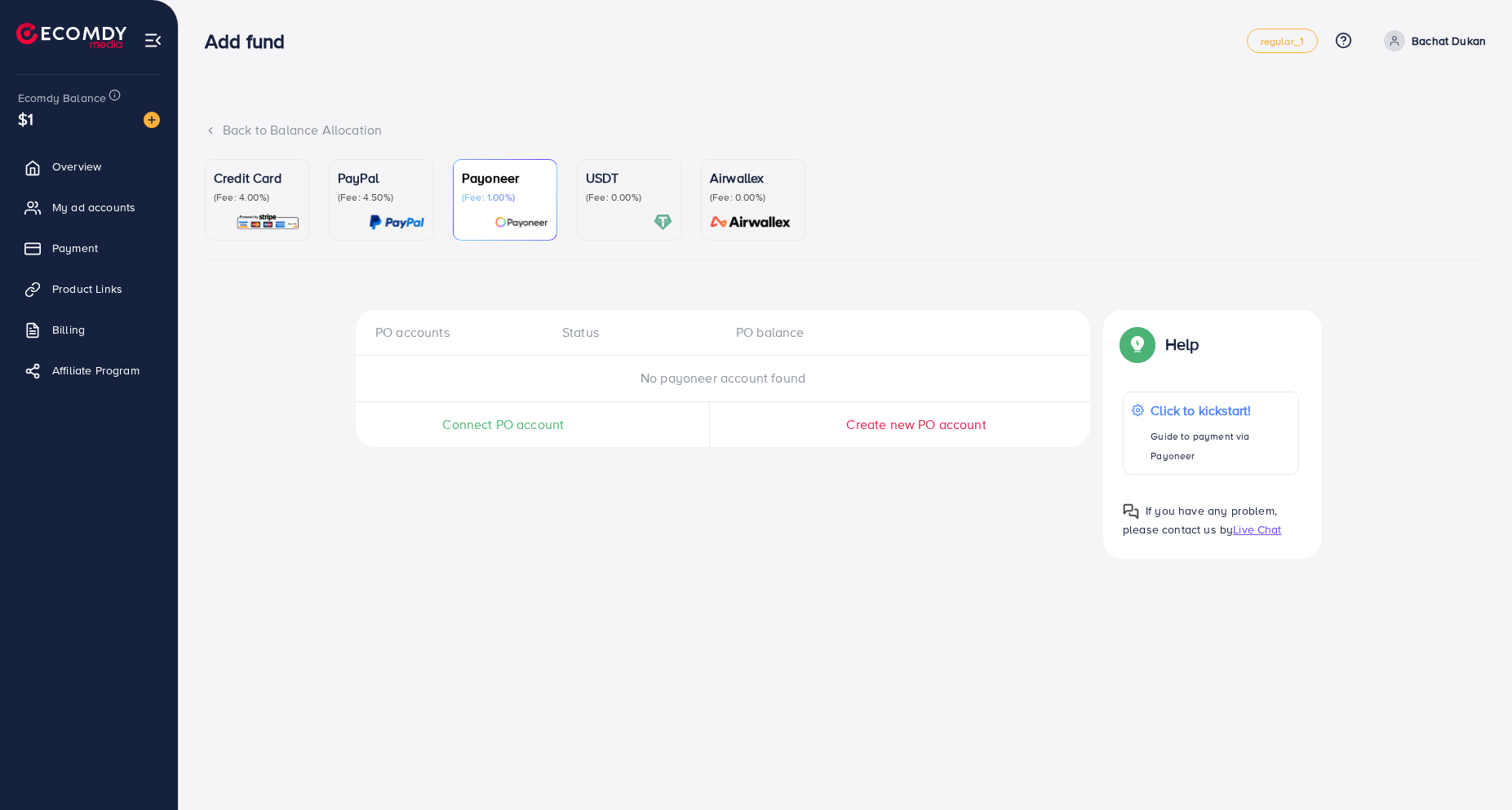
click at [592, 207] on div "USDT (Fee: 0.00%)" at bounding box center [629, 199] width 87 height 64
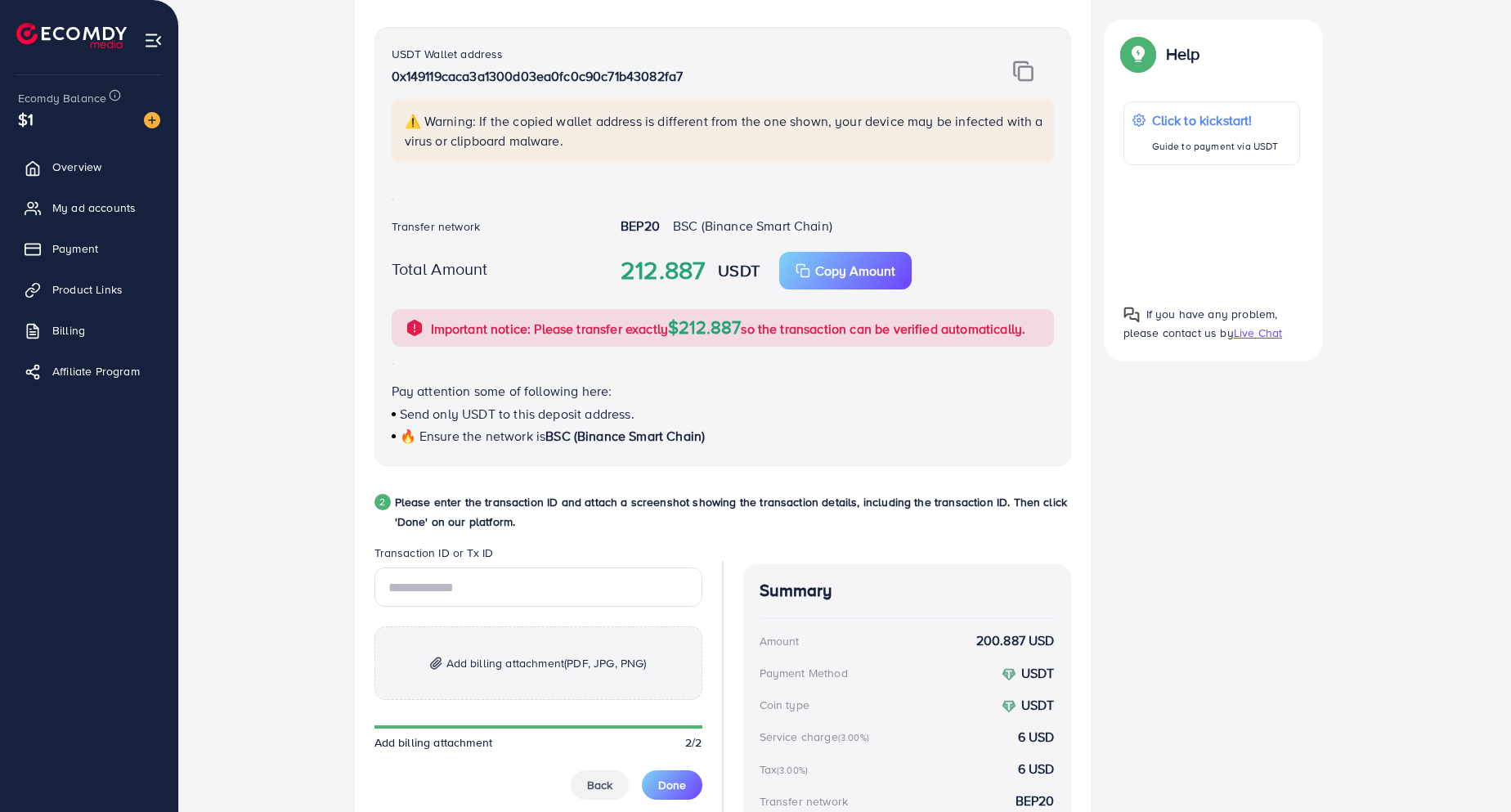
scroll to position [571, 0]
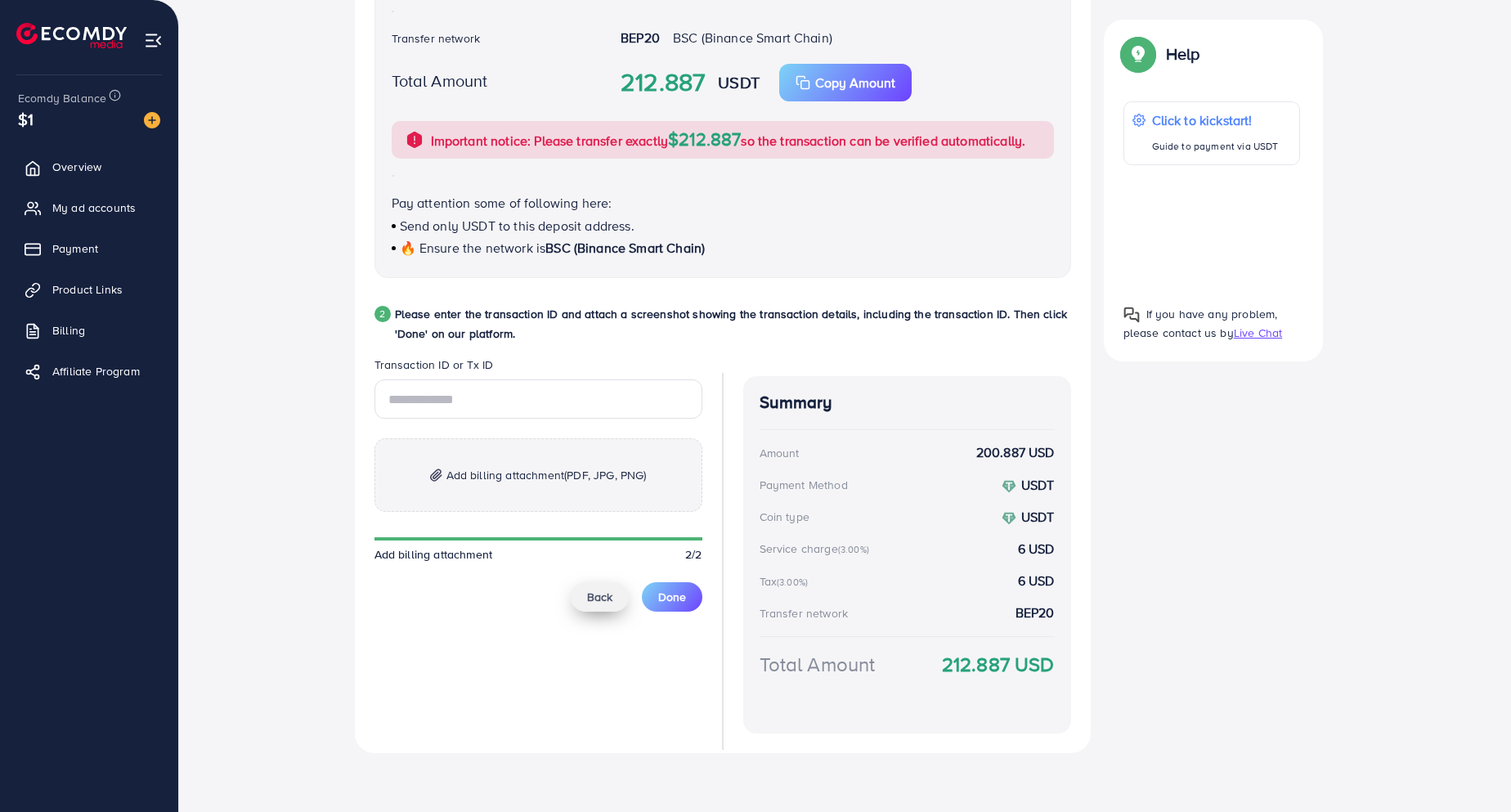
click at [604, 606] on button "Back" at bounding box center [599, 597] width 58 height 30
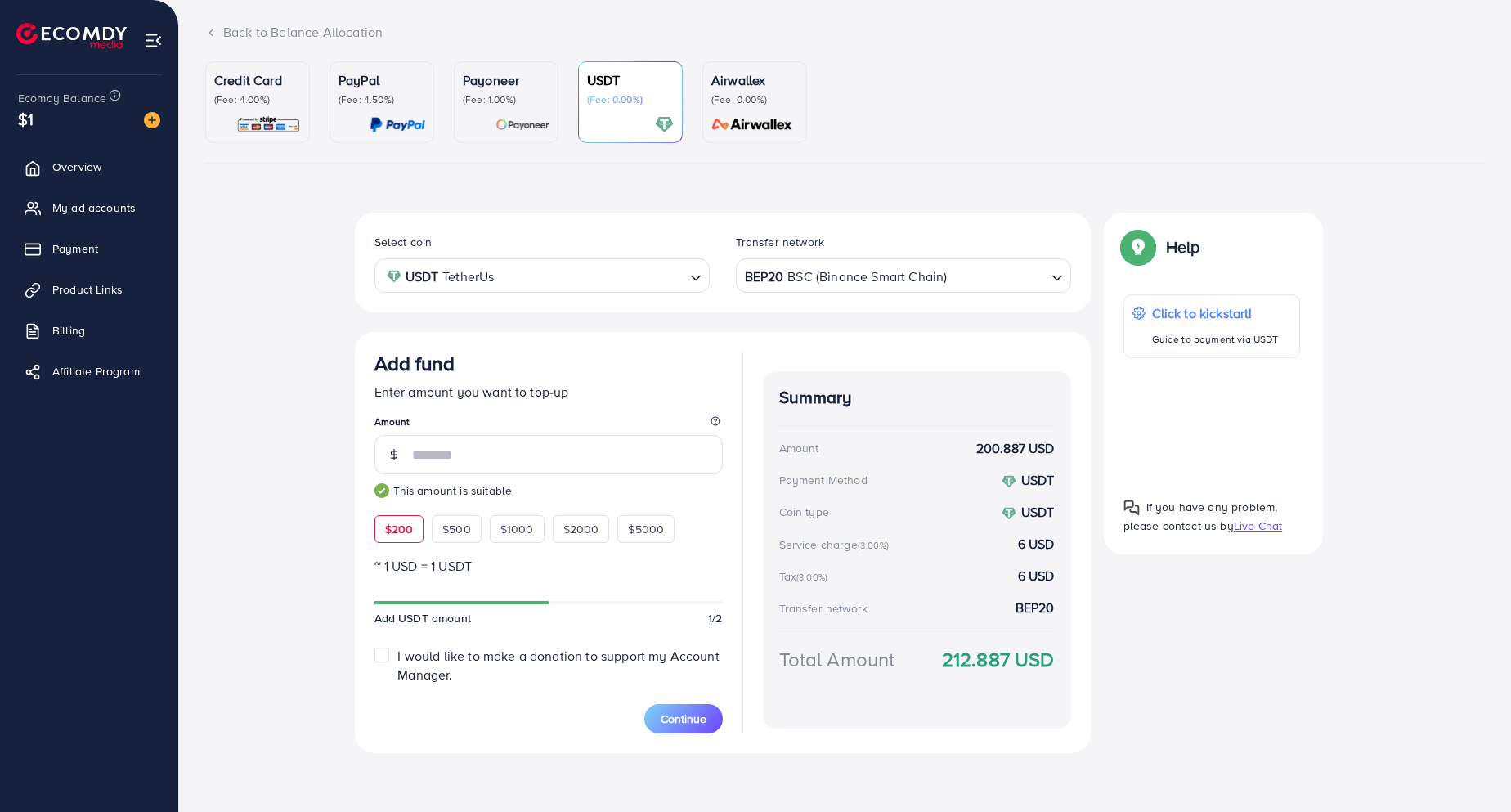
click at [310, 587] on div "Select coin USDT TetherUs Loading... Transfer network BEP20 BSC (Binance Smart …" at bounding box center [844, 489] width 1280 height 554
click at [460, 525] on span "$500" at bounding box center [457, 528] width 29 height 16
click at [402, 531] on span "$200" at bounding box center [400, 528] width 29 height 16
click at [449, 531] on span "$500" at bounding box center [457, 528] width 29 height 16
click at [386, 531] on span "$200" at bounding box center [400, 528] width 29 height 16
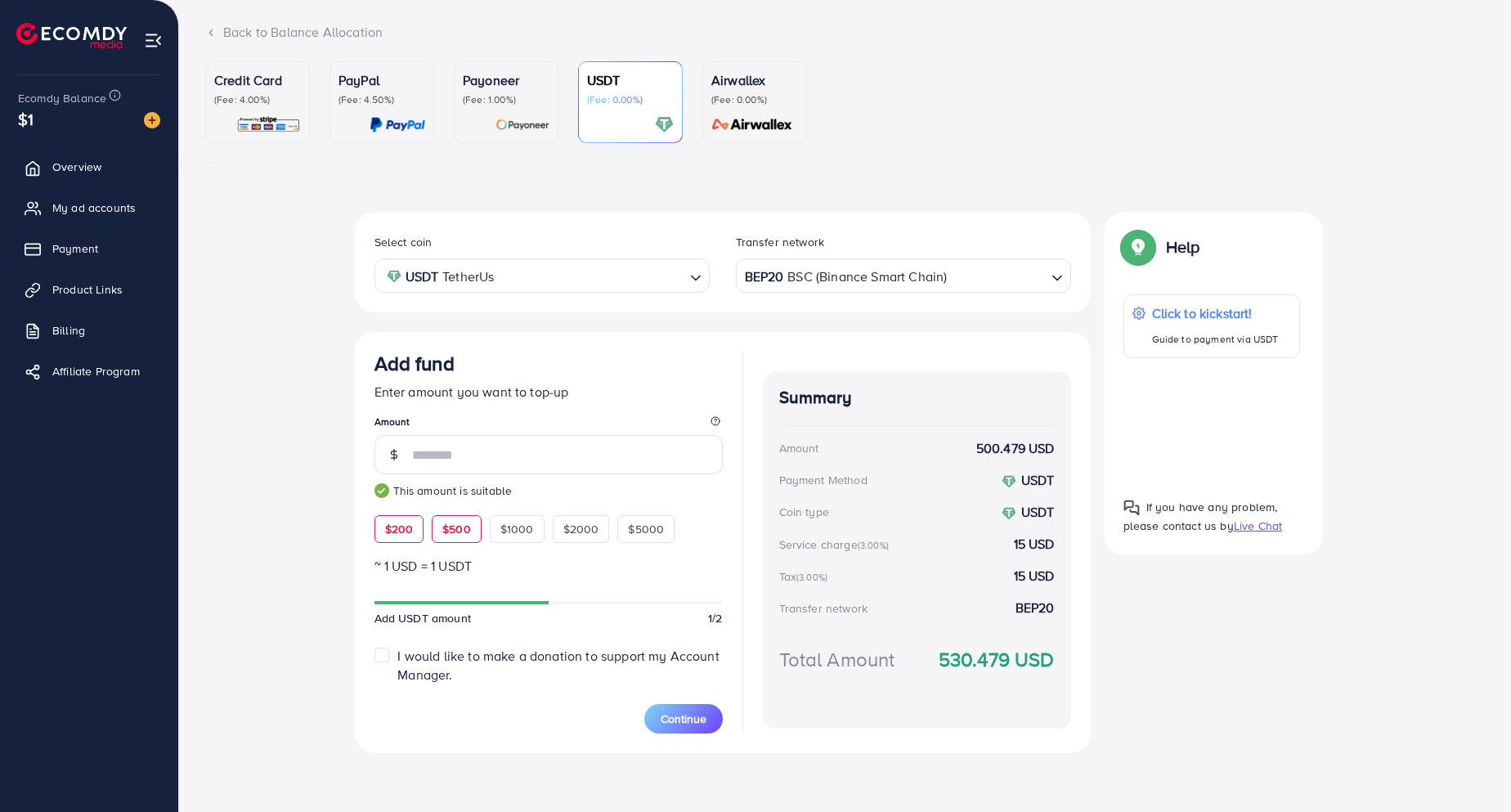
type input "***"
click at [749, 80] on p "Airwallex" at bounding box center [754, 80] width 87 height 20
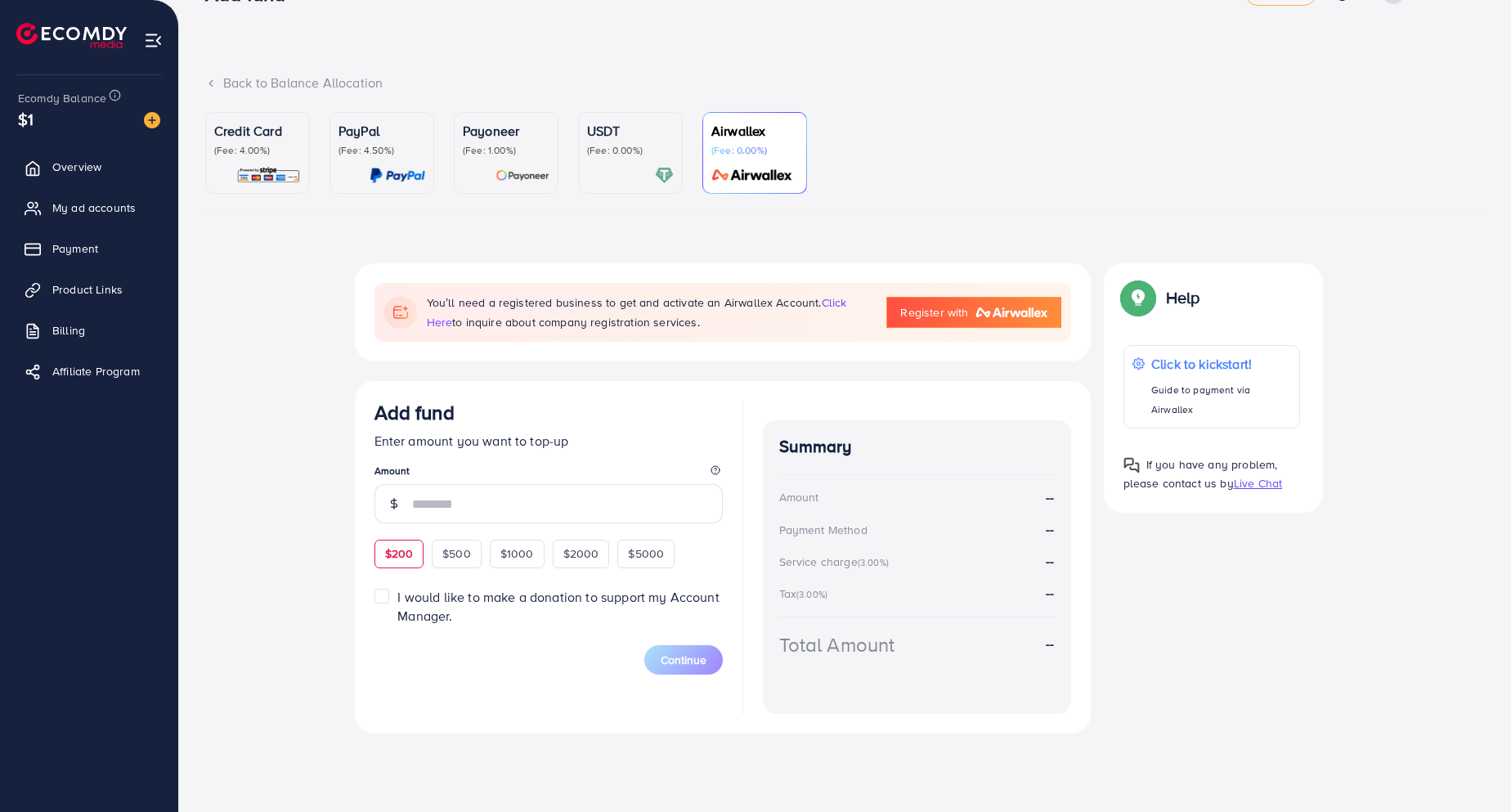
click at [400, 557] on span "$200" at bounding box center [400, 553] width 29 height 16
type input "***"
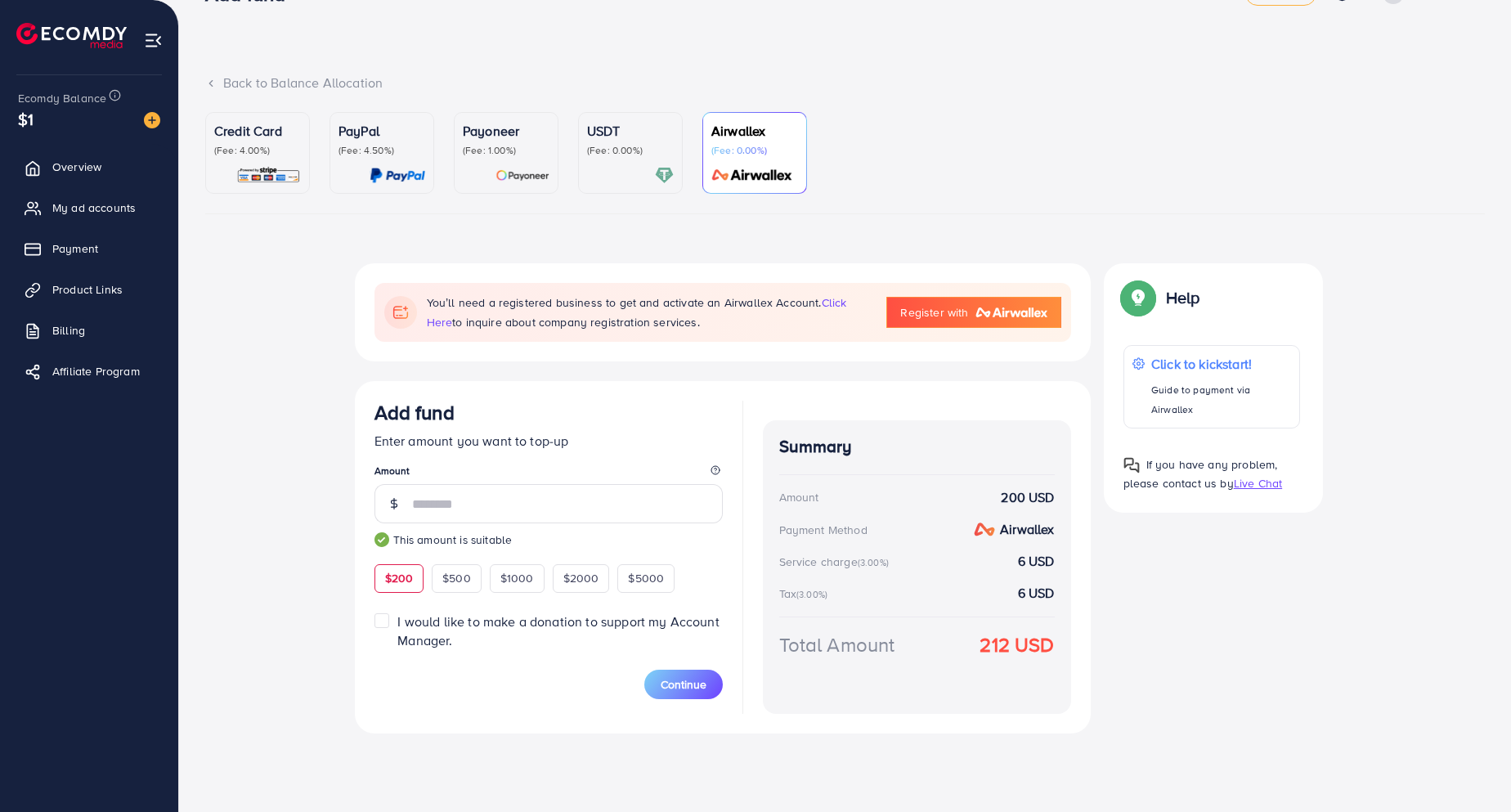
click at [255, 122] on p "Credit Card" at bounding box center [258, 130] width 87 height 20
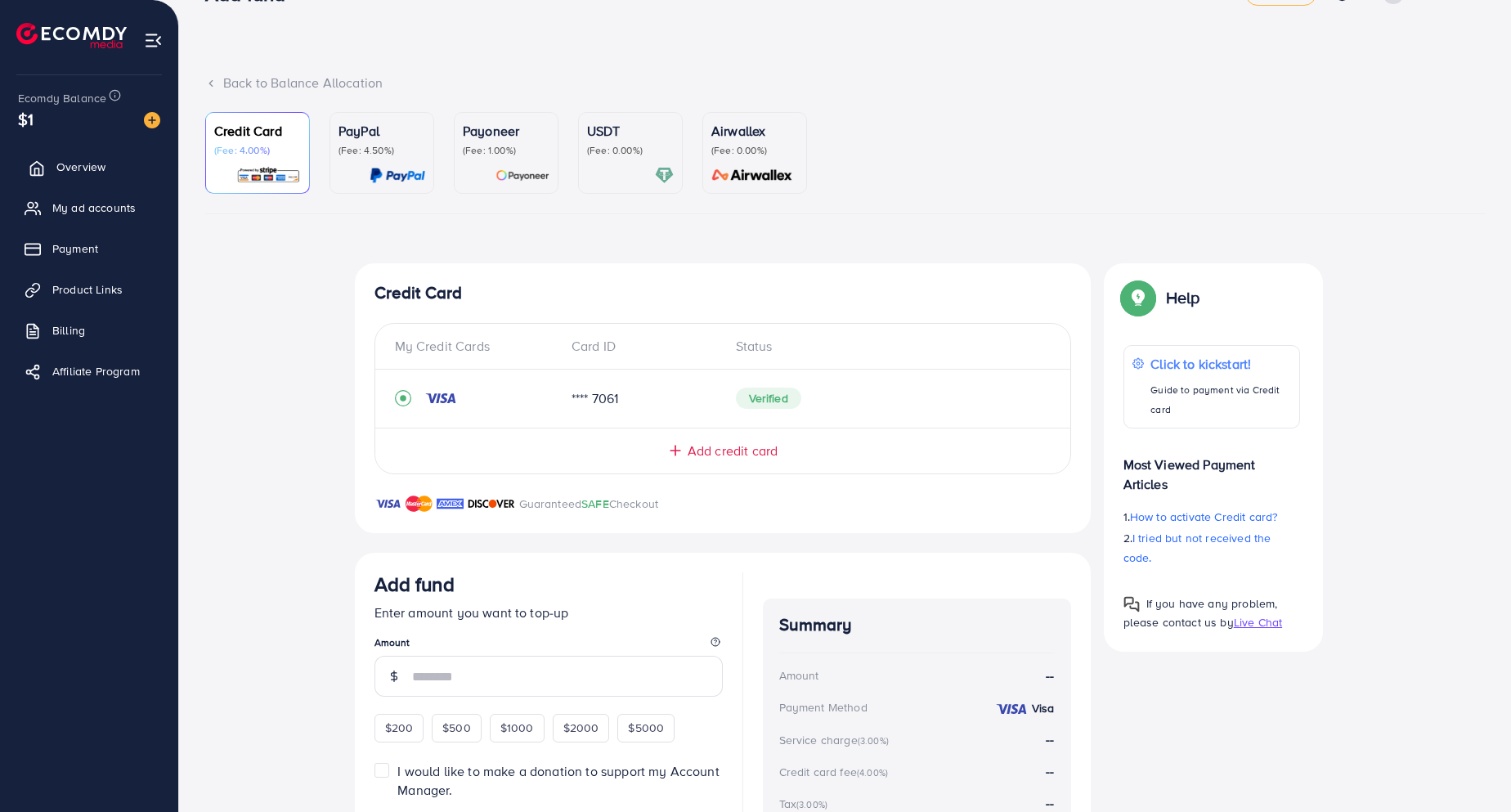
click at [81, 174] on span "Overview" at bounding box center [81, 167] width 49 height 16
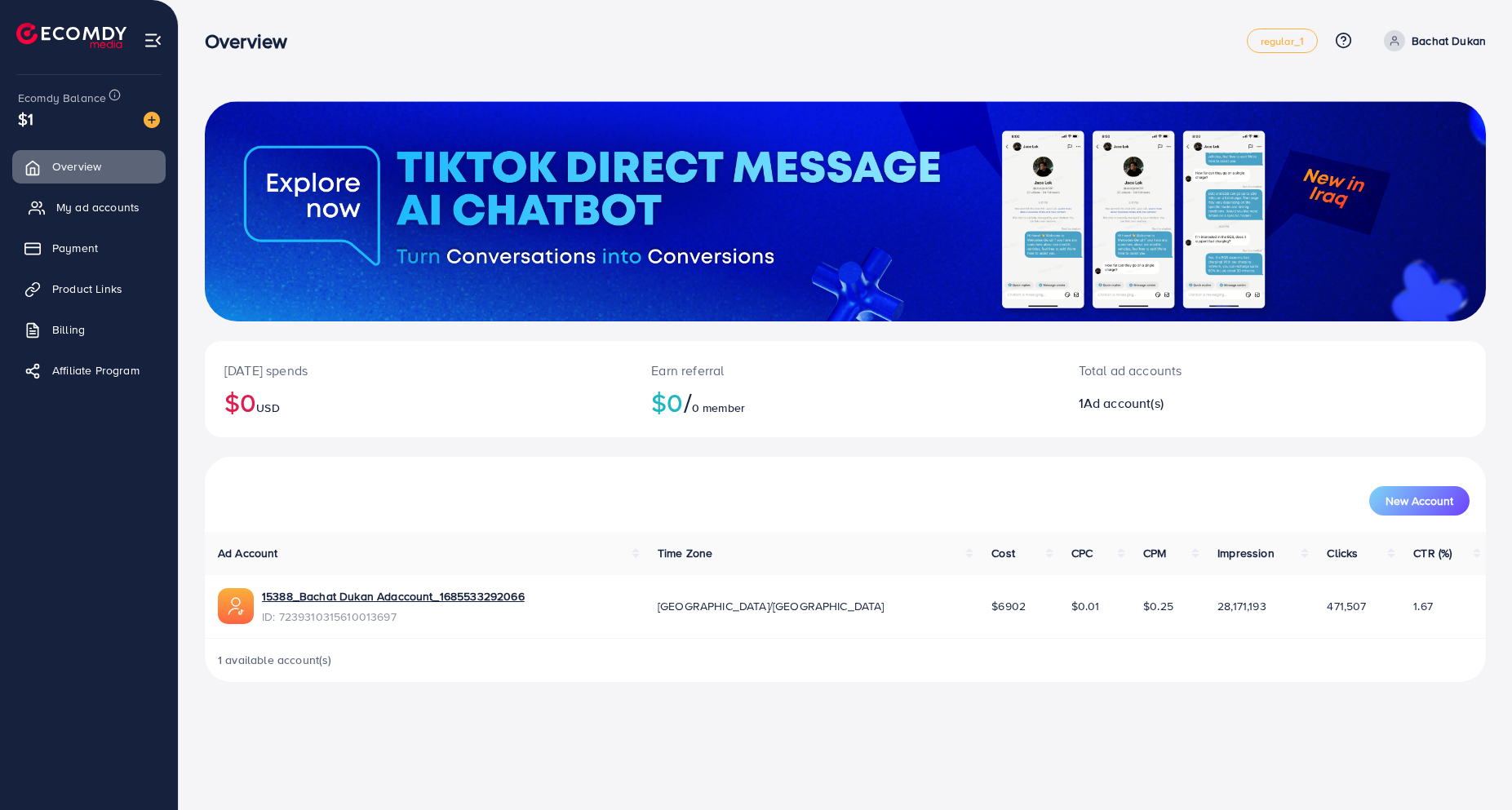
click at [97, 209] on span "My ad accounts" at bounding box center [98, 207] width 83 height 16
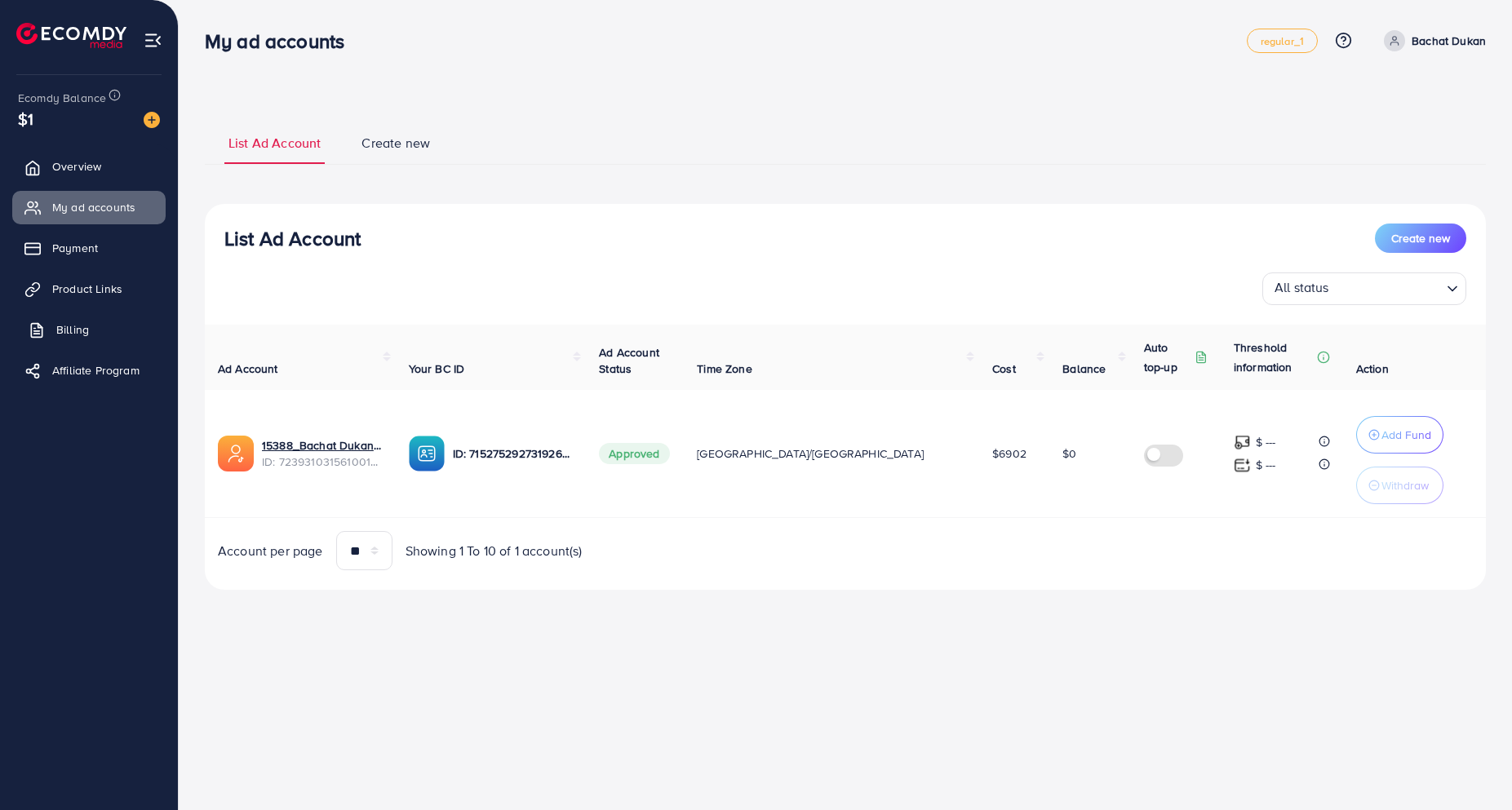
click at [70, 327] on span "Billing" at bounding box center [72, 329] width 32 height 16
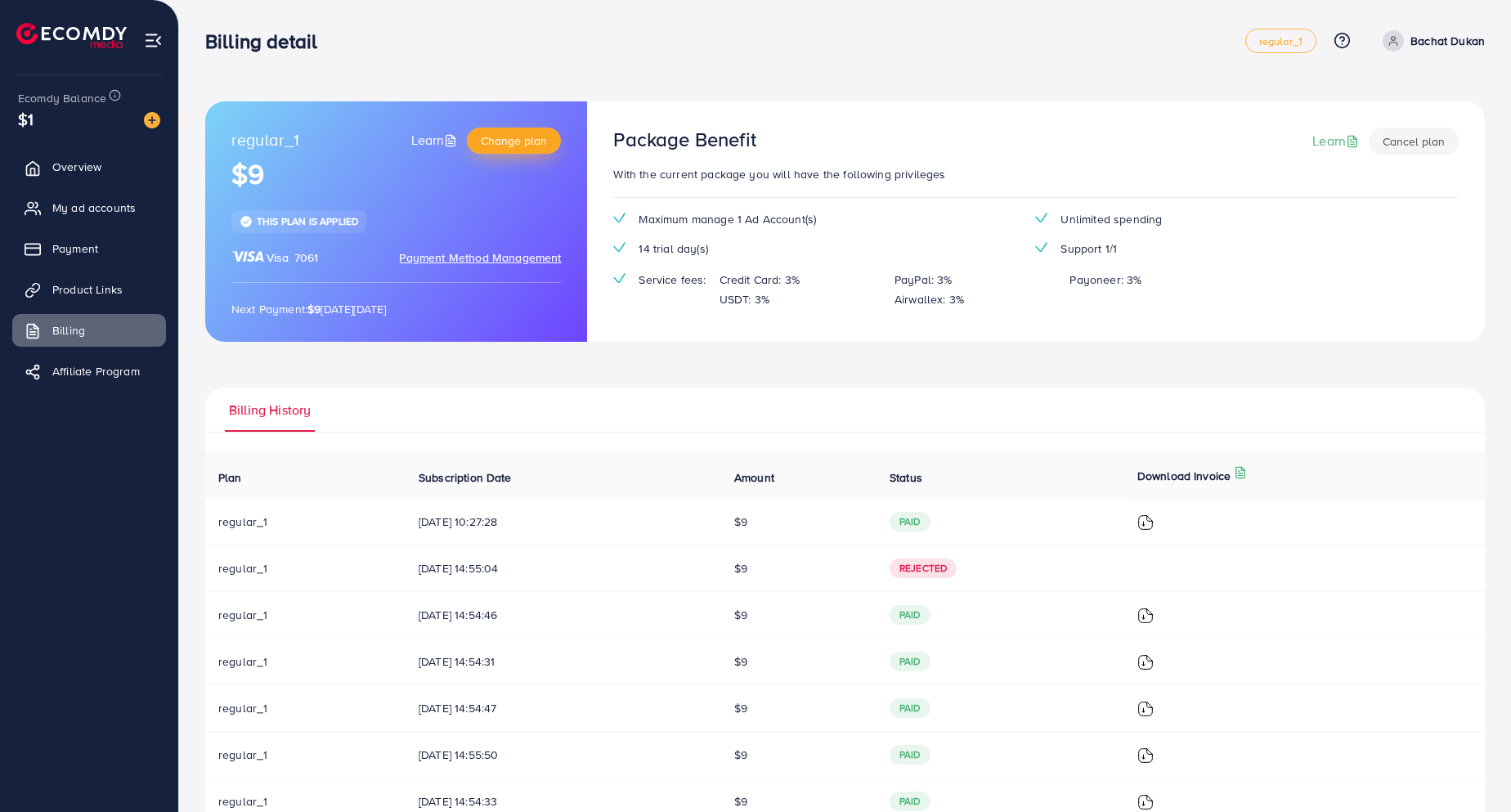
click at [527, 145] on span "Change plan" at bounding box center [514, 140] width 66 height 16
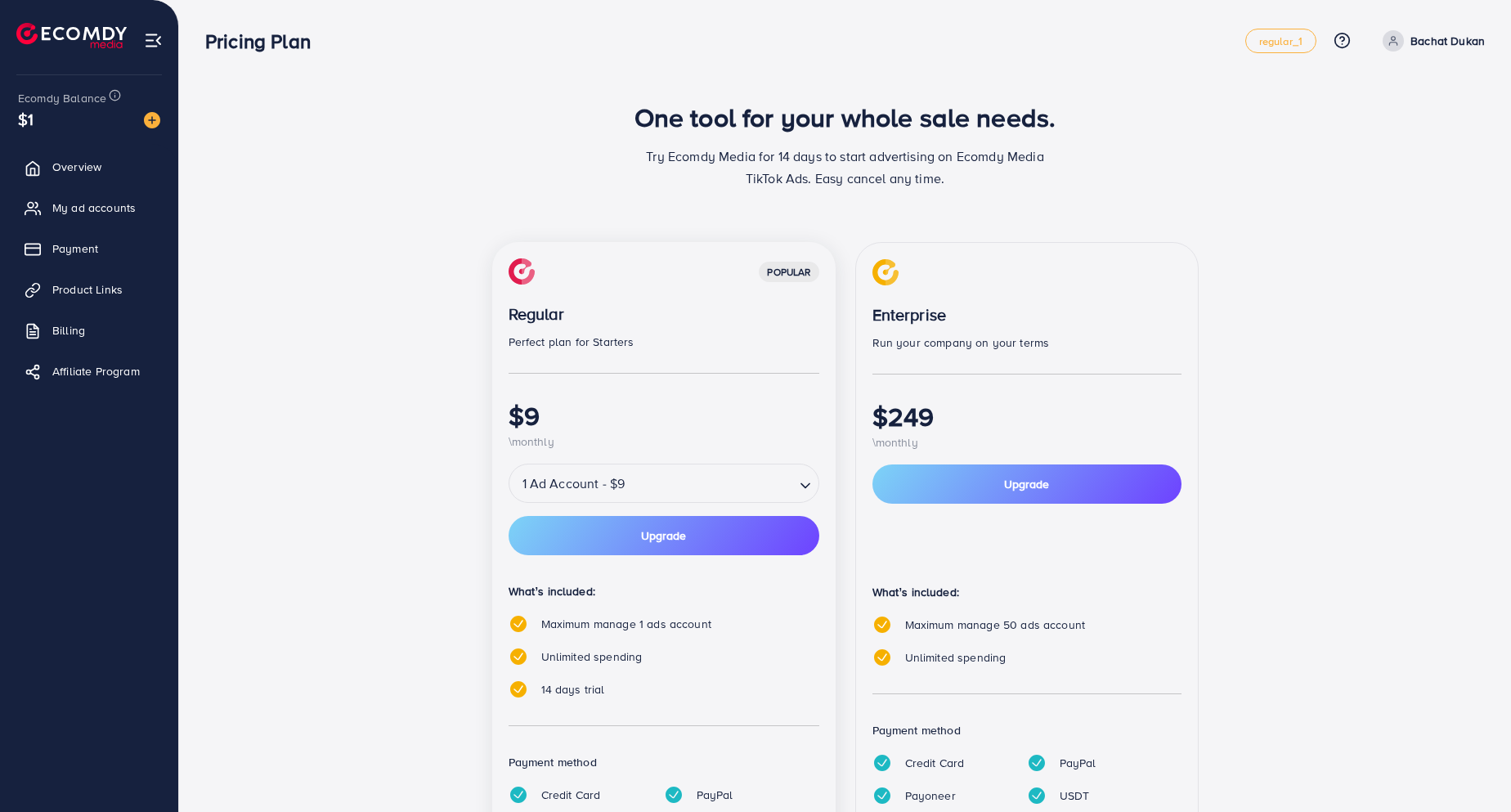
click at [621, 480] on div "1 Ad Account - $9" at bounding box center [652, 483] width 286 height 30
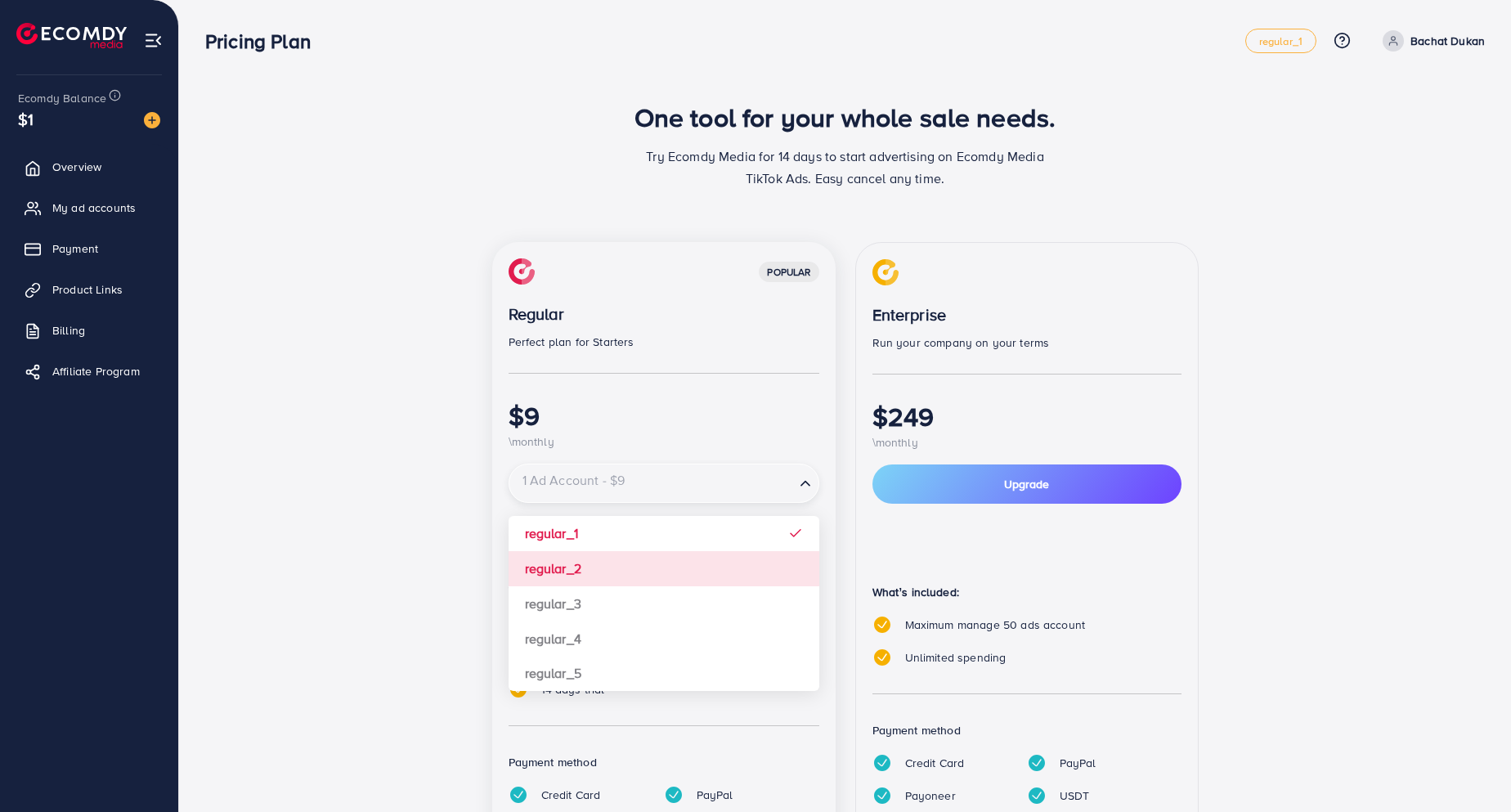
click at [588, 562] on div "popular Regular Perfect plan for Starters $9 \monthly 1 Ad Account - $9 Loading…" at bounding box center [664, 571] width 344 height 657
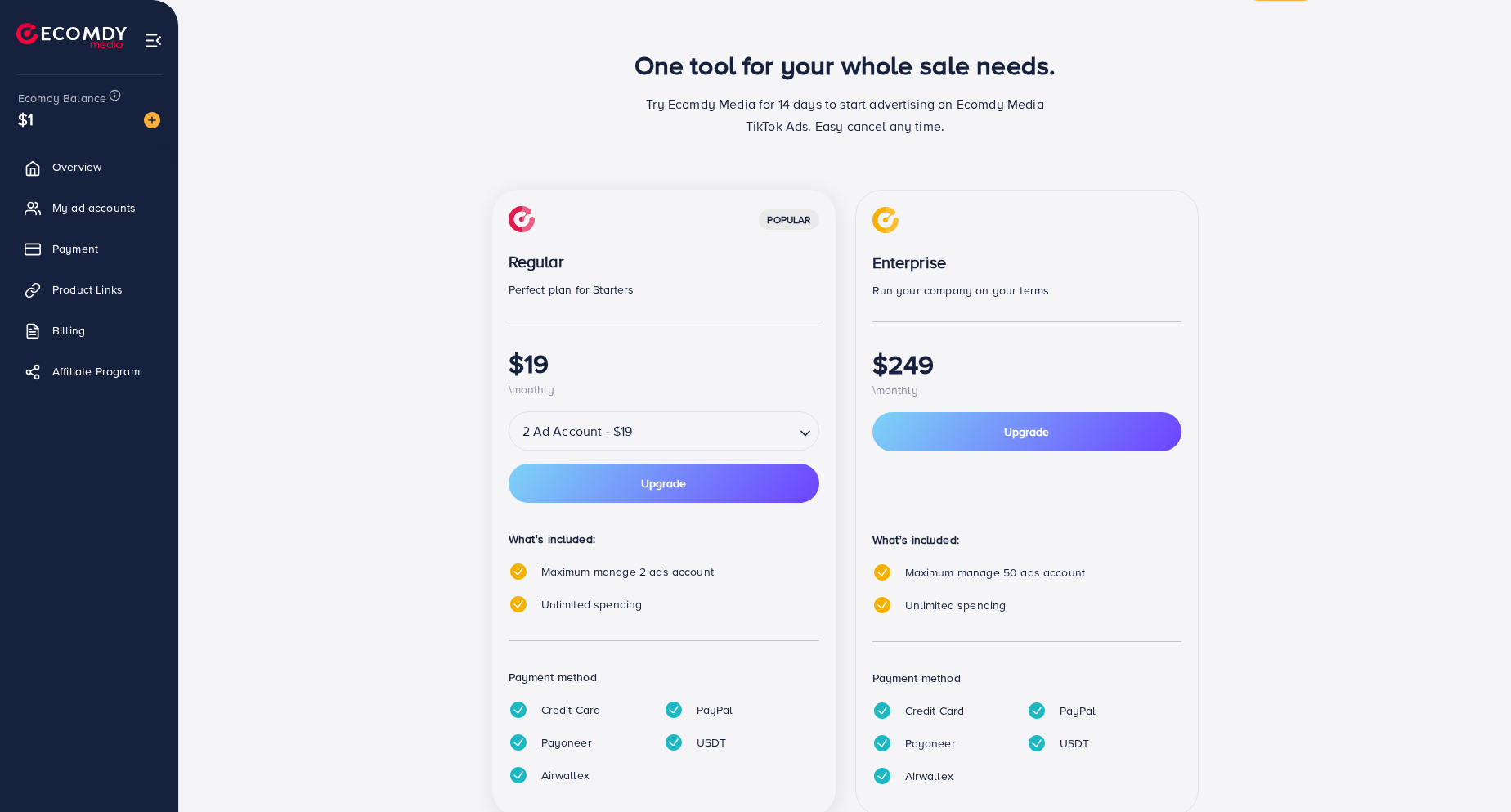
scroll to position [102, 0]
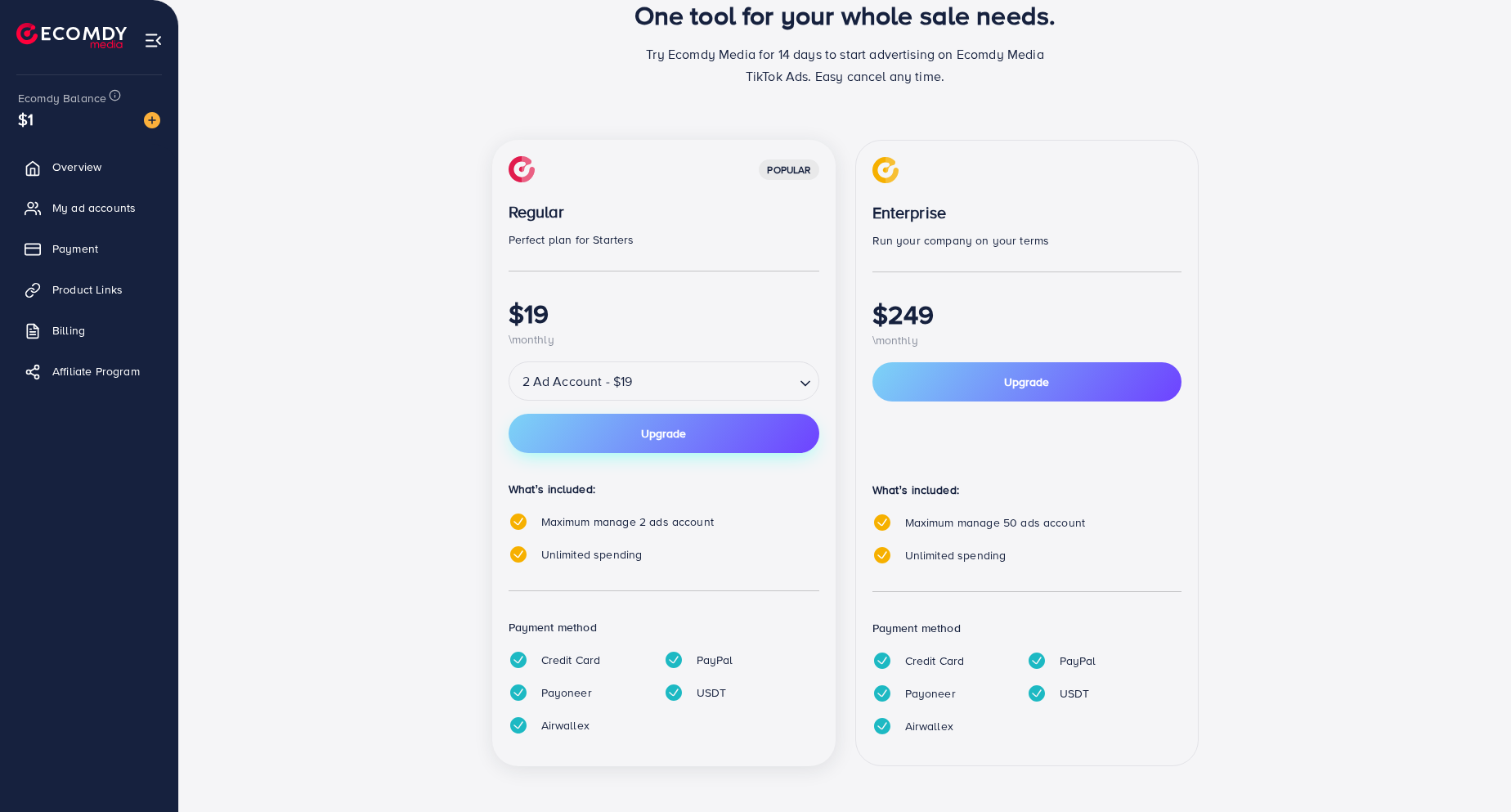
click at [648, 430] on span "Upgrade" at bounding box center [663, 433] width 45 height 11
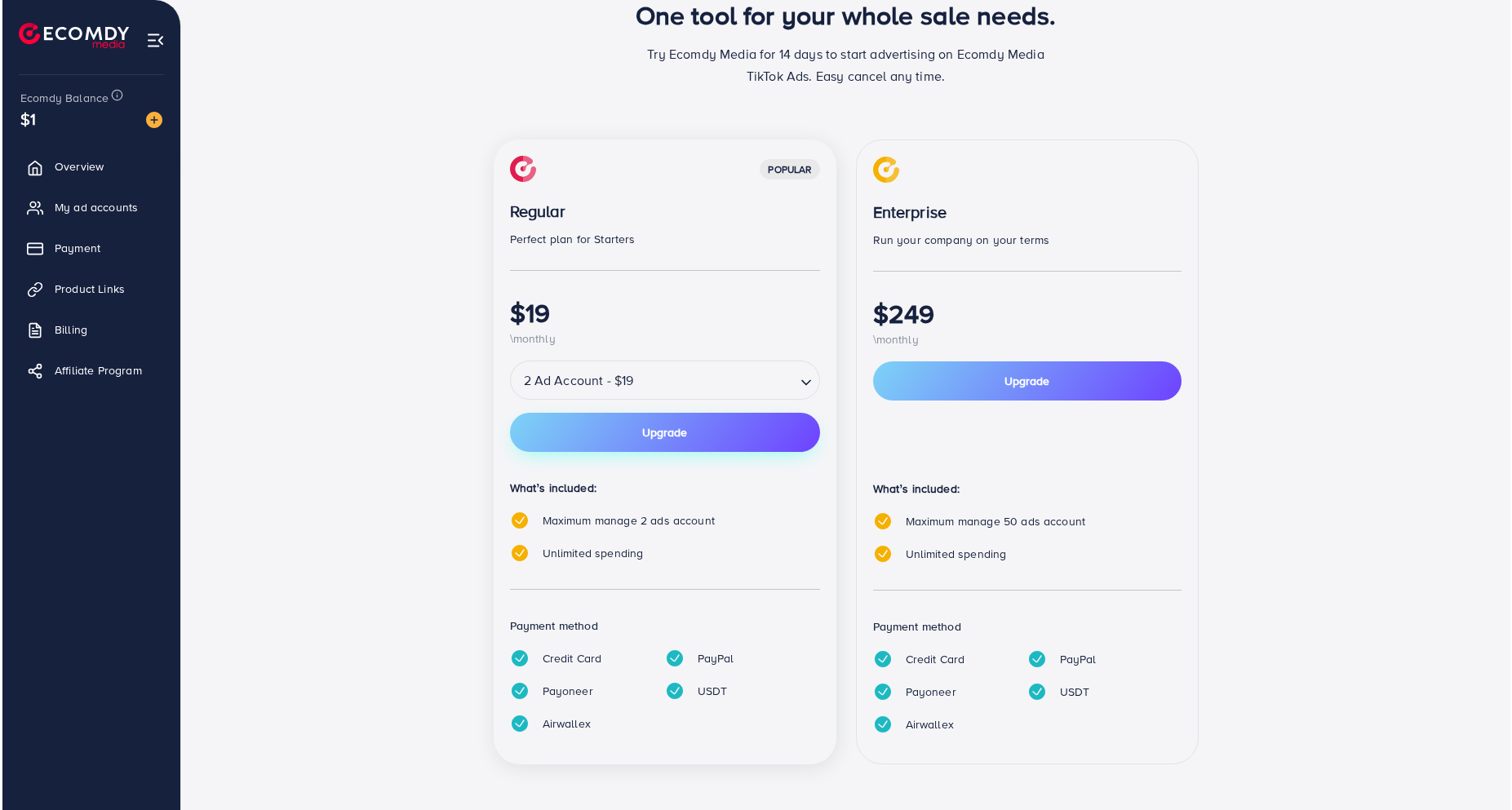
scroll to position [0, 0]
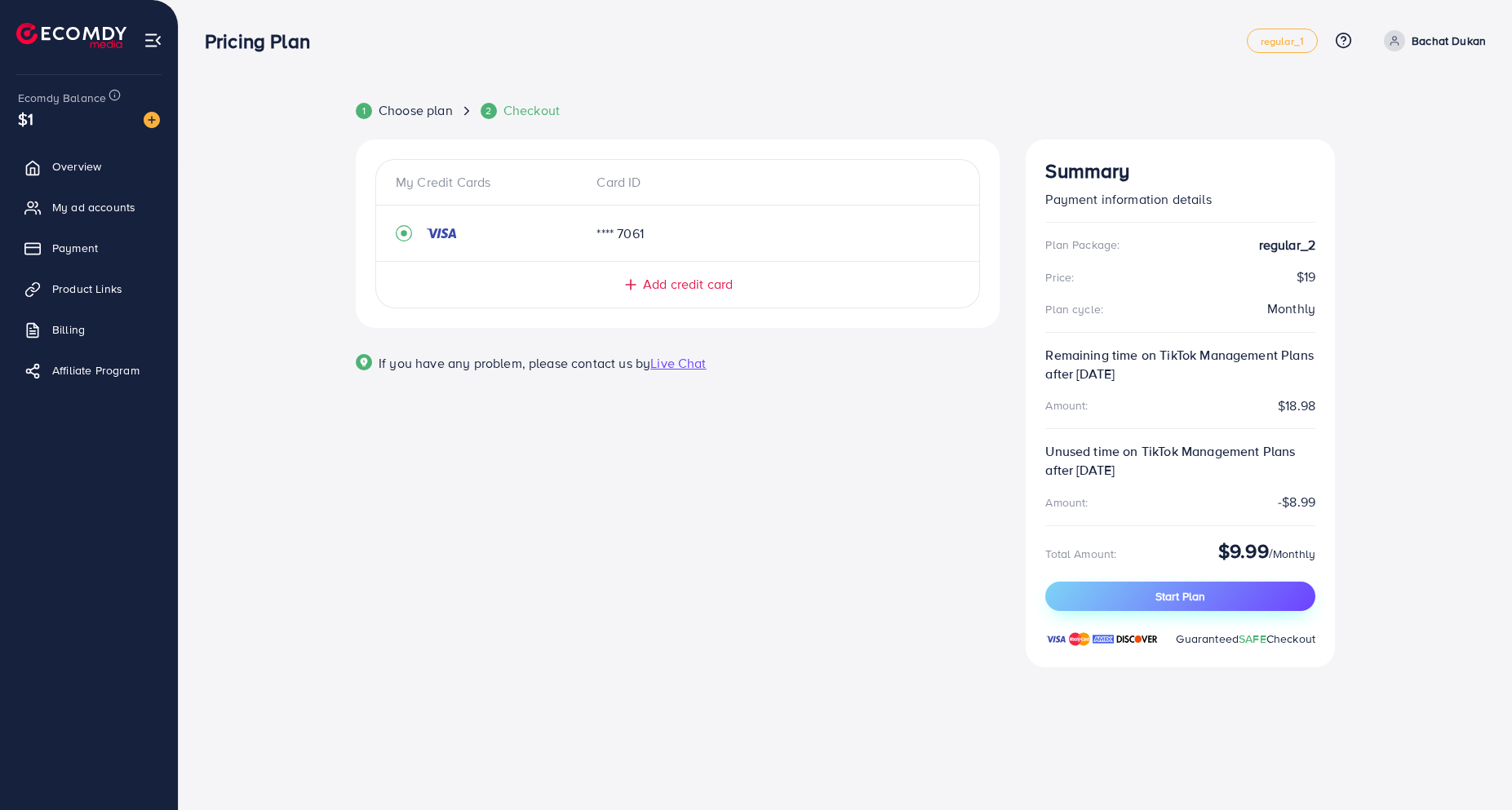
click at [1190, 606] on button "Start Plan" at bounding box center [1180, 596] width 270 height 30
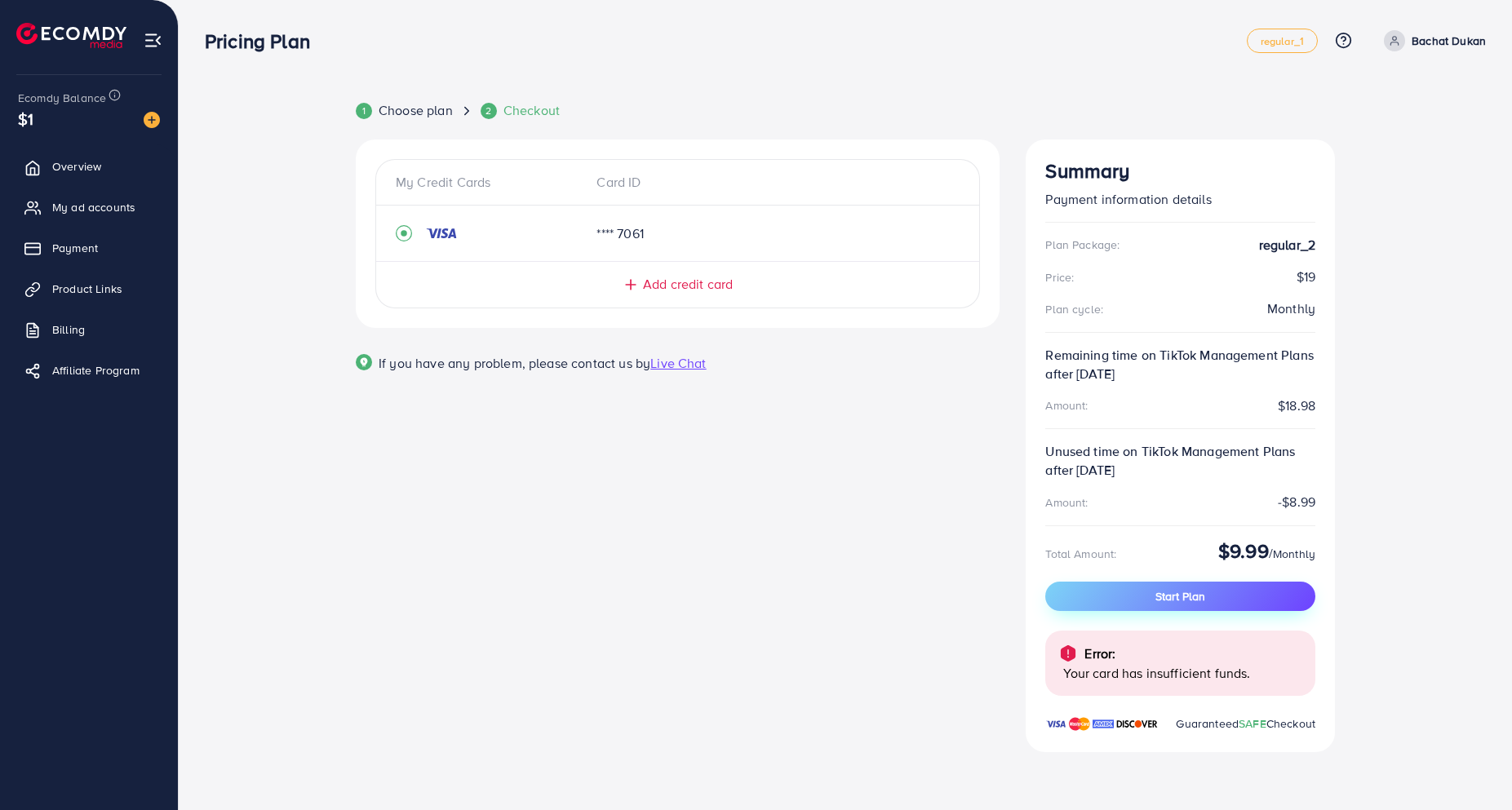
click at [1158, 582] on button "Start Plan" at bounding box center [1180, 596] width 270 height 30
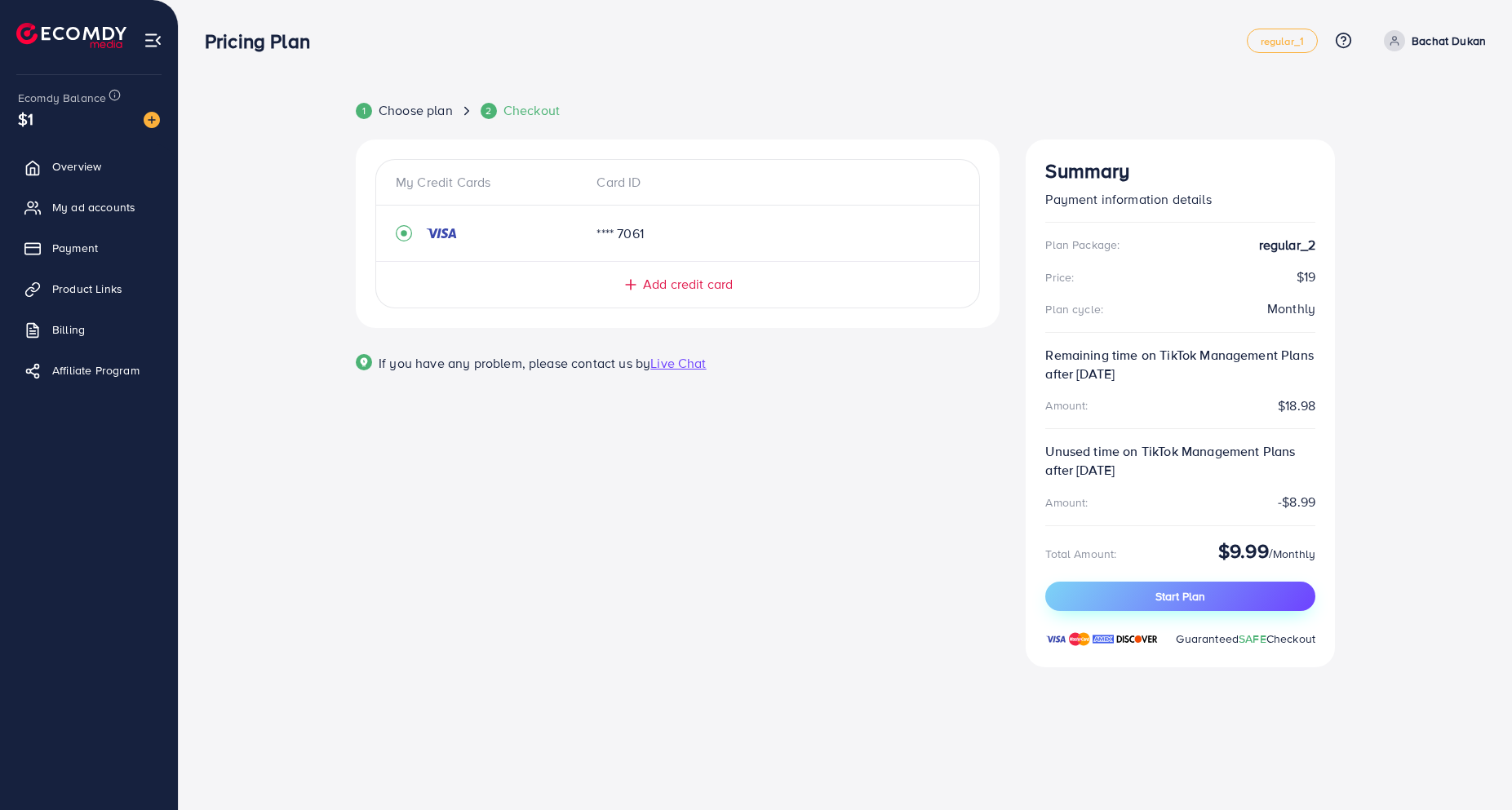
click at [1211, 595] on button "Start Plan" at bounding box center [1180, 596] width 270 height 30
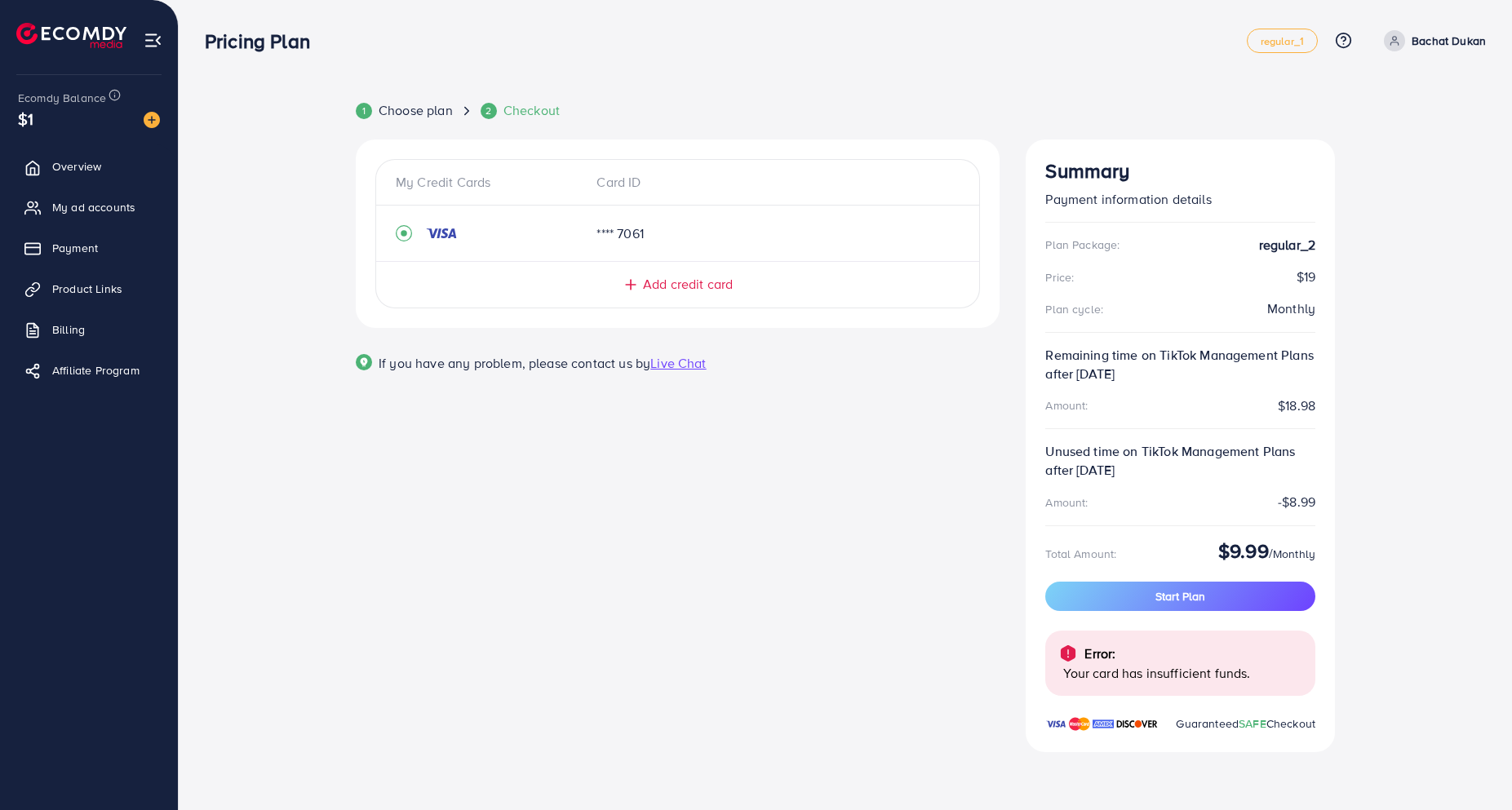
click at [782, 492] on div "My Credit Cards Card ID **** 7061 Add credit card Email Card Number Expired CVC…" at bounding box center [677, 455] width 669 height 632
click at [1205, 592] on button "Start Plan" at bounding box center [1180, 596] width 270 height 30
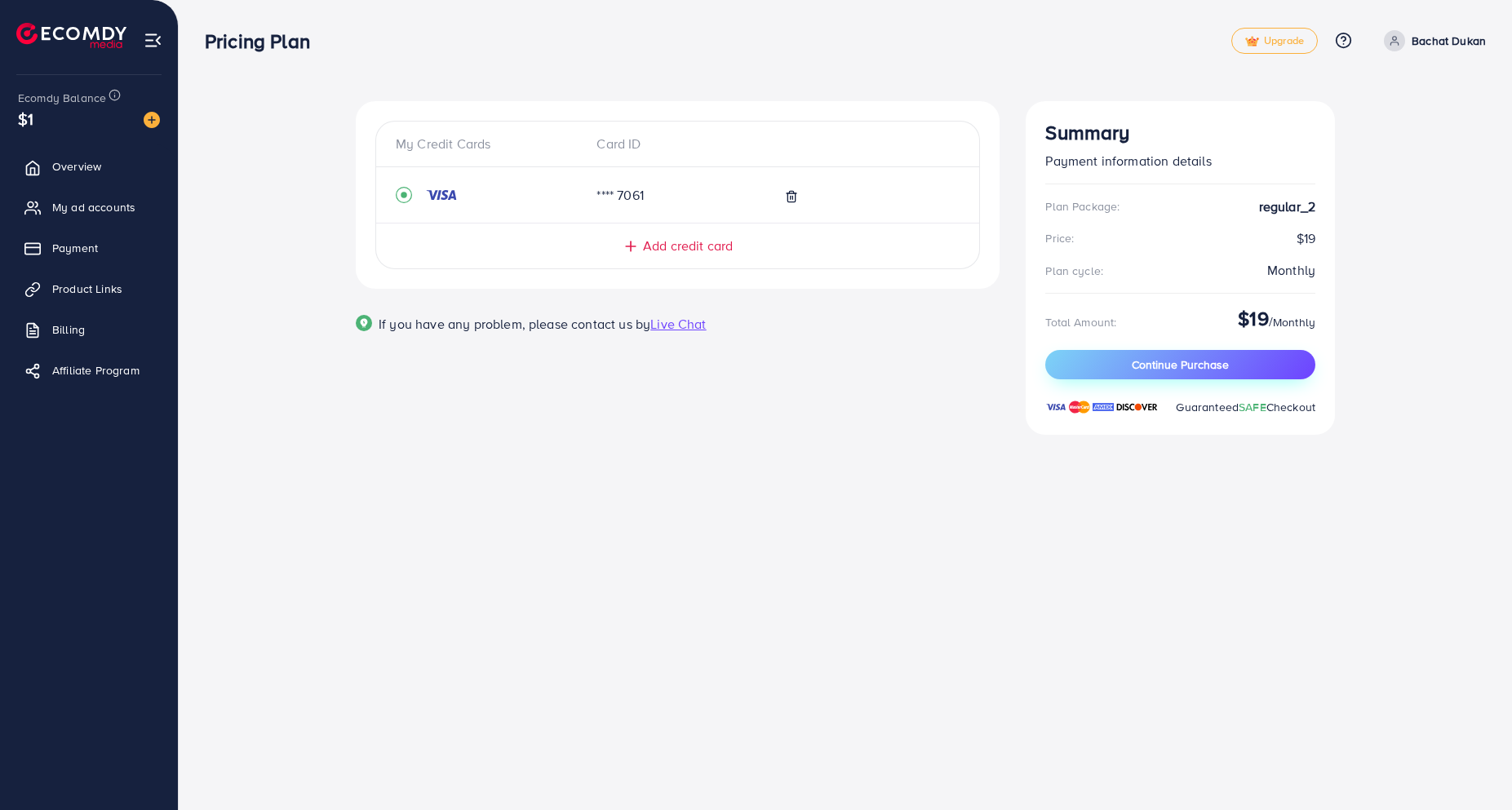
click at [1213, 370] on span "Continue Purchase" at bounding box center [1180, 364] width 97 height 16
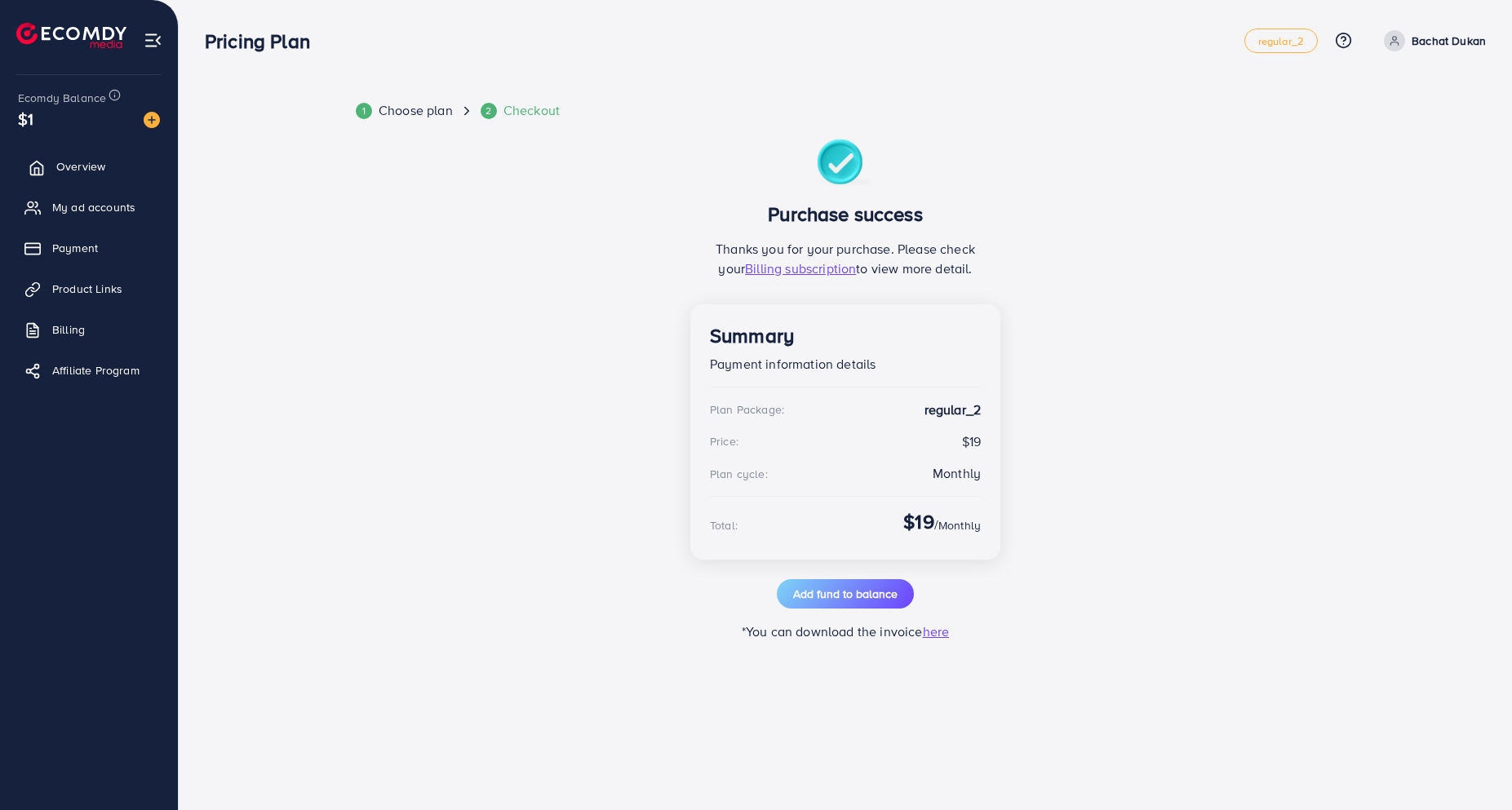
click at [67, 171] on span "Overview" at bounding box center [81, 166] width 49 height 16
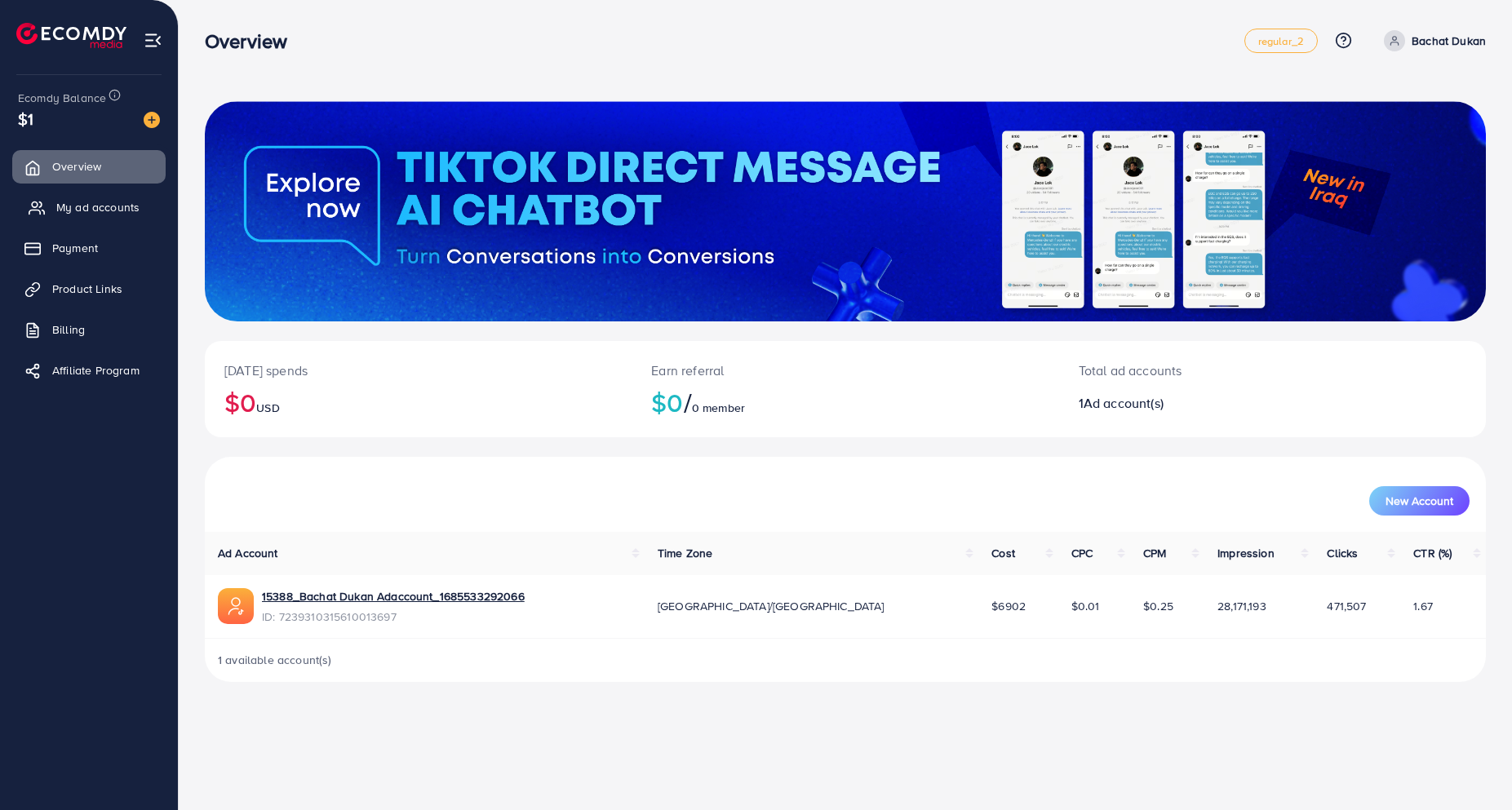
click at [92, 209] on span "My ad accounts" at bounding box center [98, 207] width 83 height 16
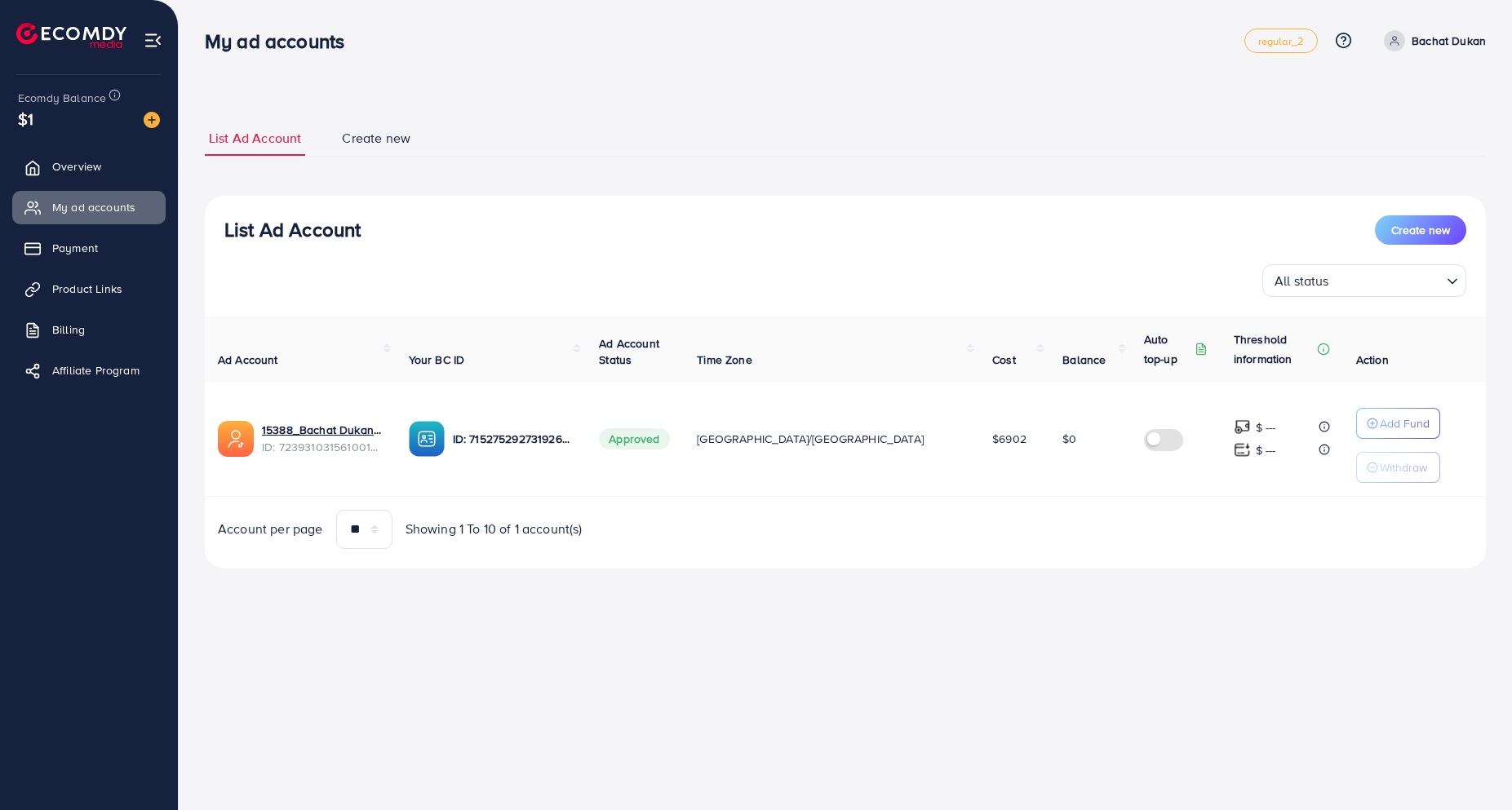
click at [369, 142] on span "Create new" at bounding box center [376, 138] width 69 height 19
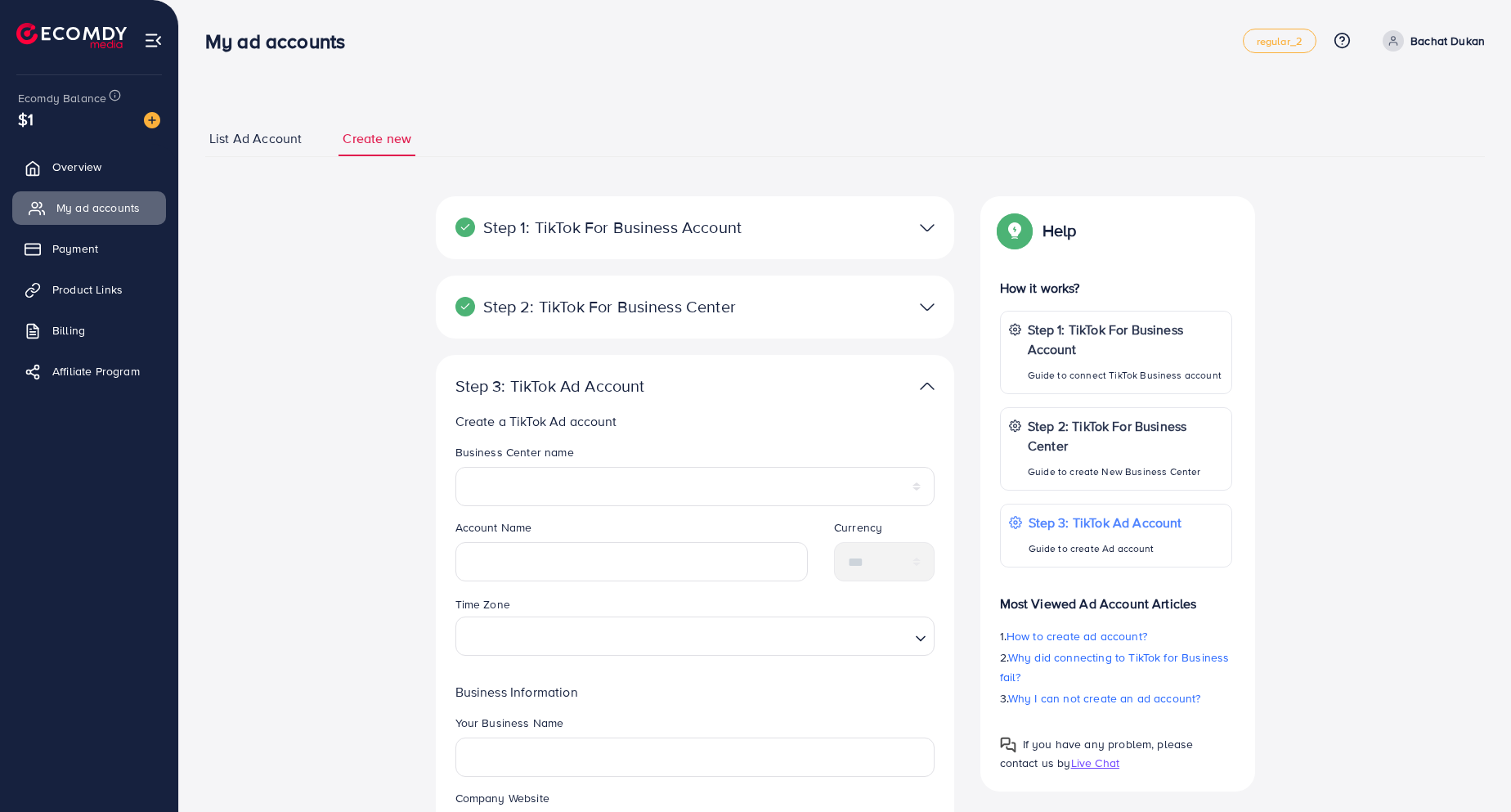
click at [115, 213] on span "My ad accounts" at bounding box center [98, 207] width 83 height 16
click at [74, 209] on span "My ad accounts" at bounding box center [98, 207] width 83 height 16
click at [75, 175] on span "Overview" at bounding box center [81, 167] width 49 height 16
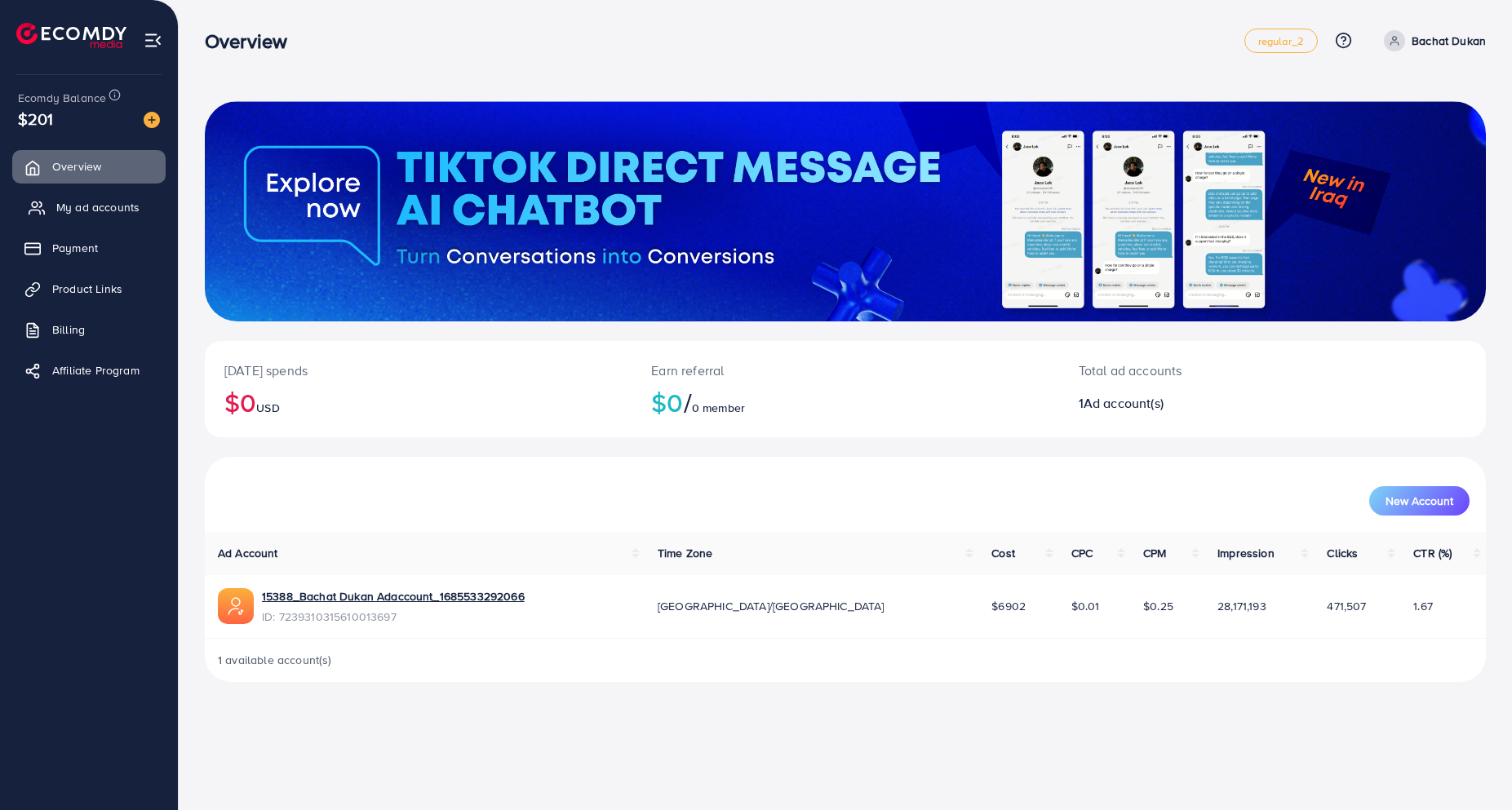
click at [91, 214] on span "My ad accounts" at bounding box center [98, 207] width 83 height 16
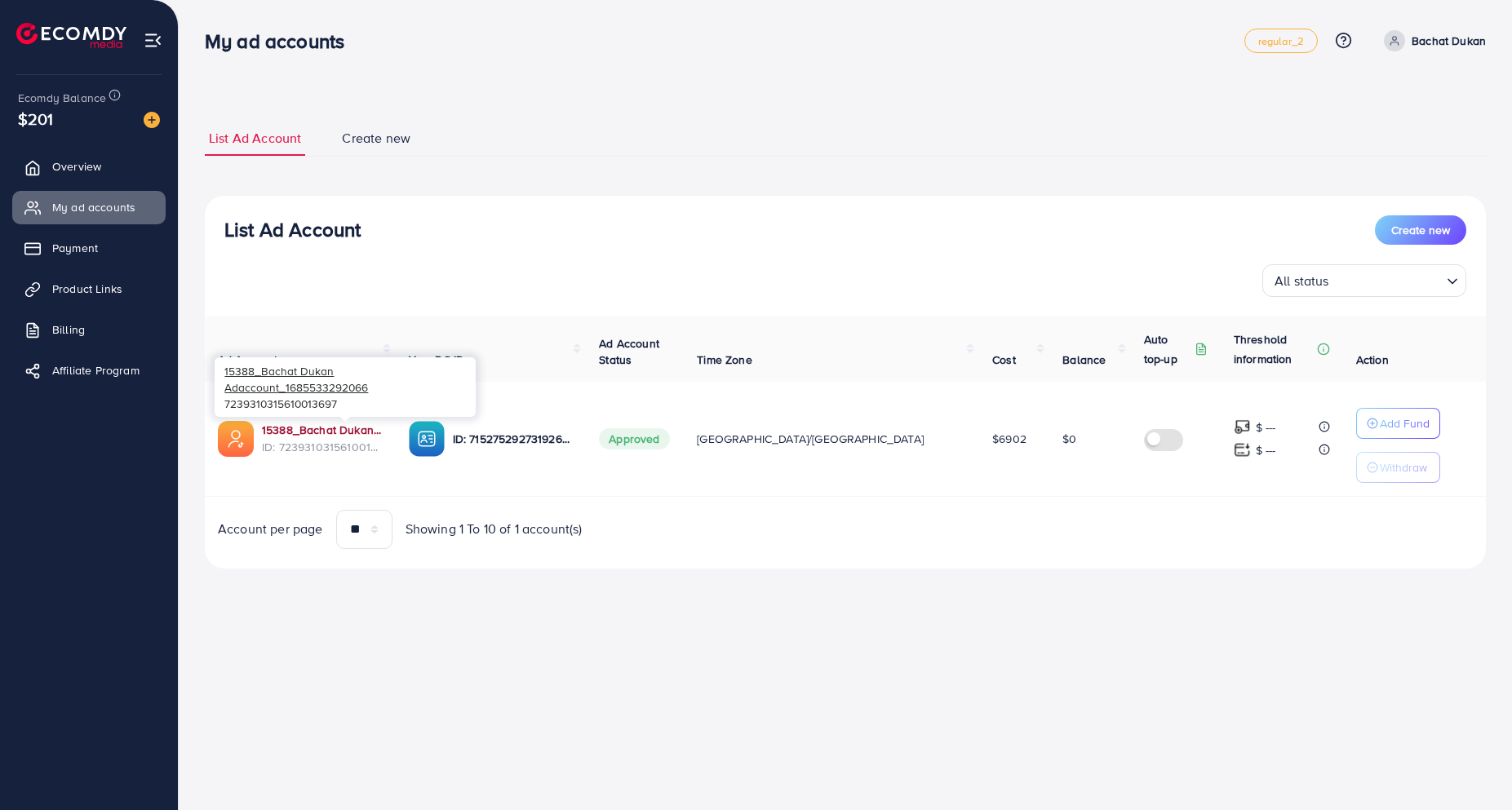
click at [357, 433] on link "15388_Bachat Dukan Adaccount_1685533292066" at bounding box center [322, 429] width 120 height 16
click at [1424, 227] on span "Create new" at bounding box center [1420, 230] width 59 height 16
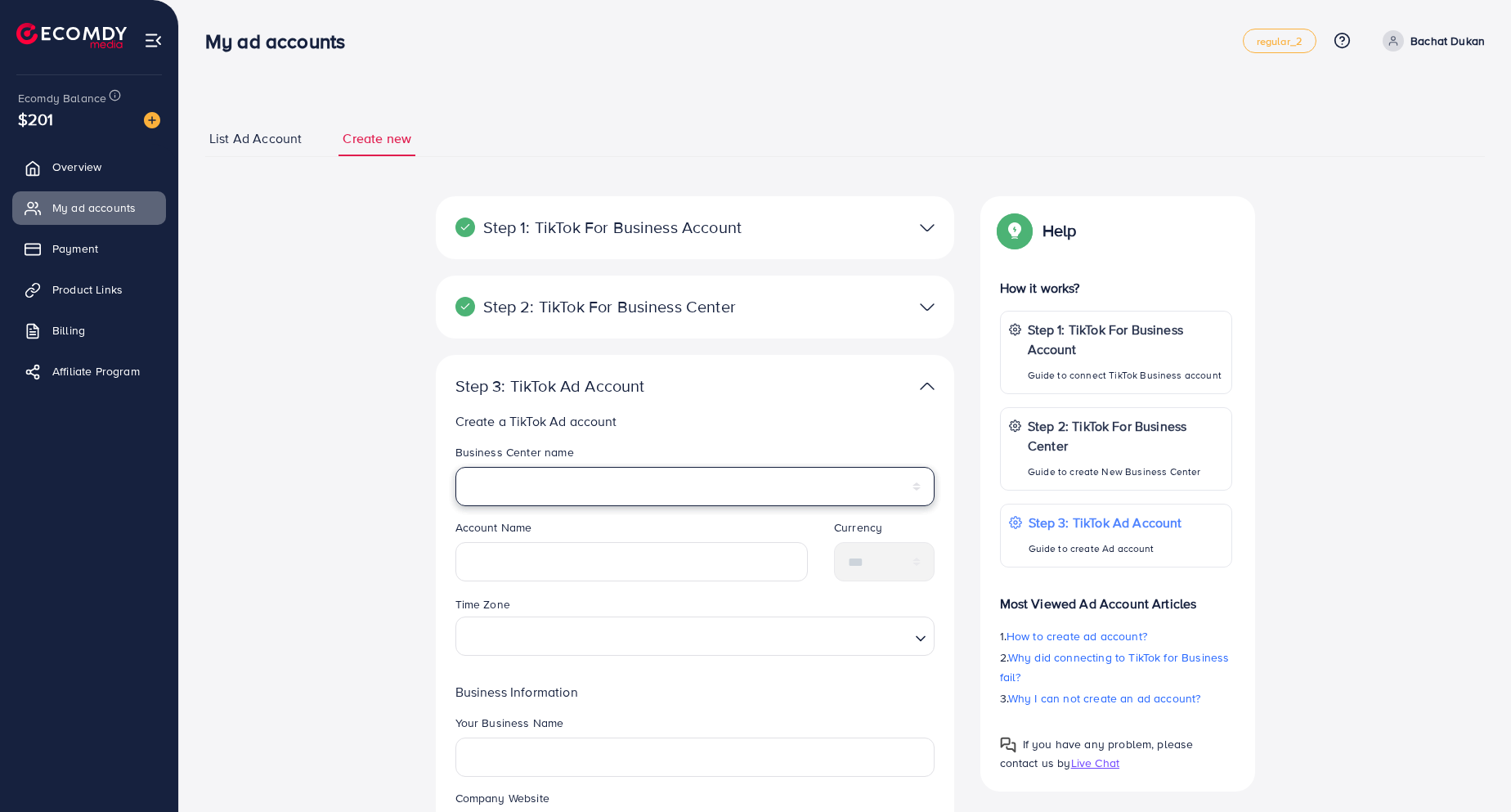
select select "**********"
click at [456, 467] on select "**********" at bounding box center [695, 486] width 479 height 39
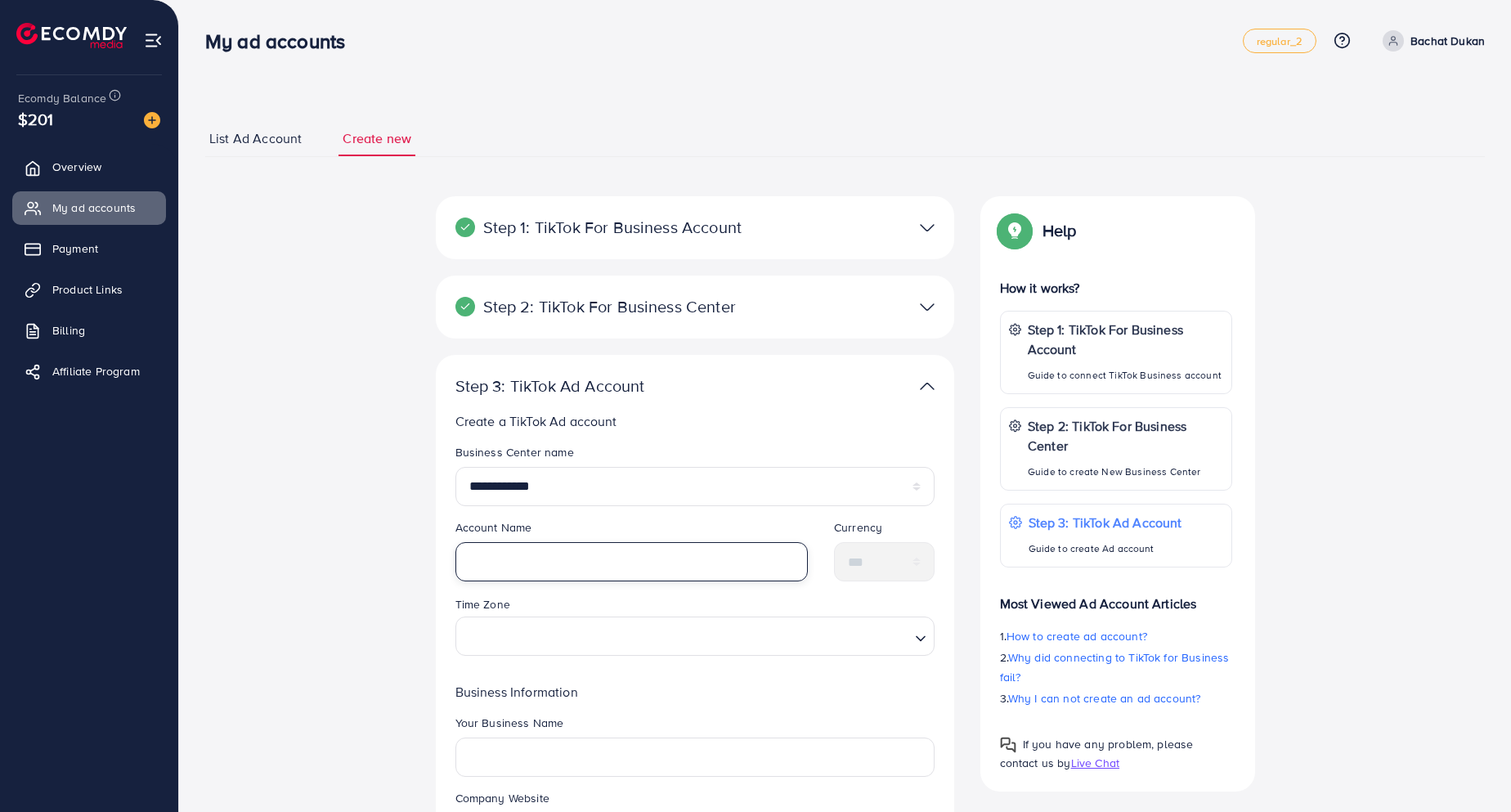
click at [531, 562] on input "text" at bounding box center [632, 561] width 353 height 39
type input "**********"
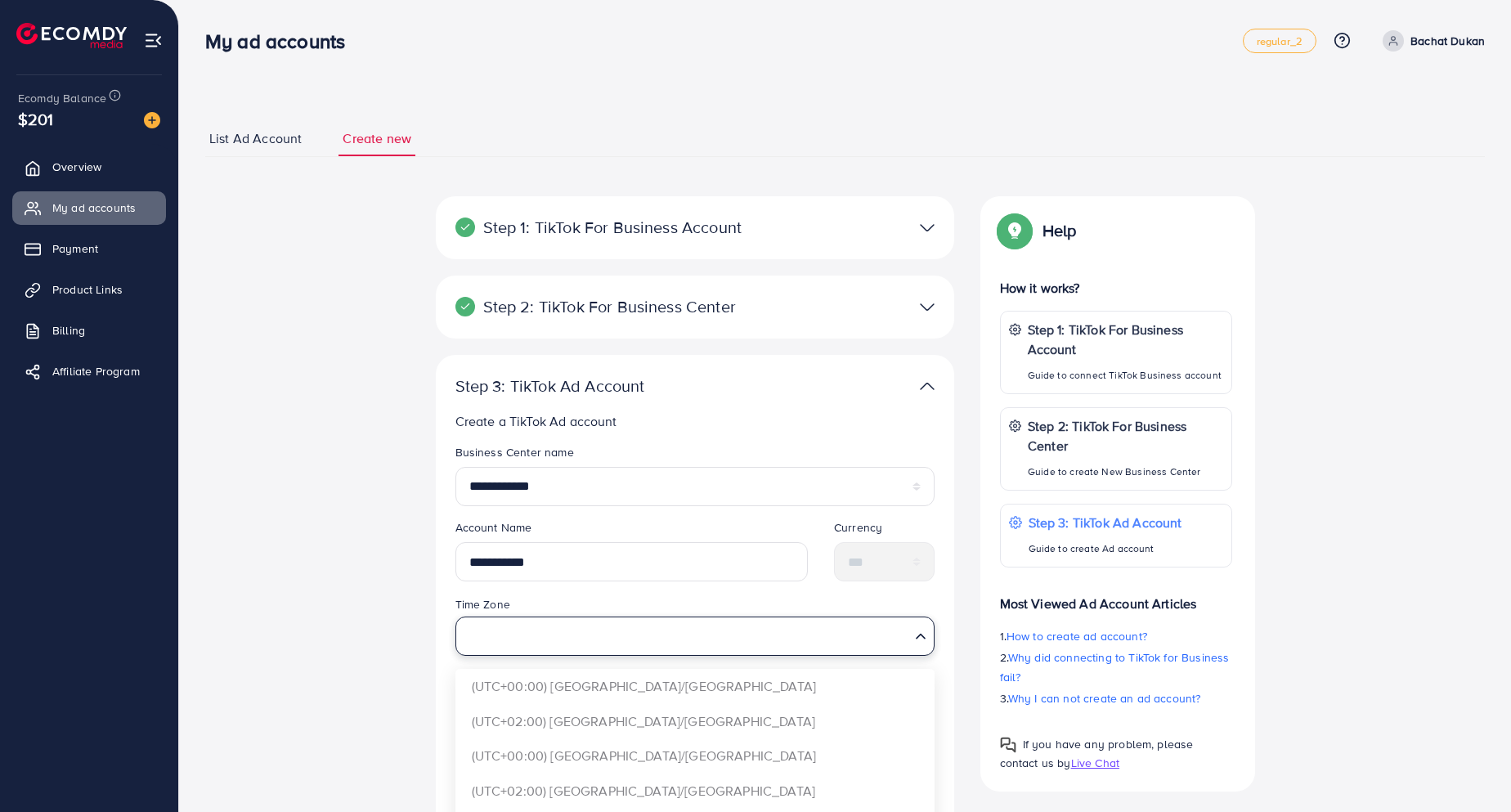
click at [497, 634] on input "Search for option" at bounding box center [685, 636] width 446 height 31
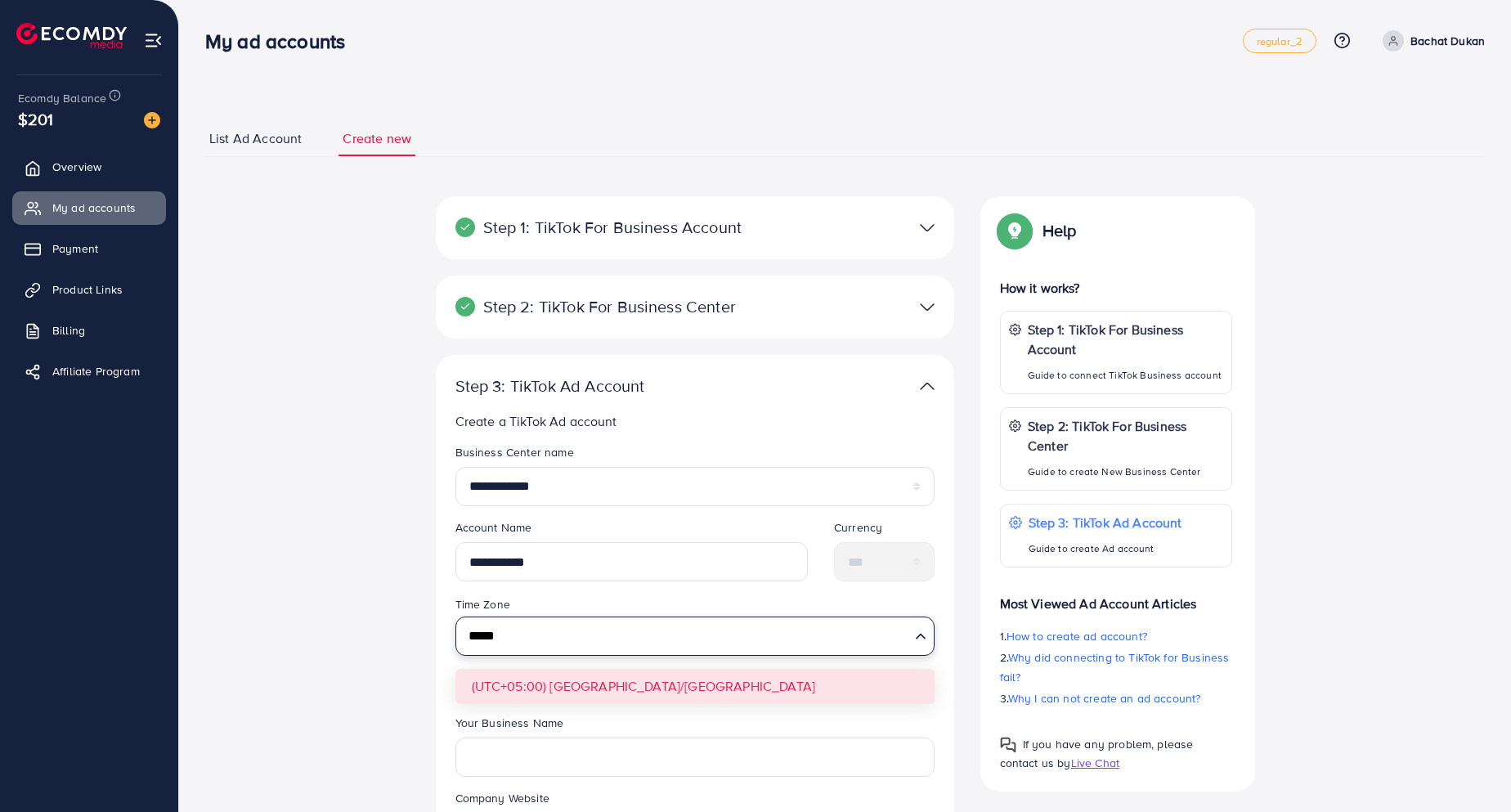
type input "*****"
click at [542, 695] on form "**********" at bounding box center [695, 679] width 479 height 471
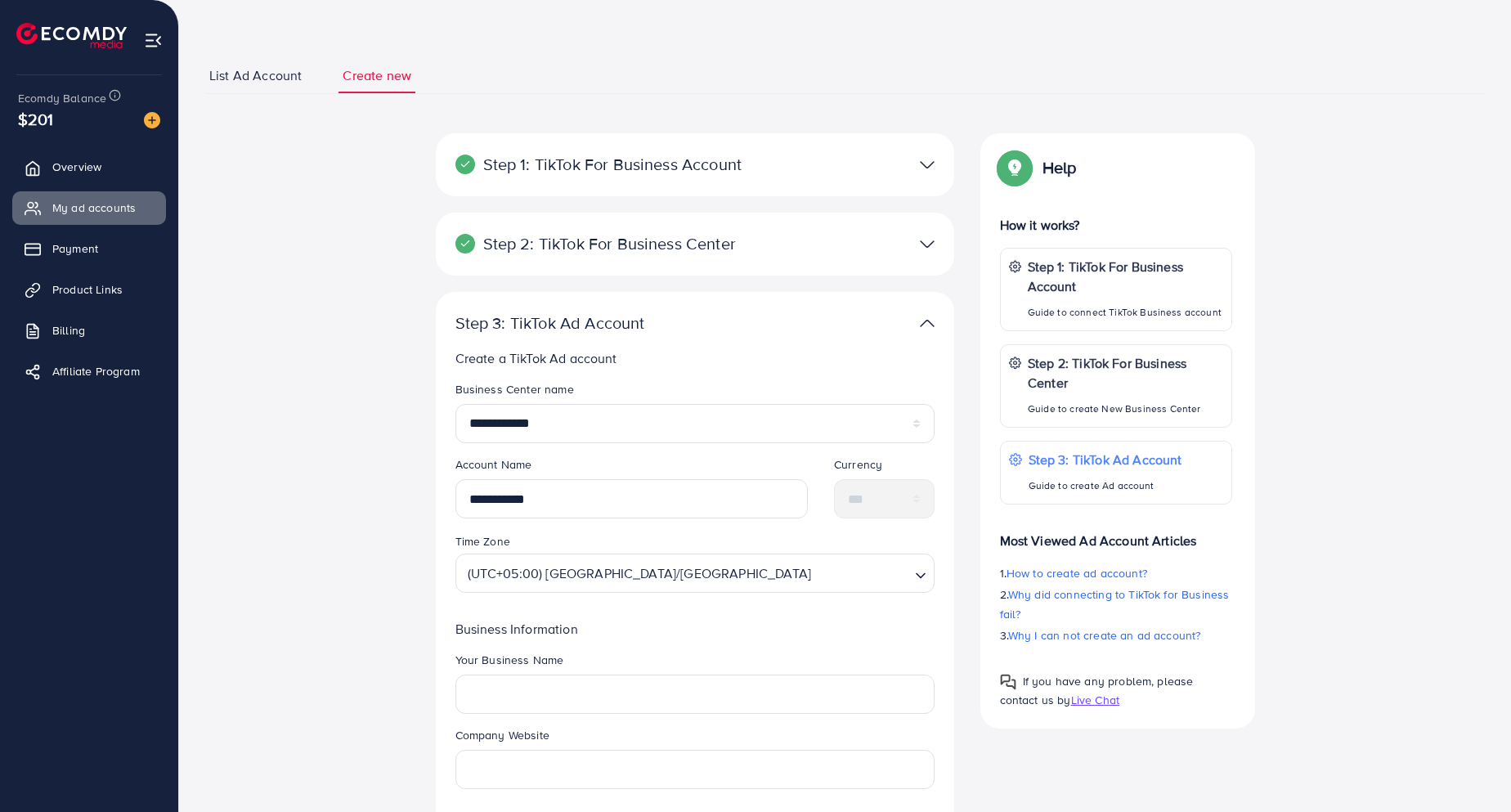
scroll to position [98, 0]
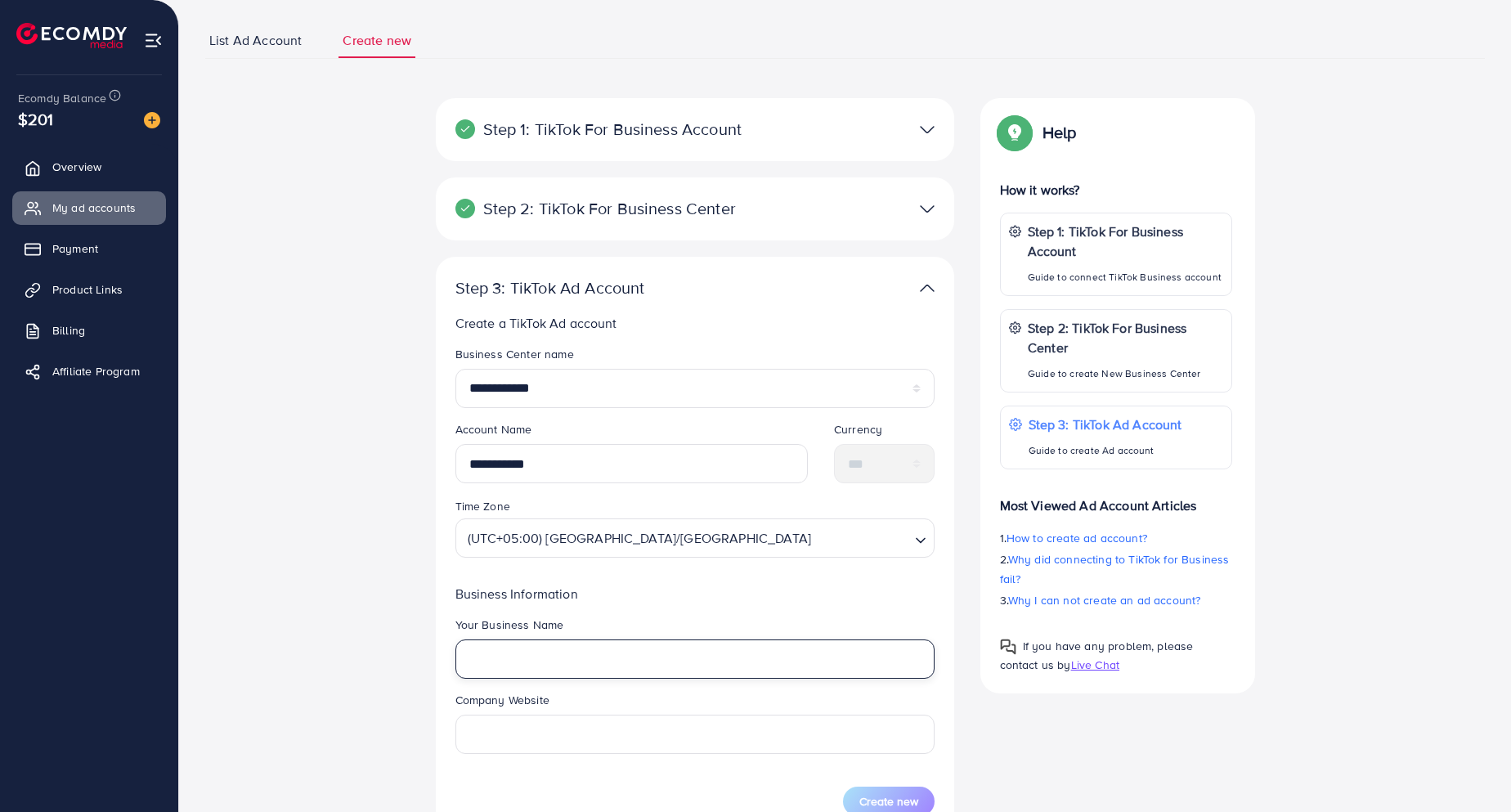
click at [534, 668] on input "text" at bounding box center [695, 659] width 479 height 39
type input "**********"
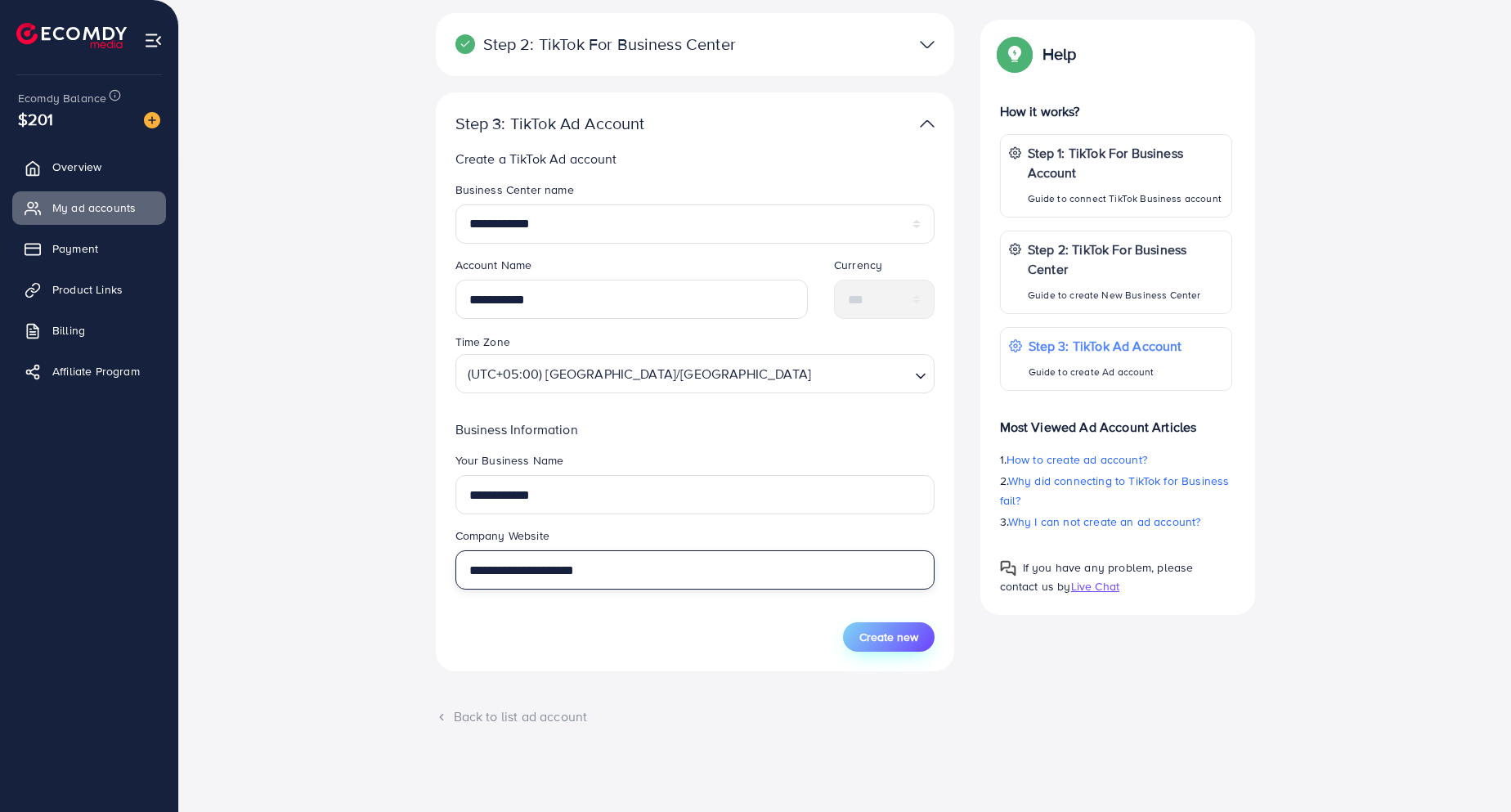
type input "**********"
click at [876, 627] on button "Create new" at bounding box center [889, 637] width 92 height 30
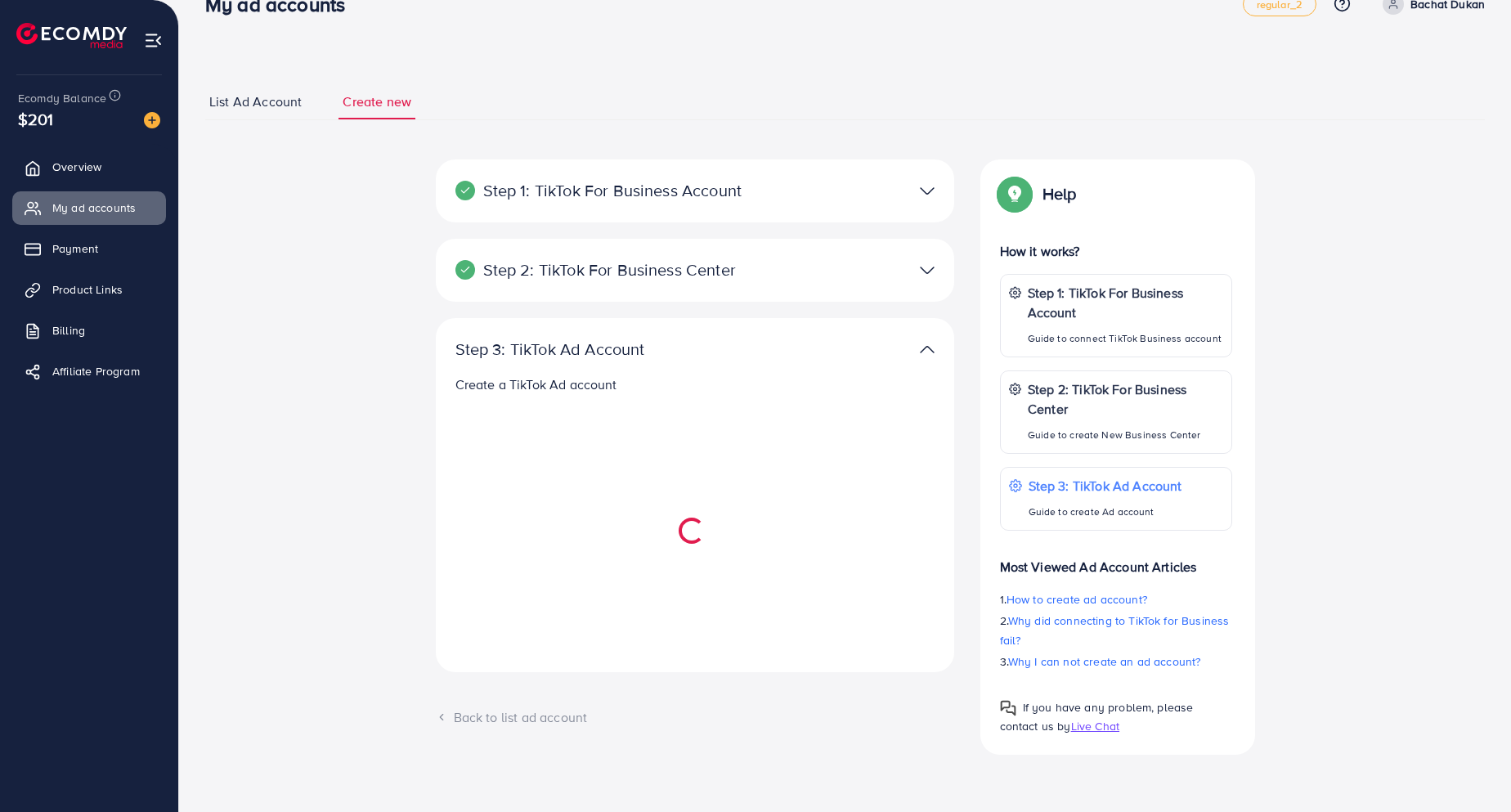
scroll to position [37, 0]
select select
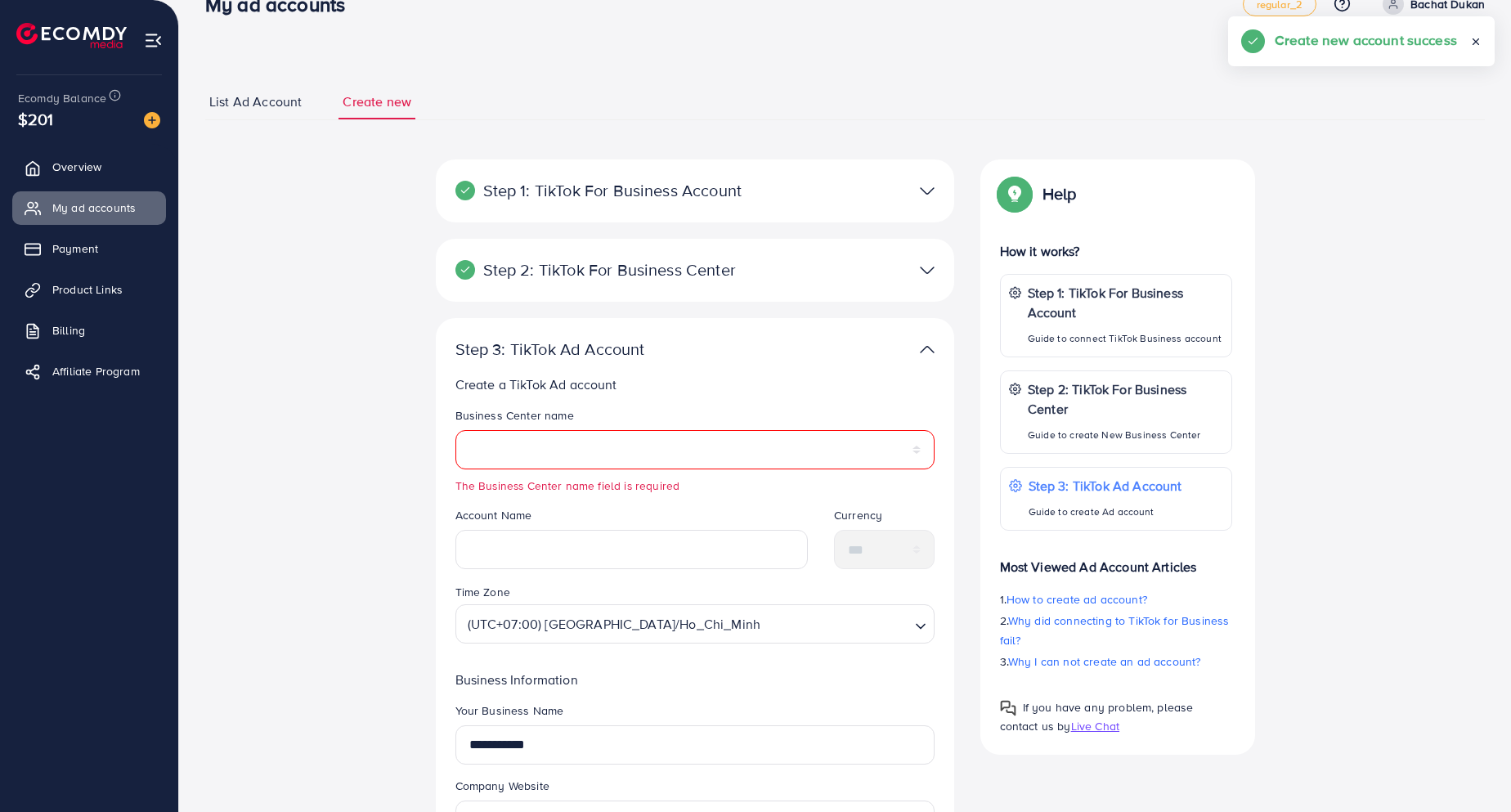
scroll to position [263, 0]
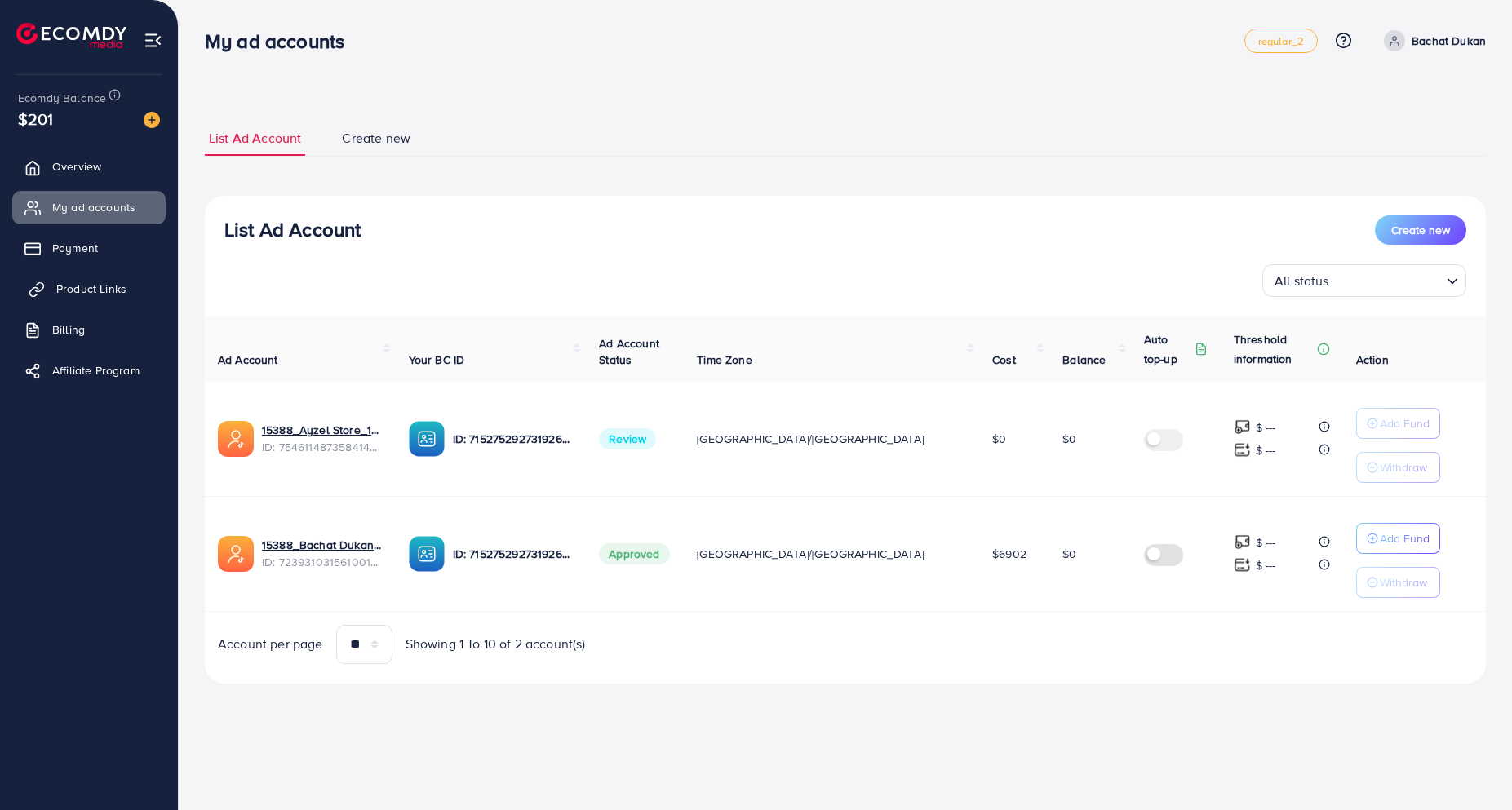
click at [82, 286] on span "Product Links" at bounding box center [91, 288] width 70 height 16
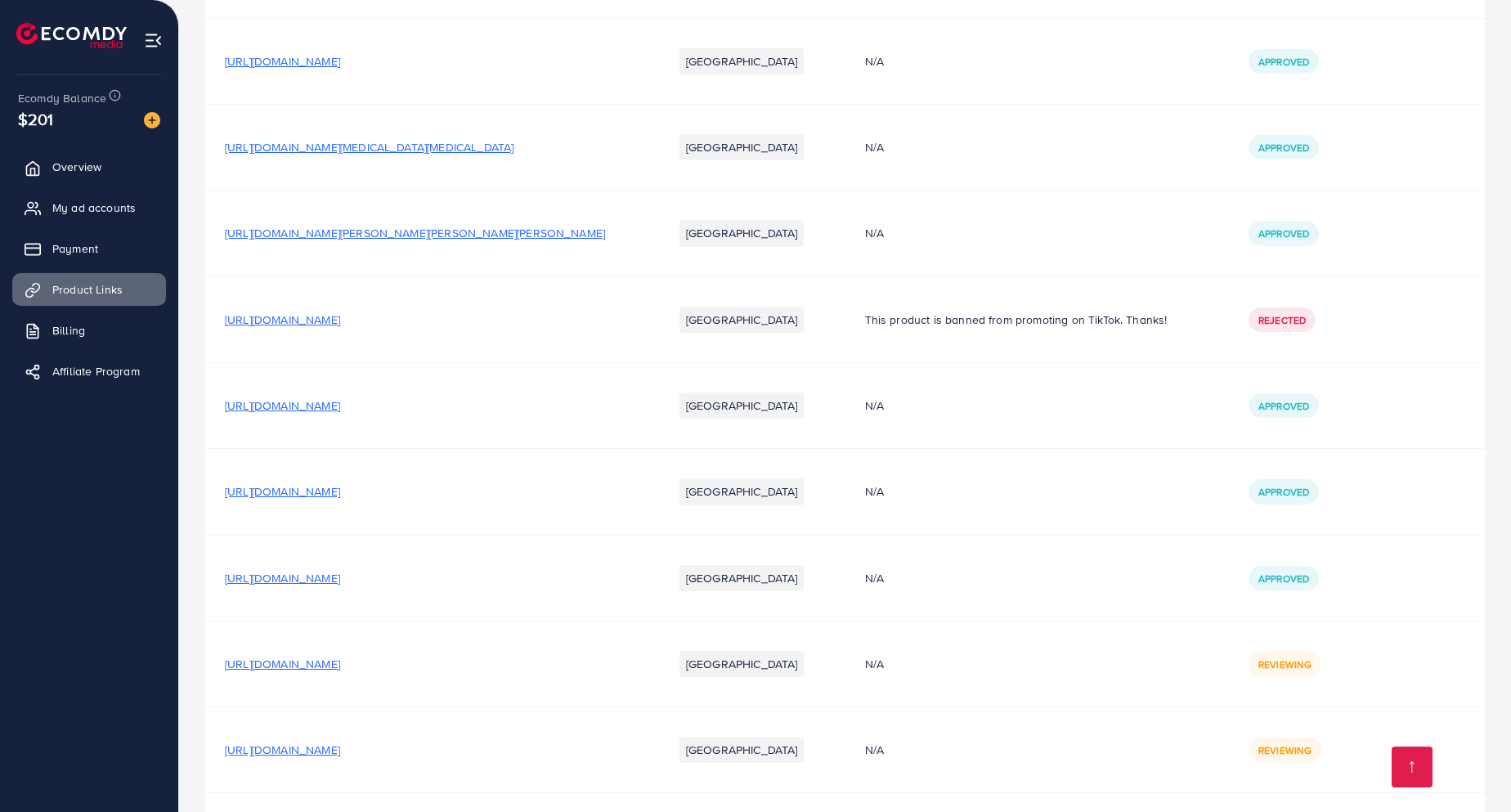
scroll to position [4224, 0]
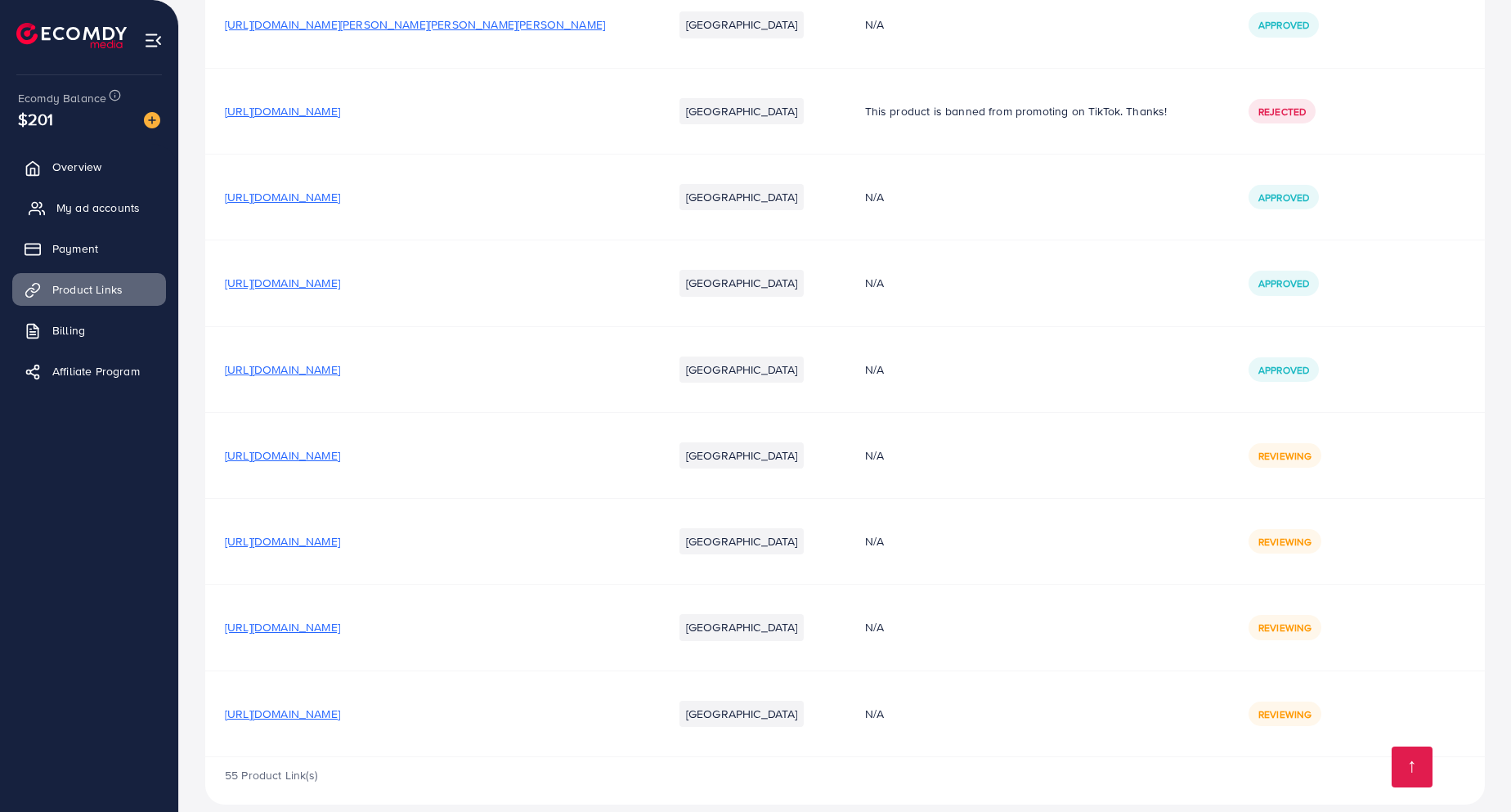
click at [84, 218] on link "My ad accounts" at bounding box center [88, 207] width 154 height 32
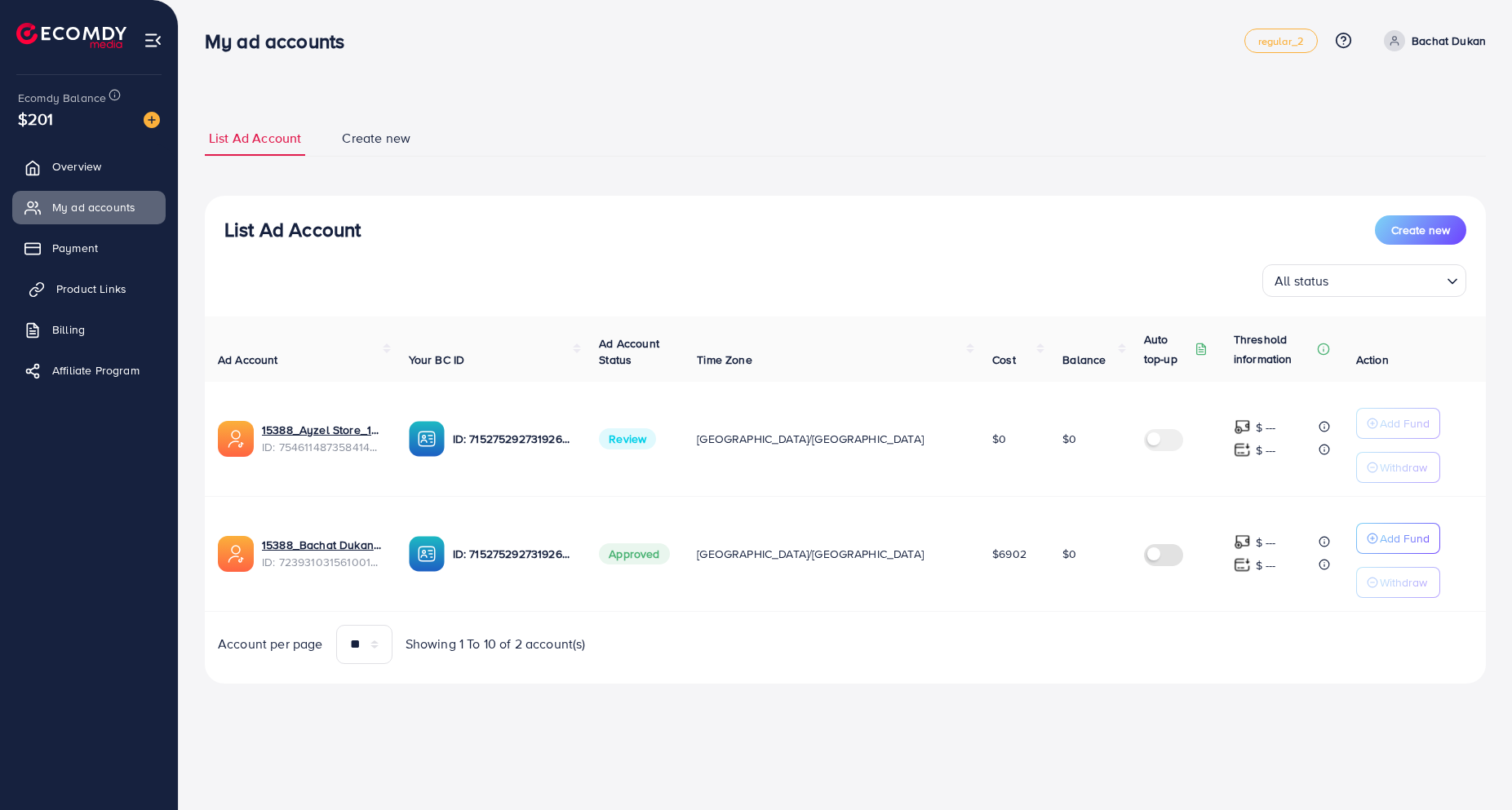
click at [76, 289] on span "Product Links" at bounding box center [91, 288] width 70 height 16
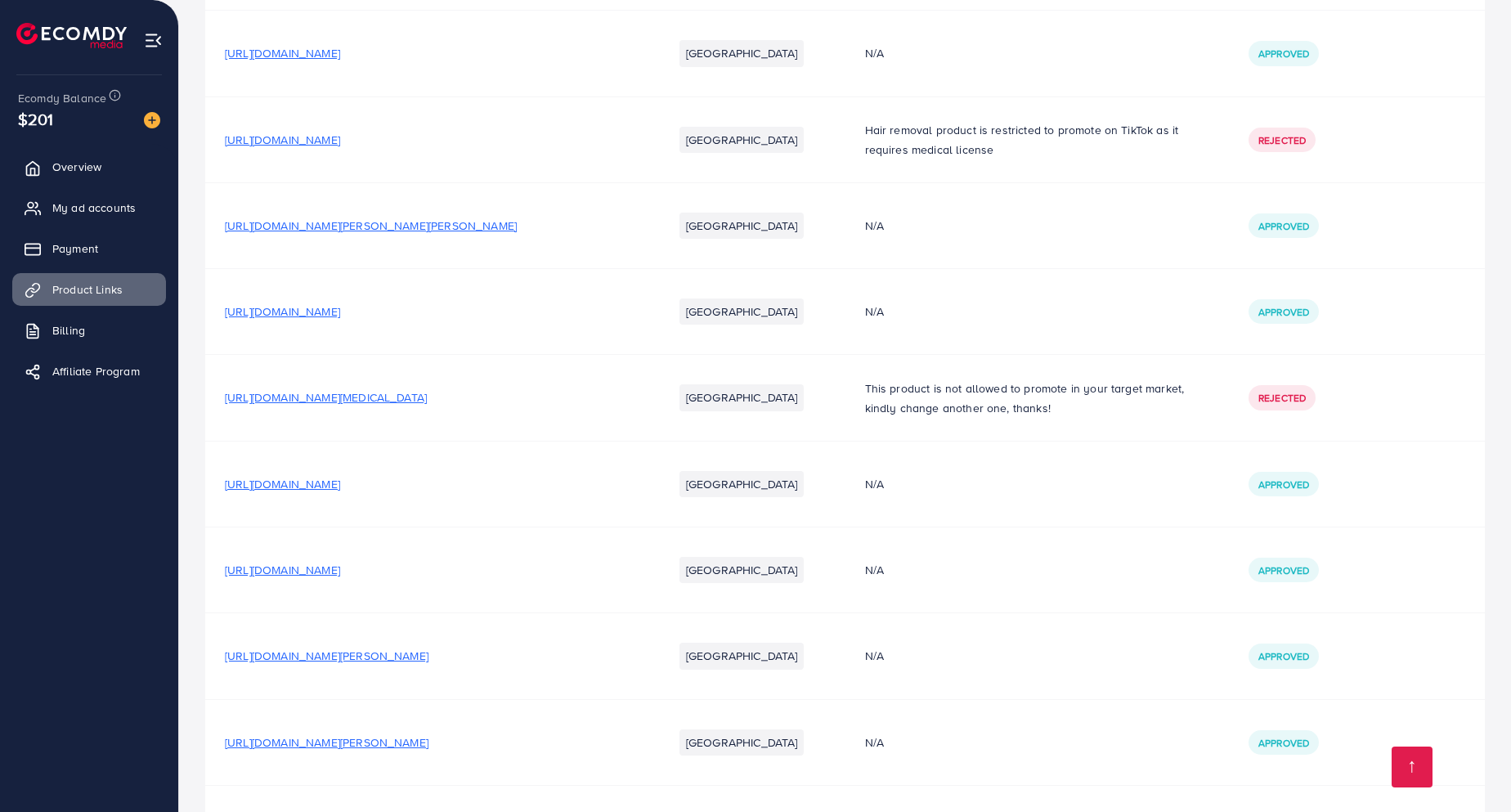
scroll to position [4224, 0]
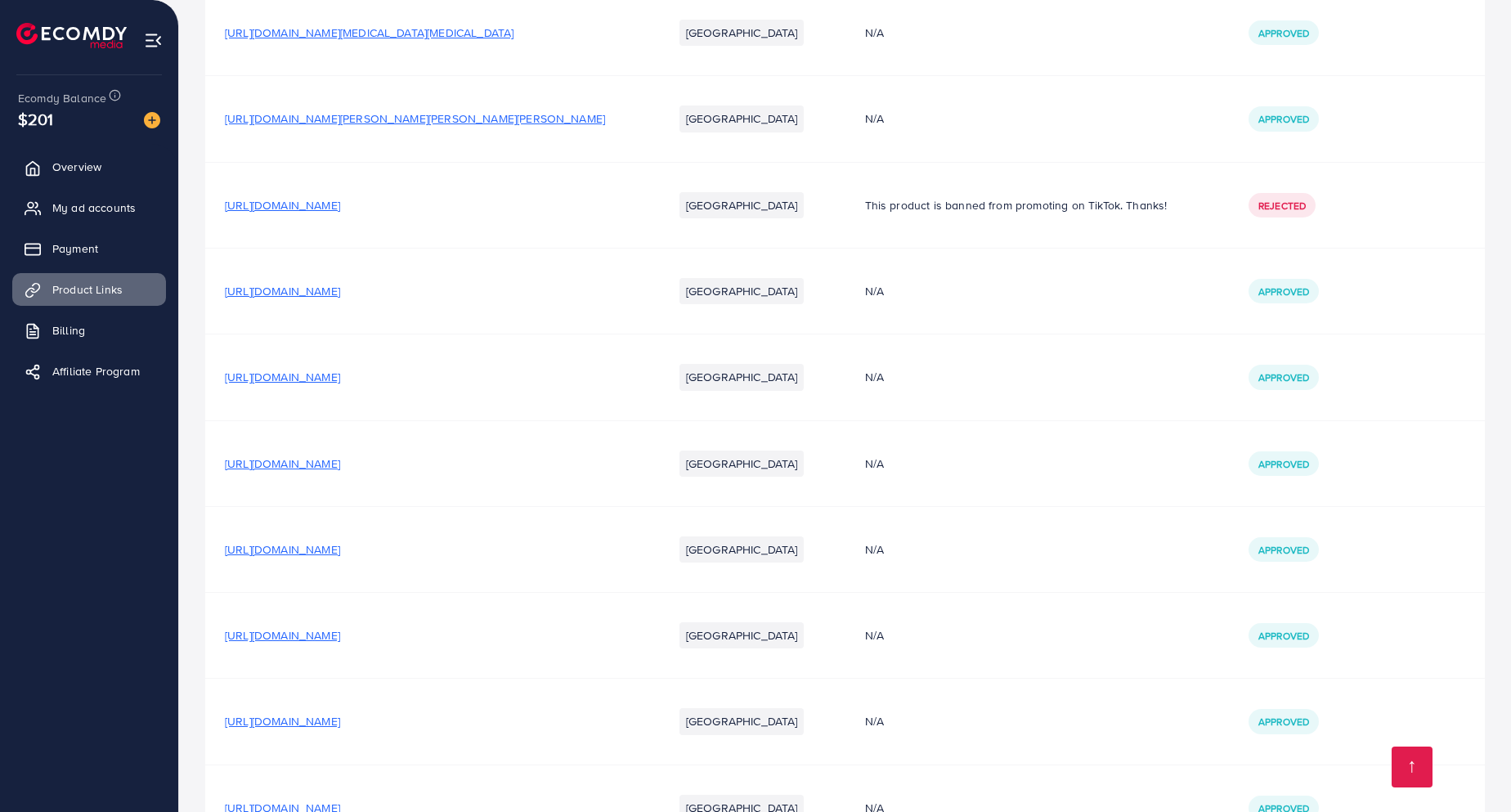
scroll to position [4224, 0]
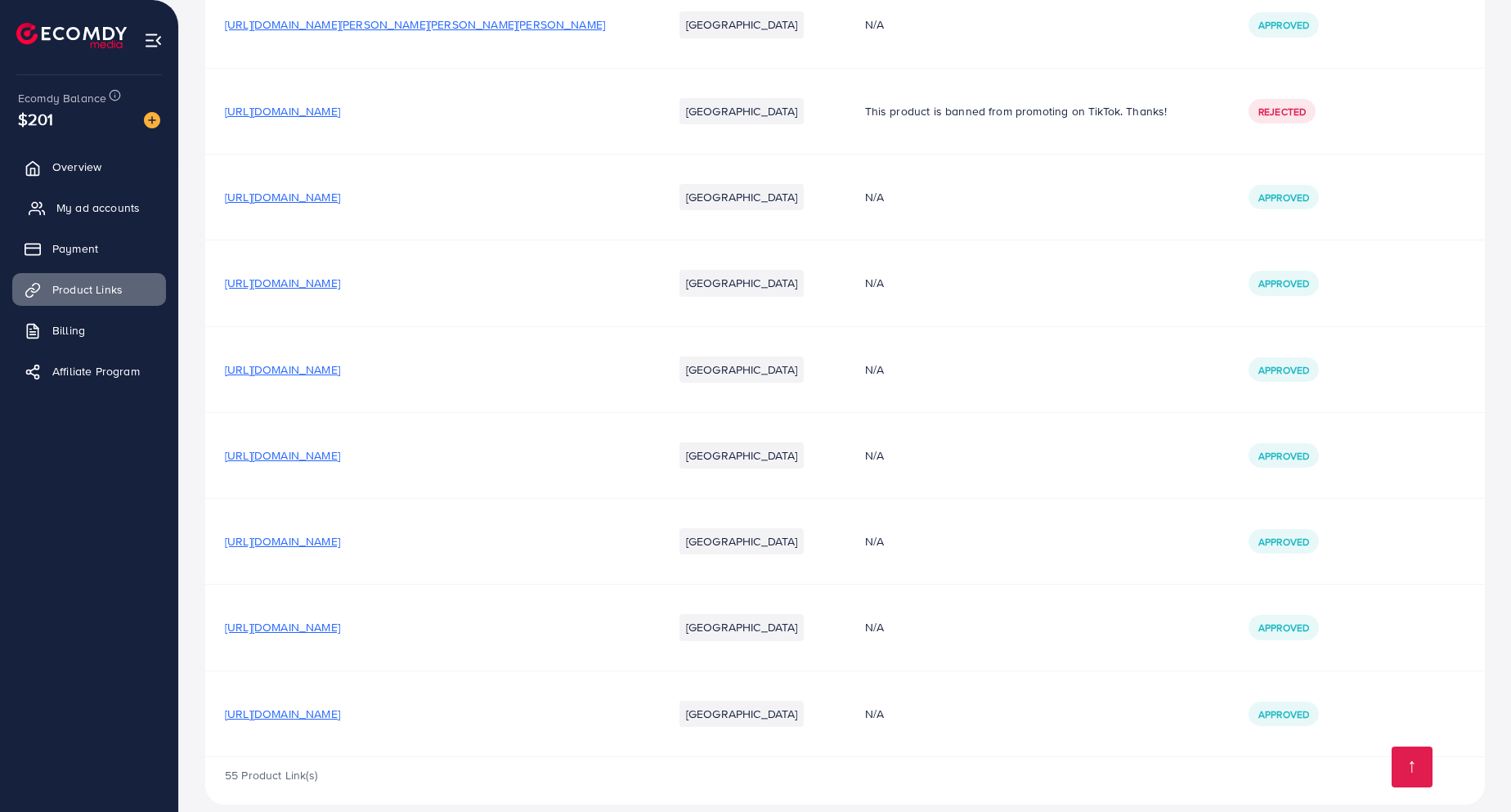
click at [107, 207] on span "My ad accounts" at bounding box center [98, 207] width 83 height 16
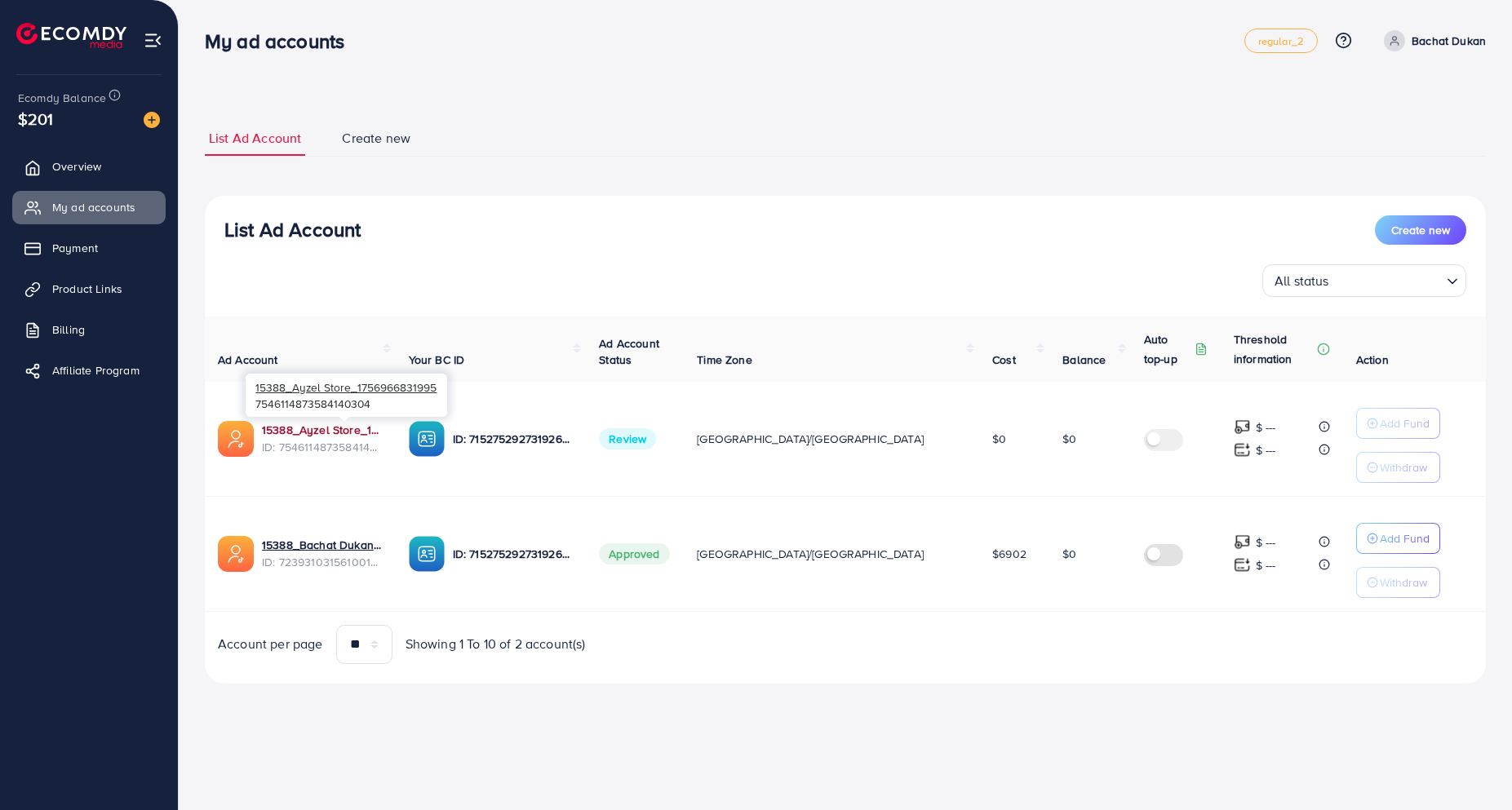
click at [378, 428] on link "15388_Ayzel Store_1756966831995" at bounding box center [322, 429] width 120 height 16
